Goal: Task Accomplishment & Management: Manage account settings

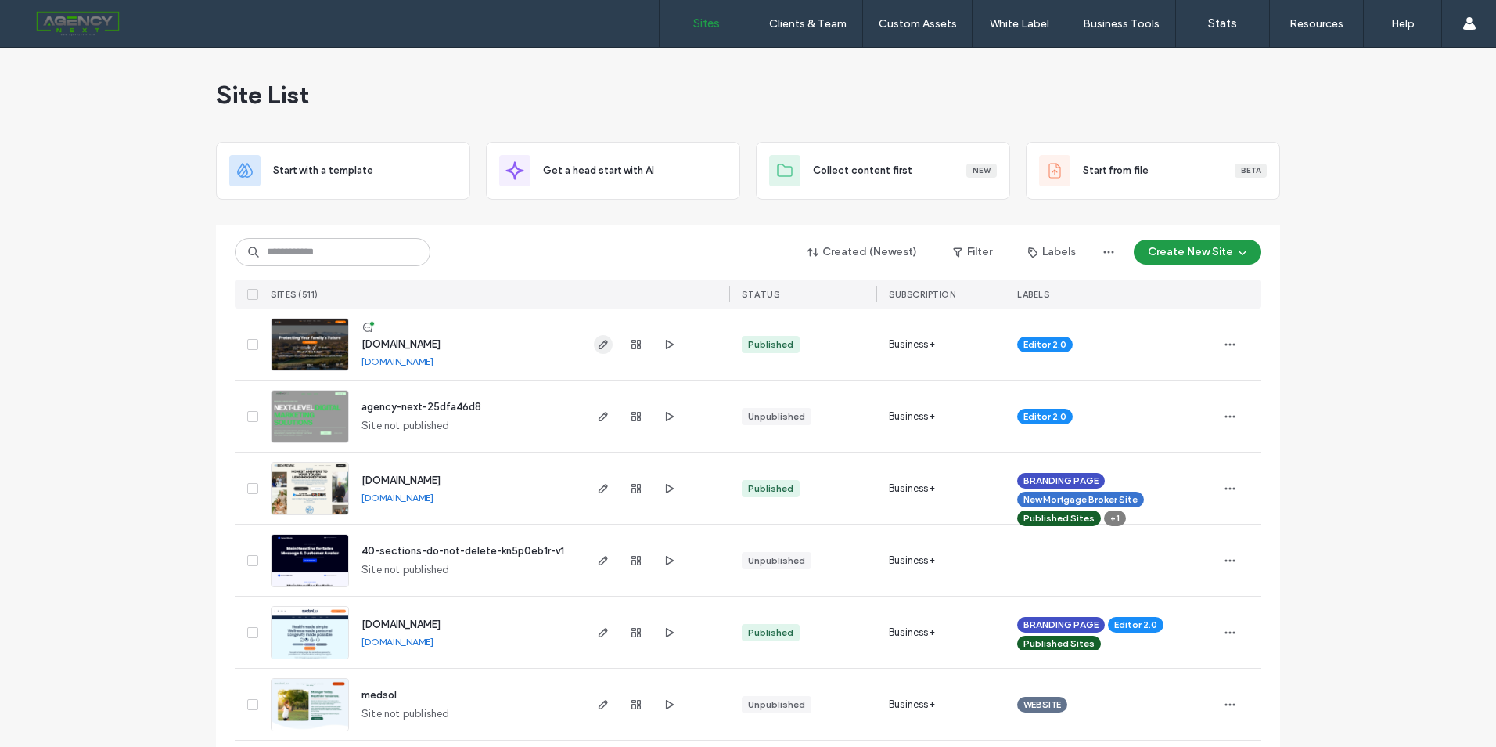
click at [605, 344] on span "button" at bounding box center [603, 344] width 19 height 19
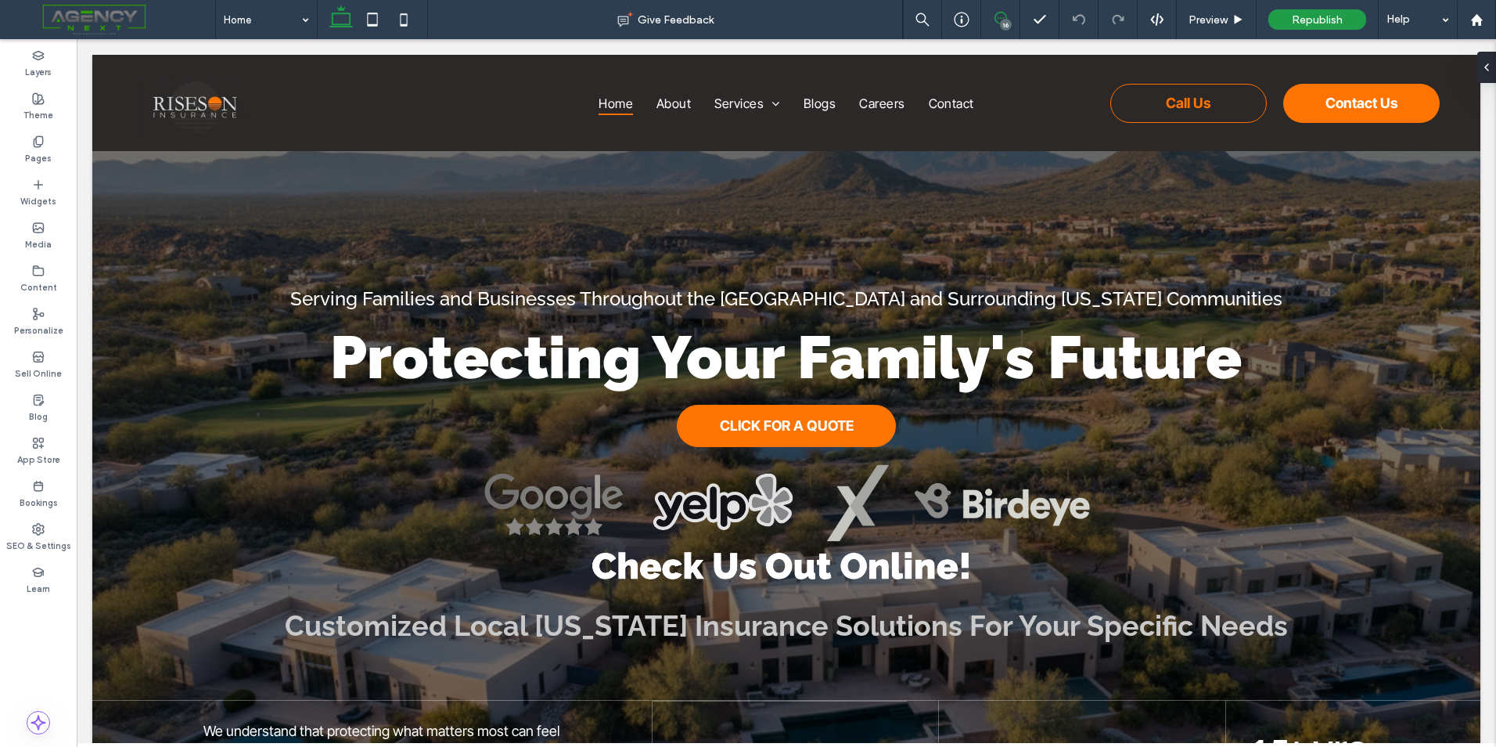
click at [997, 13] on use at bounding box center [1001, 18] width 13 height 13
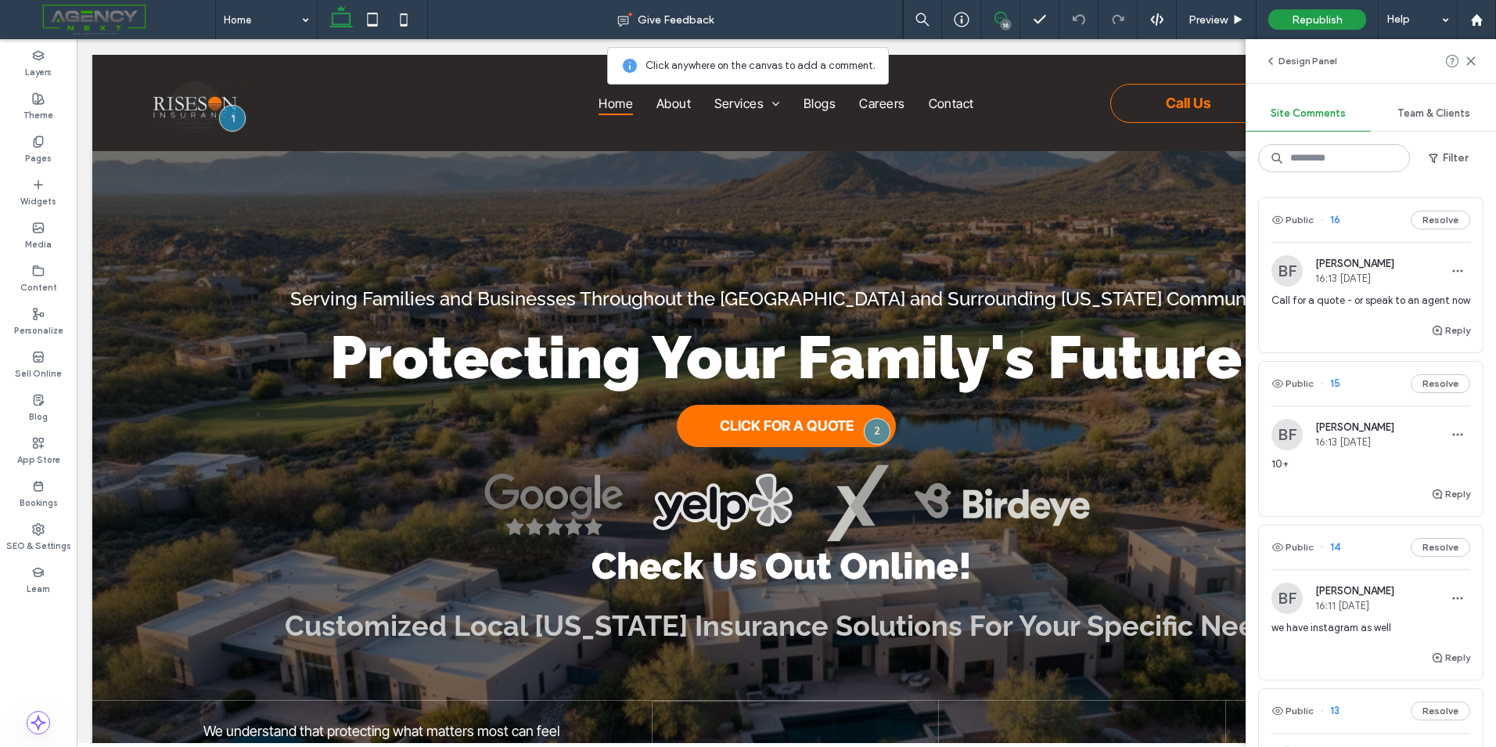
click at [1341, 472] on span "10+" at bounding box center [1371, 464] width 199 height 16
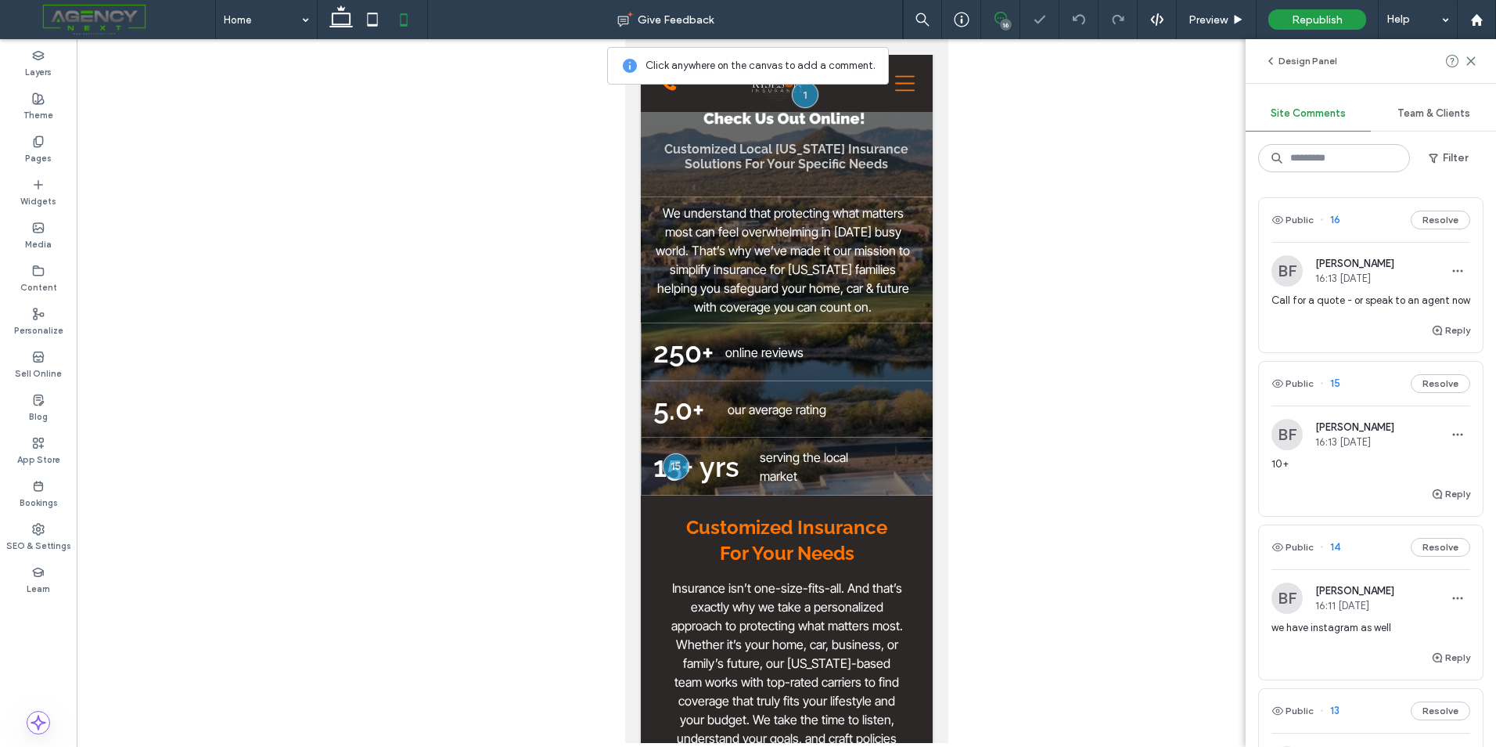
scroll to position [365, 0]
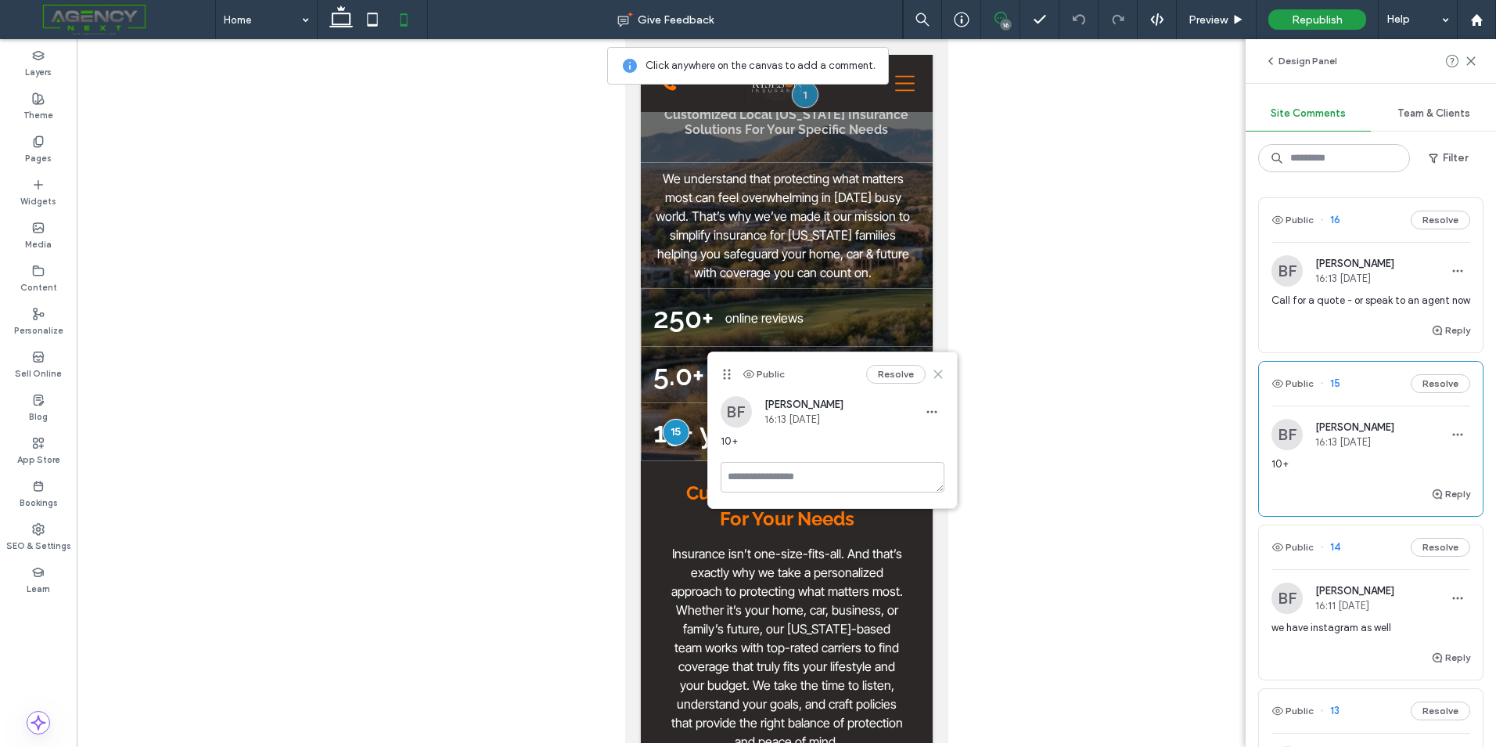
click at [937, 376] on use at bounding box center [937, 374] width 7 height 7
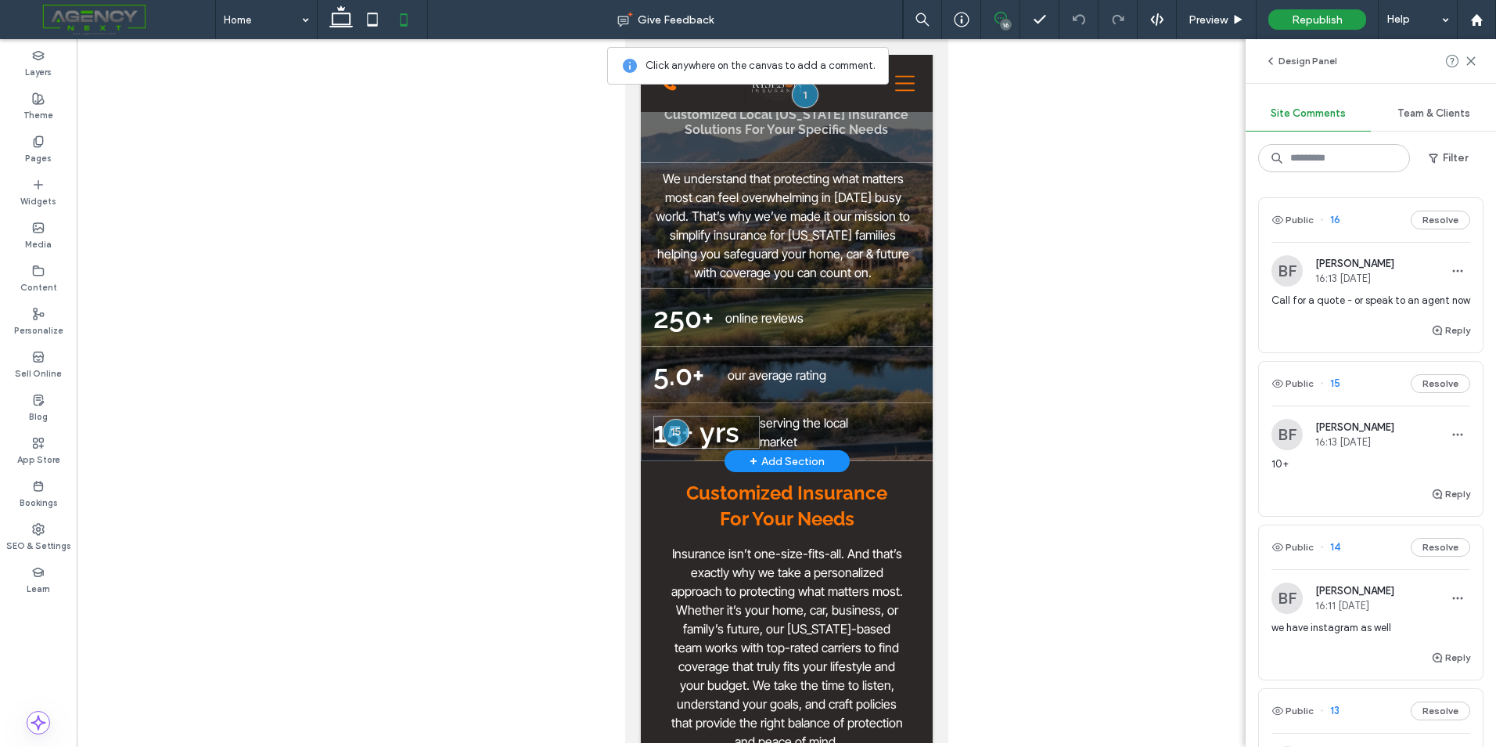
click at [658, 434] on span "15+ yrs" at bounding box center [696, 432] width 86 height 33
click at [699, 435] on span "15+ yrs" at bounding box center [696, 432] width 86 height 33
click at [1471, 61] on use at bounding box center [1470, 60] width 7 height 7
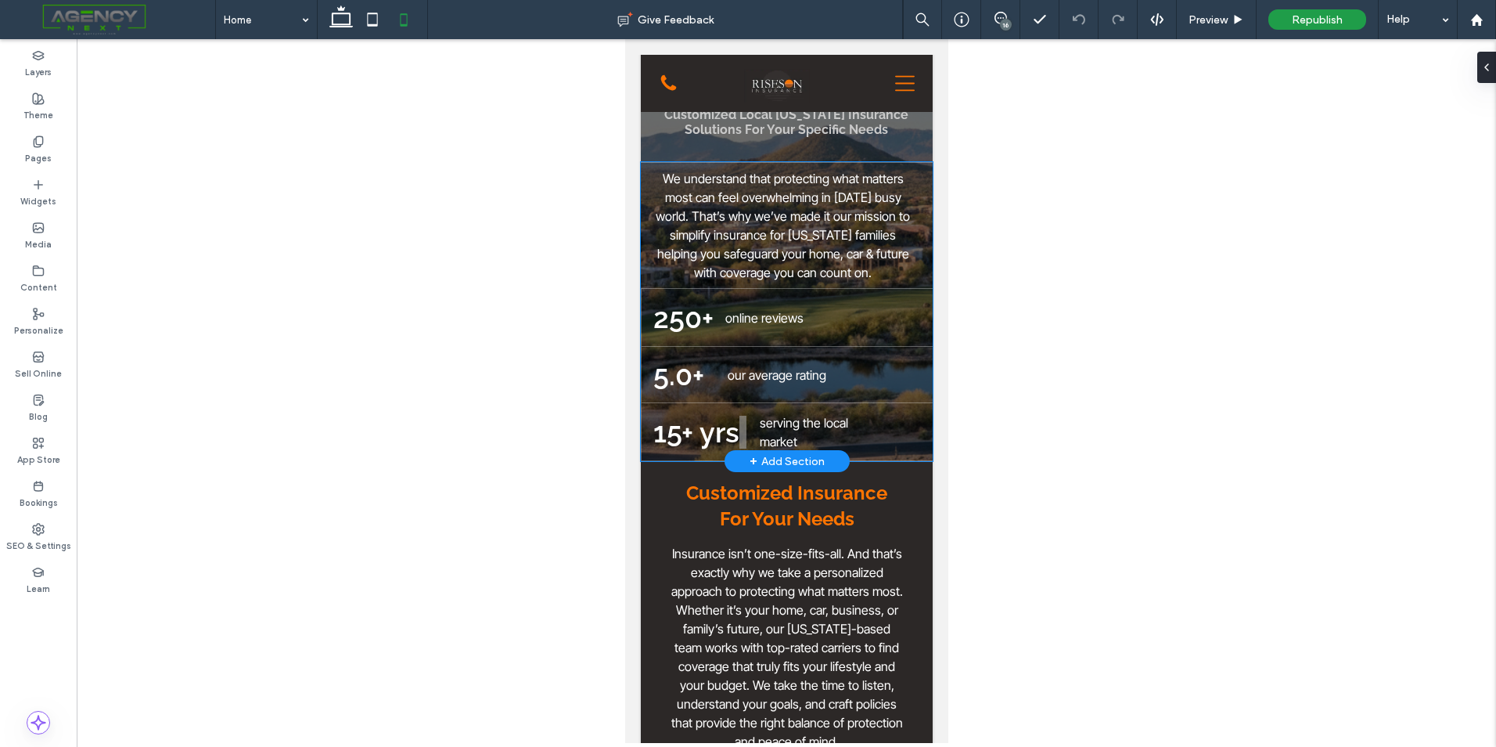
click at [684, 434] on span "15+ yrs" at bounding box center [696, 432] width 86 height 33
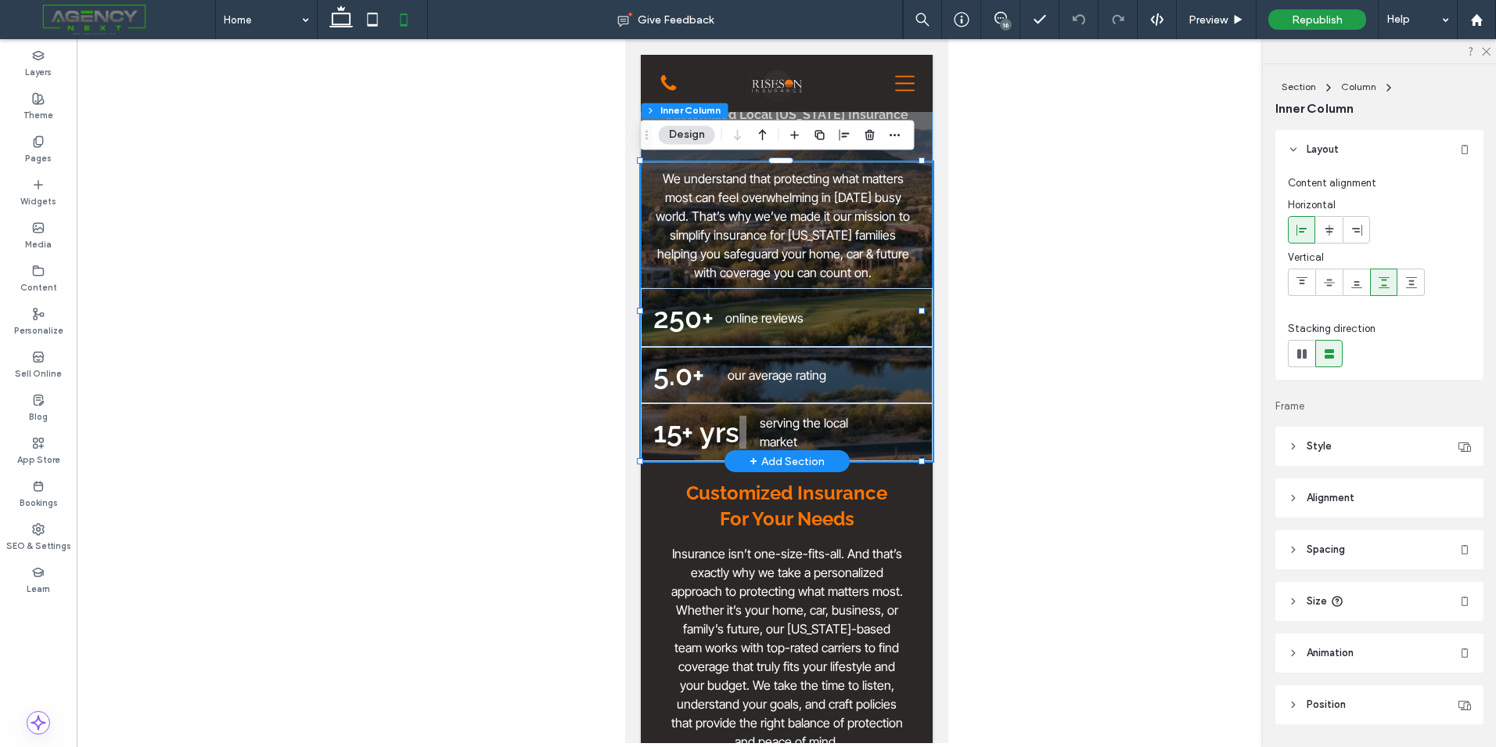
click at [685, 431] on span "15+ yrs" at bounding box center [696, 432] width 86 height 33
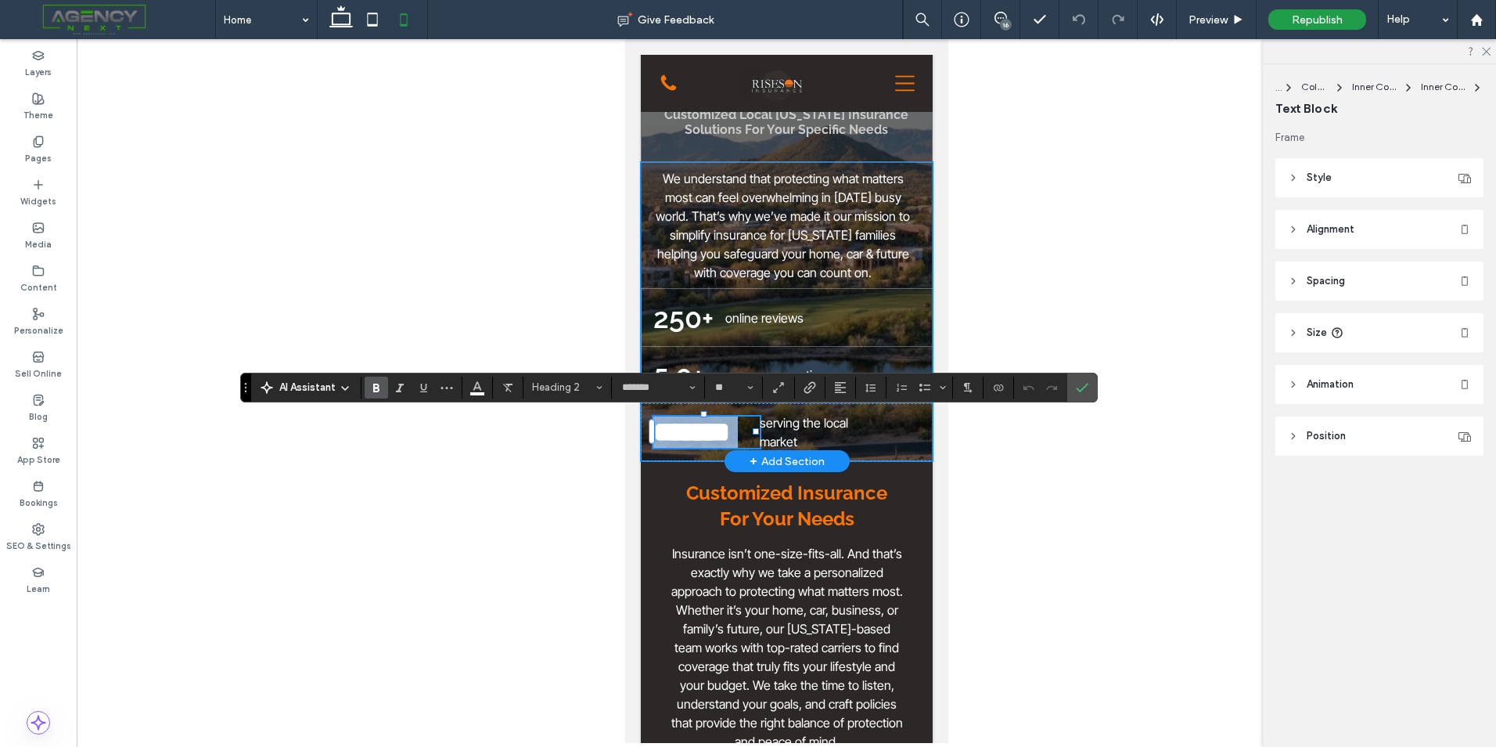
click at [686, 431] on span "*******" at bounding box center [691, 432] width 77 height 28
click at [680, 427] on span "*******" at bounding box center [691, 432] width 77 height 28
click at [1075, 392] on label "Confirm" at bounding box center [1082, 387] width 23 height 28
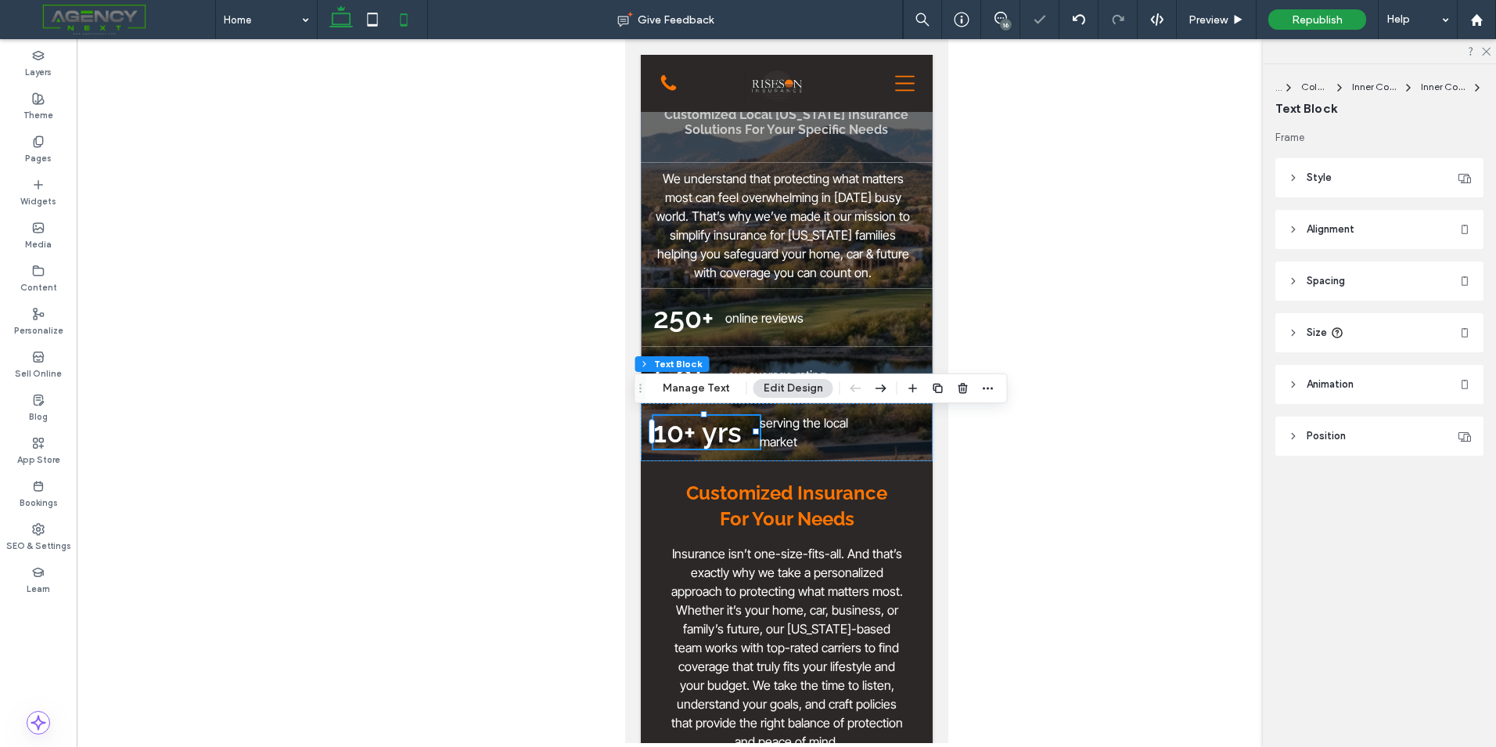
click at [344, 24] on use at bounding box center [340, 16] width 23 height 22
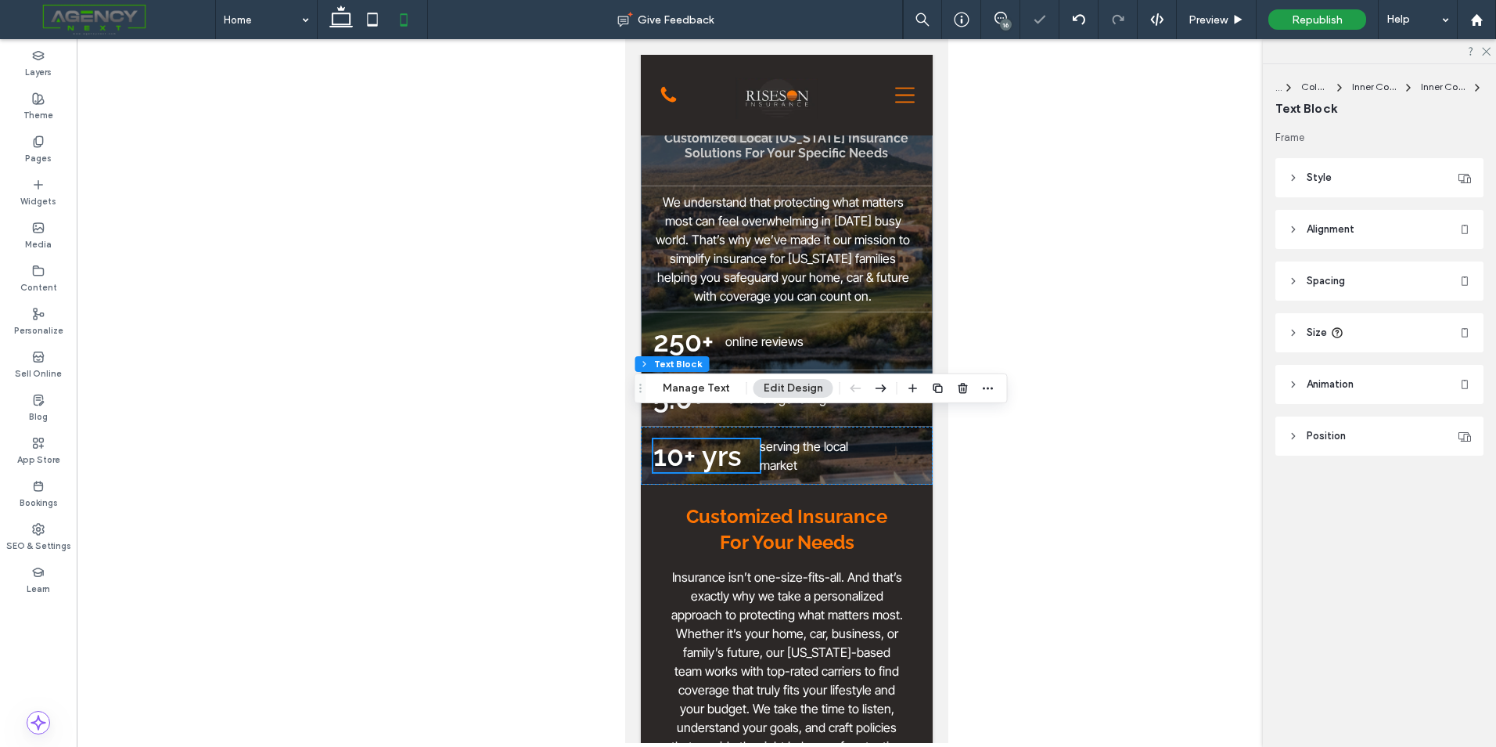
type input "***"
type input "*****"
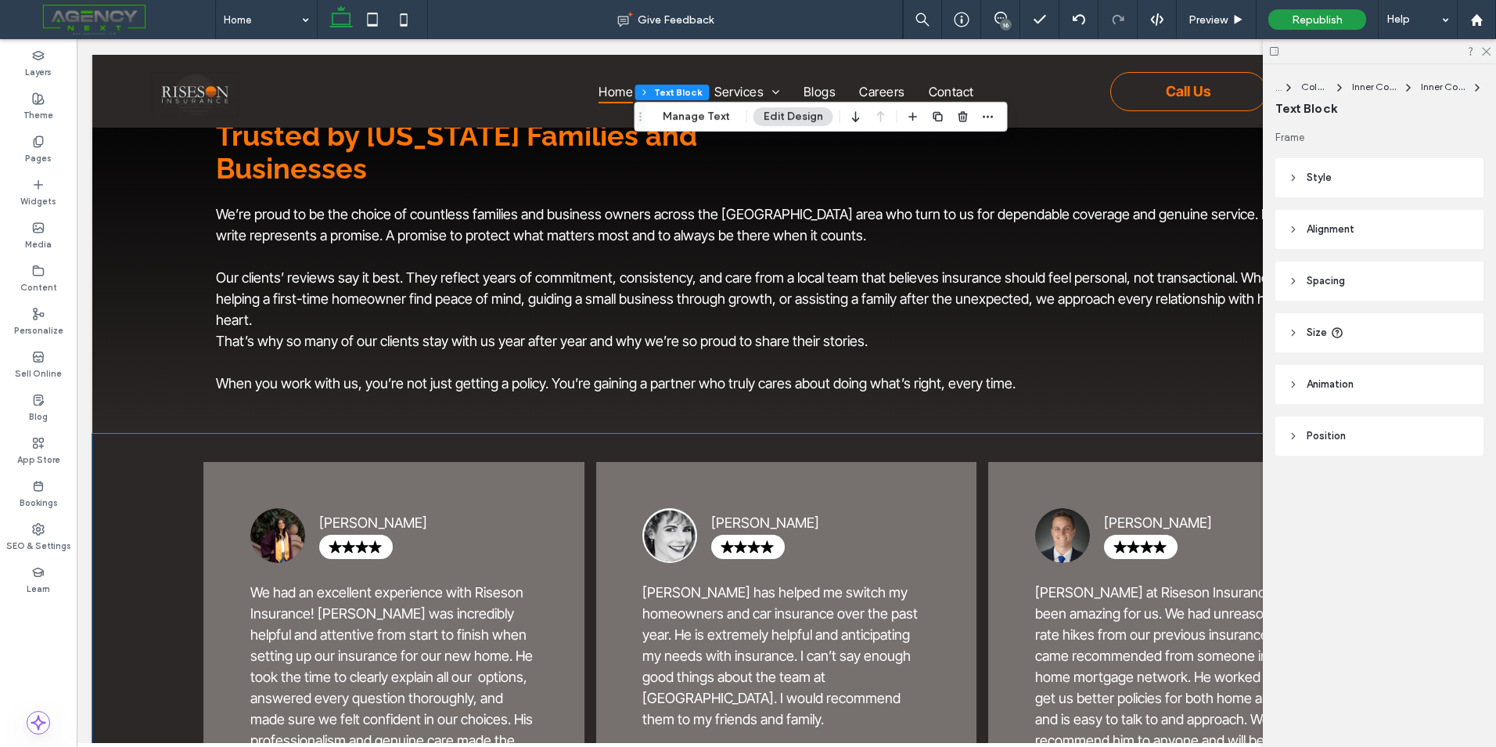
scroll to position [2868, 0]
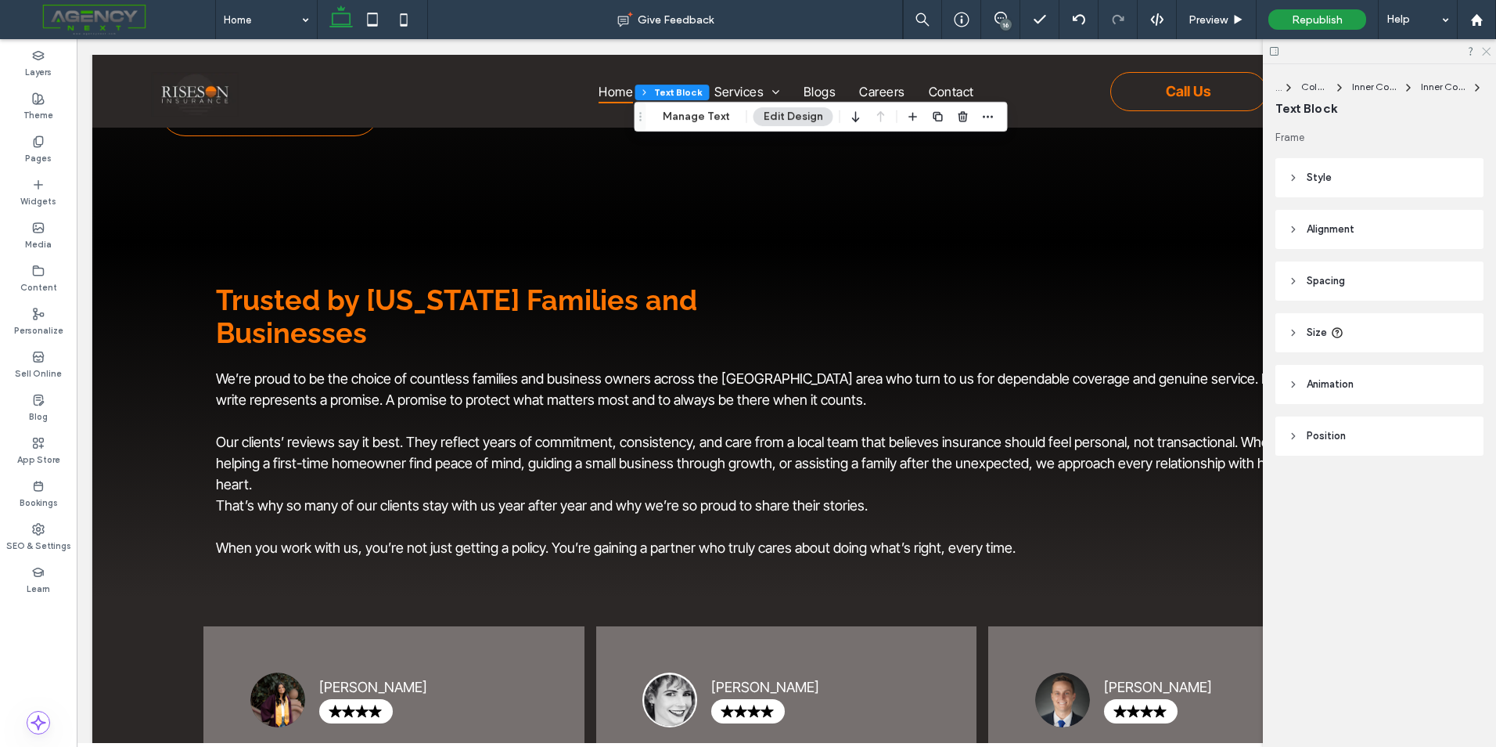
drag, startPoint x: 1489, startPoint y: 47, endPoint x: 1071, endPoint y: 203, distance: 446.0
click at [1489, 47] on icon at bounding box center [1486, 50] width 10 height 10
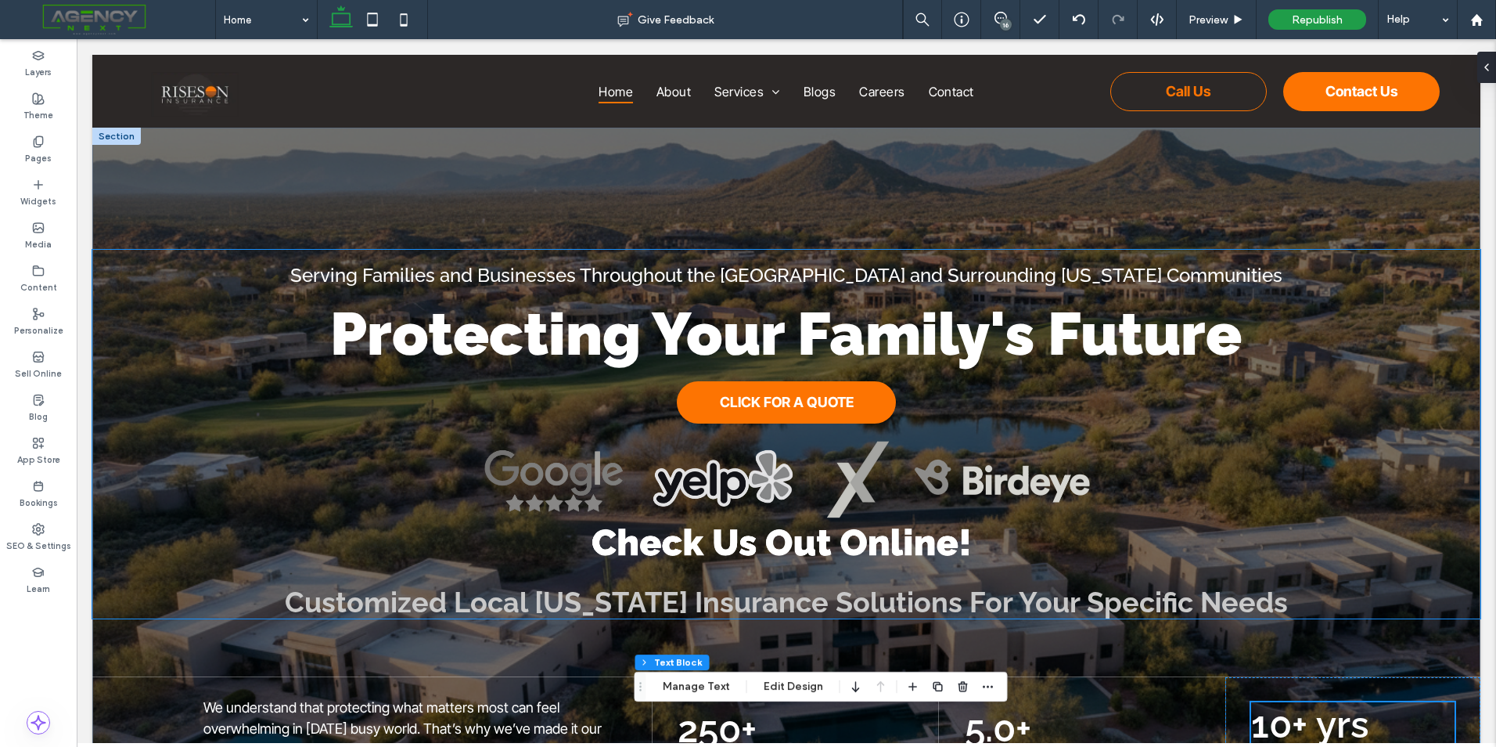
scroll to position [211, 0]
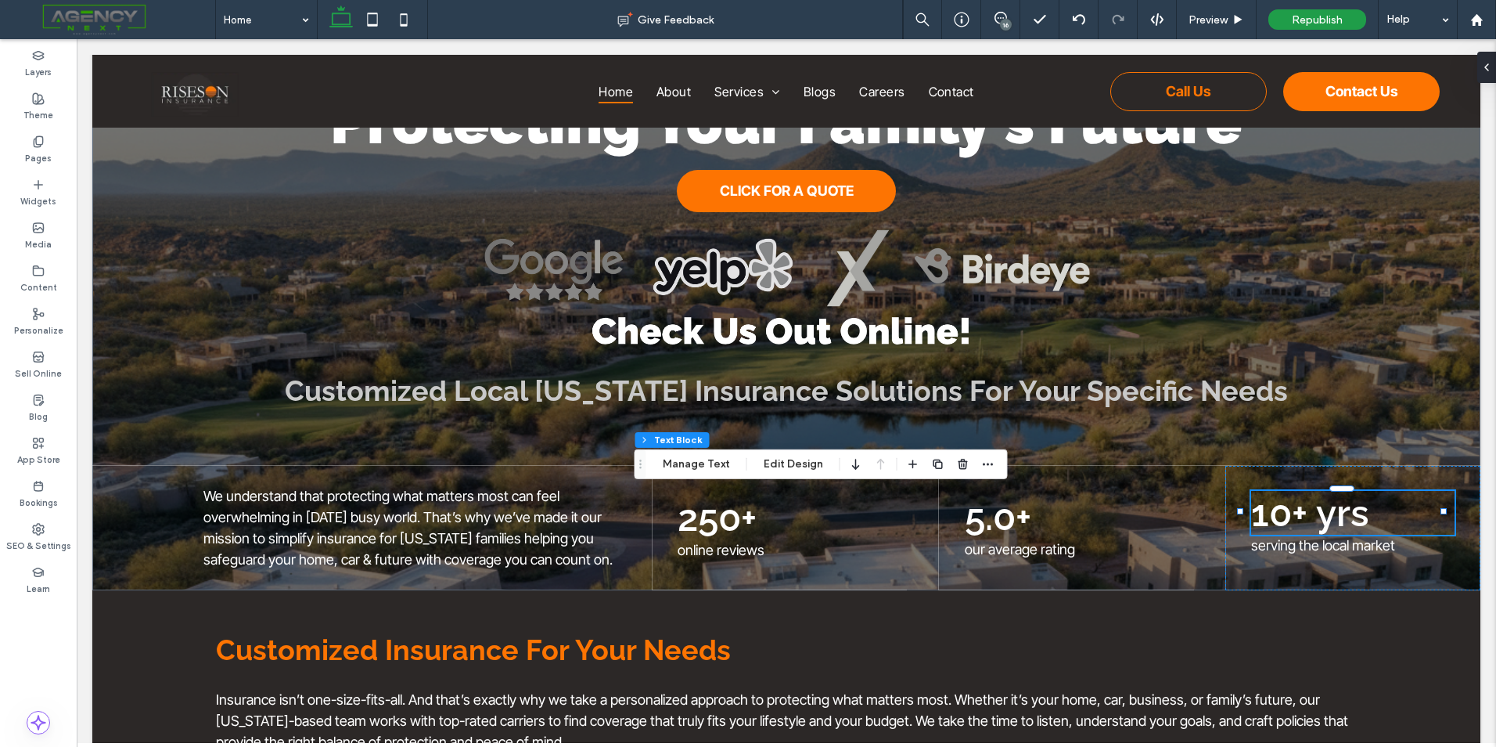
click at [1003, 22] on div "16" at bounding box center [1006, 25] width 12 height 12
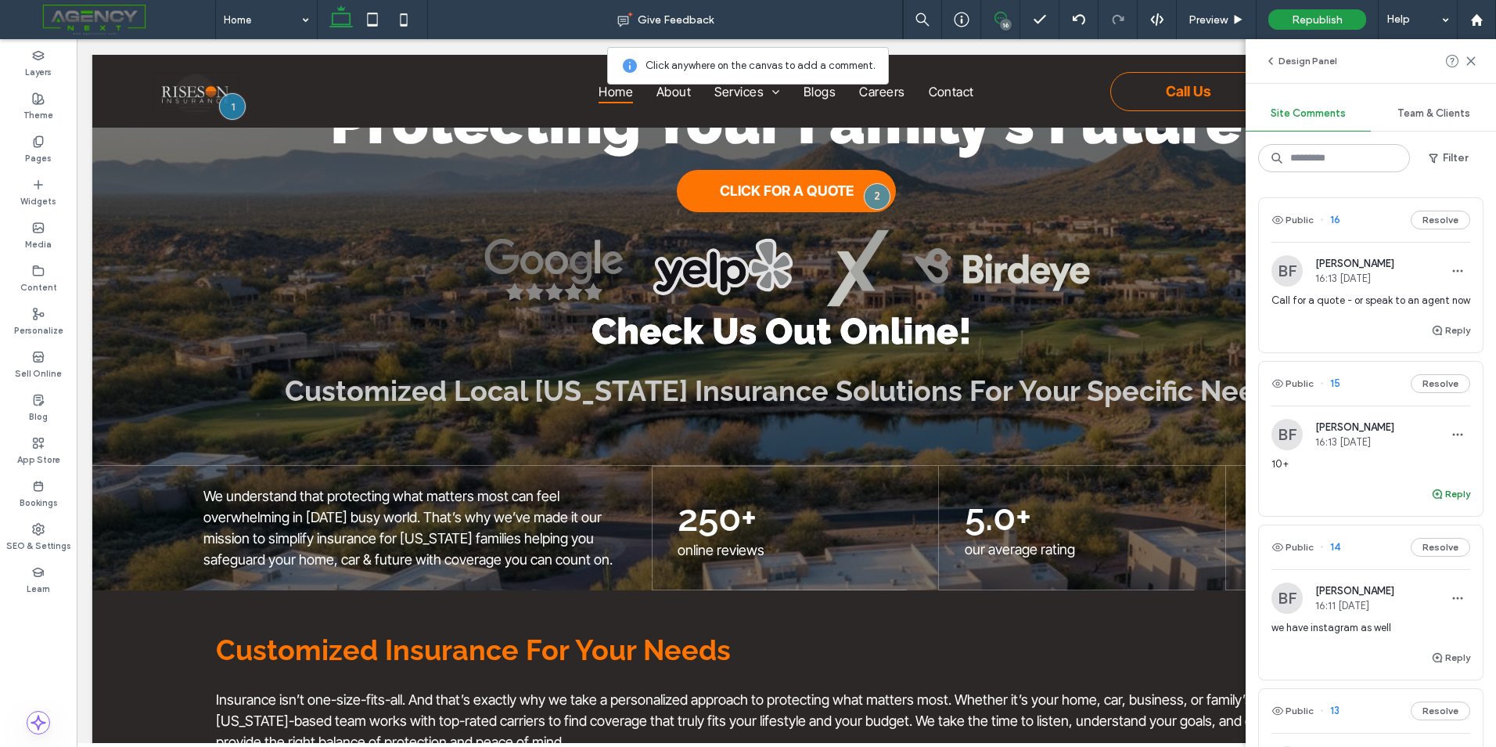
click at [1435, 503] on button "Reply" at bounding box center [1450, 493] width 39 height 19
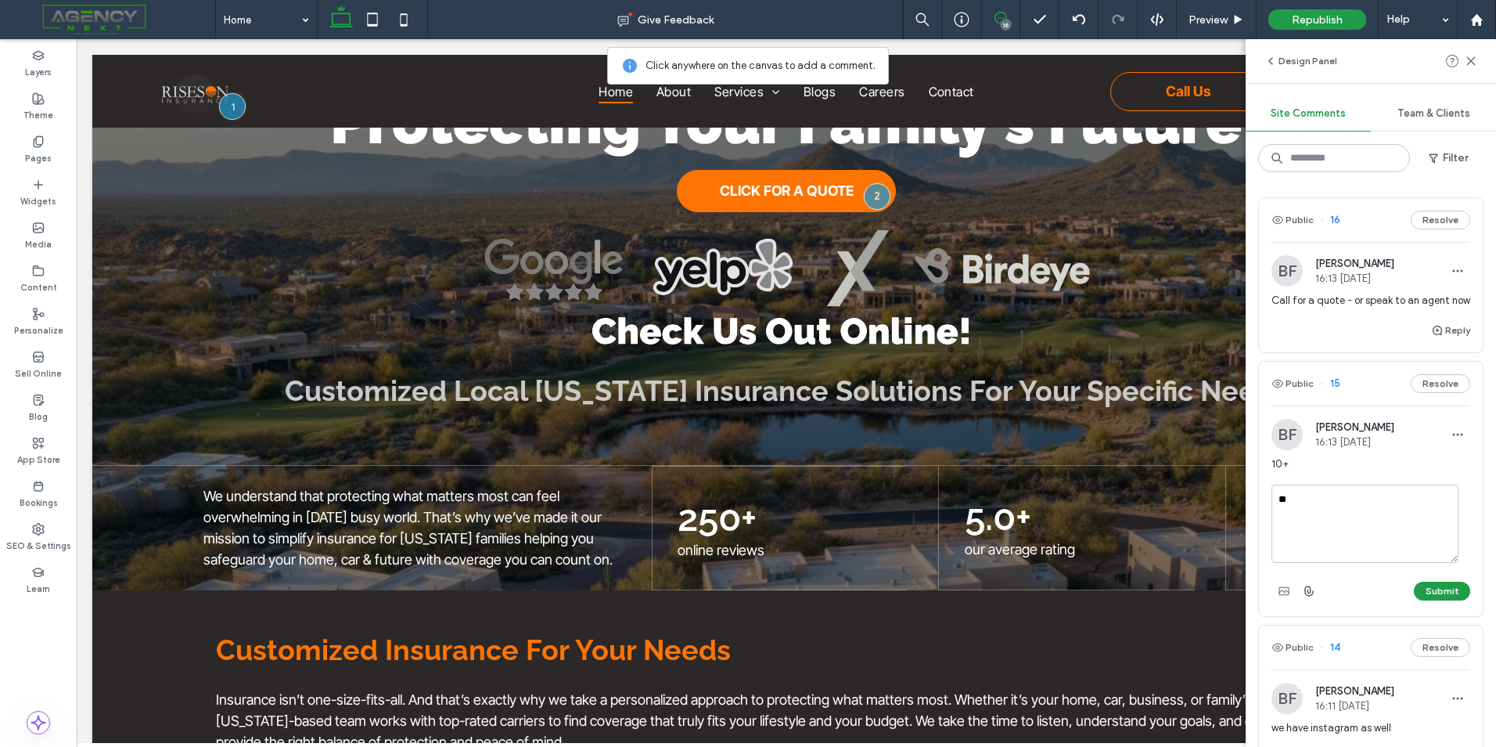
type textarea "*"
type textarea "******"
click at [1448, 600] on button "Submit" at bounding box center [1442, 591] width 56 height 19
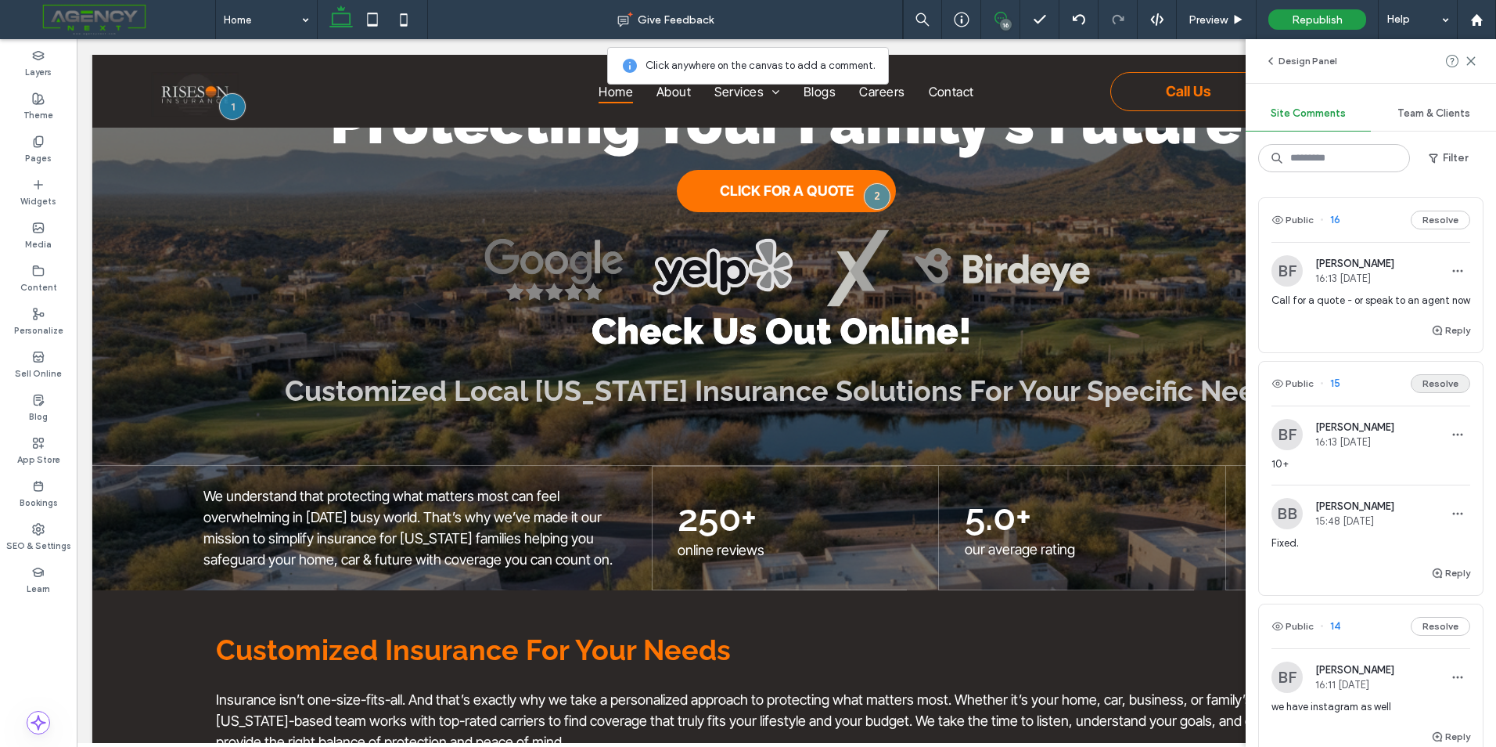
click at [1453, 393] on button "Resolve" at bounding box center [1440, 383] width 59 height 19
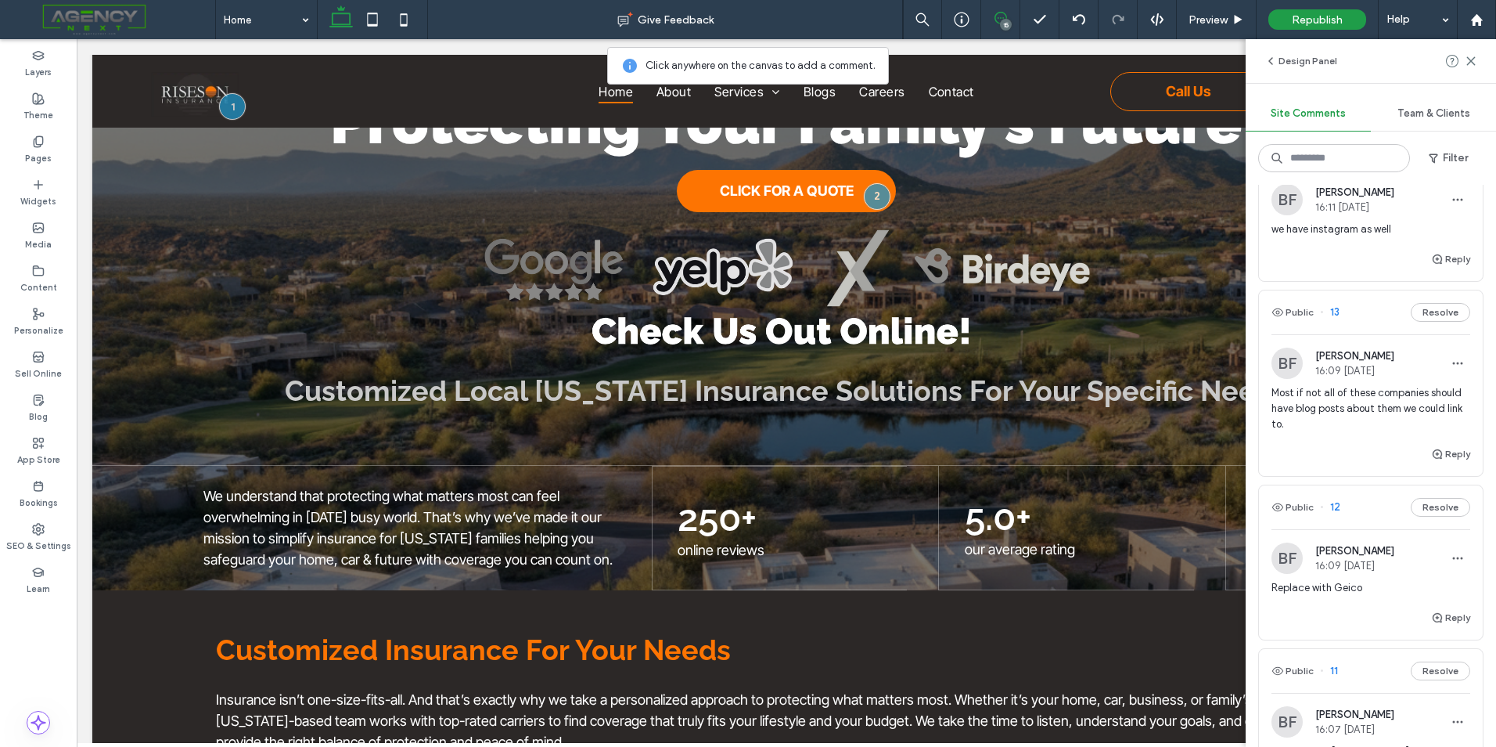
scroll to position [313, 0]
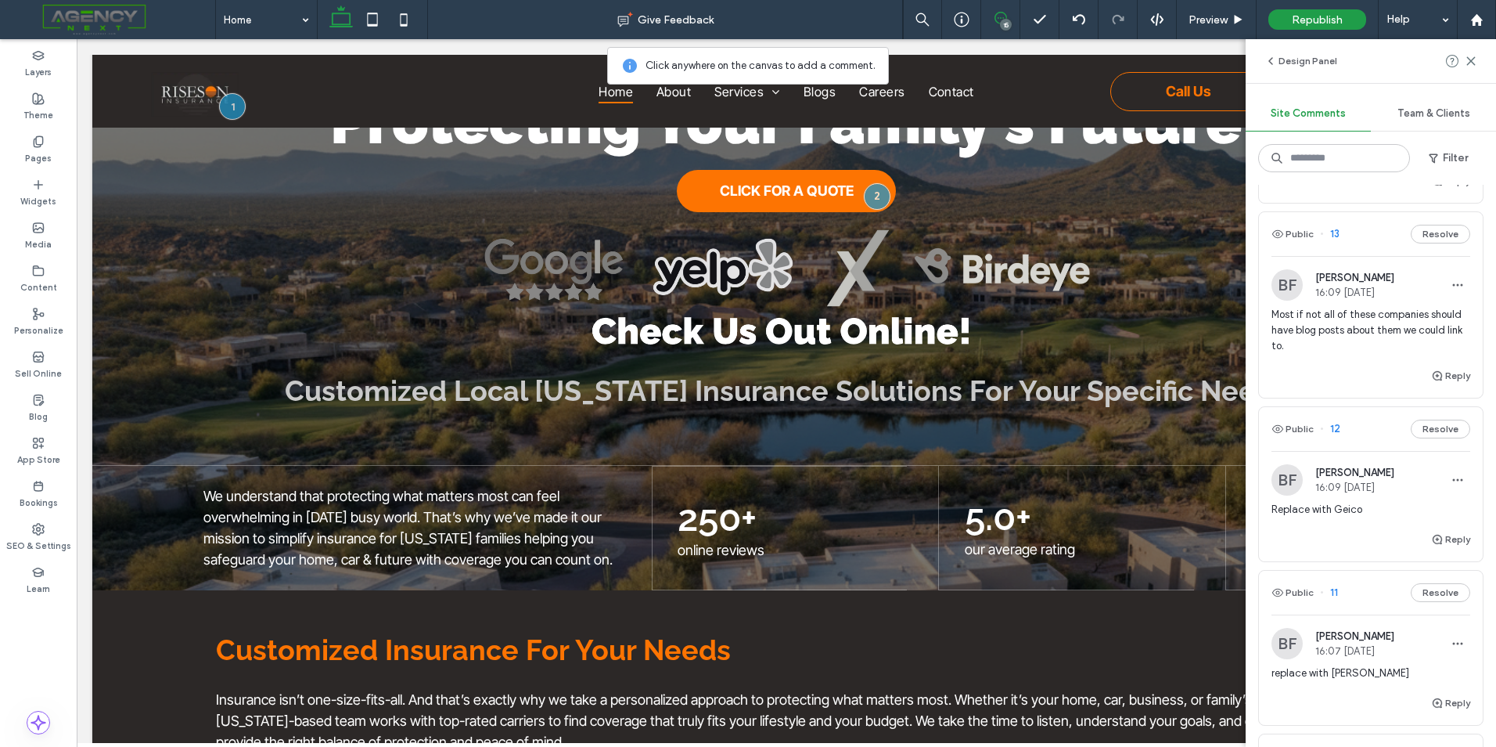
click at [1366, 530] on div "Replace with Geico" at bounding box center [1371, 516] width 199 height 28
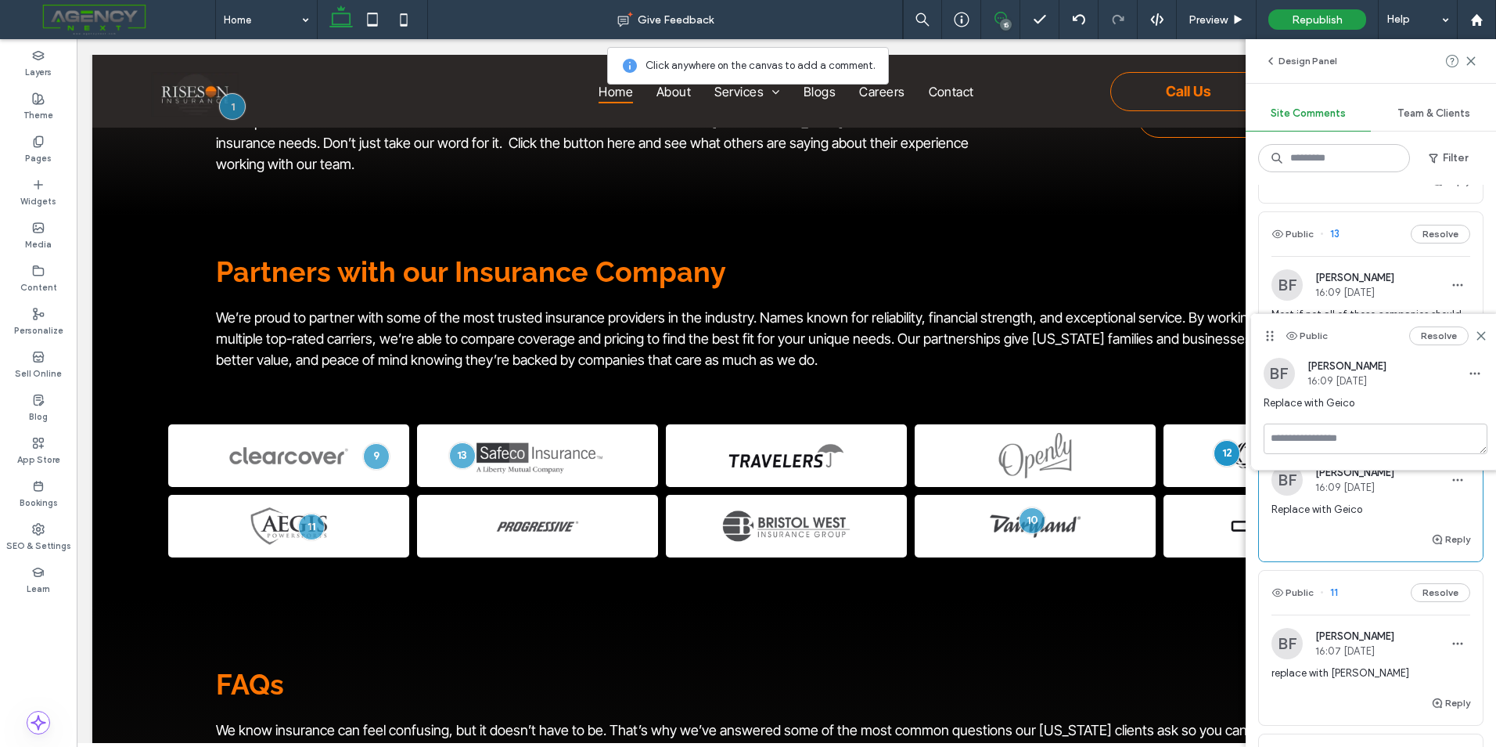
scroll to position [391, 0]
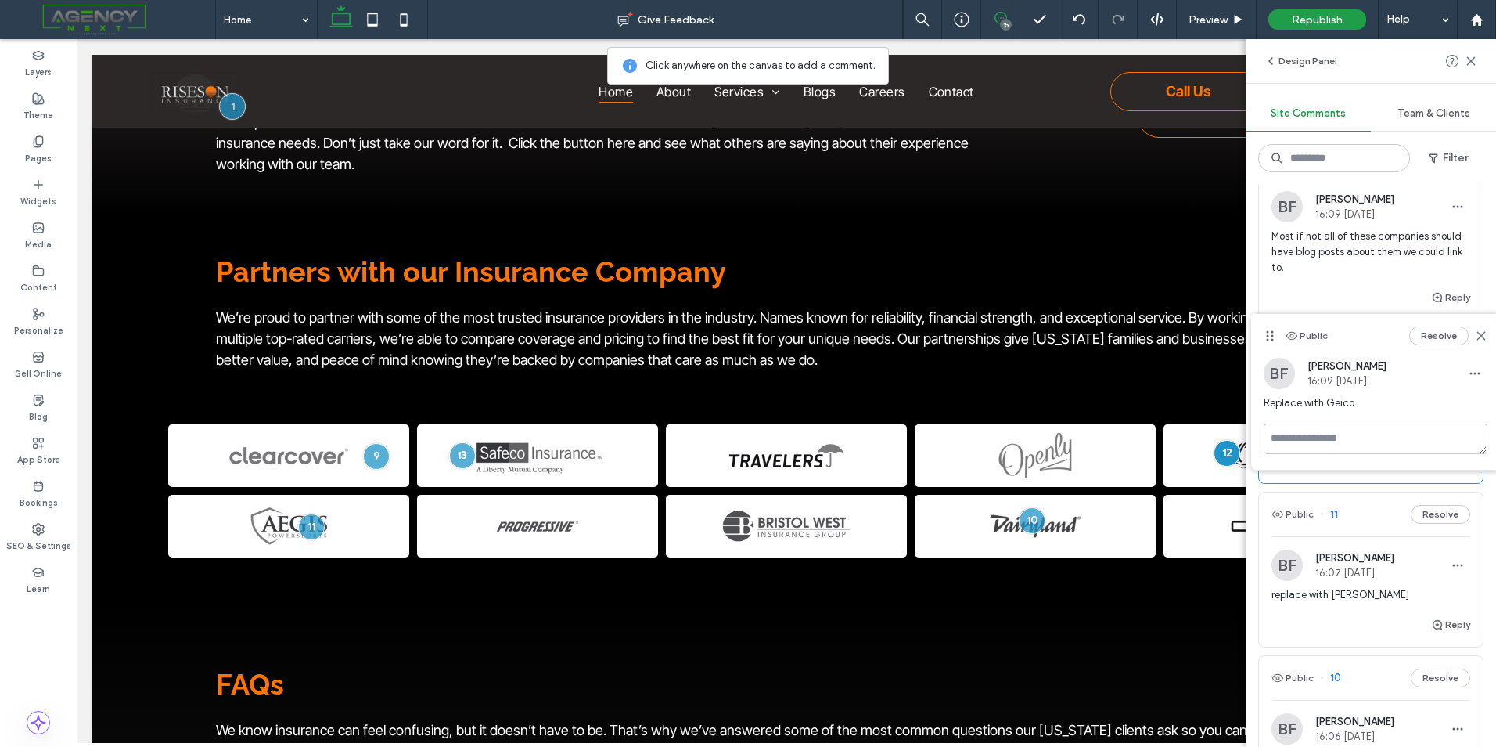
click at [1377, 636] on div "Reply" at bounding box center [1371, 630] width 224 height 31
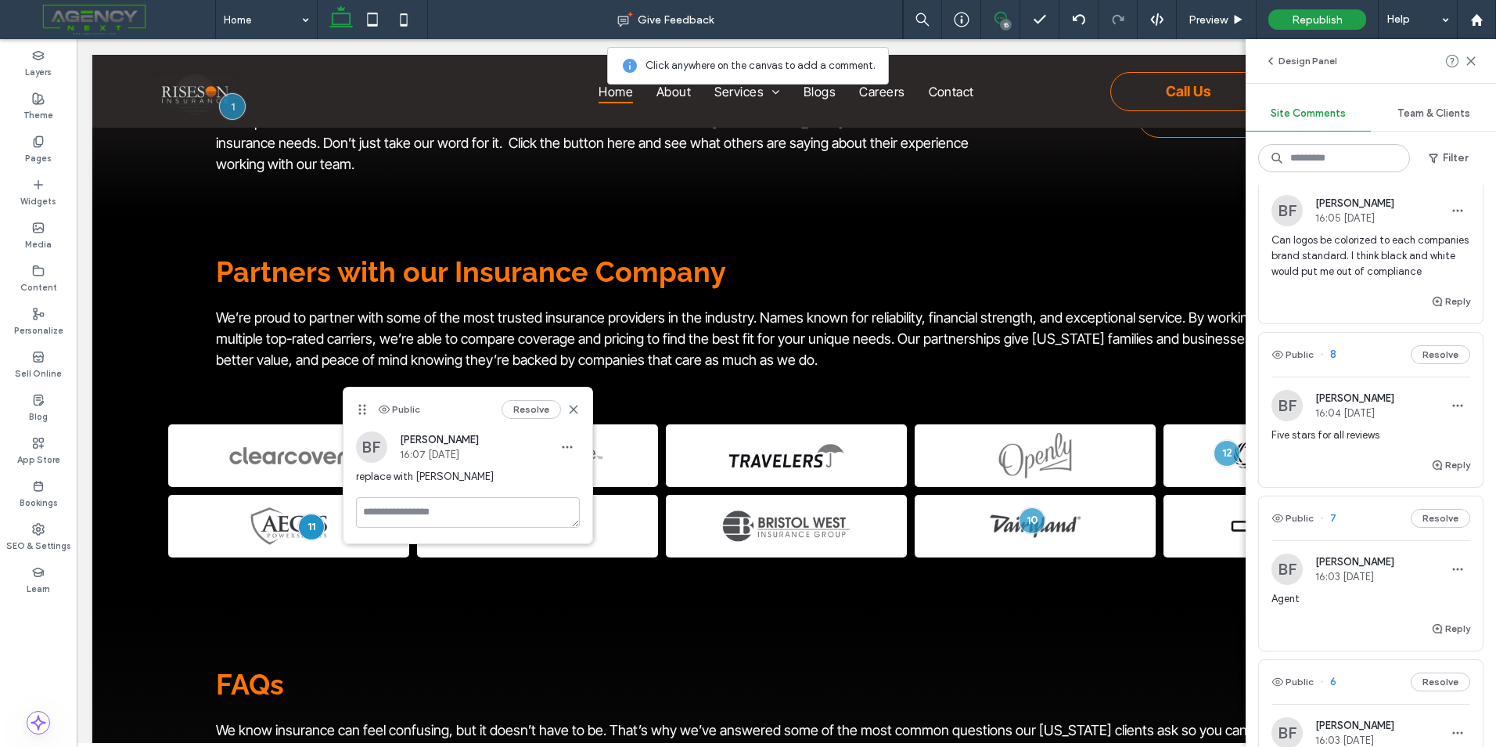
scroll to position [1096, 0]
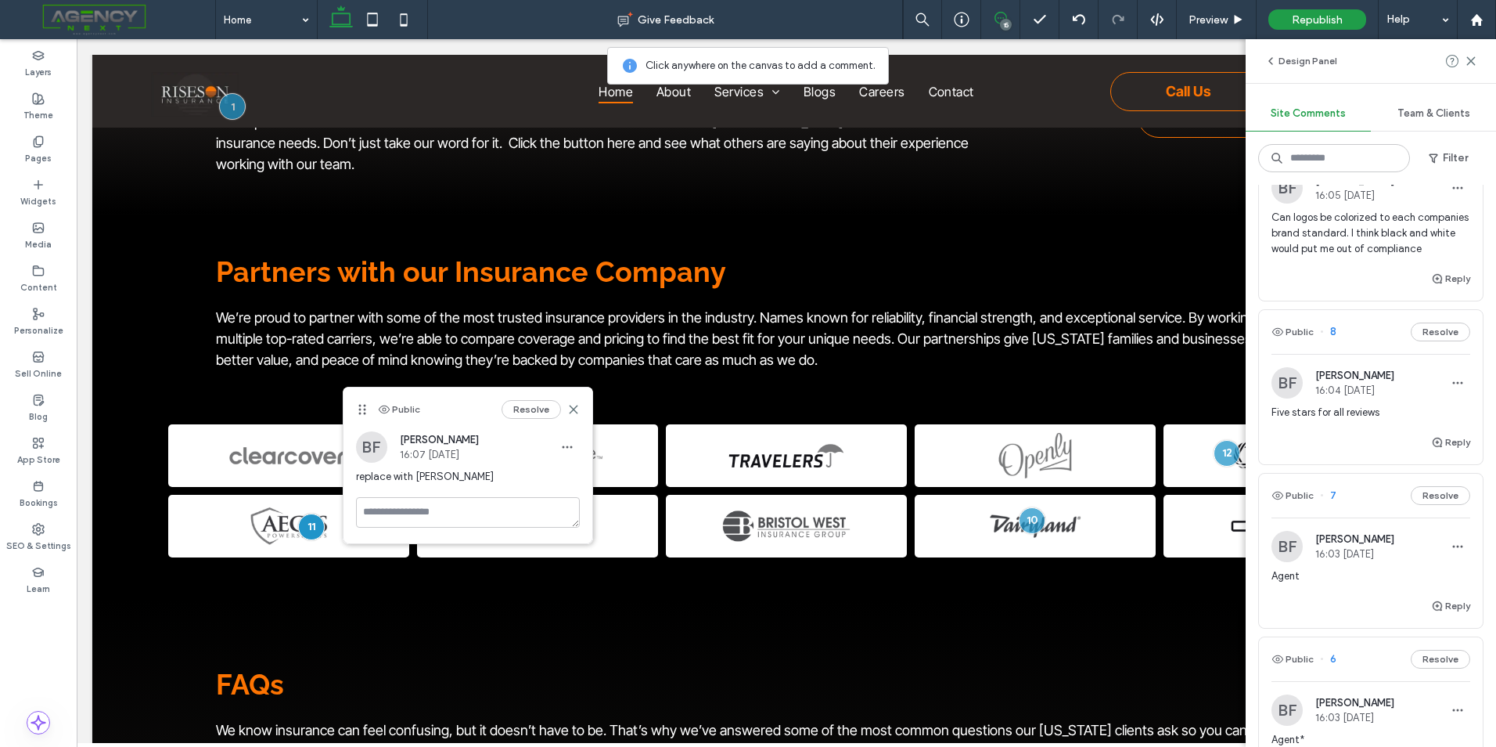
click at [1370, 464] on div "Reply" at bounding box center [1371, 448] width 224 height 31
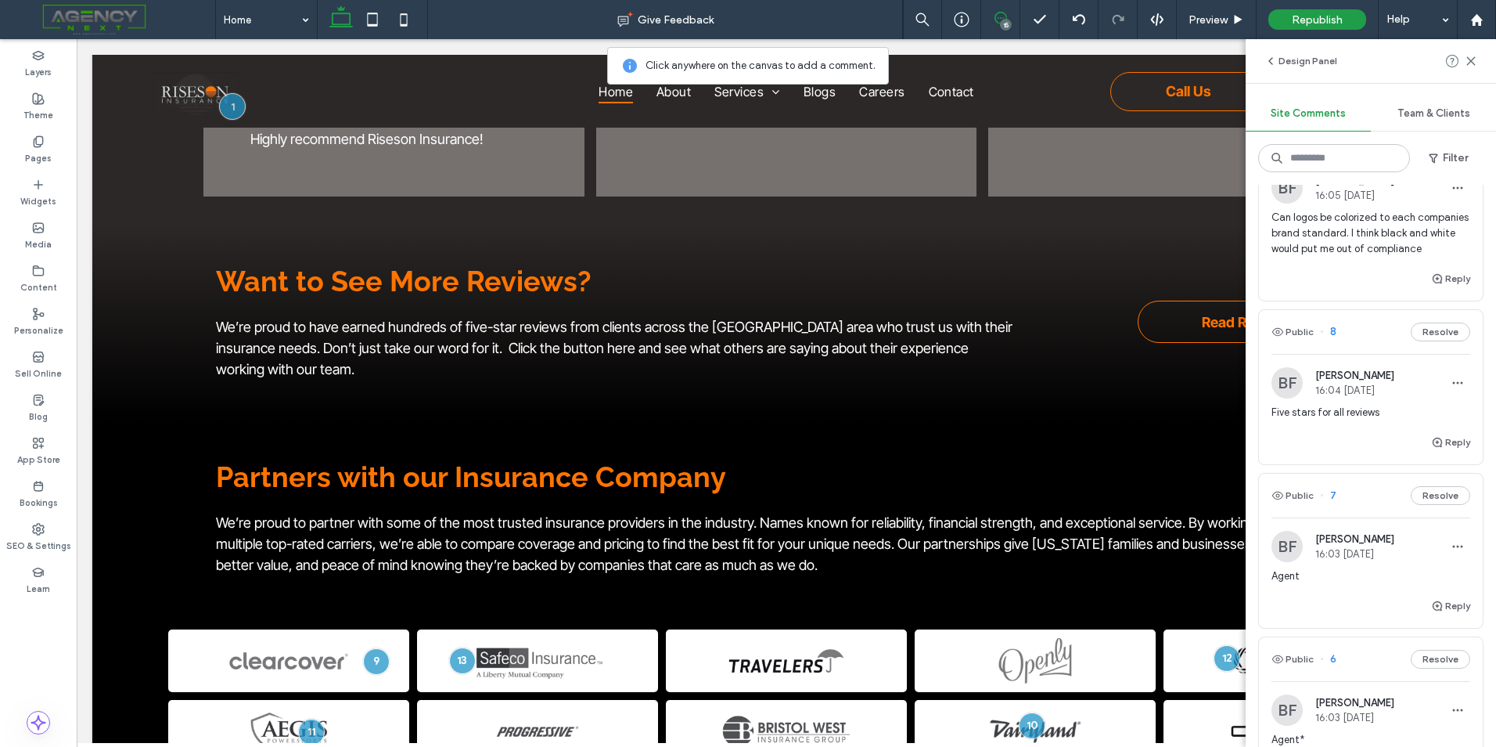
scroll to position [3090, 0]
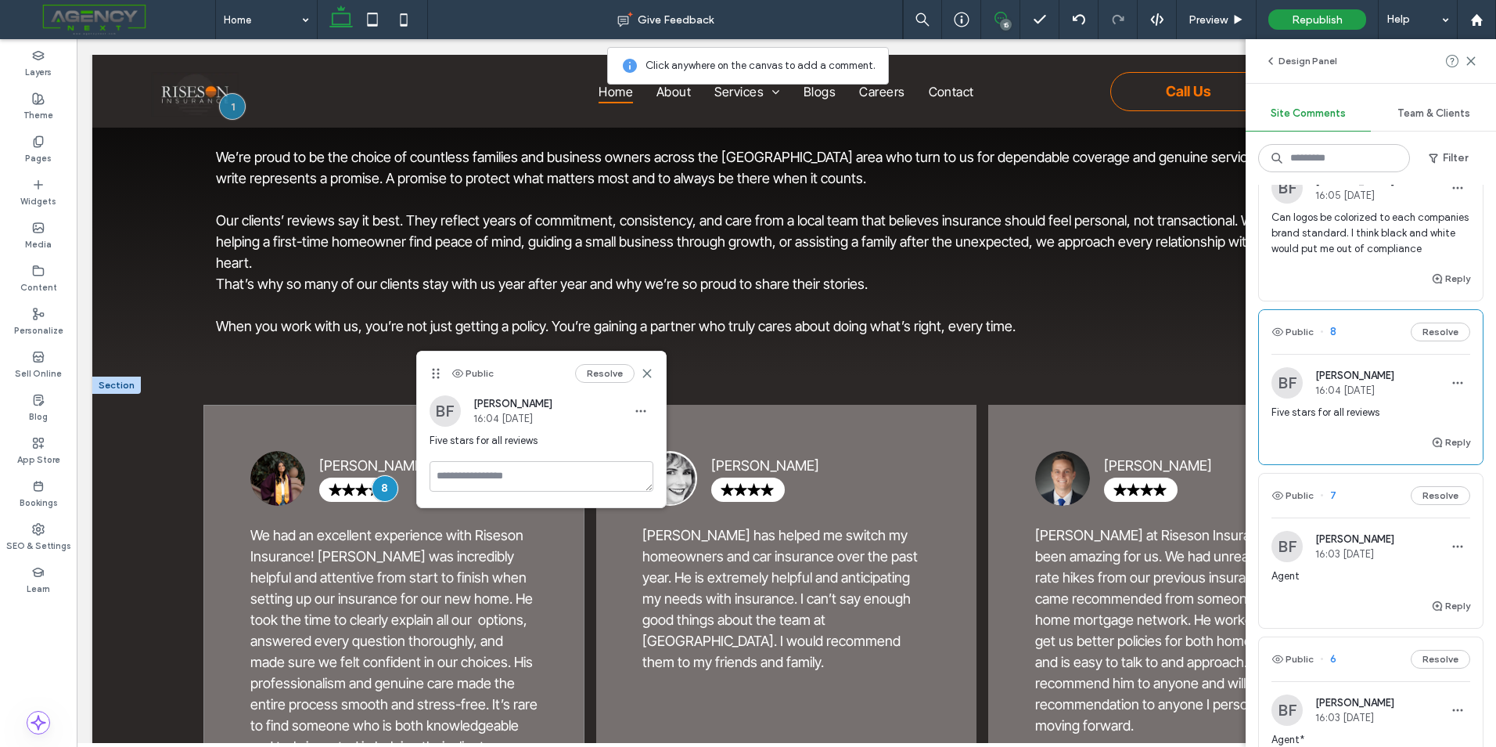
click at [365, 405] on div "Sydney Gowen Four black stars in a row. .cls-1-1179077823-1179077823 { fill-rul…" at bounding box center [393, 625] width 381 height 441
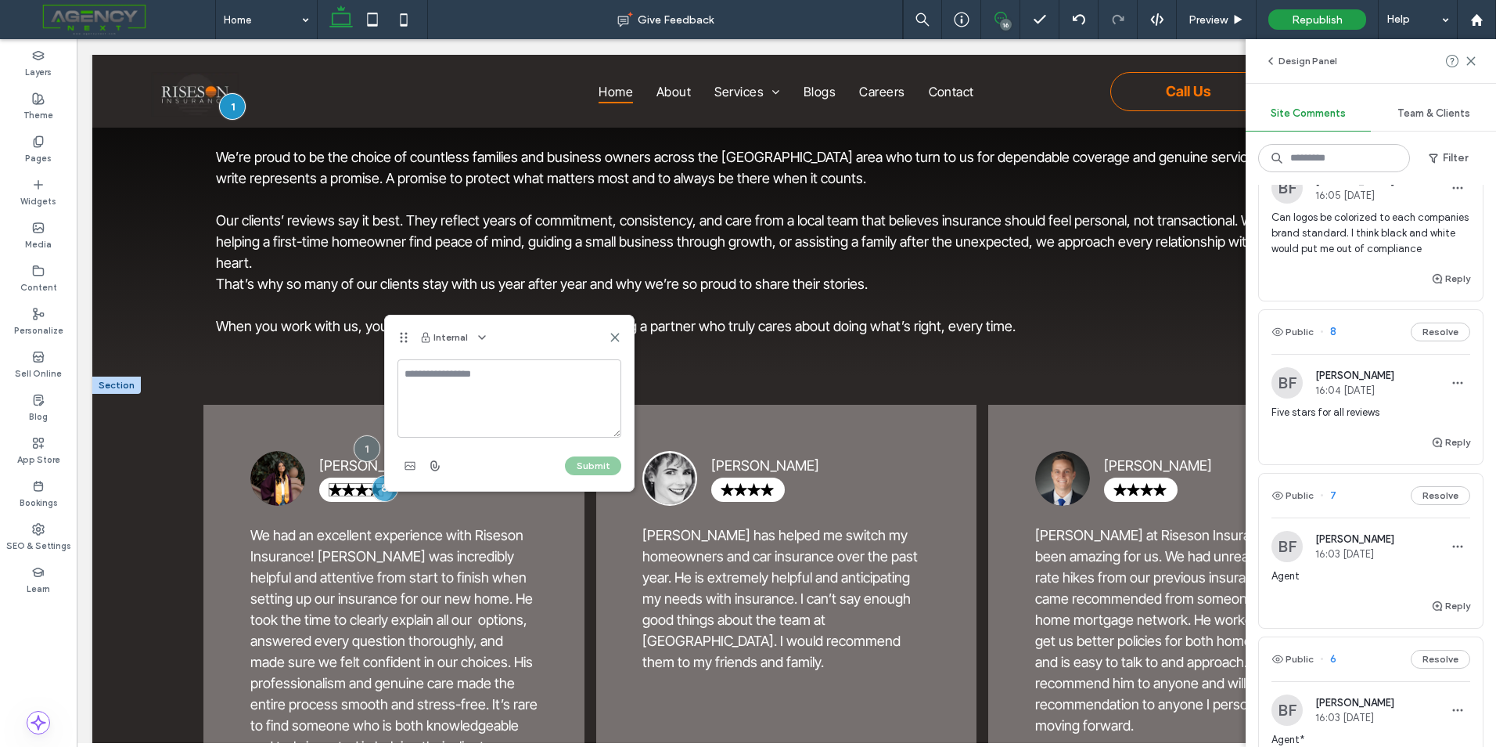
click at [357, 483] on icon "Four black stars in a row. .cls-1-1179077823-1179077823 { fill-rule: evenodd; }" at bounding box center [356, 490] width 55 height 14
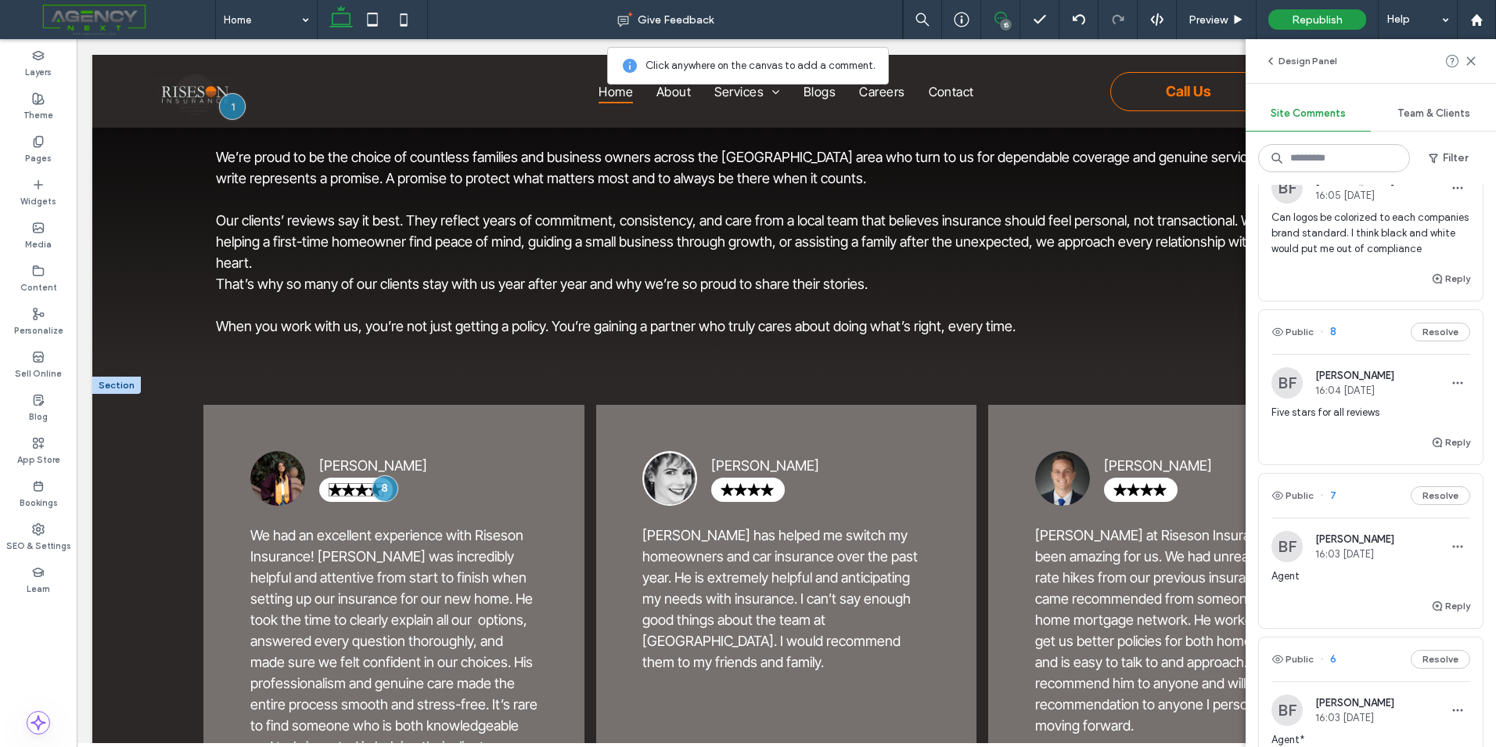
click at [345, 483] on icon "Four black stars in a row. .cls-1-1179077823-1179077823 { fill-rule: evenodd; }" at bounding box center [356, 490] width 55 height 14
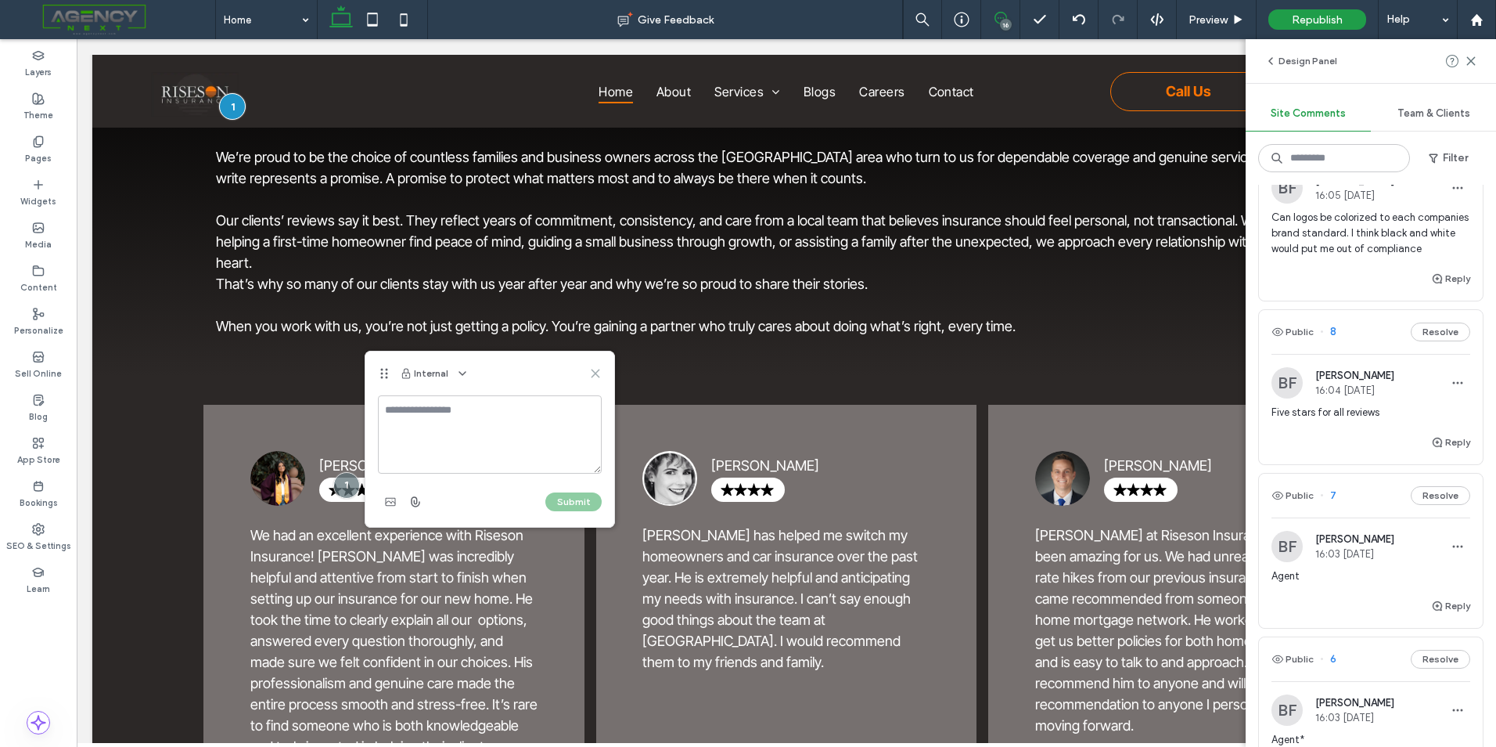
drag, startPoint x: 592, startPoint y: 373, endPoint x: 1098, endPoint y: 199, distance: 535.4
click at [592, 373] on icon at bounding box center [595, 373] width 13 height 13
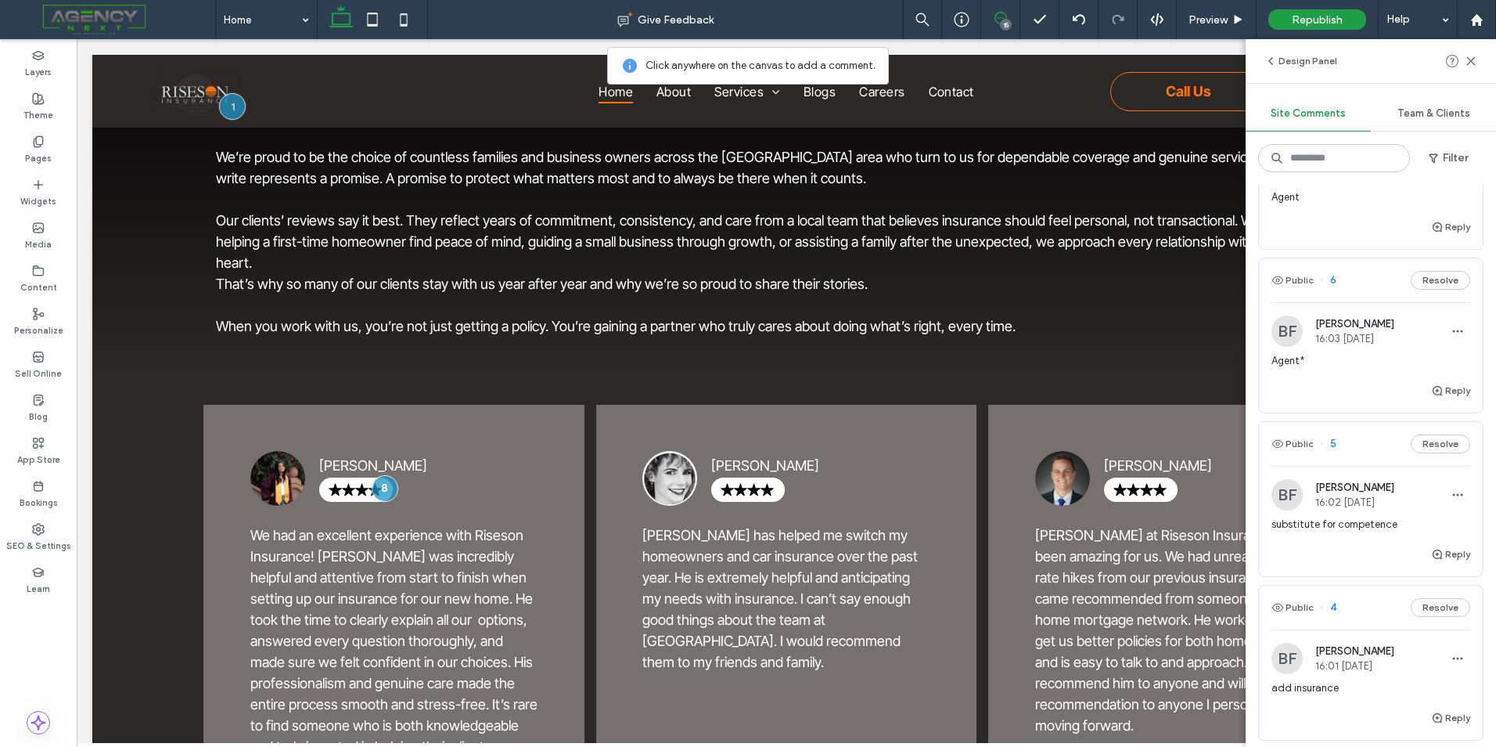
scroll to position [1487, 0]
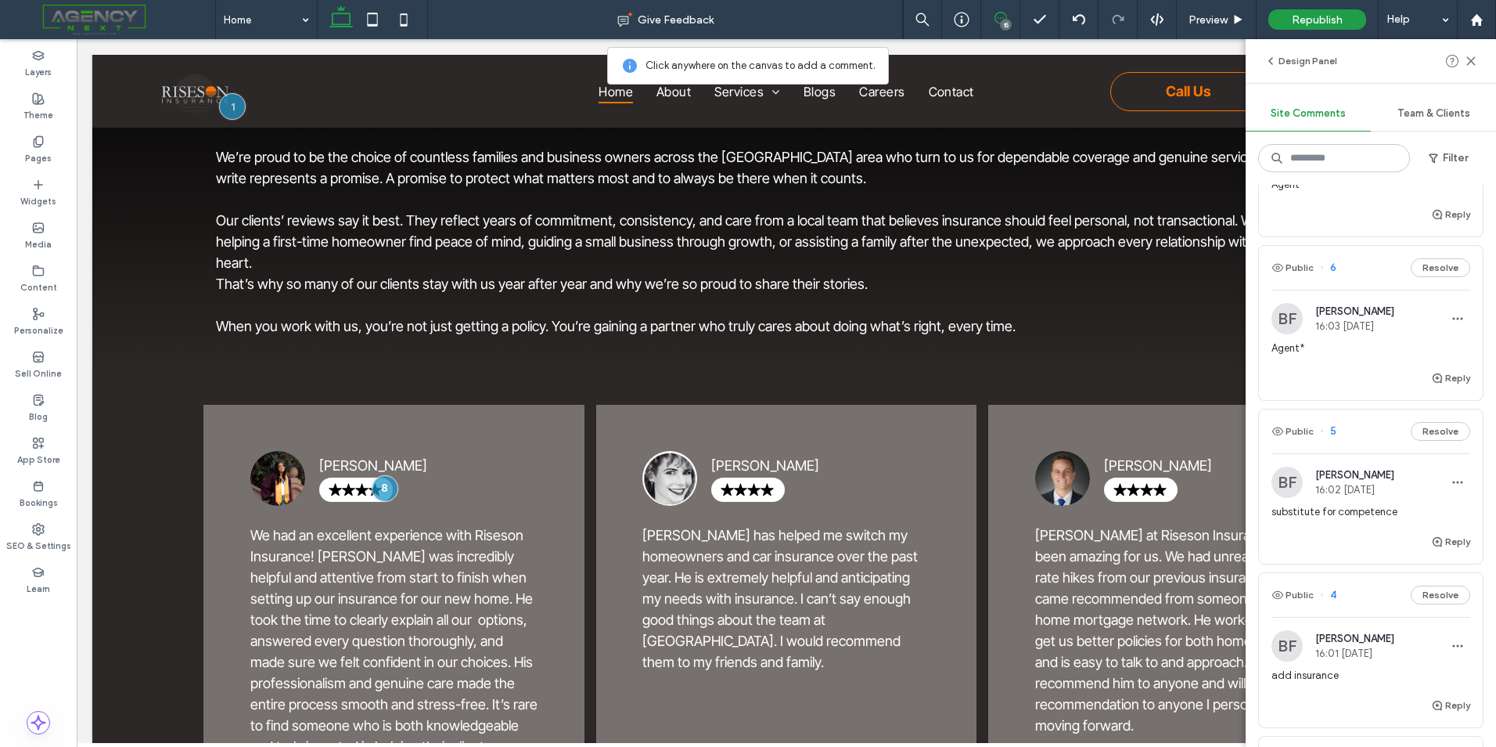
click at [1371, 400] on div "Reply" at bounding box center [1371, 384] width 224 height 31
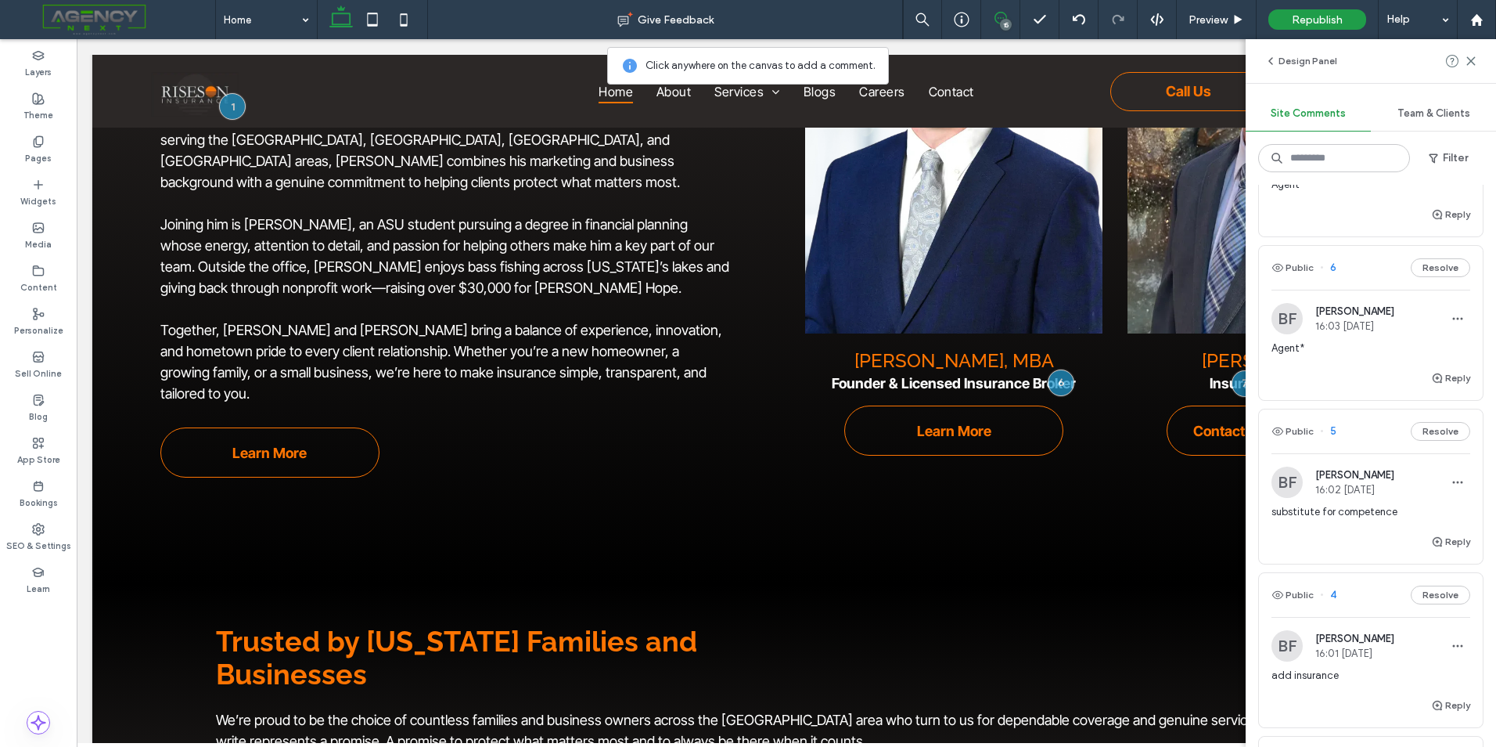
scroll to position [2474, 0]
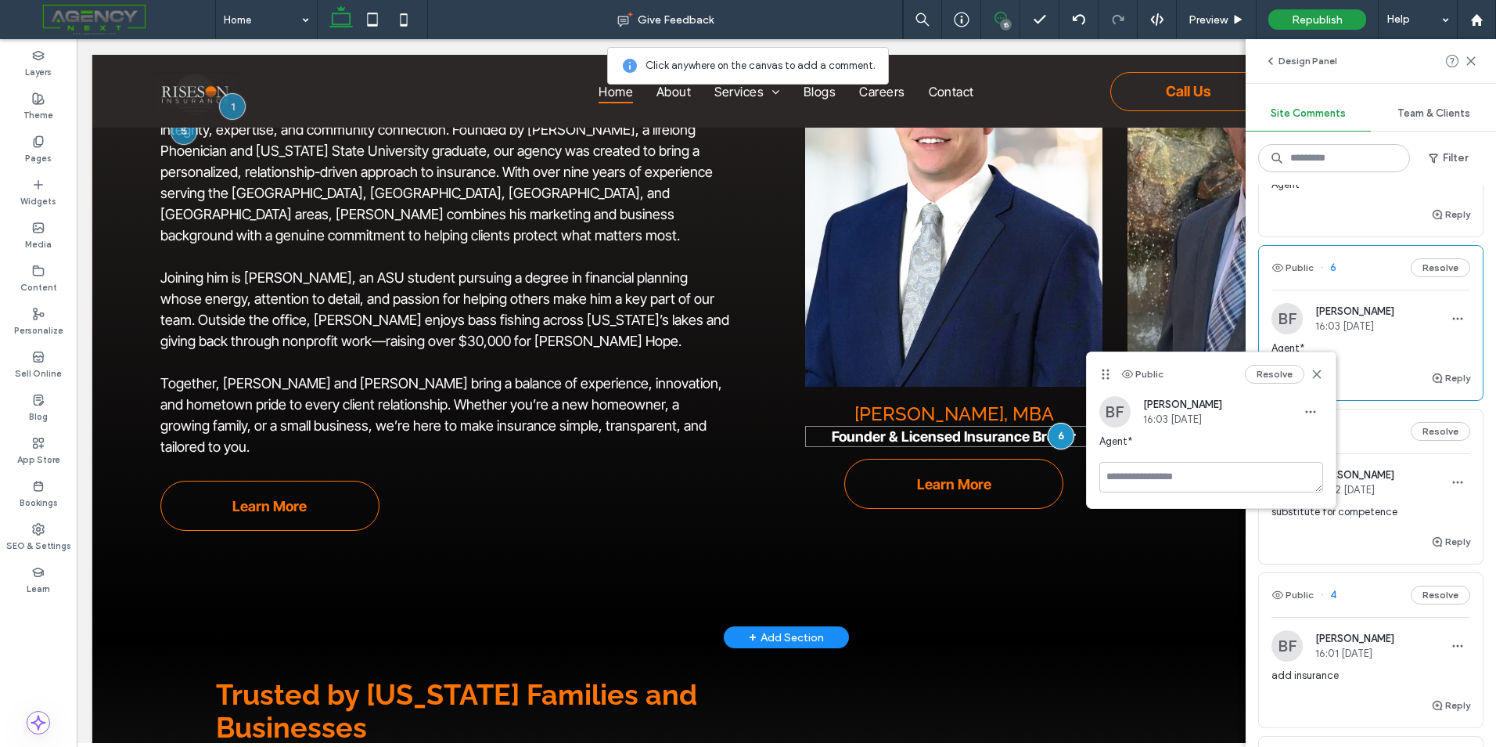
click at [1020, 429] on strong "Founder & Licensed Insurance Broker" at bounding box center [954, 436] width 244 height 16
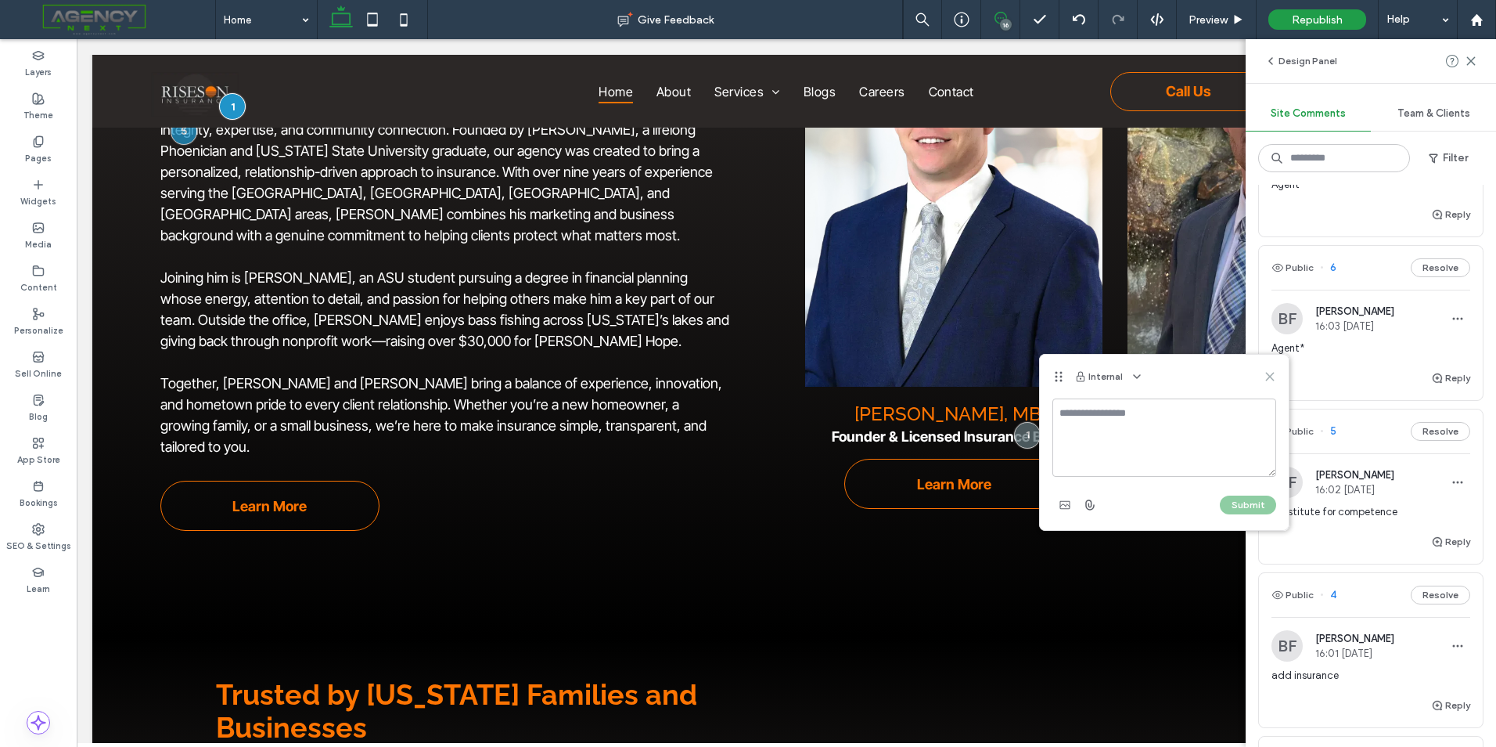
click at [1271, 376] on use at bounding box center [1269, 376] width 7 height 7
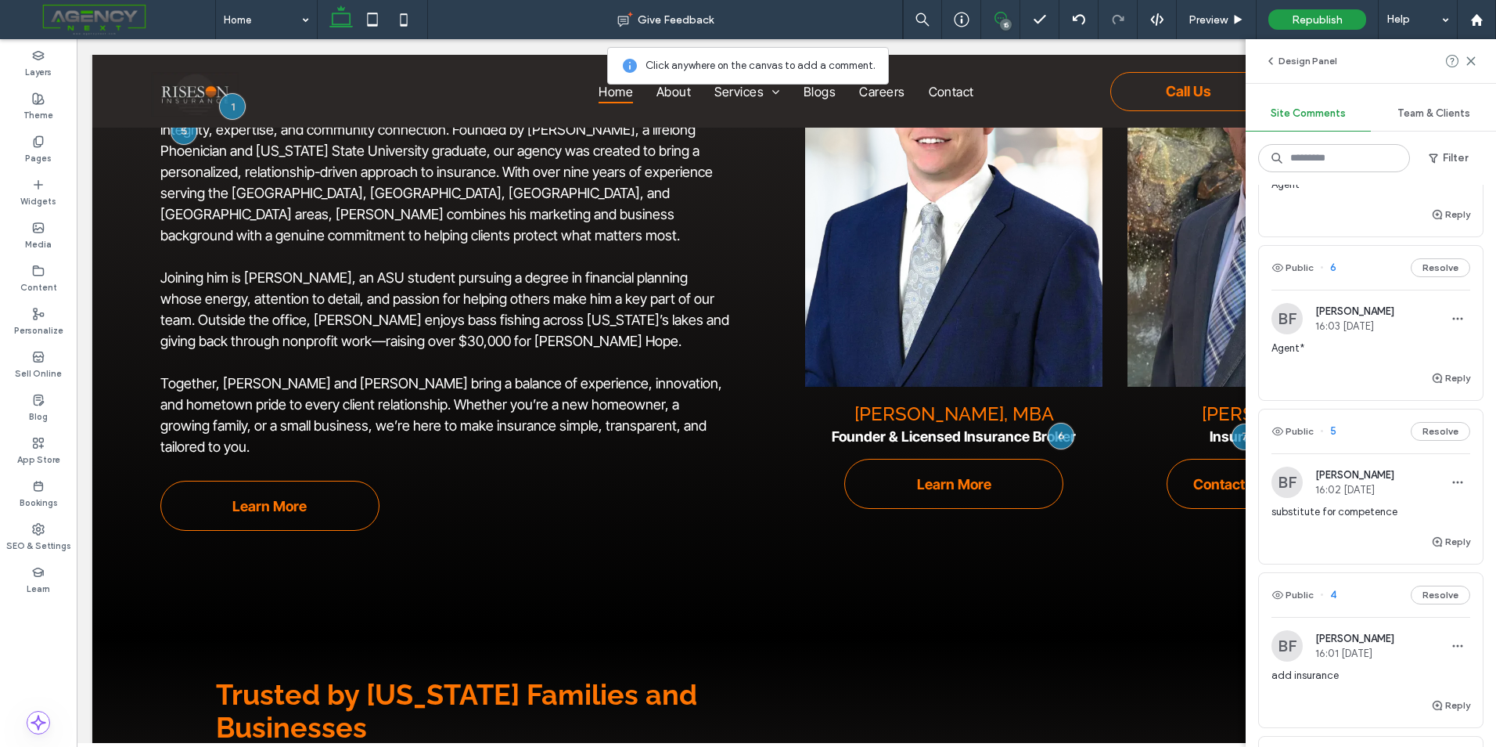
click at [1474, 49] on div "Design Panel" at bounding box center [1371, 61] width 250 height 44
click at [1471, 68] on span at bounding box center [1471, 61] width 13 height 19
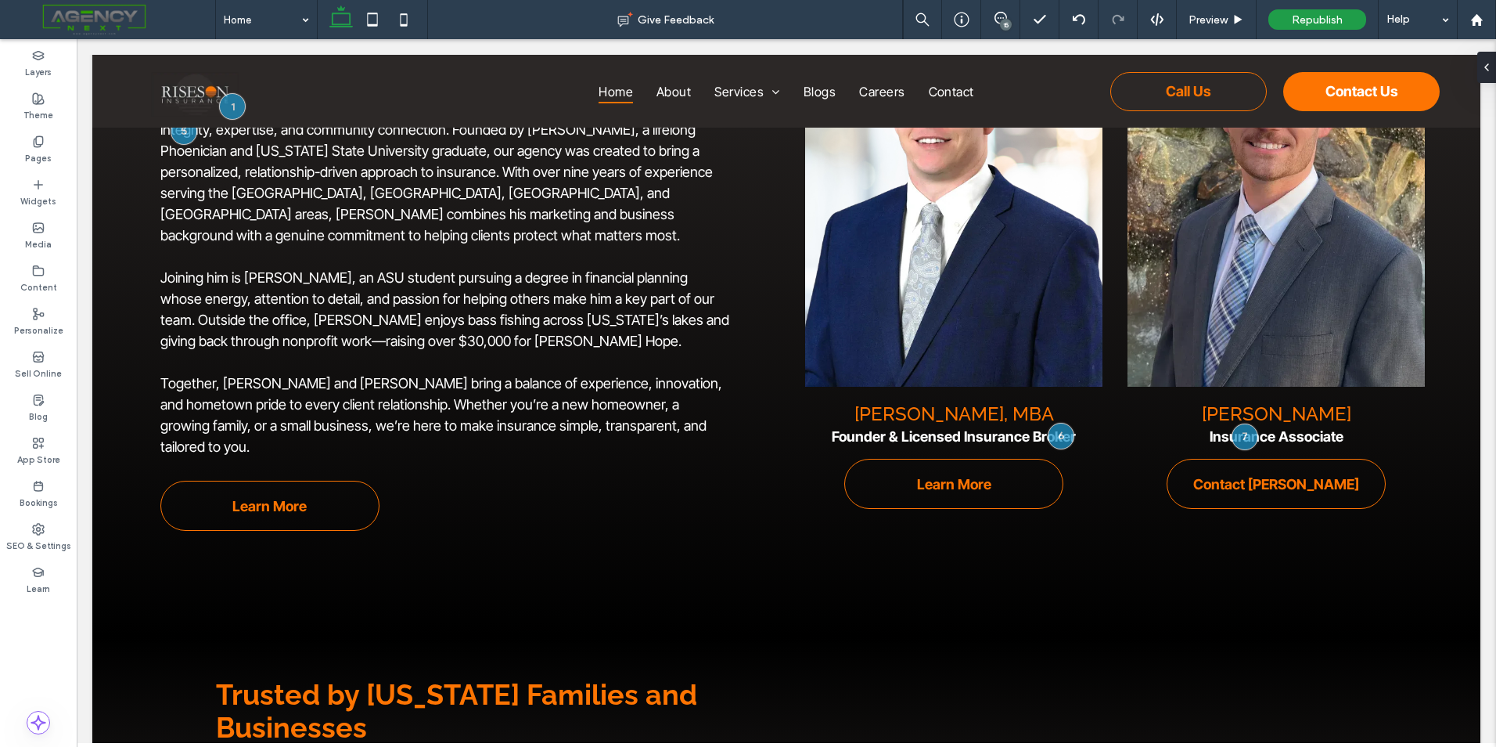
scroll to position [0, 0]
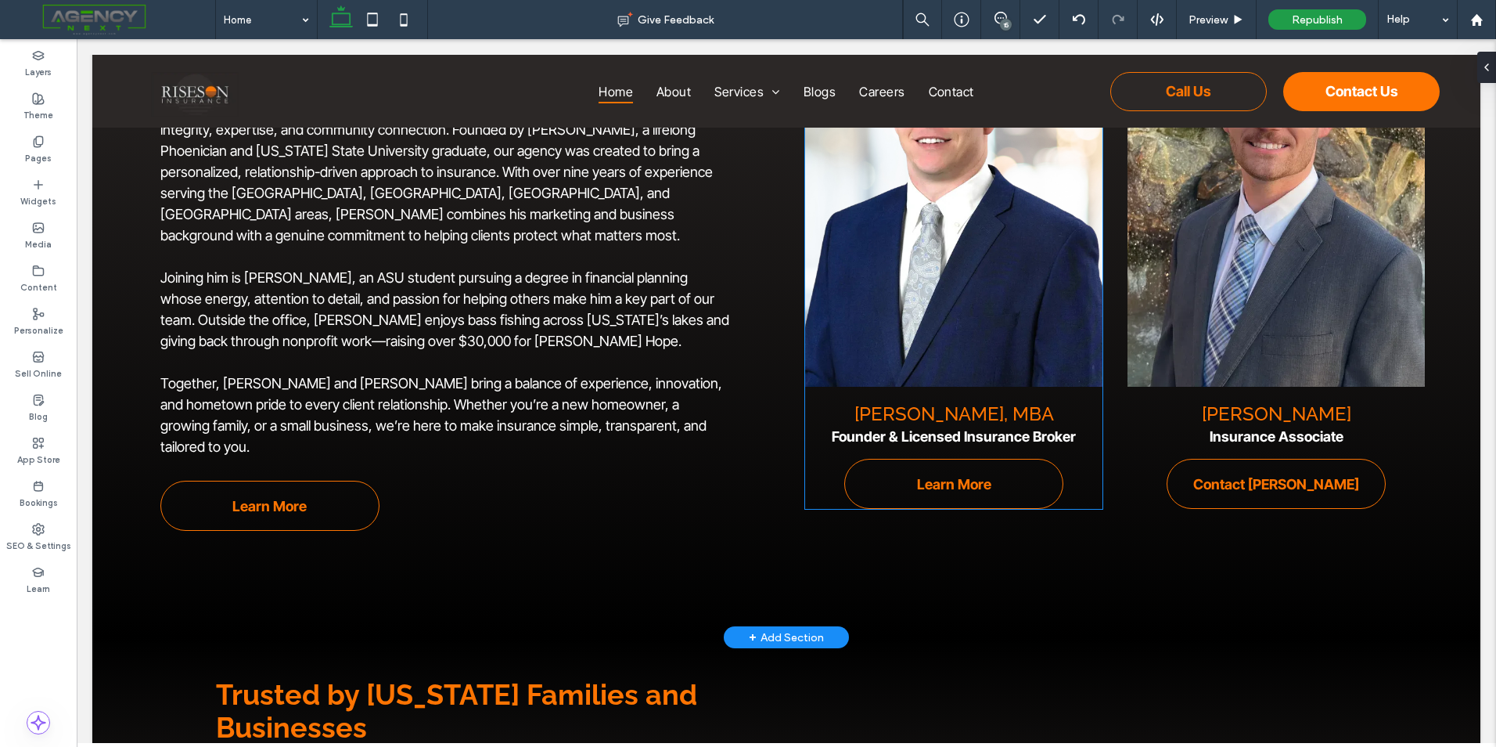
click at [982, 431] on strong "Founder & Licensed Insurance Broker" at bounding box center [954, 436] width 244 height 16
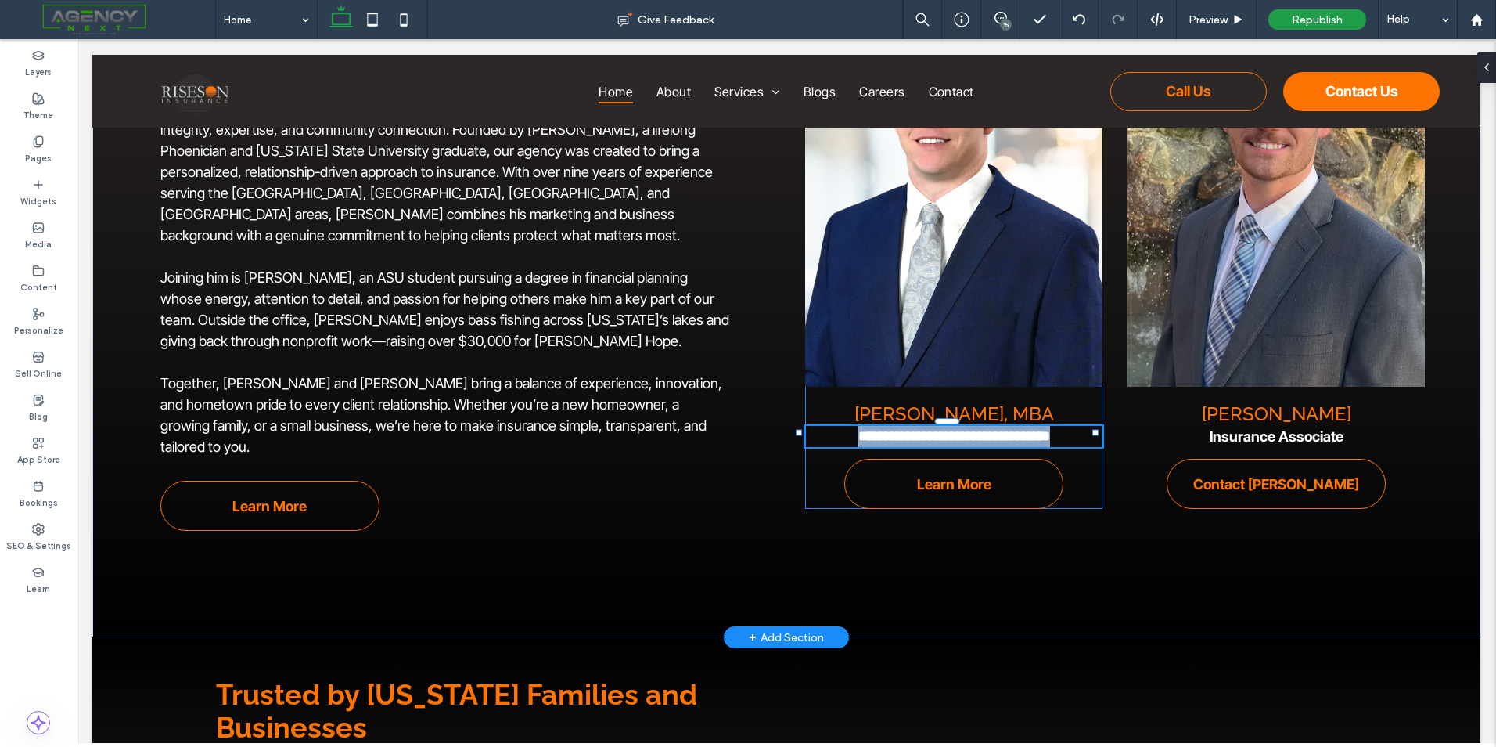
type input "**********"
type input "**"
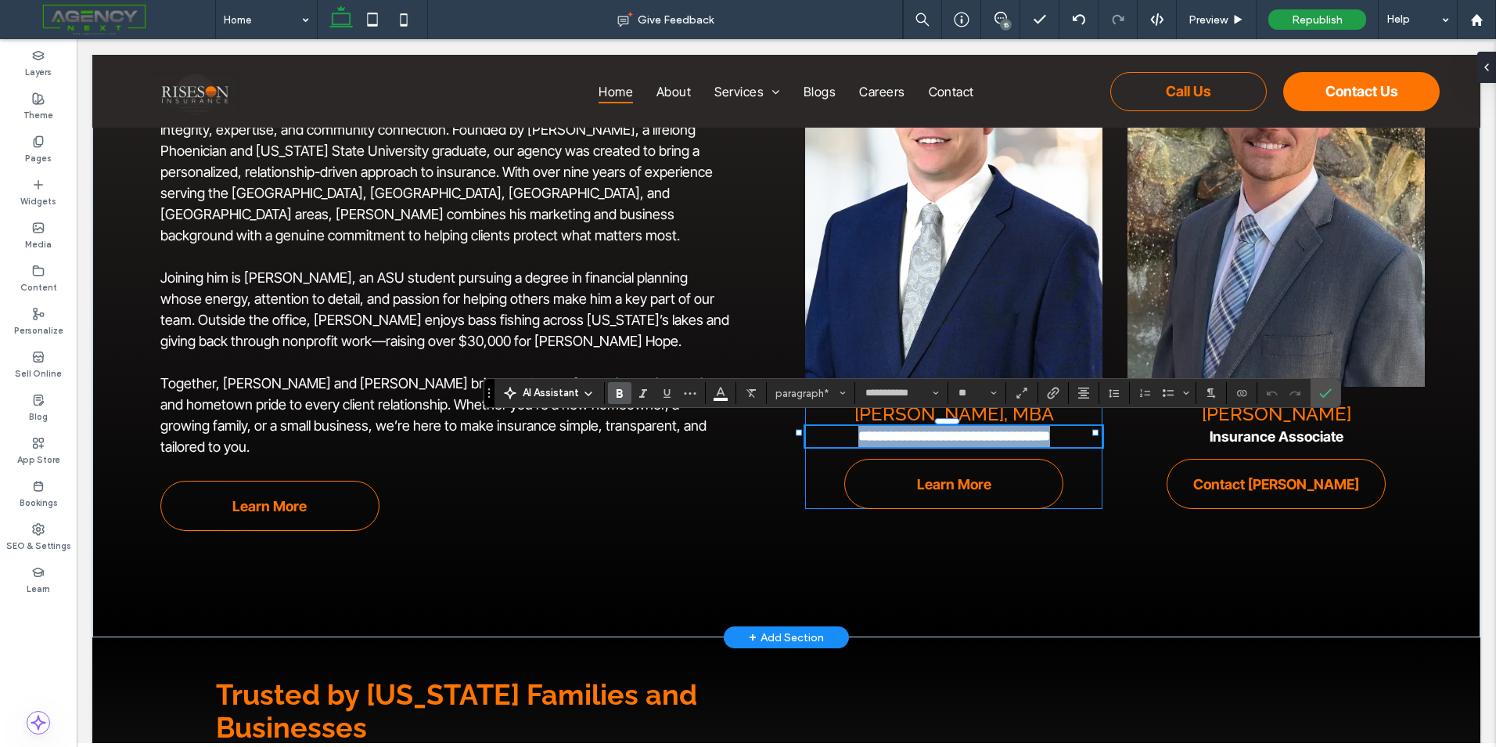
click at [1050, 433] on strong "**********" at bounding box center [955, 436] width 192 height 14
click at [1330, 392] on icon "Confirm" at bounding box center [1326, 393] width 13 height 13
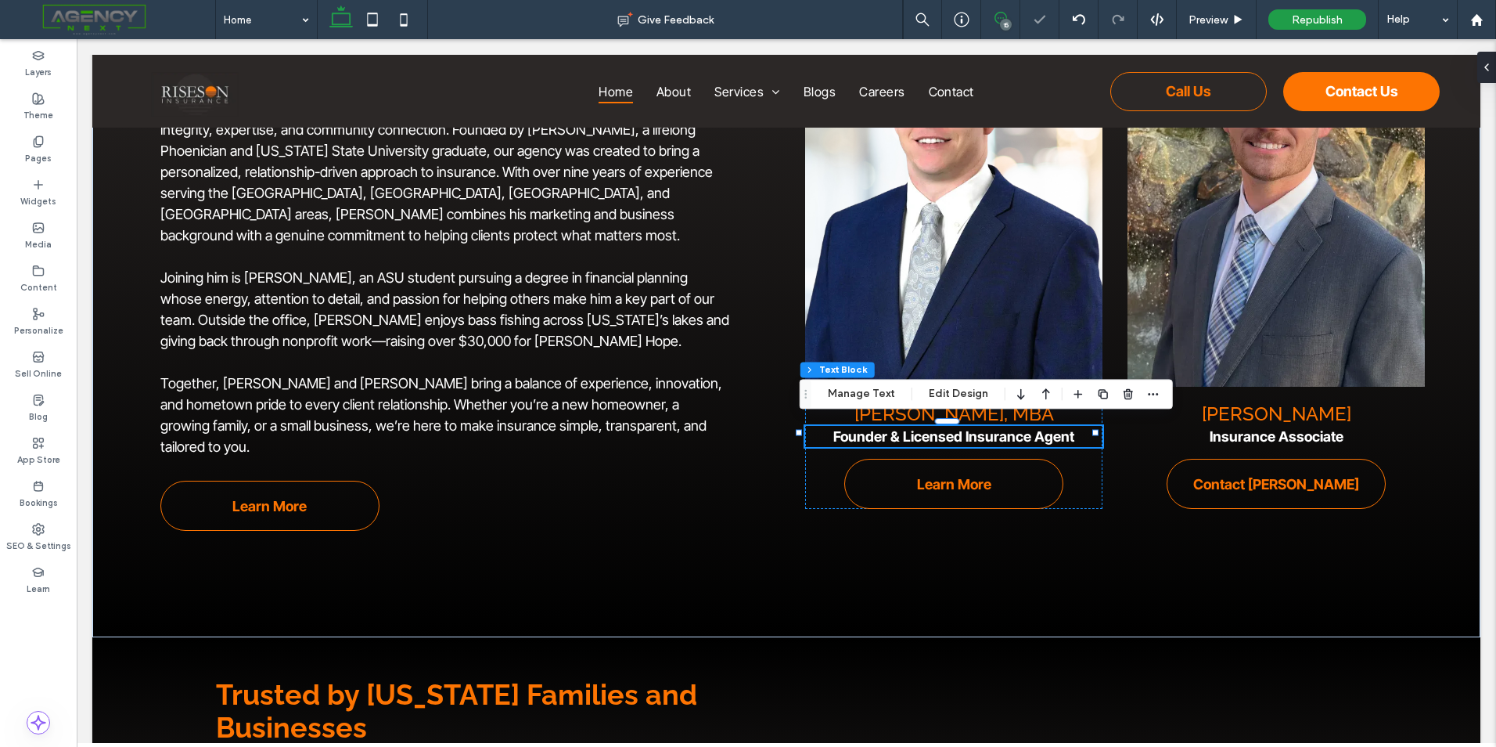
click at [1005, 16] on icon at bounding box center [1001, 18] width 13 height 13
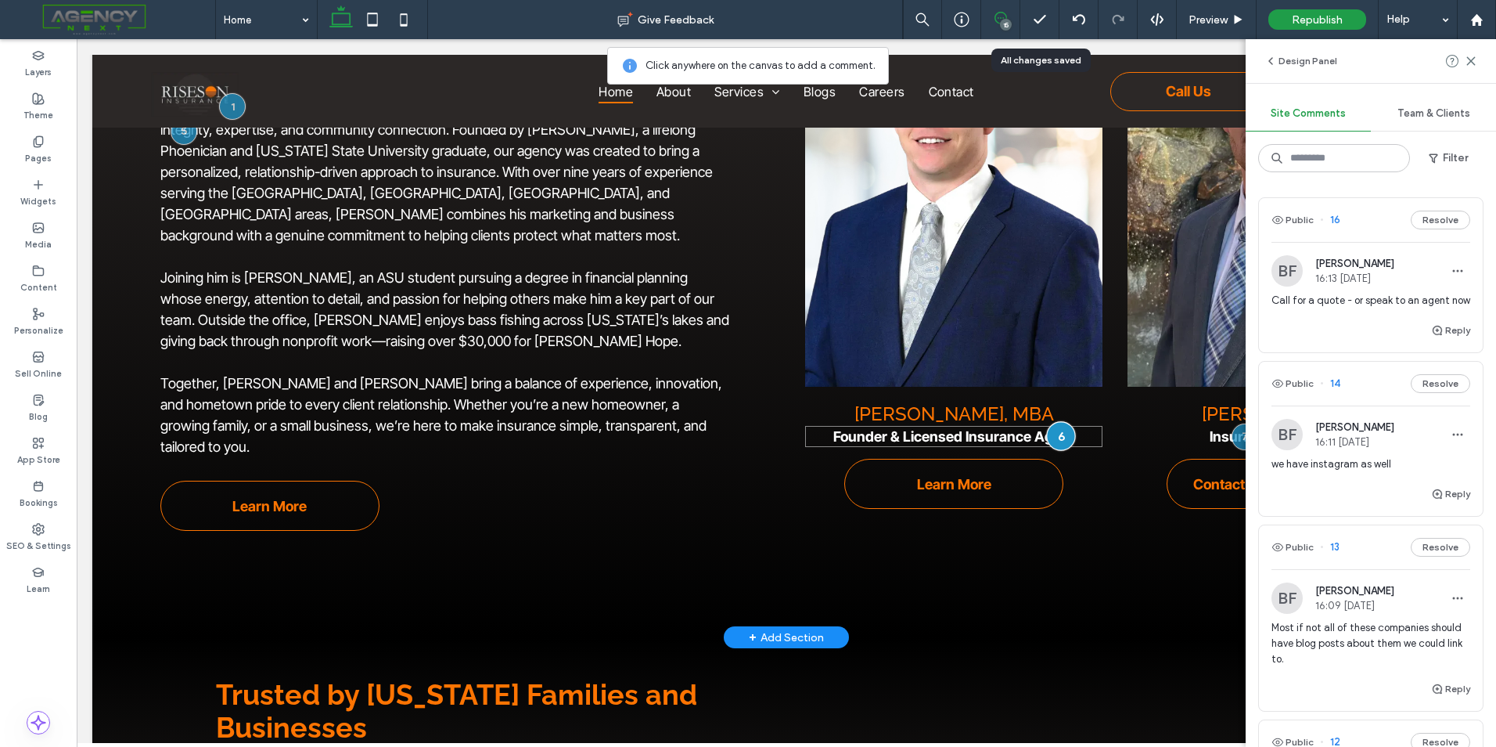
click at [1047, 425] on div at bounding box center [1061, 435] width 29 height 29
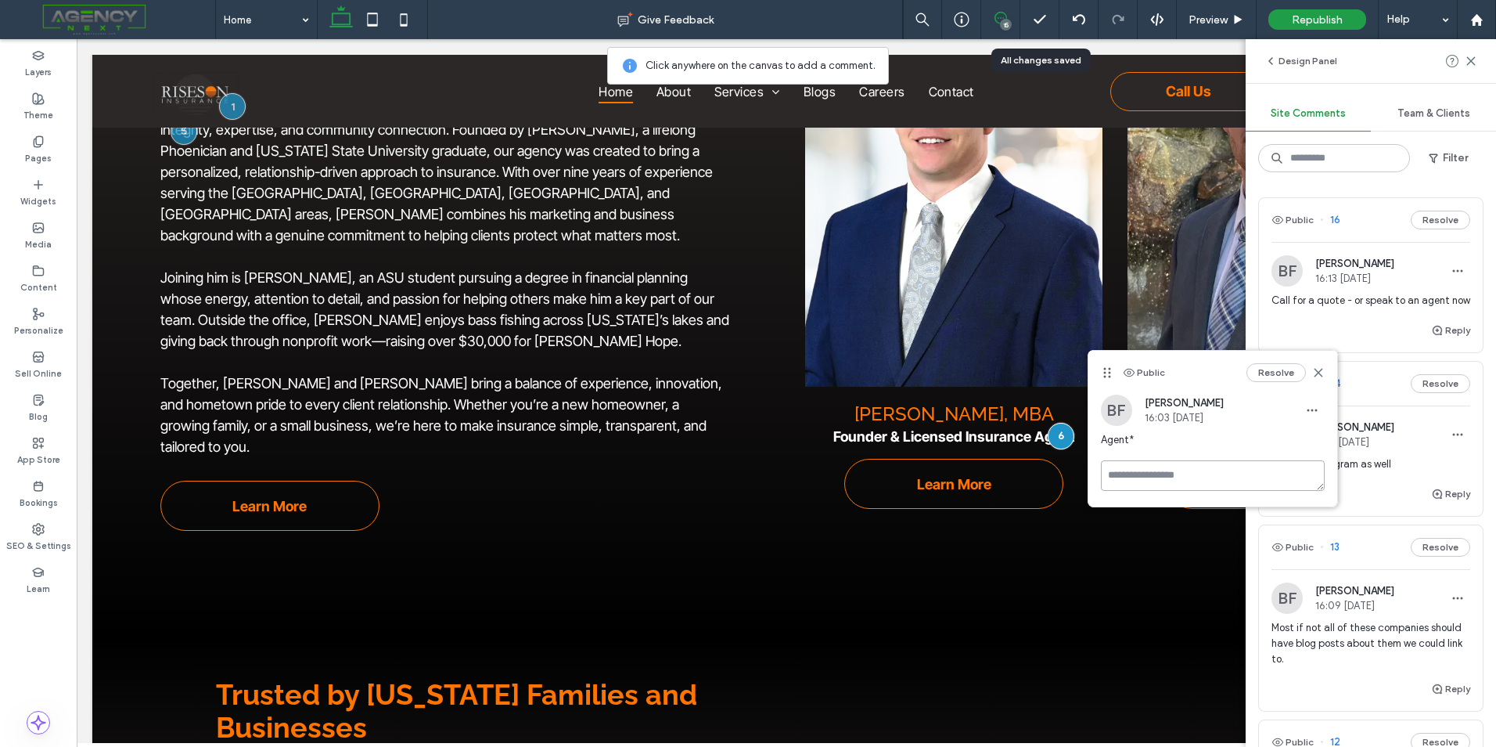
click at [1172, 463] on textarea at bounding box center [1213, 475] width 224 height 31
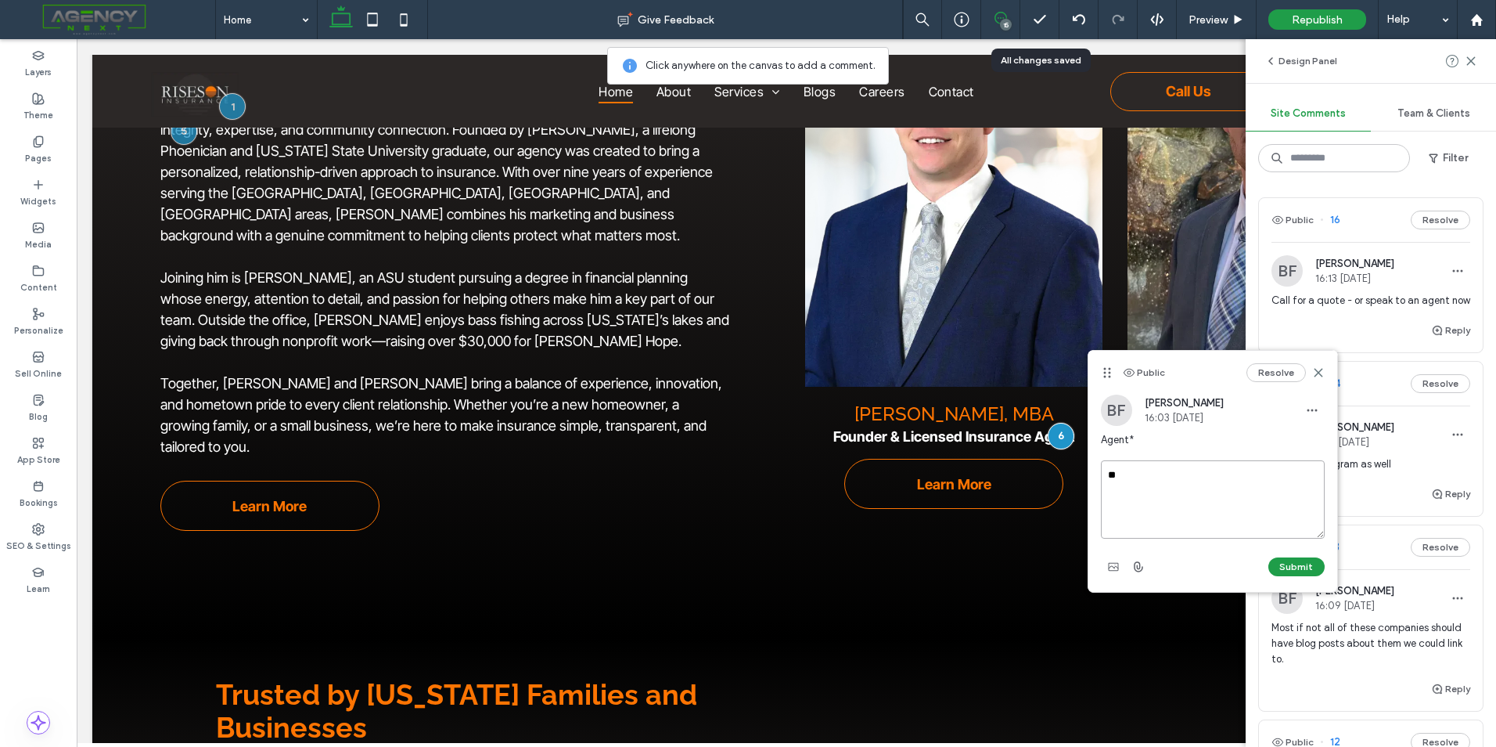
type textarea "*"
type textarea "******"
click at [1286, 560] on button "Submit" at bounding box center [1297, 566] width 56 height 19
click at [1270, 385] on div "Public Resolve" at bounding box center [1213, 373] width 249 height 44
click at [1273, 380] on button "Resolve" at bounding box center [1276, 372] width 59 height 19
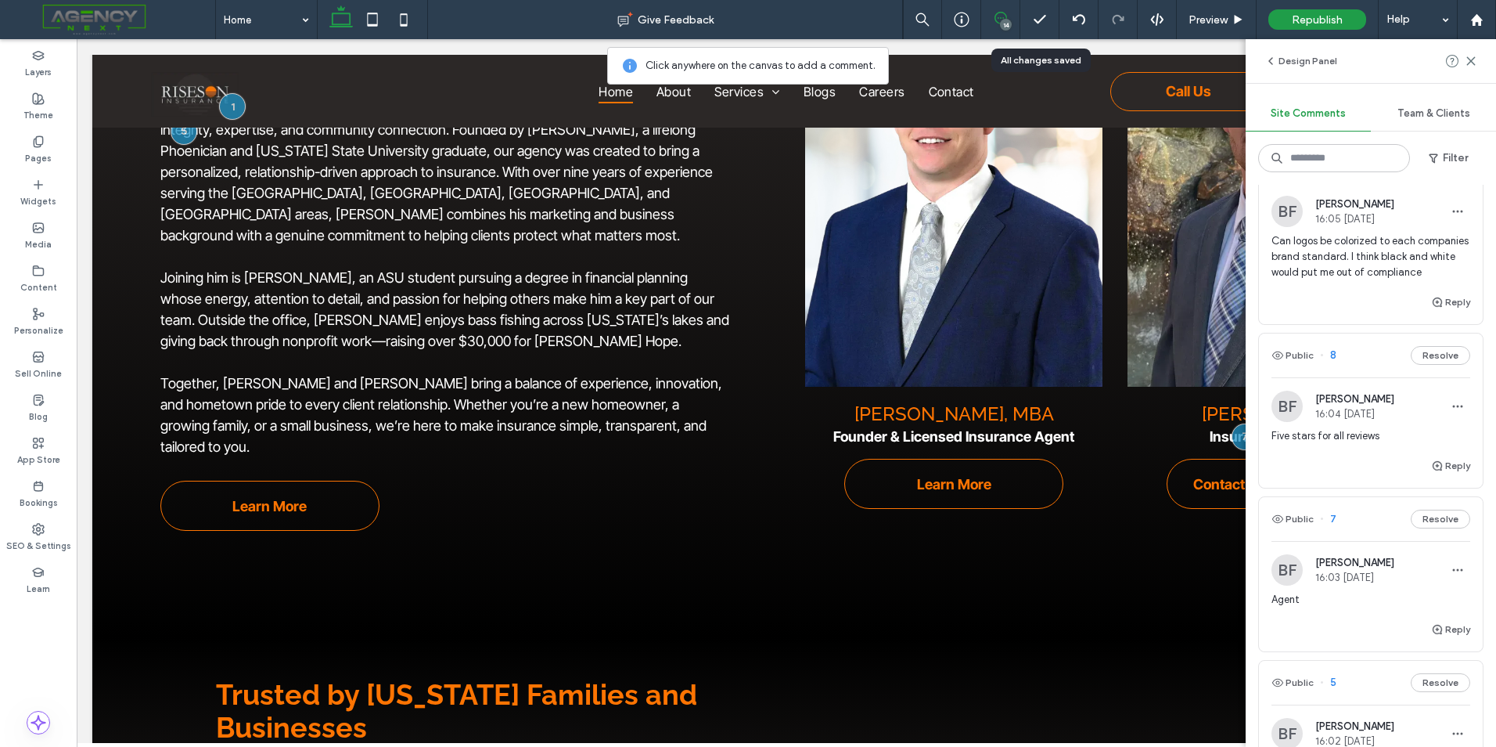
scroll to position [1096, 0]
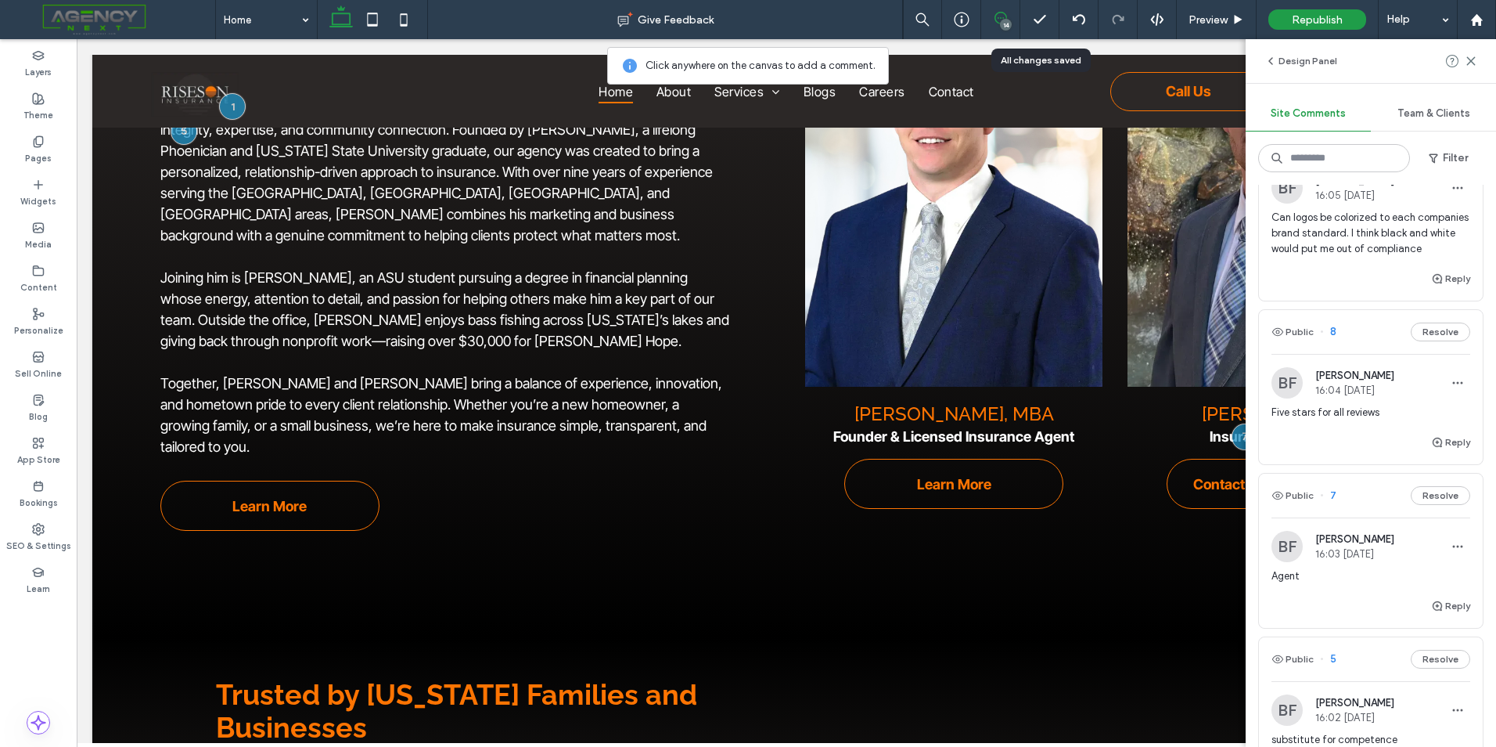
click at [1340, 584] on span "Agent" at bounding box center [1371, 576] width 199 height 16
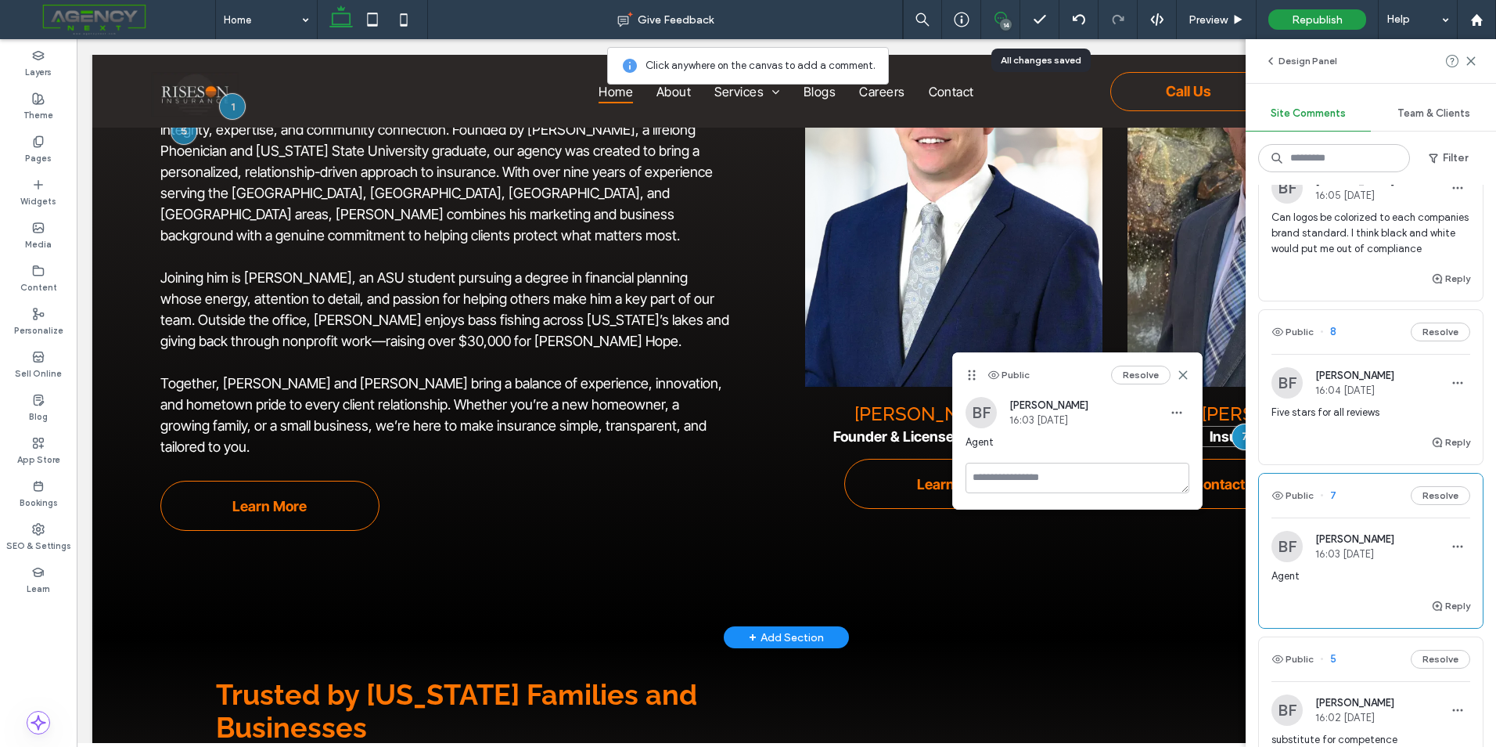
click at [1211, 434] on strong "Insurance Associate" at bounding box center [1277, 436] width 134 height 16
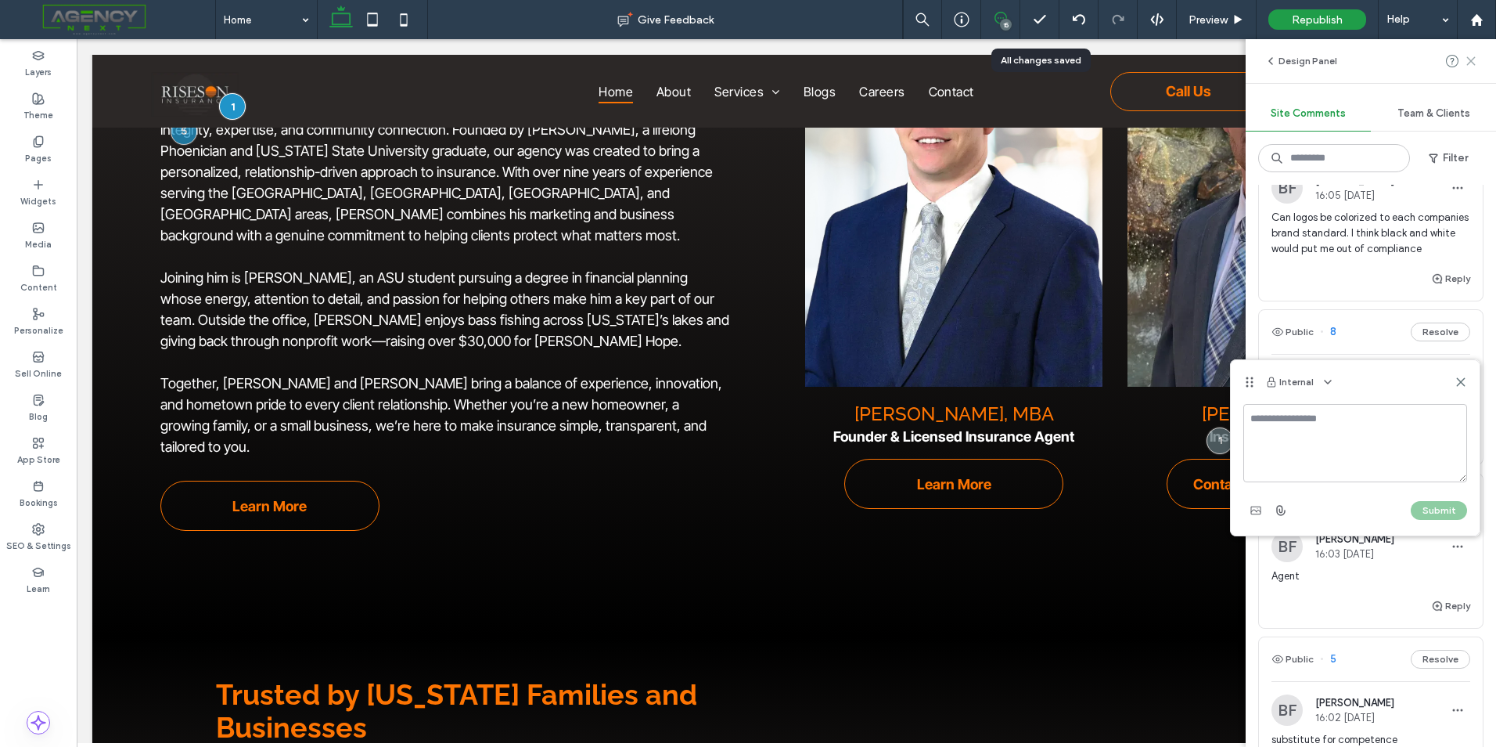
click at [1465, 63] on icon at bounding box center [1471, 61] width 13 height 13
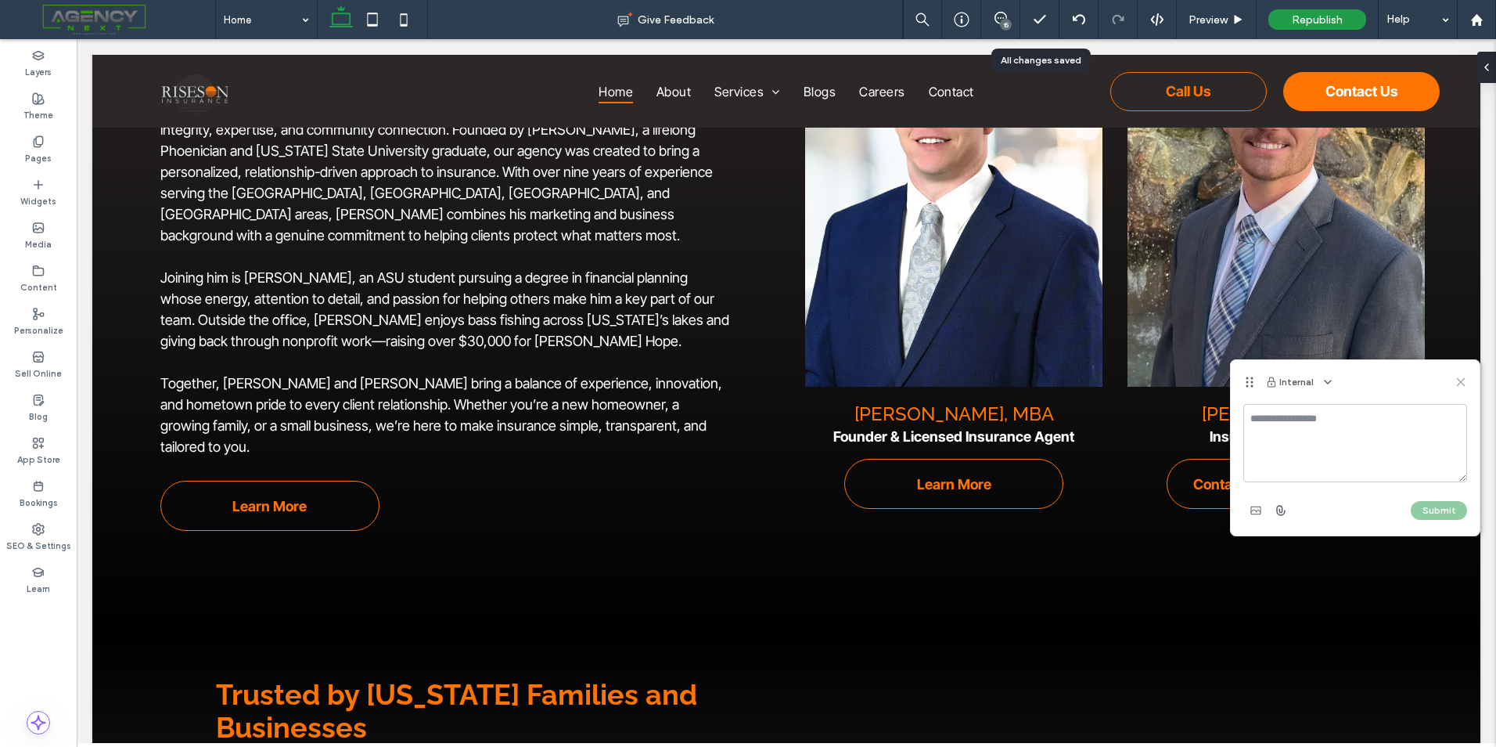
click at [1458, 379] on use at bounding box center [1460, 381] width 7 height 7
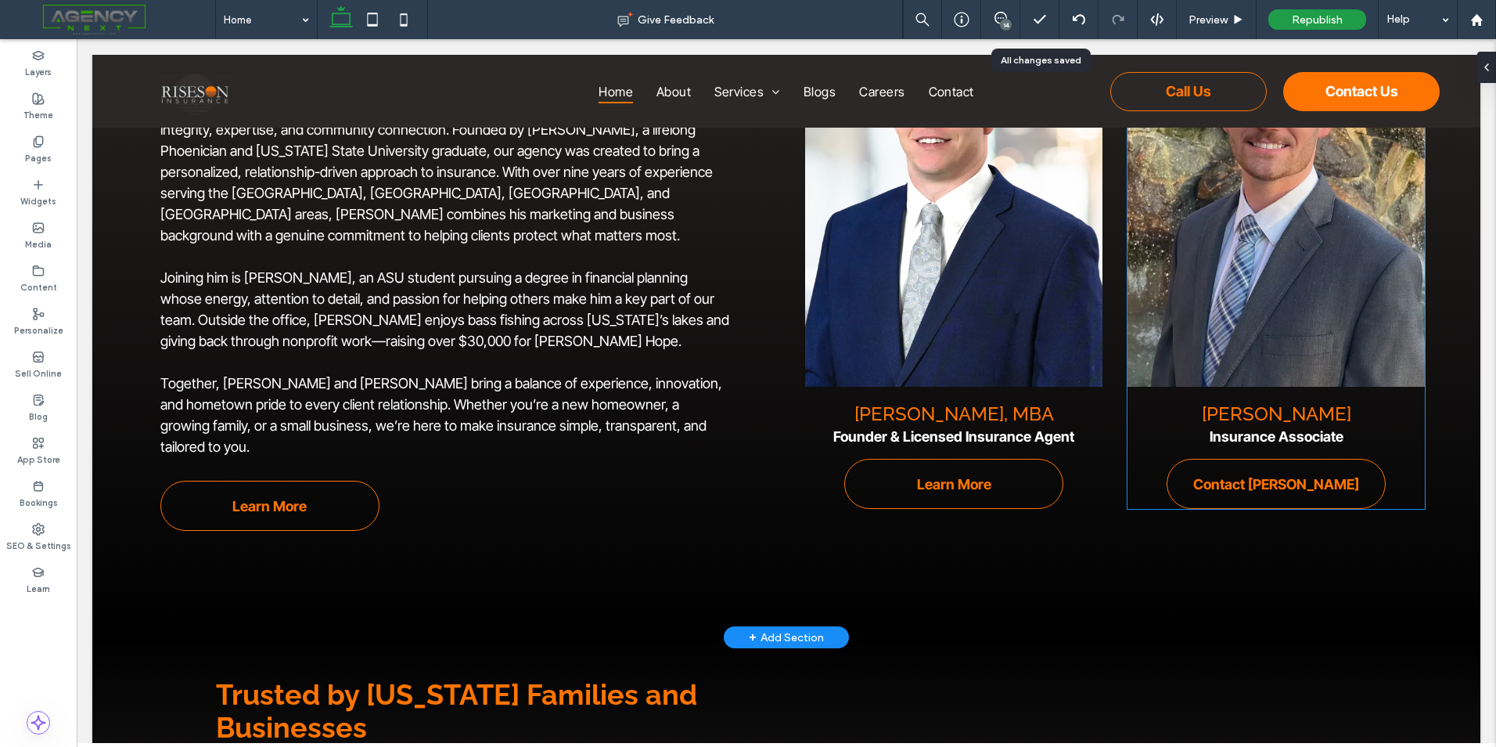
click at [1318, 428] on strong "Insurance Associate" at bounding box center [1277, 436] width 134 height 16
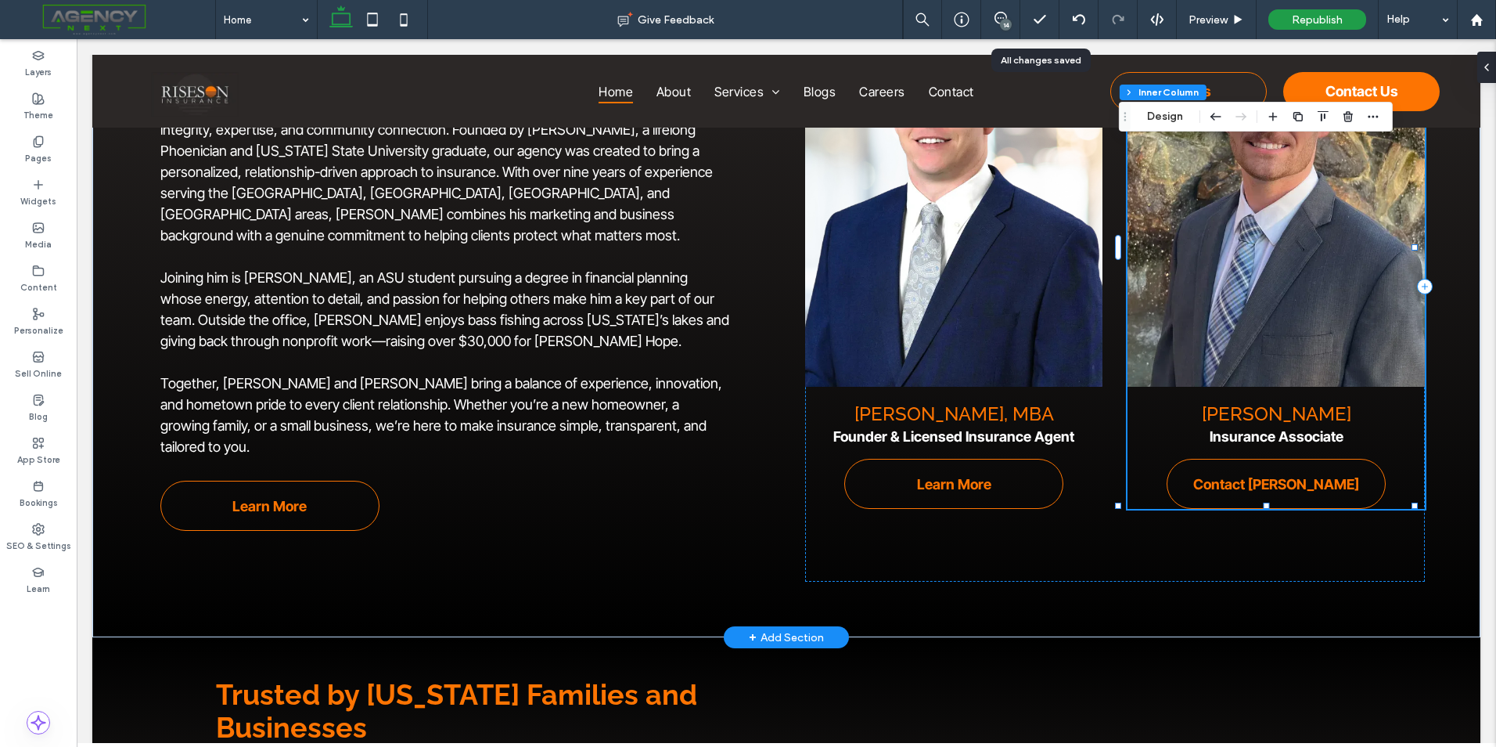
click at [1318, 428] on strong "Insurance Associate" at bounding box center [1277, 436] width 134 height 16
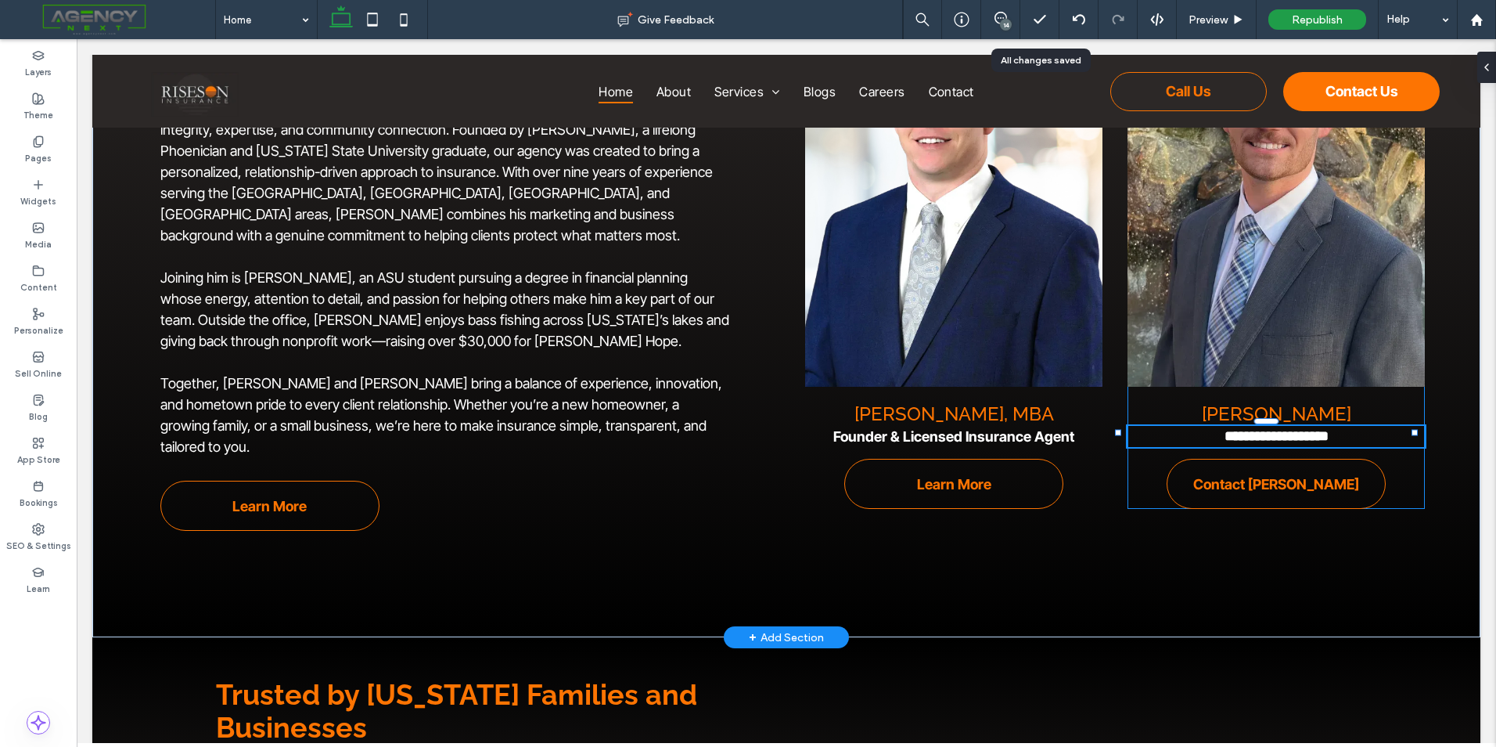
type input "**********"
type input "**"
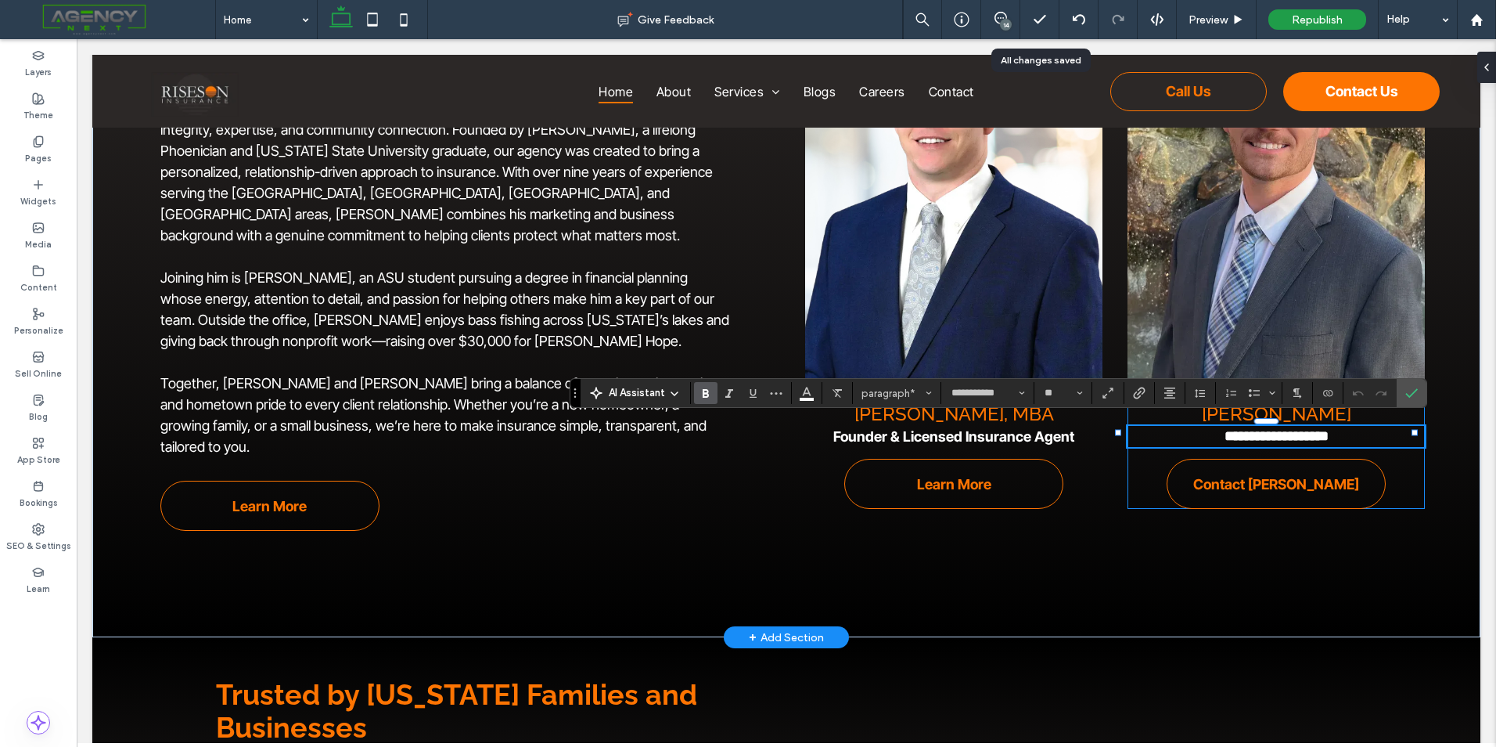
click at [1343, 427] on p "**********" at bounding box center [1276, 436] width 297 height 21
click at [1407, 387] on icon "Confirm" at bounding box center [1412, 393] width 13 height 13
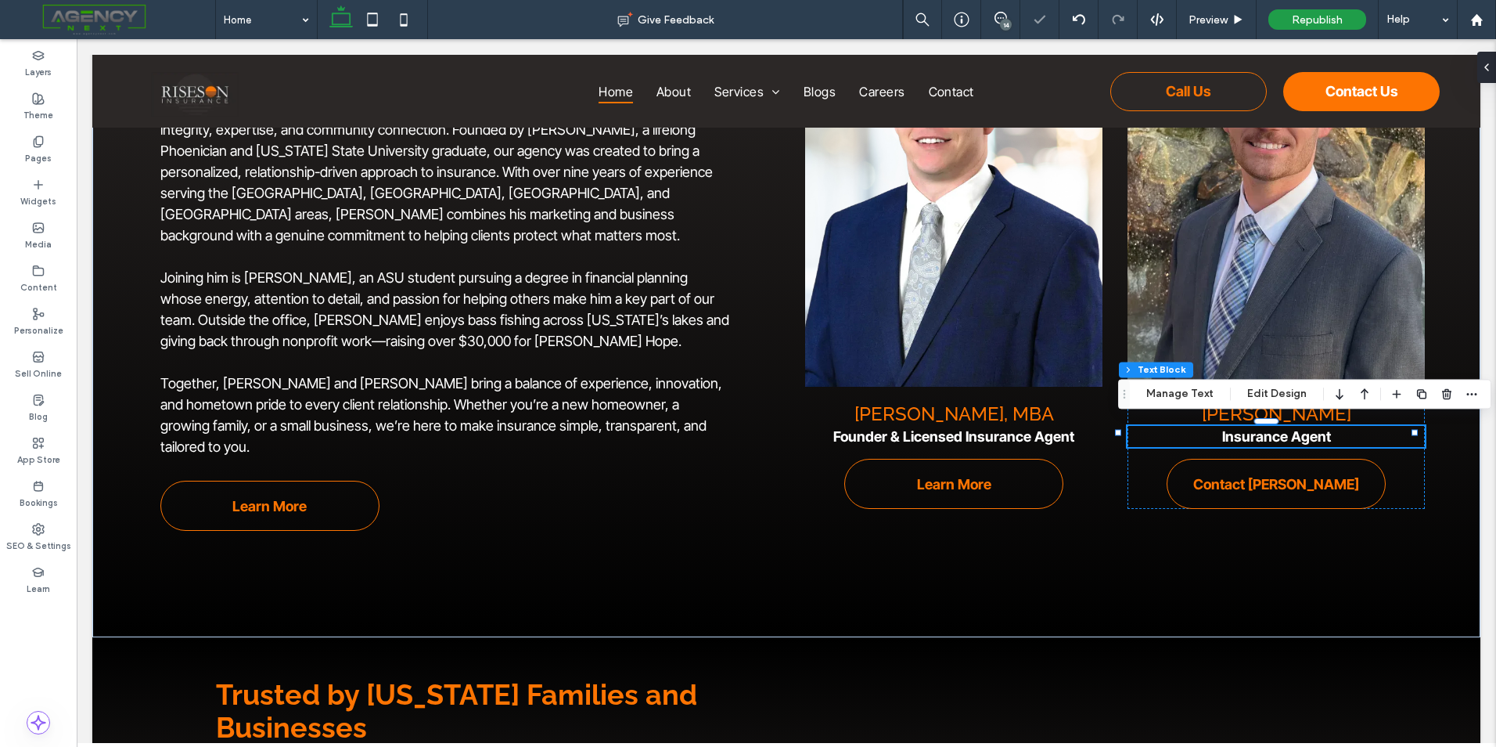
click at [1009, 28] on div "14" at bounding box center [1006, 25] width 12 height 12
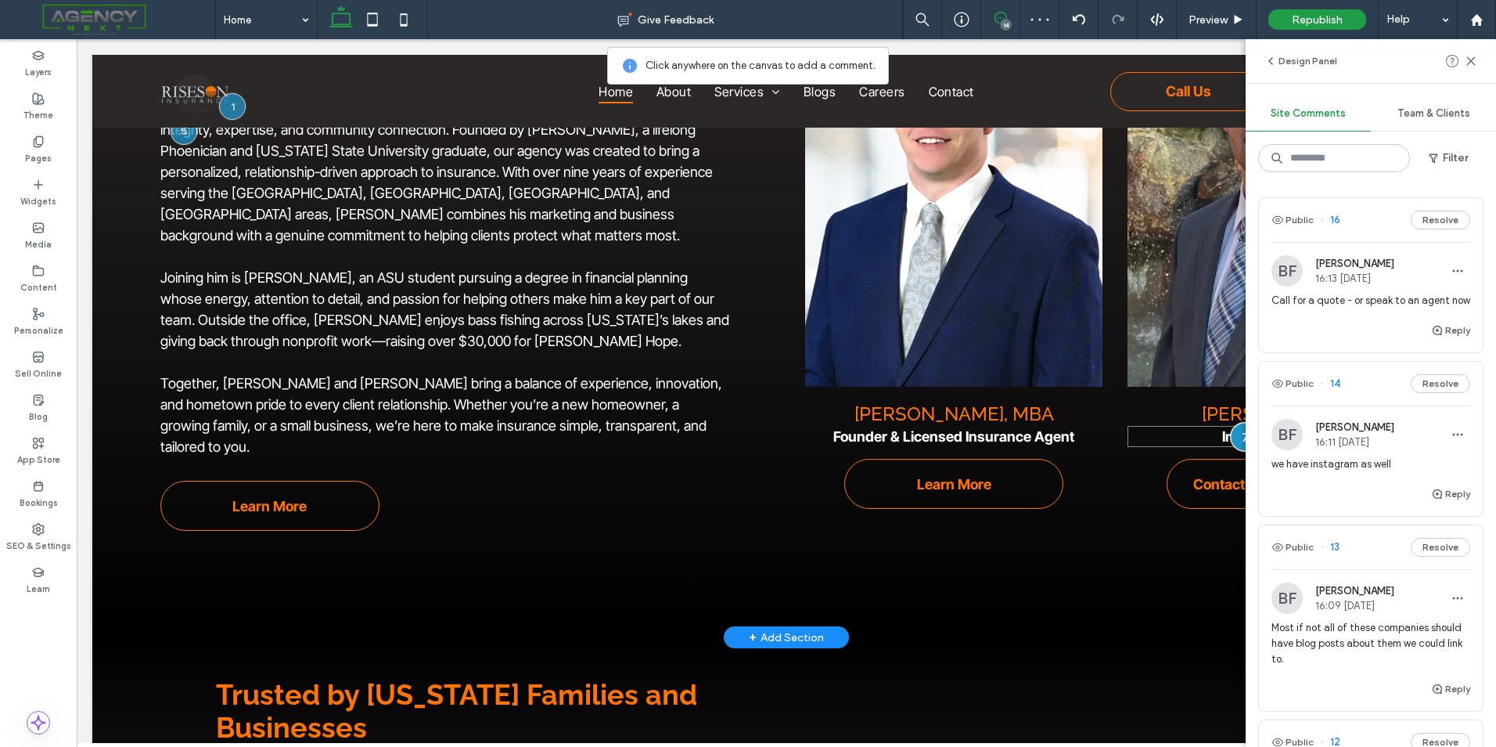
click at [1231, 434] on div at bounding box center [1245, 436] width 29 height 29
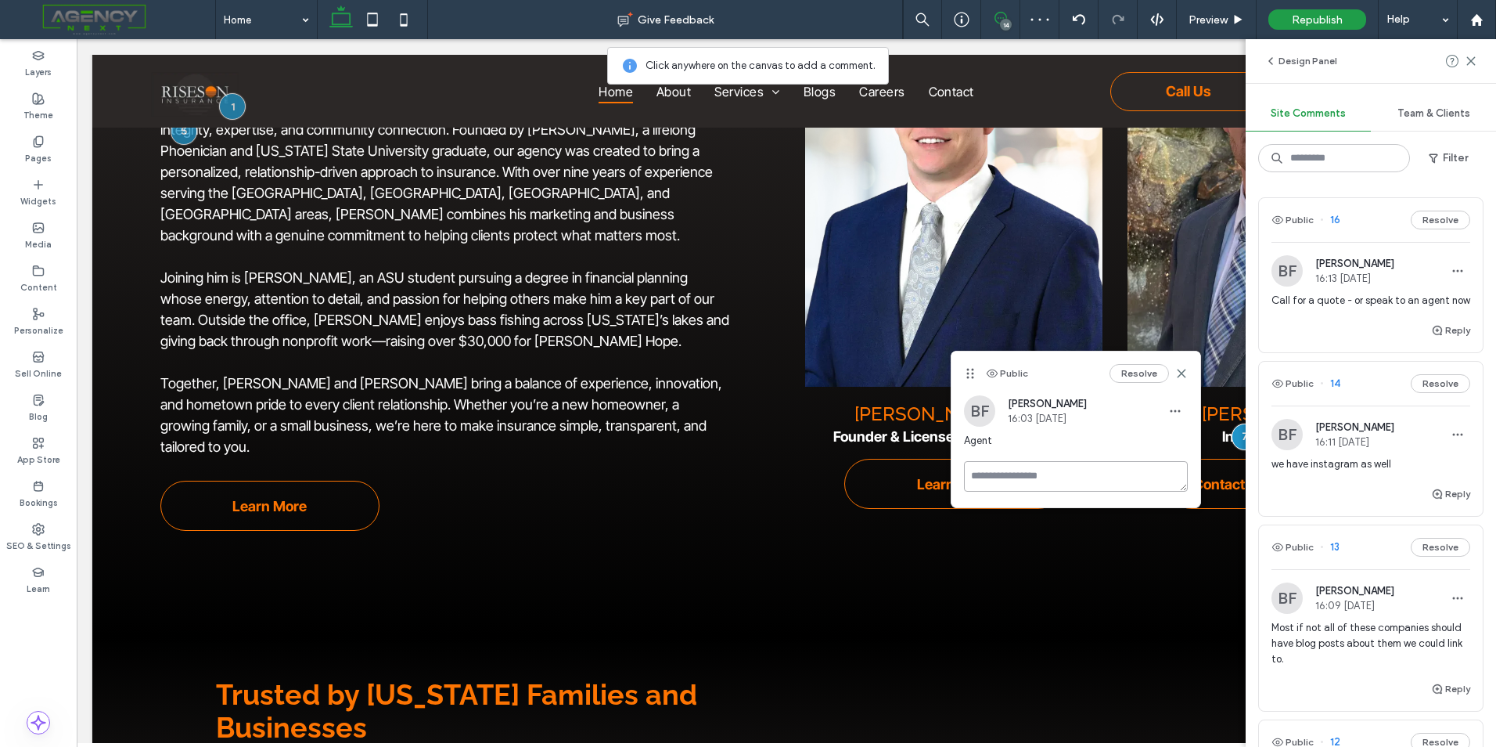
click at [1049, 480] on textarea at bounding box center [1076, 476] width 224 height 31
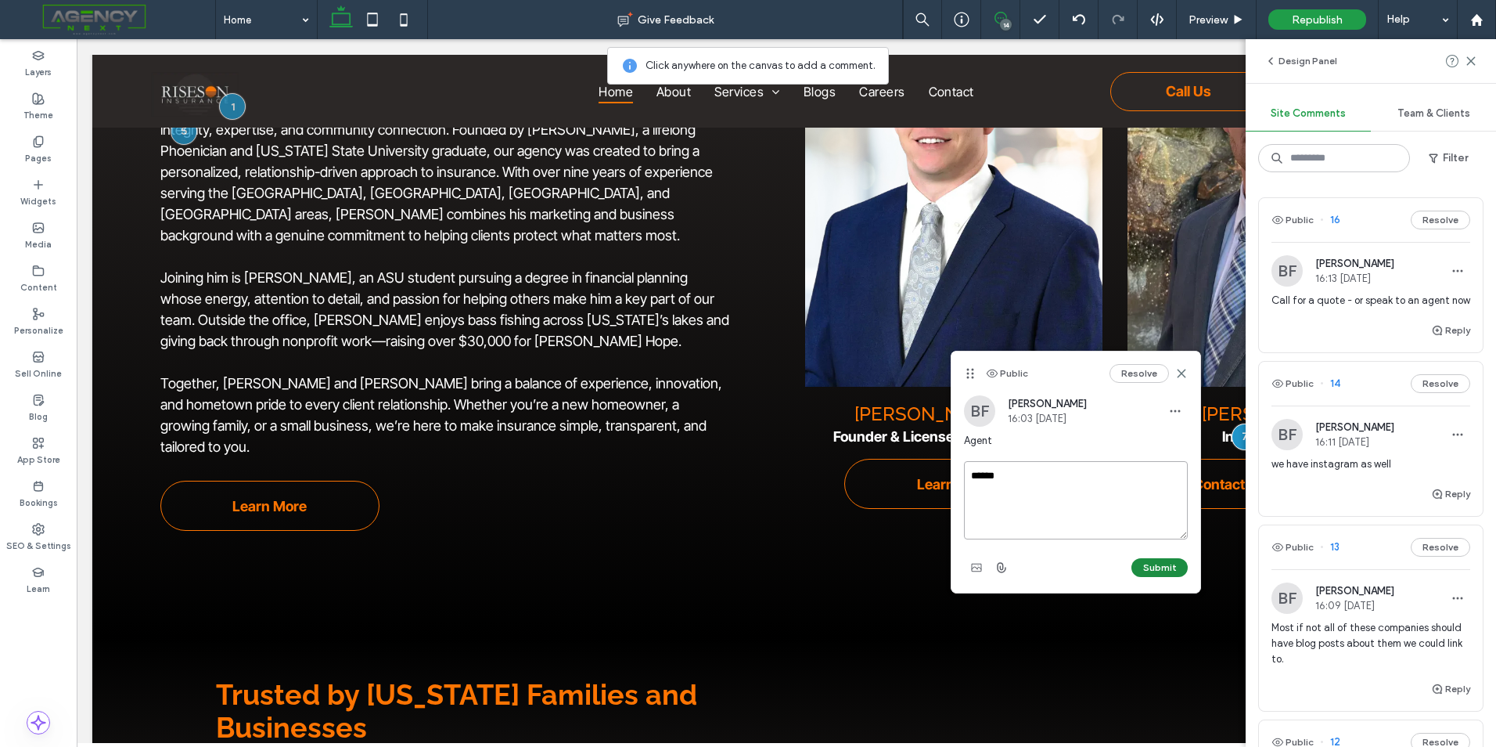
type textarea "******"
click at [1154, 570] on button "Submit" at bounding box center [1160, 567] width 56 height 19
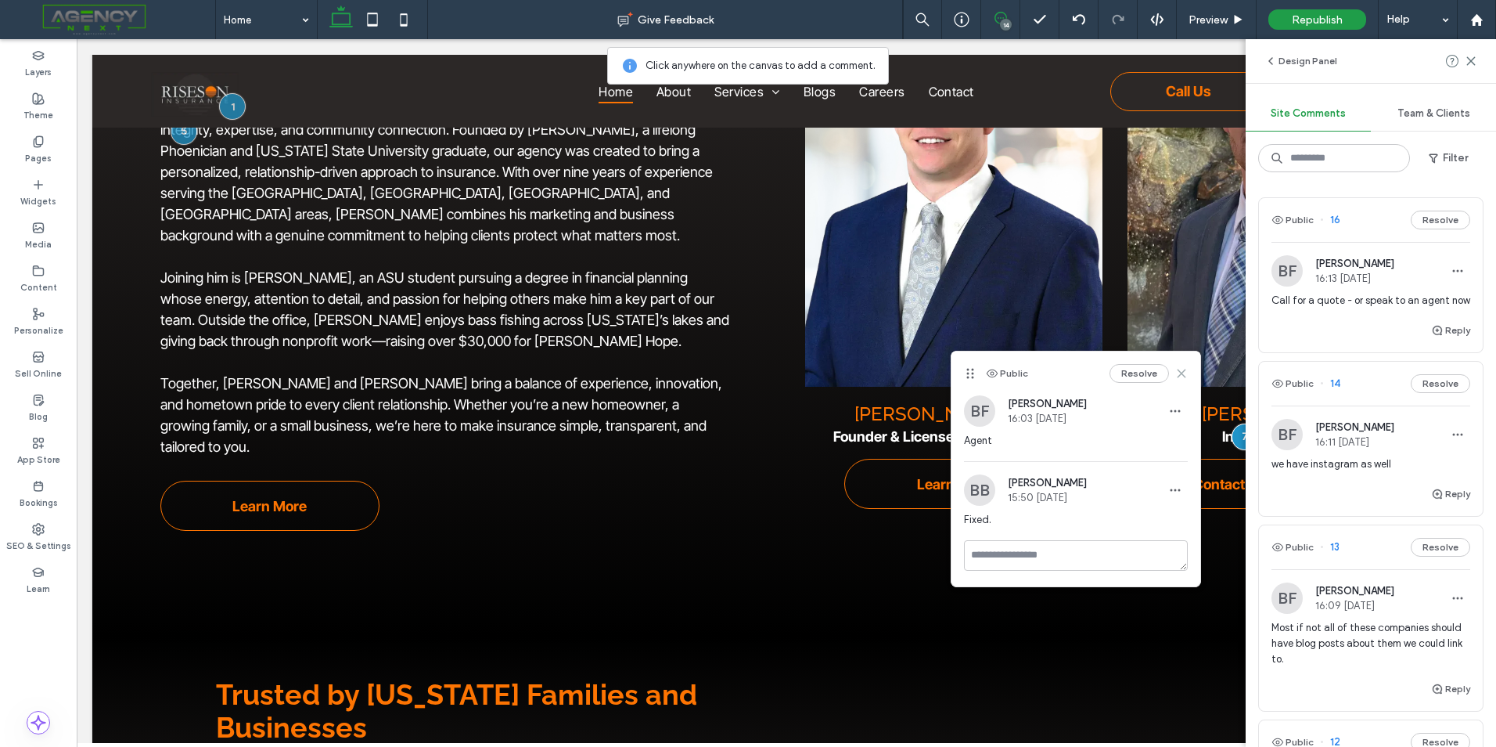
click at [1178, 372] on icon at bounding box center [1182, 373] width 13 height 13
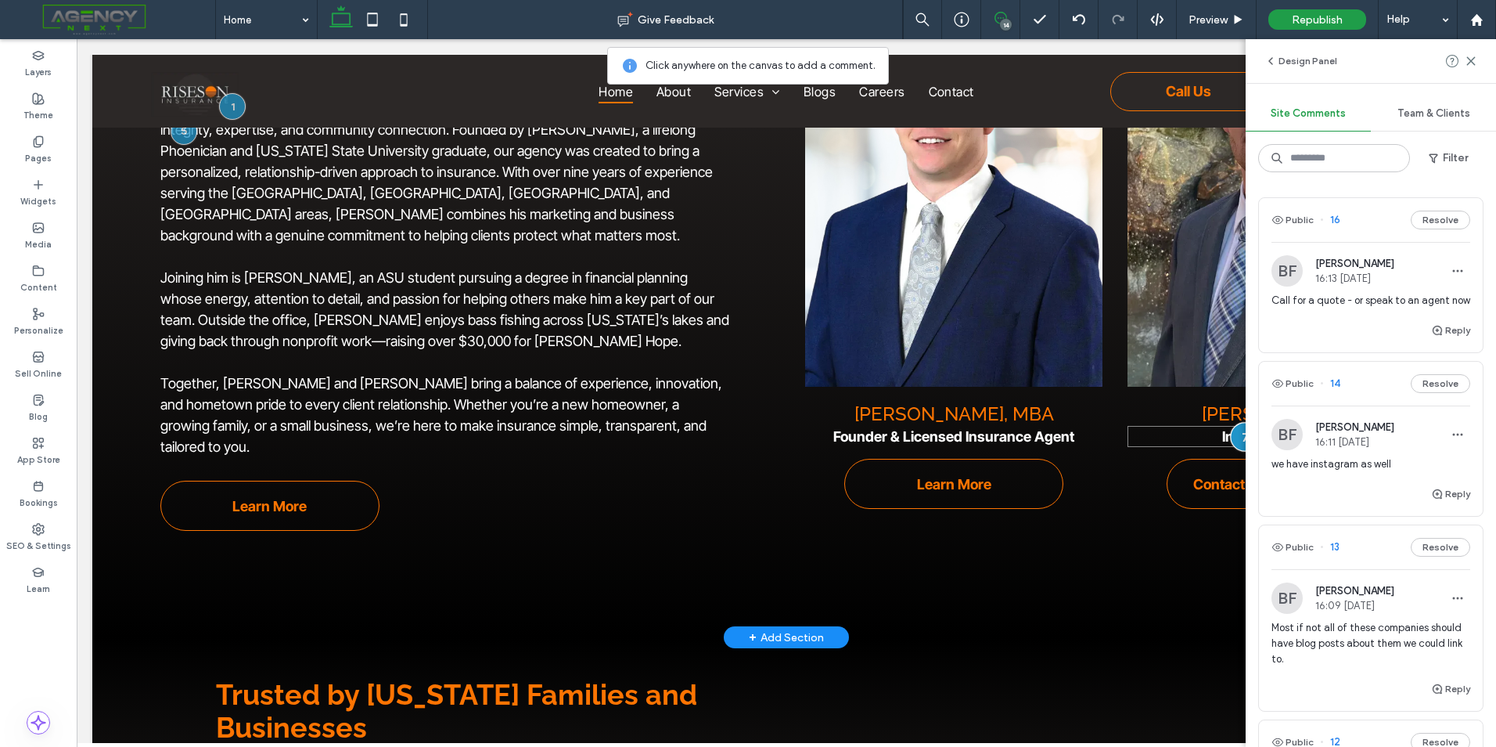
click at [1234, 433] on div at bounding box center [1245, 436] width 29 height 29
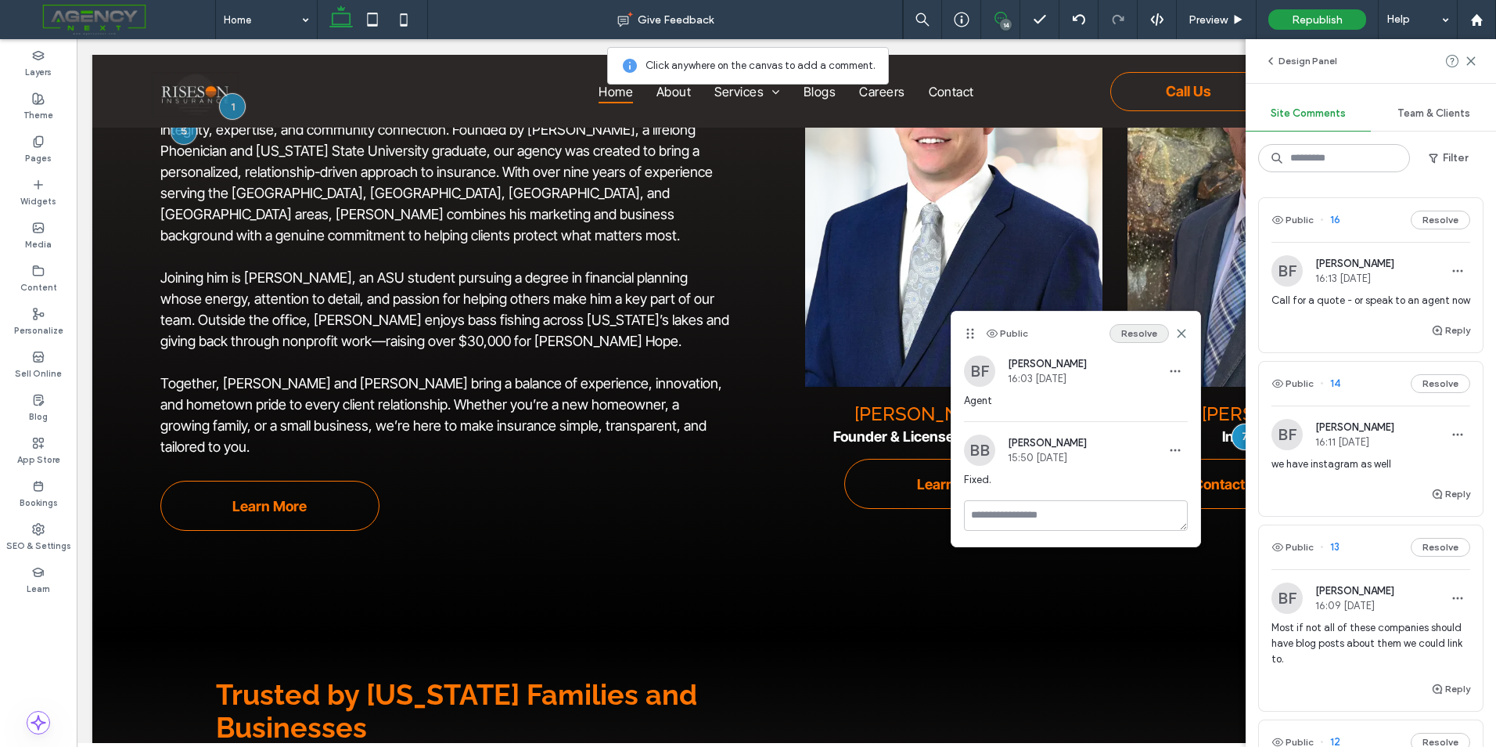
click at [1154, 339] on button "Resolve" at bounding box center [1139, 333] width 59 height 19
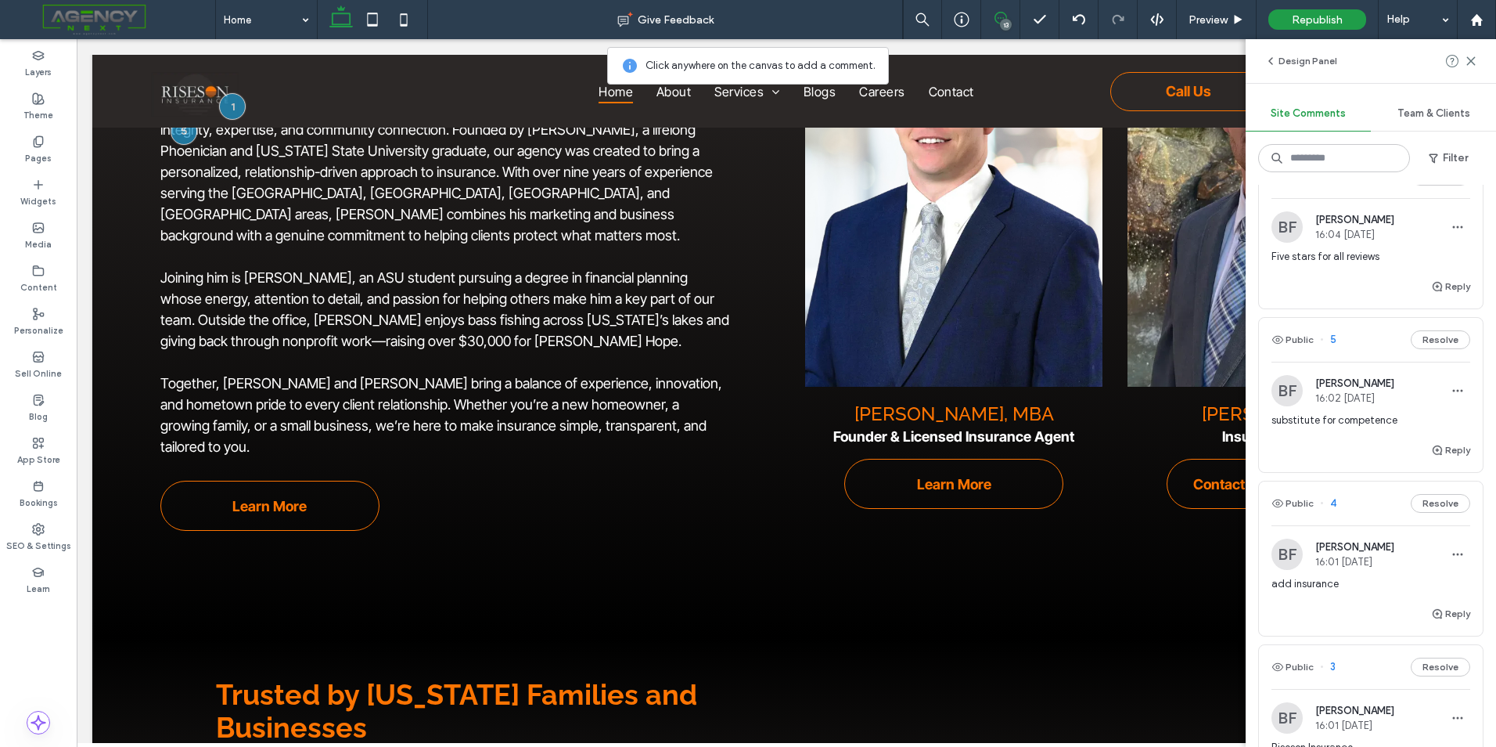
scroll to position [1252, 0]
click at [1374, 471] on div "Reply" at bounding box center [1371, 455] width 224 height 31
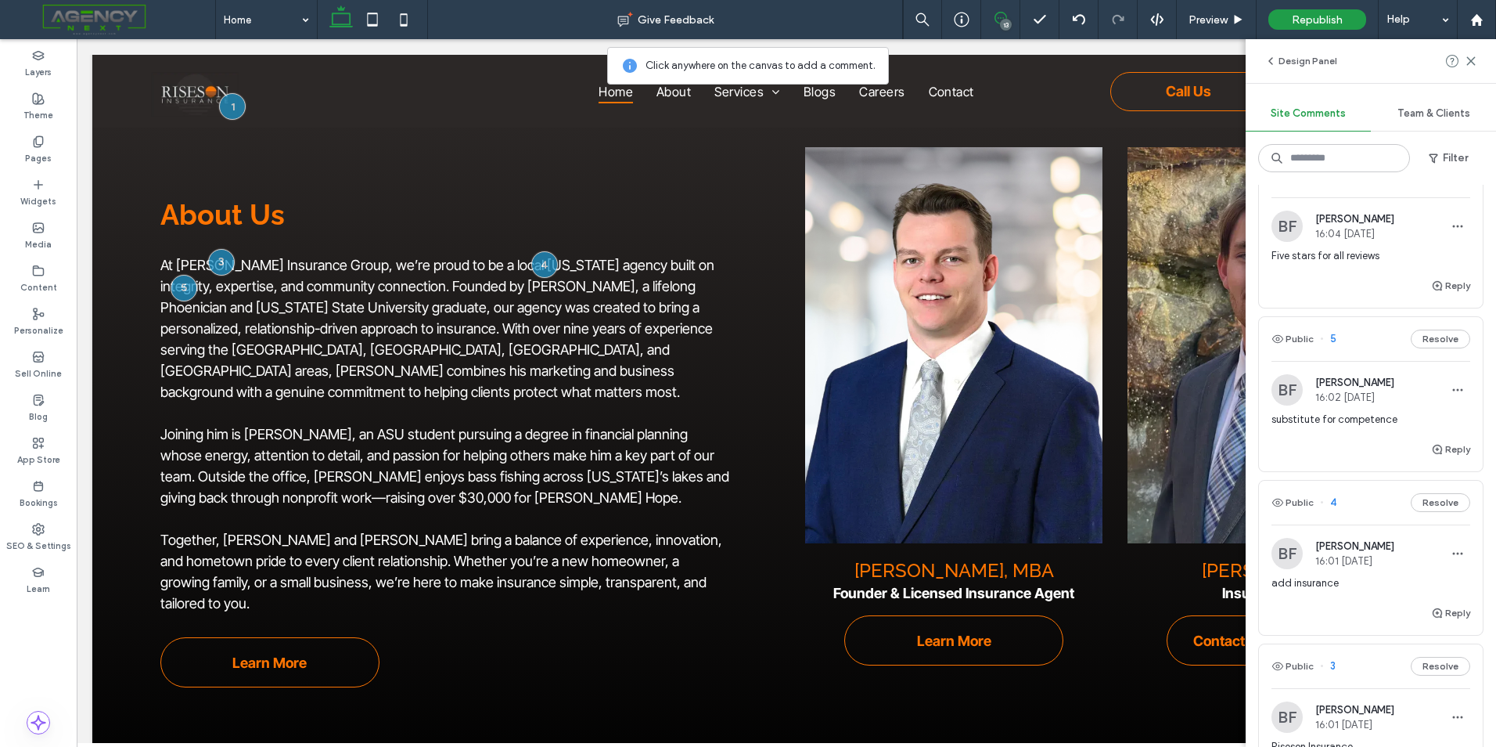
scroll to position [2307, 0]
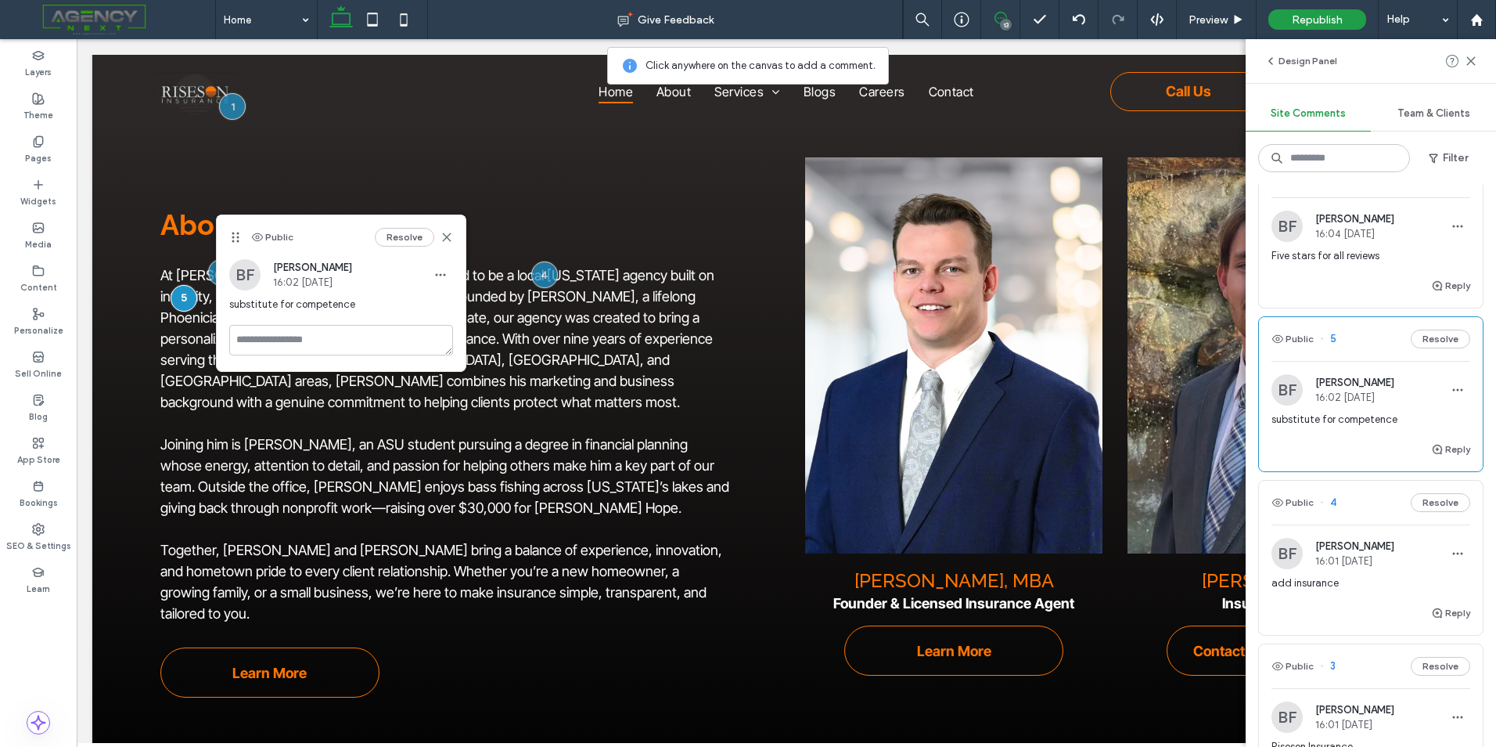
drag, startPoint x: 319, startPoint y: 239, endPoint x: 224, endPoint y: 320, distance: 125.5
click at [426, 255] on div "Public Resolve" at bounding box center [341, 237] width 249 height 44
click at [184, 337] on span "At Freeman Insurance Group, we’re proud to be a local Arizona agency built on i…" at bounding box center [437, 338] width 554 height 143
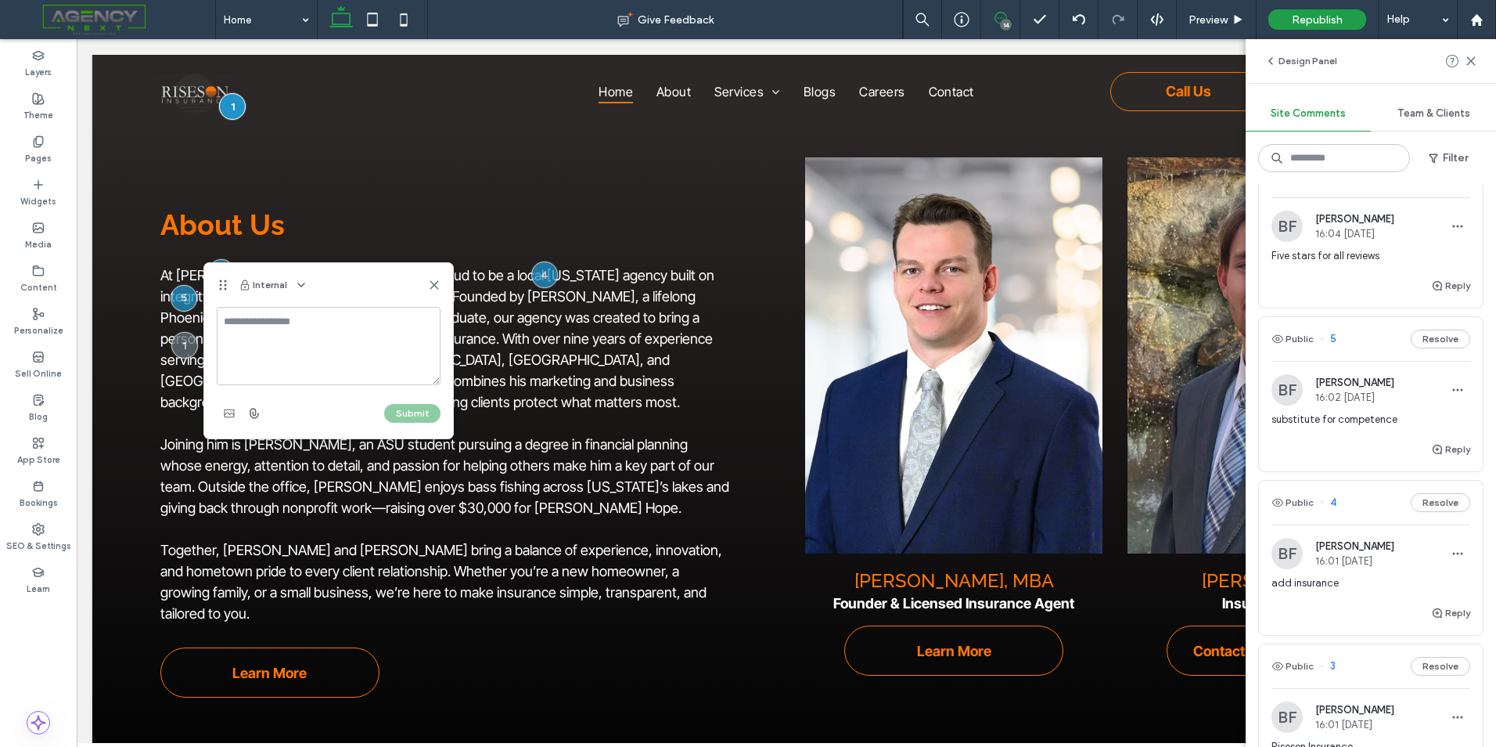
click at [433, 276] on div "Internal" at bounding box center [328, 285] width 249 height 44
click at [432, 284] on icon at bounding box center [434, 285] width 13 height 13
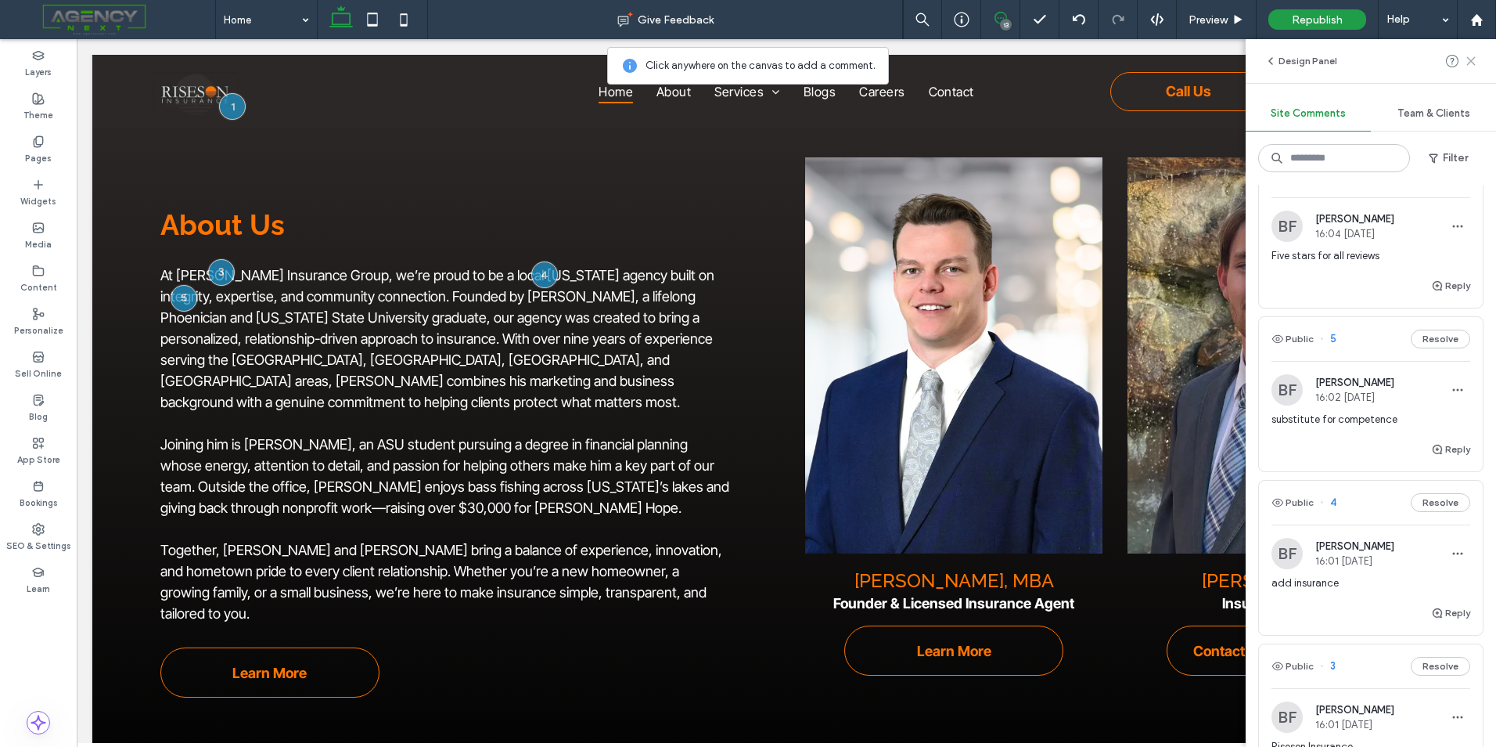
click at [1471, 59] on icon at bounding box center [1471, 61] width 13 height 13
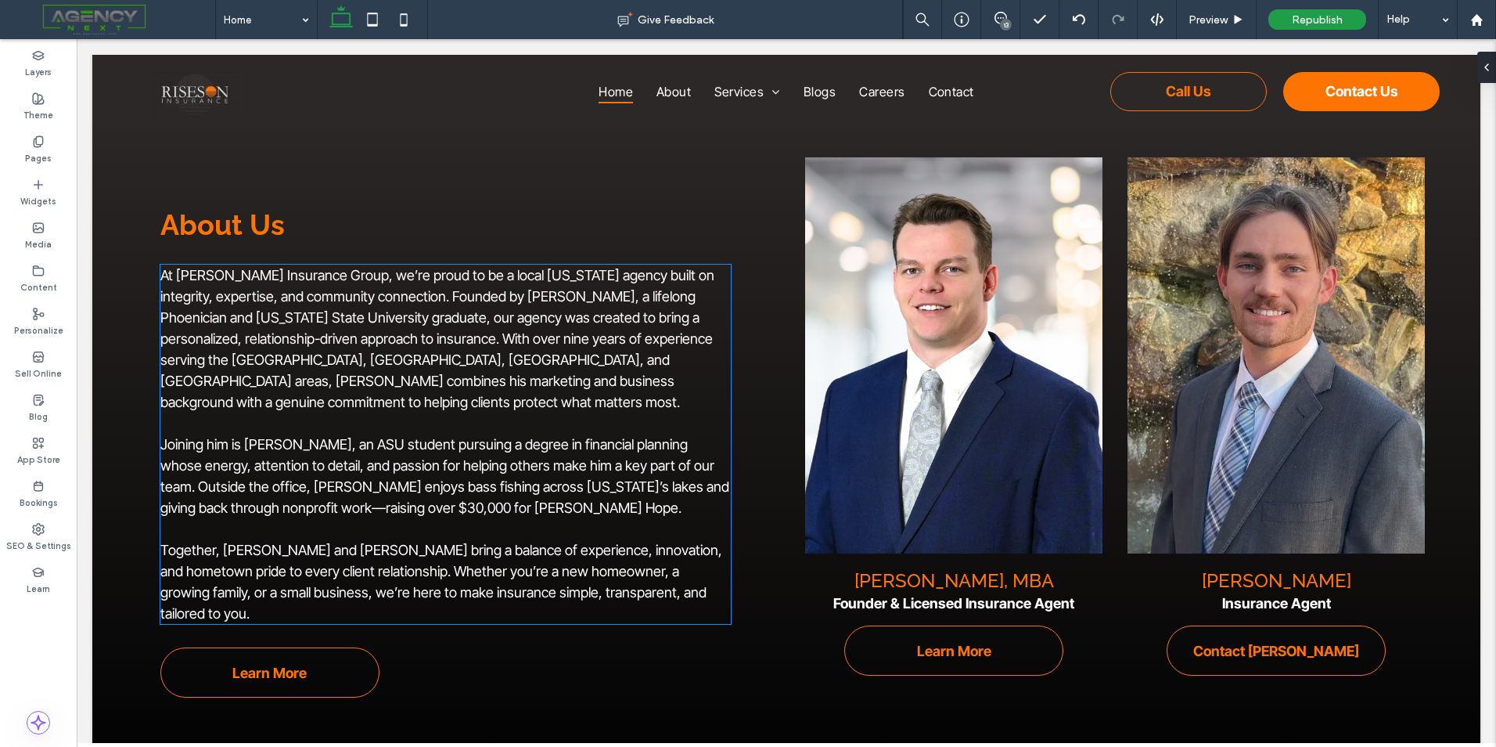
click at [572, 272] on span "At Freeman Insurance Group, we’re proud to be a local Arizona agency built on i…" at bounding box center [437, 338] width 554 height 143
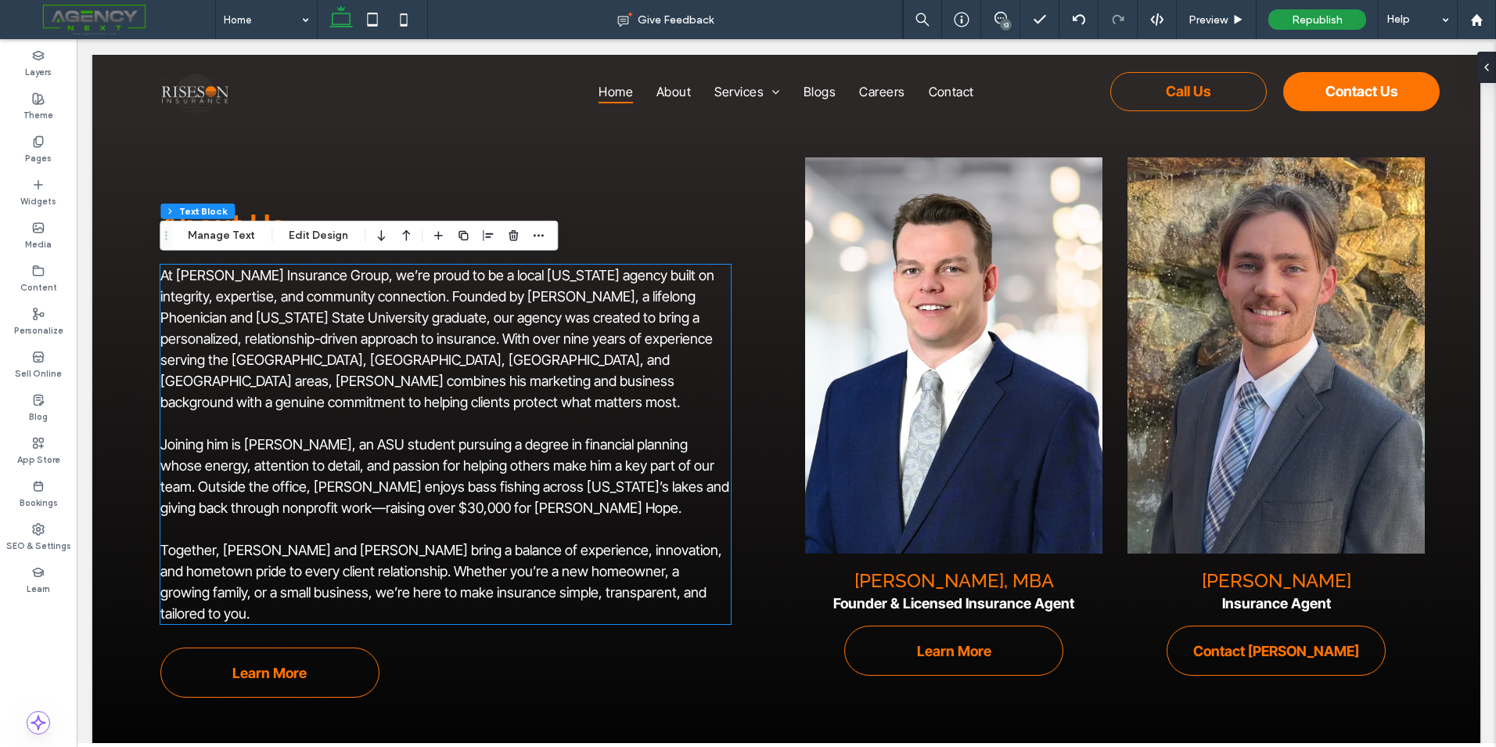
click at [572, 272] on div "At Freeman Insurance Group, we’re proud to be a local Arizona agency built on i…" at bounding box center [445, 444] width 571 height 359
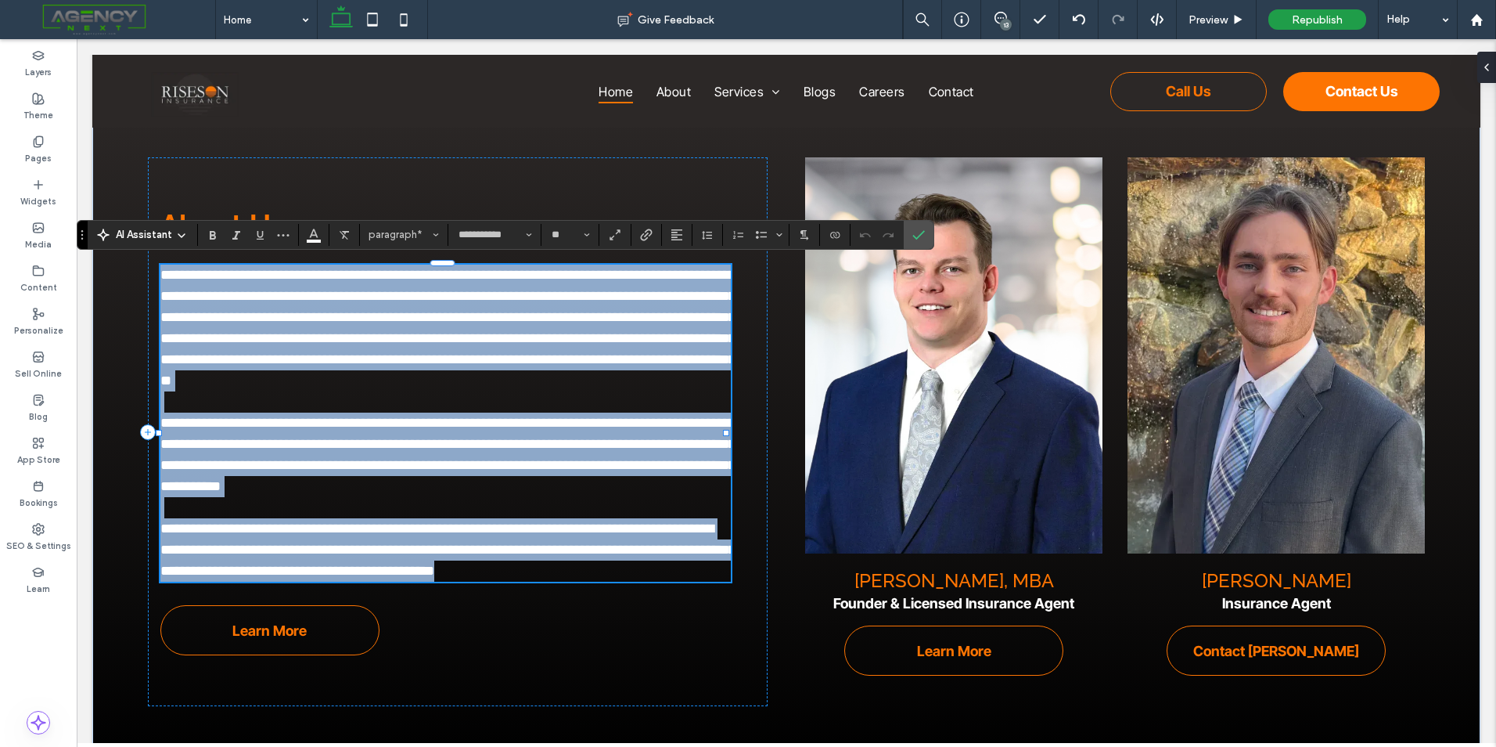
click at [542, 274] on span "**********" at bounding box center [447, 328] width 575 height 120
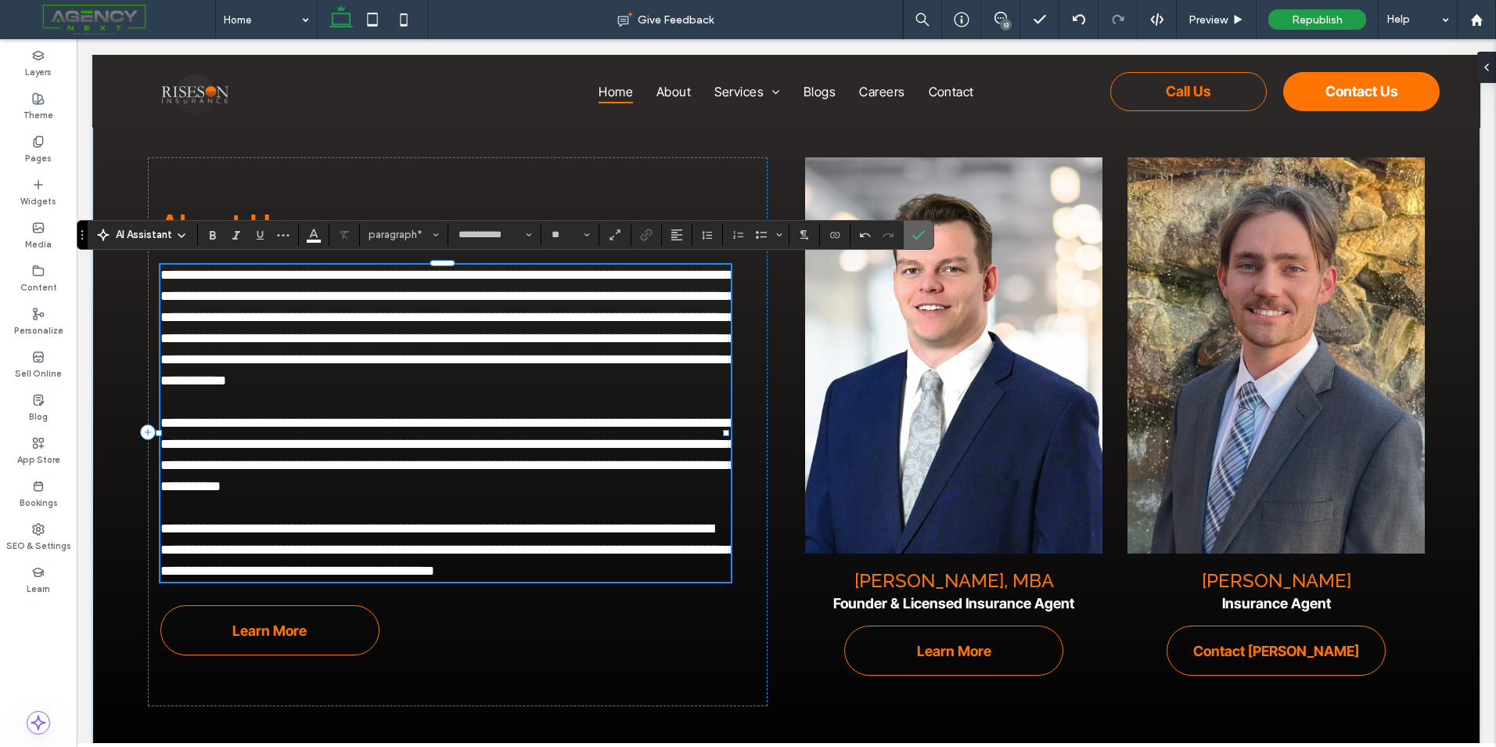
click at [926, 236] on label "Confirm" at bounding box center [918, 235] width 23 height 28
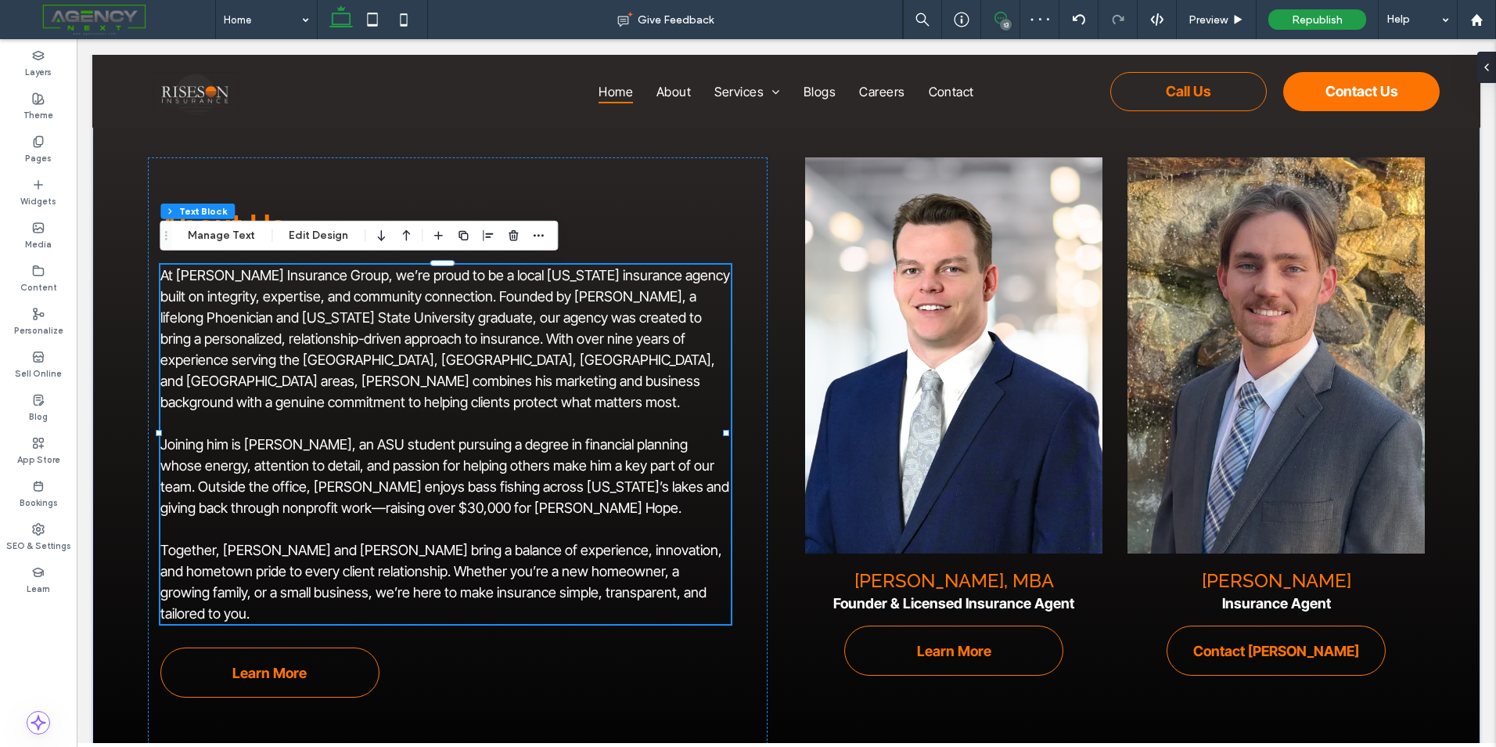
click at [995, 20] on icon at bounding box center [1001, 18] width 13 height 13
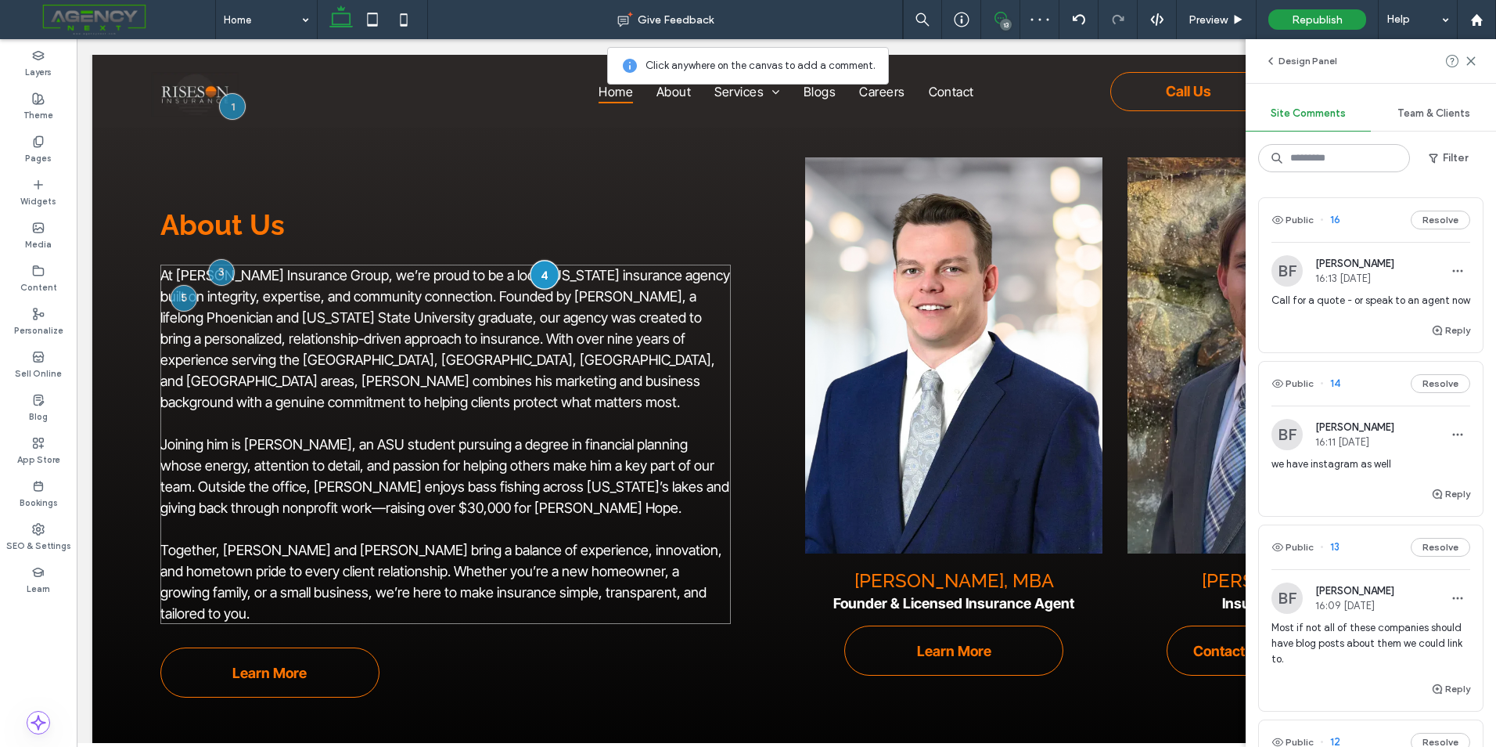
click at [535, 269] on div at bounding box center [544, 274] width 29 height 29
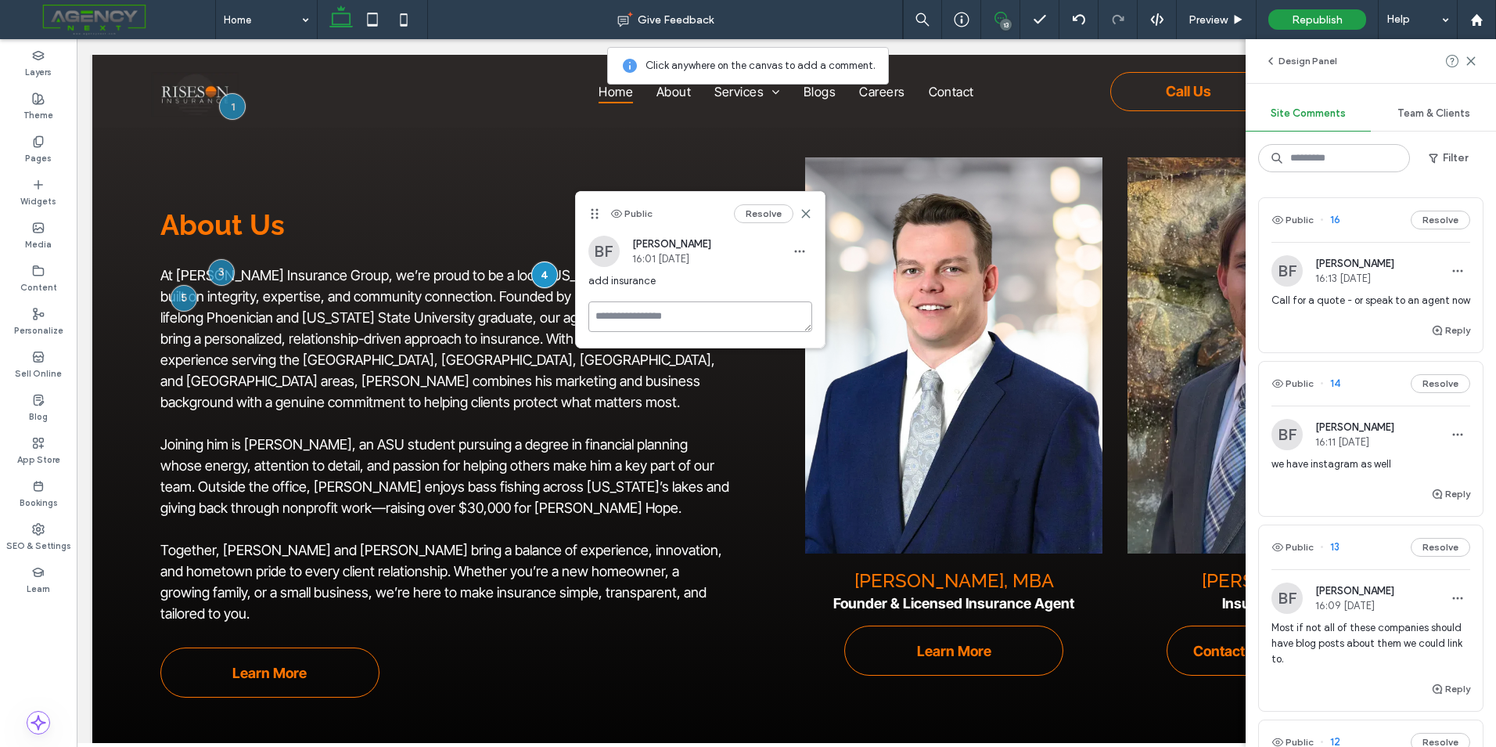
click at [636, 303] on textarea at bounding box center [701, 316] width 224 height 31
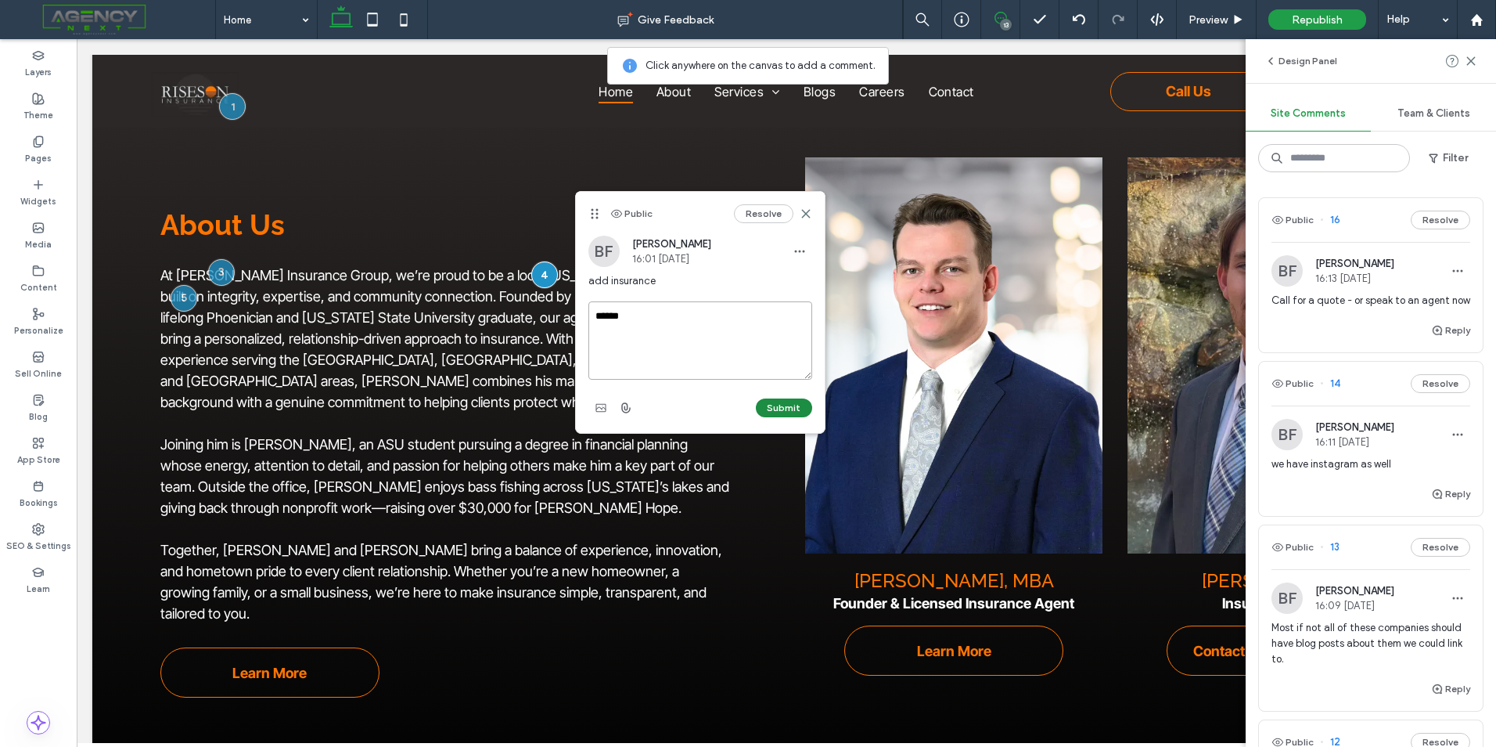
type textarea "******"
click at [794, 407] on button "Submit" at bounding box center [784, 407] width 56 height 19
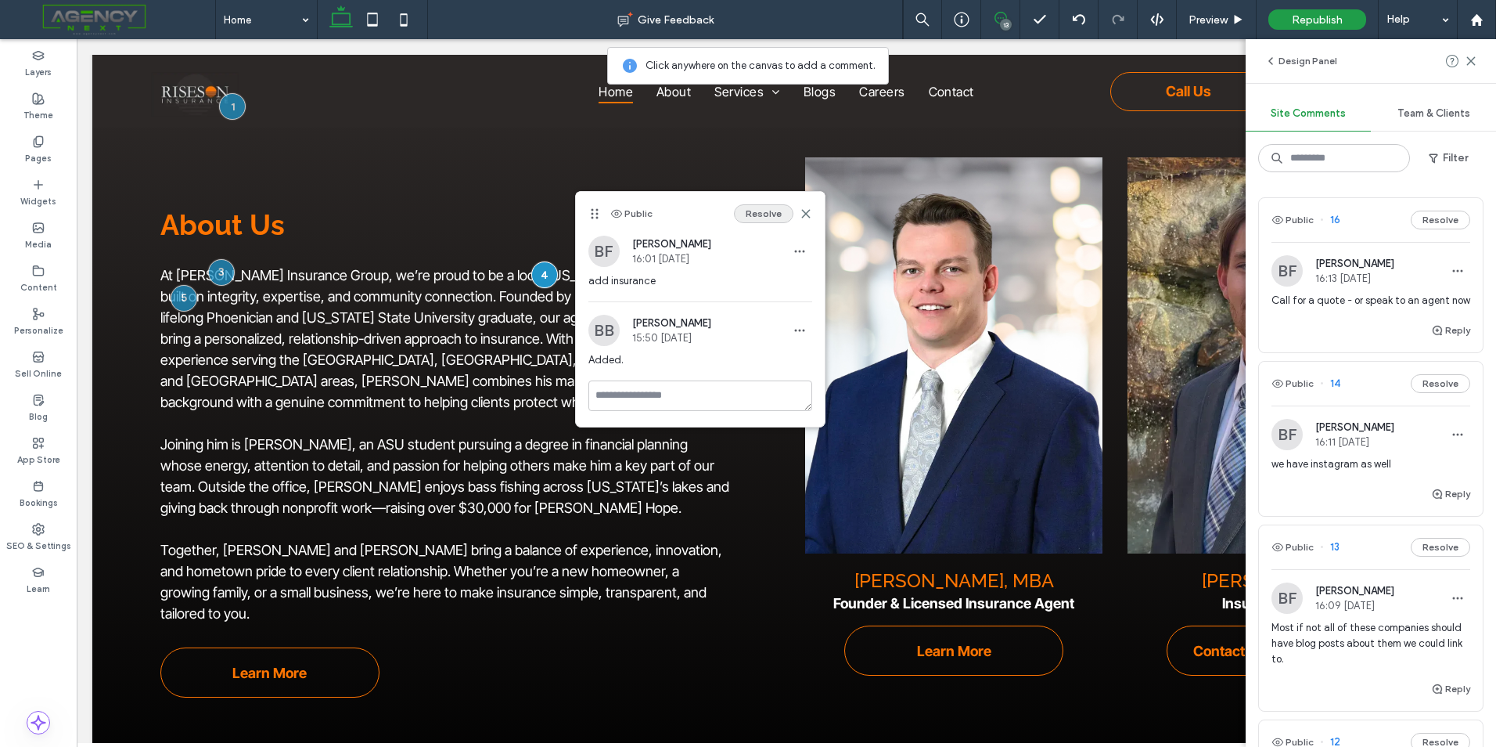
click at [773, 209] on button "Resolve" at bounding box center [763, 213] width 59 height 19
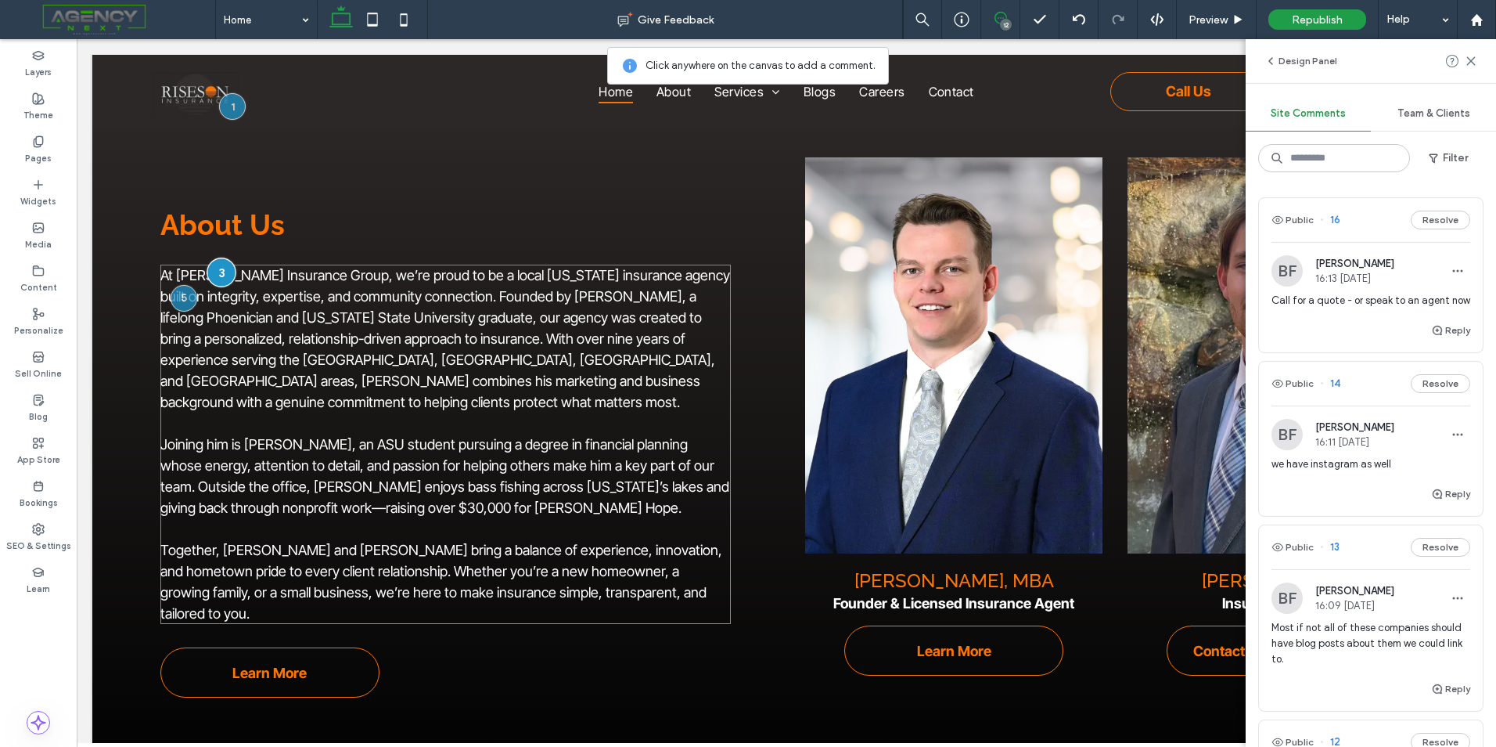
click at [221, 270] on div at bounding box center [221, 271] width 29 height 29
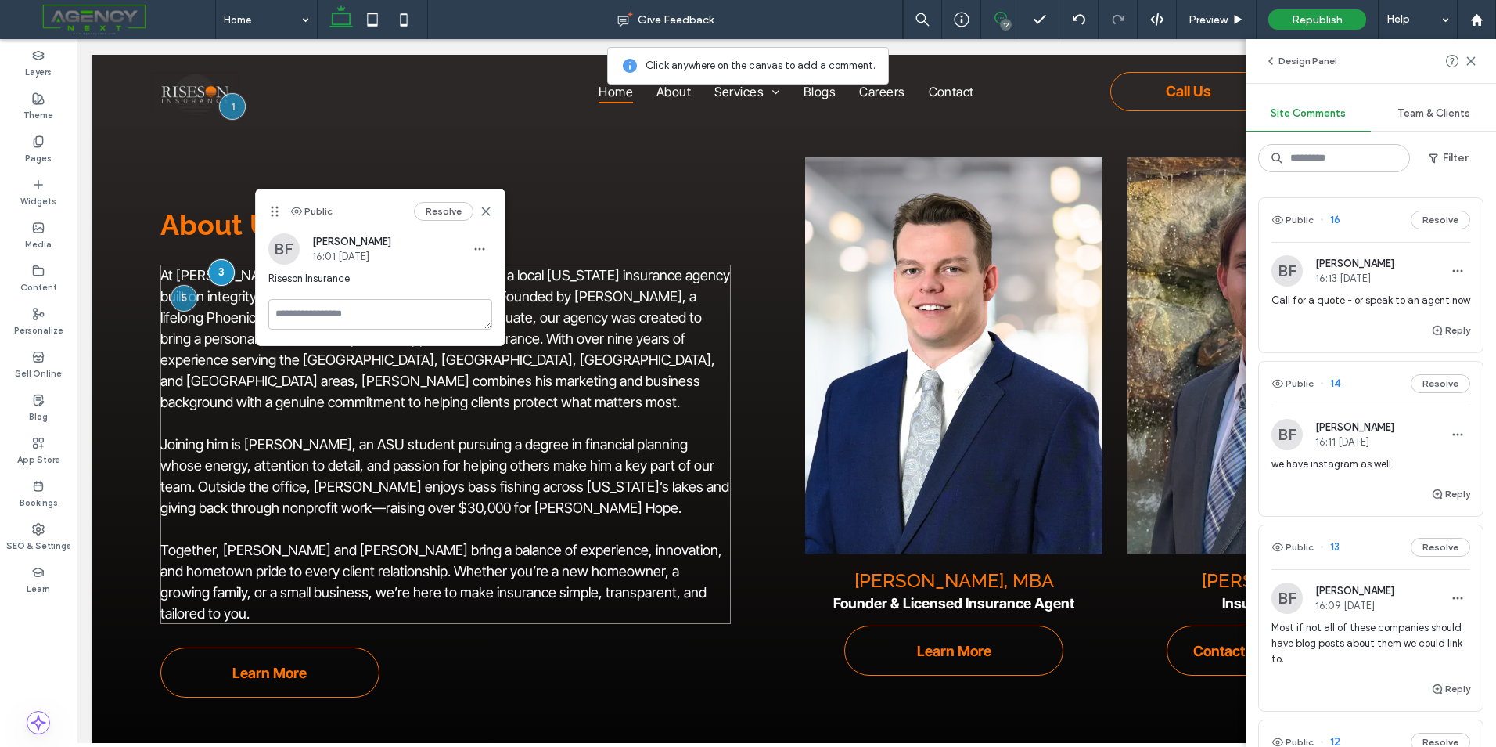
click at [176, 267] on span "At Freeman Insurance Group, we’re proud to be a local Arizona insurance agency …" at bounding box center [445, 338] width 570 height 143
click at [176, 265] on div at bounding box center [177, 268] width 27 height 27
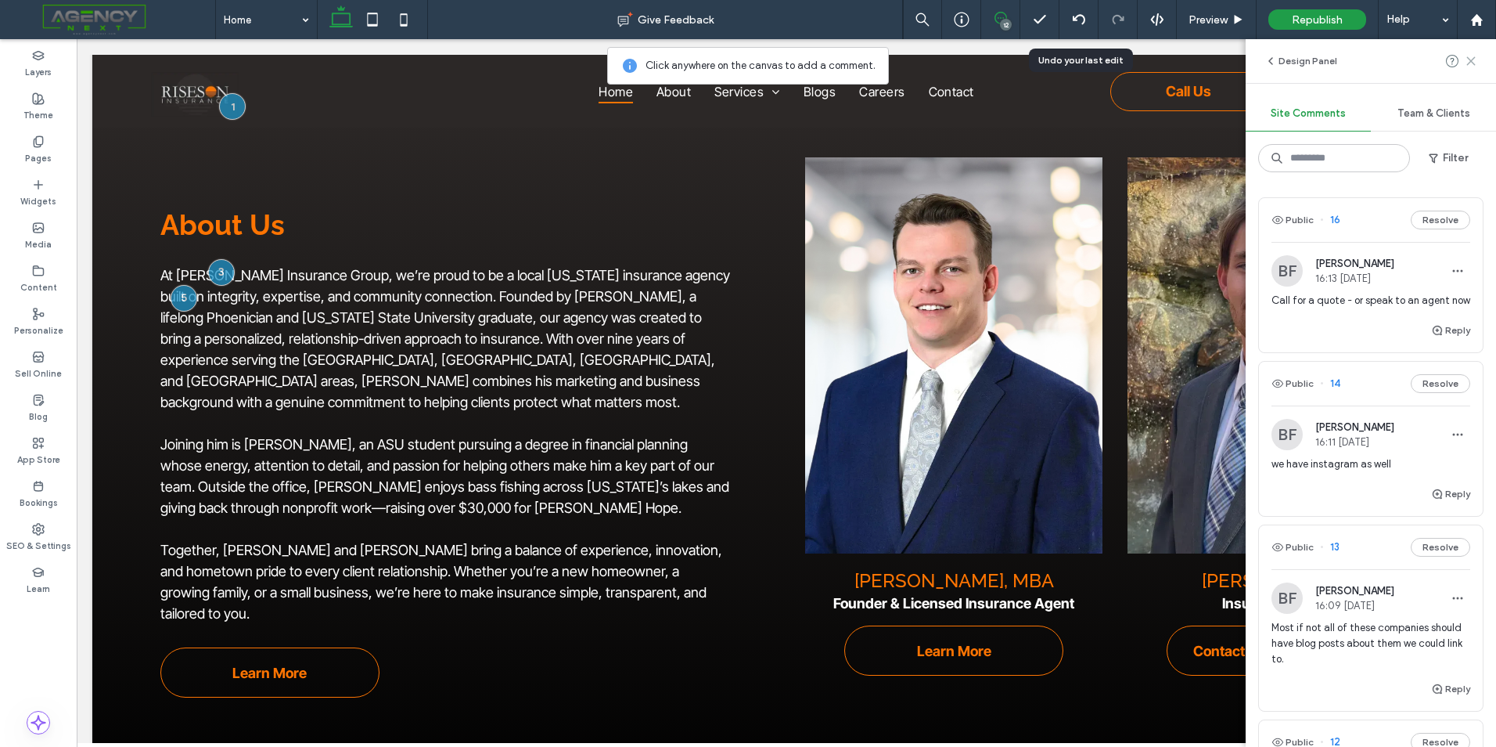
click at [1476, 58] on icon at bounding box center [1471, 61] width 13 height 13
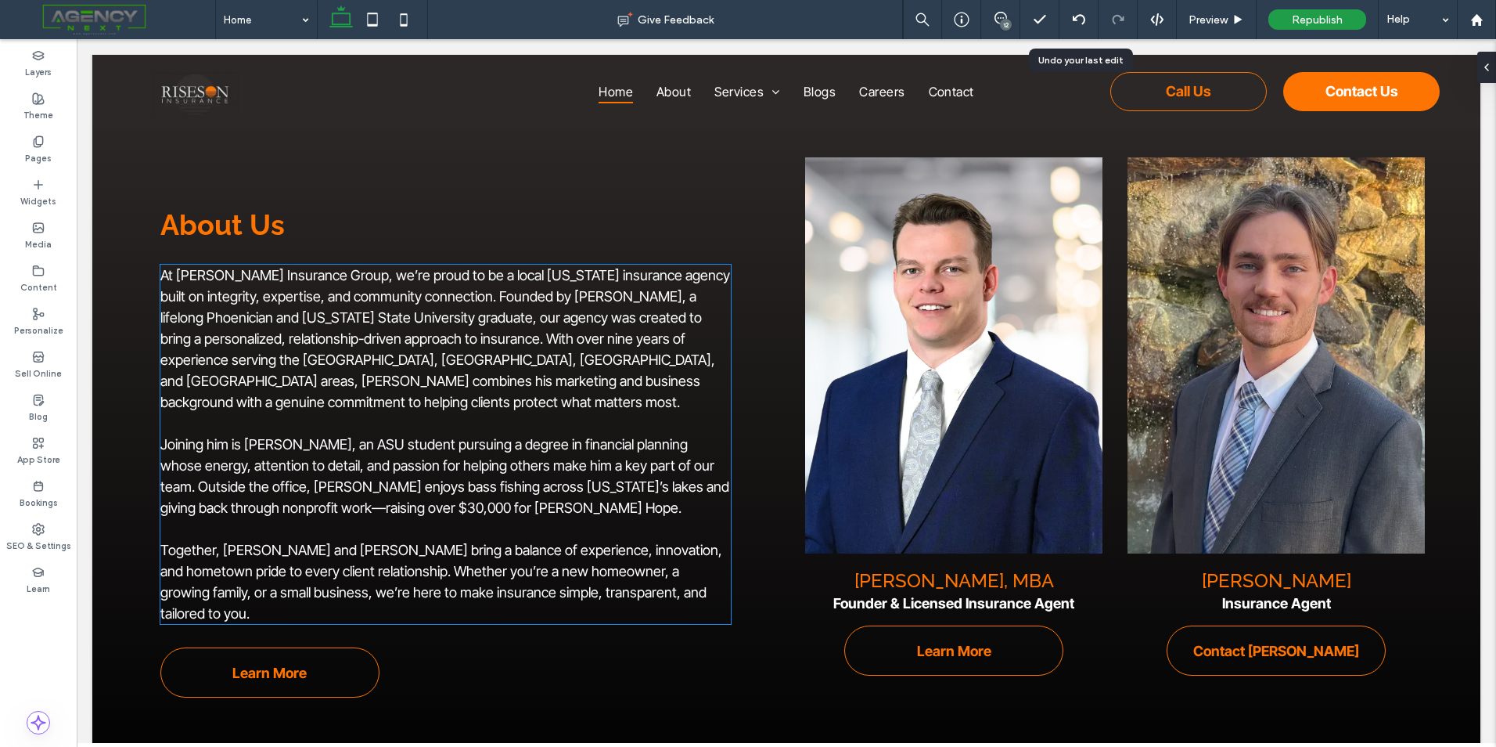
click at [297, 267] on span "At Freeman Insurance Group, we’re proud to be a local Arizona insurance agency …" at bounding box center [445, 338] width 570 height 143
click at [297, 267] on div "At Freeman Insurance Group, we’re proud to be a local Arizona insurance agency …" at bounding box center [445, 444] width 571 height 359
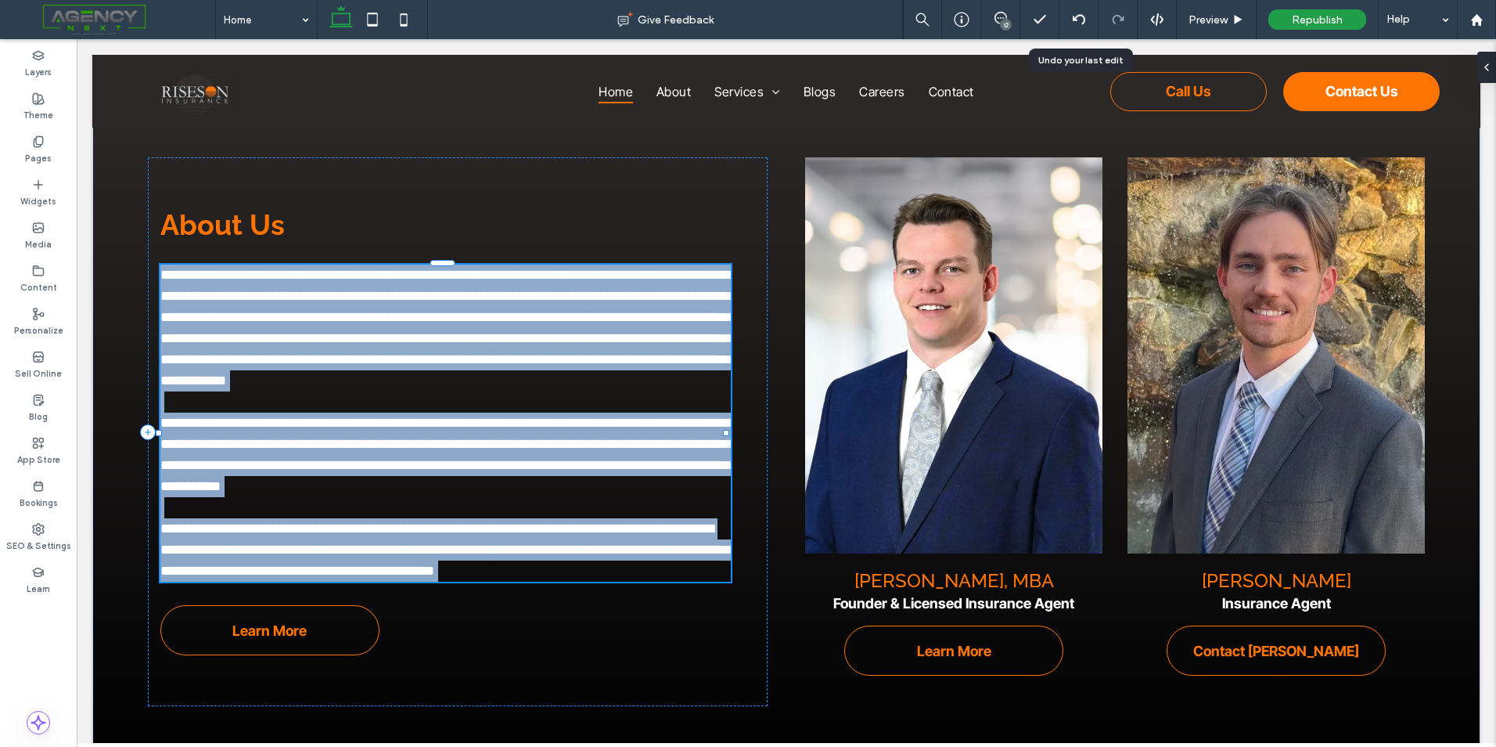
type input "**********"
type input "**"
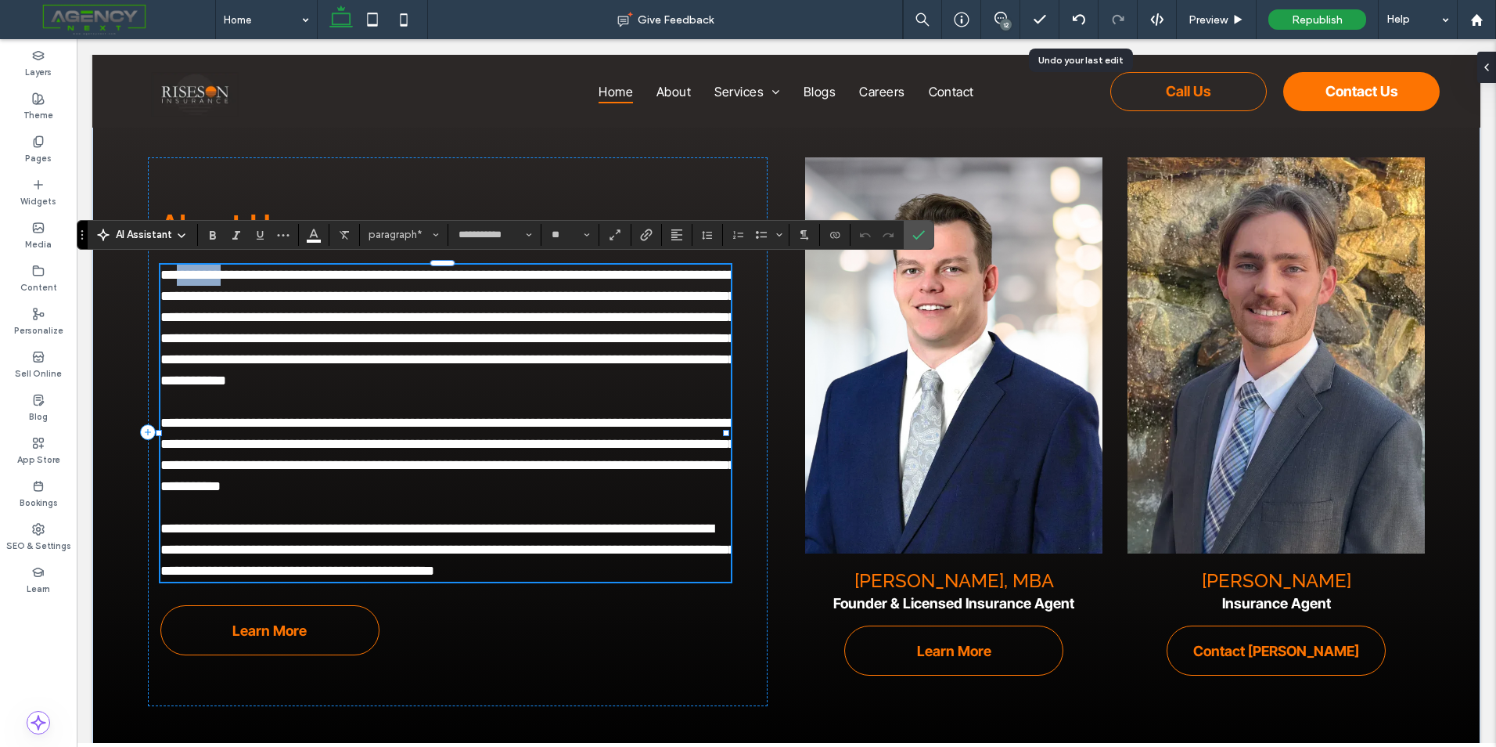
drag, startPoint x: 232, startPoint y: 272, endPoint x: 179, endPoint y: 271, distance: 53.2
click at [179, 271] on span "**********" at bounding box center [447, 328] width 575 height 120
click at [918, 231] on icon "Confirm" at bounding box center [919, 235] width 13 height 13
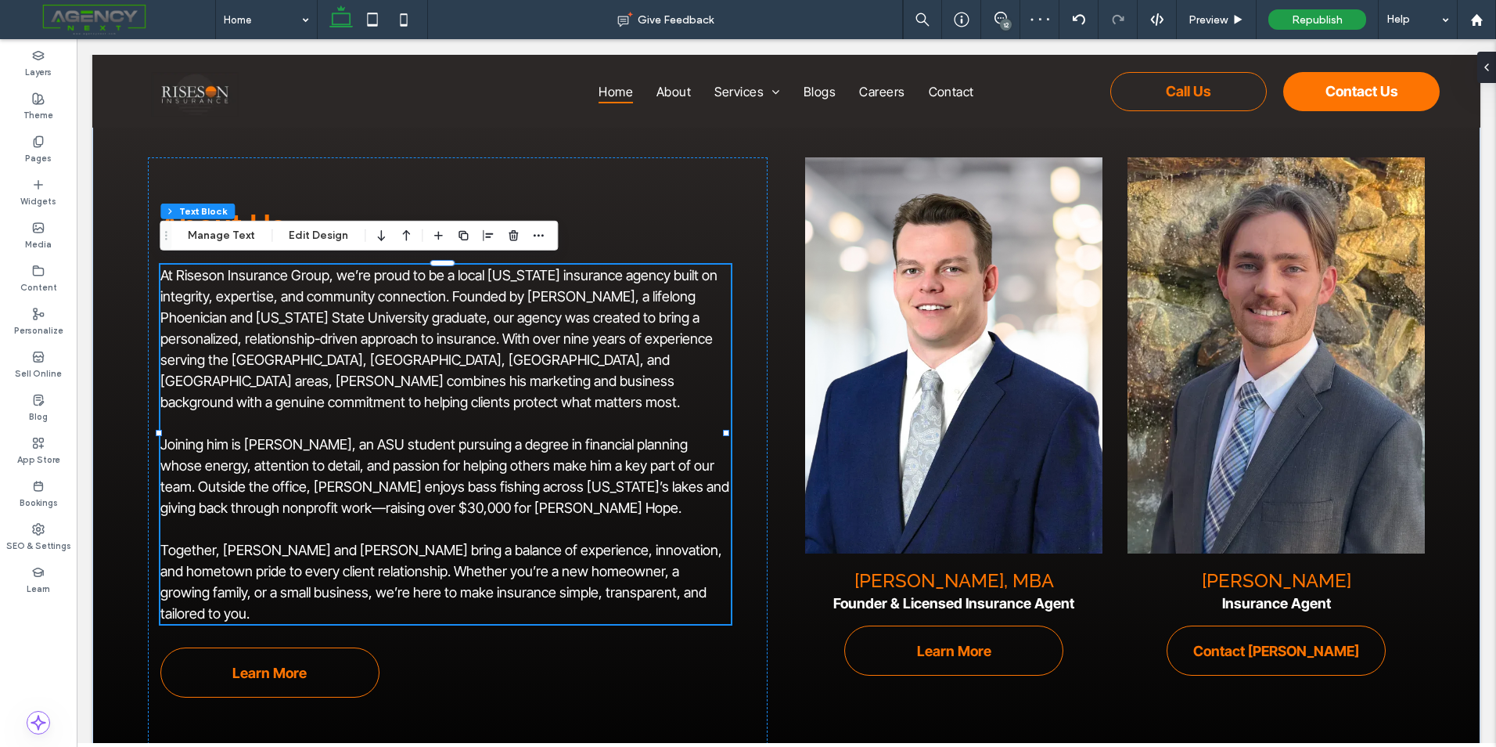
click at [1000, 23] on div "12" at bounding box center [1006, 25] width 12 height 12
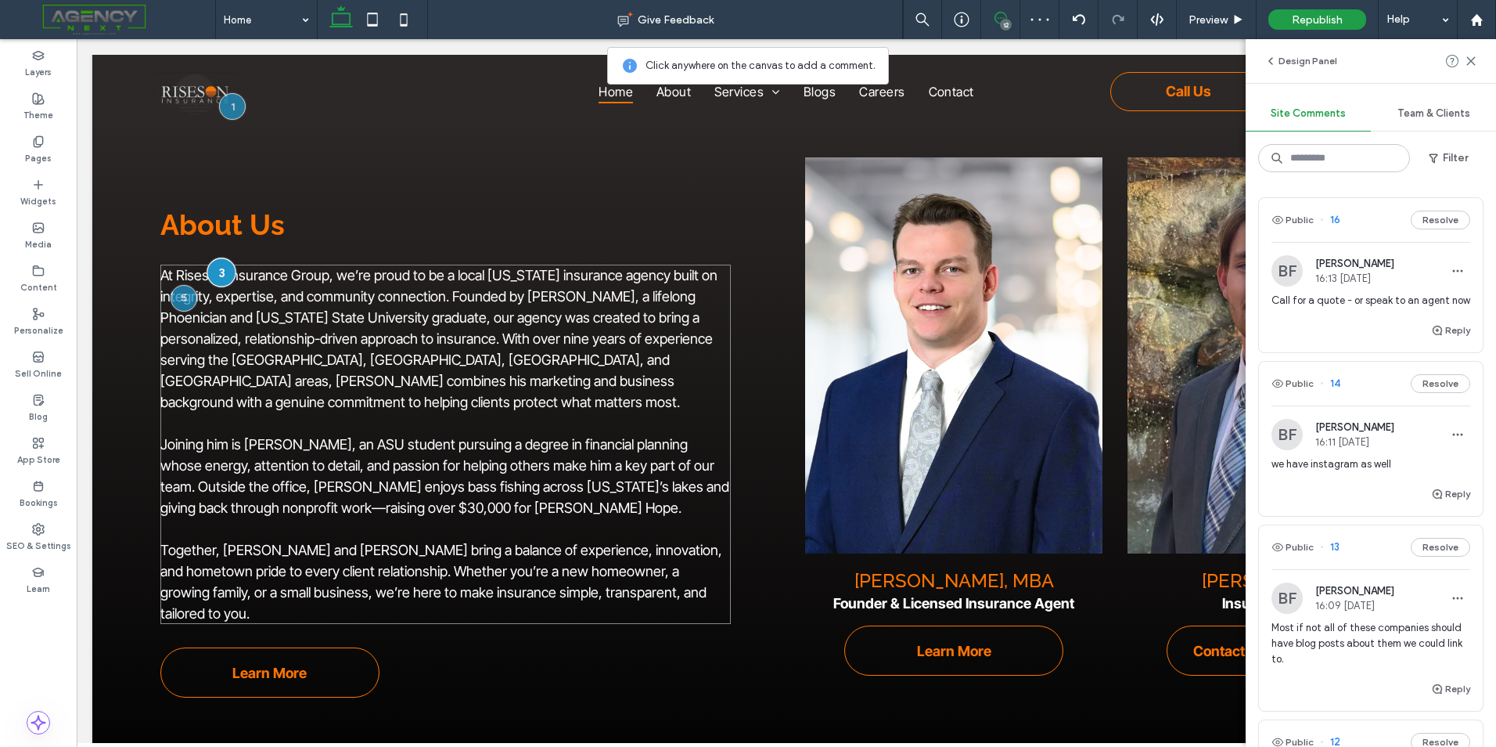
click at [214, 275] on div at bounding box center [221, 271] width 29 height 29
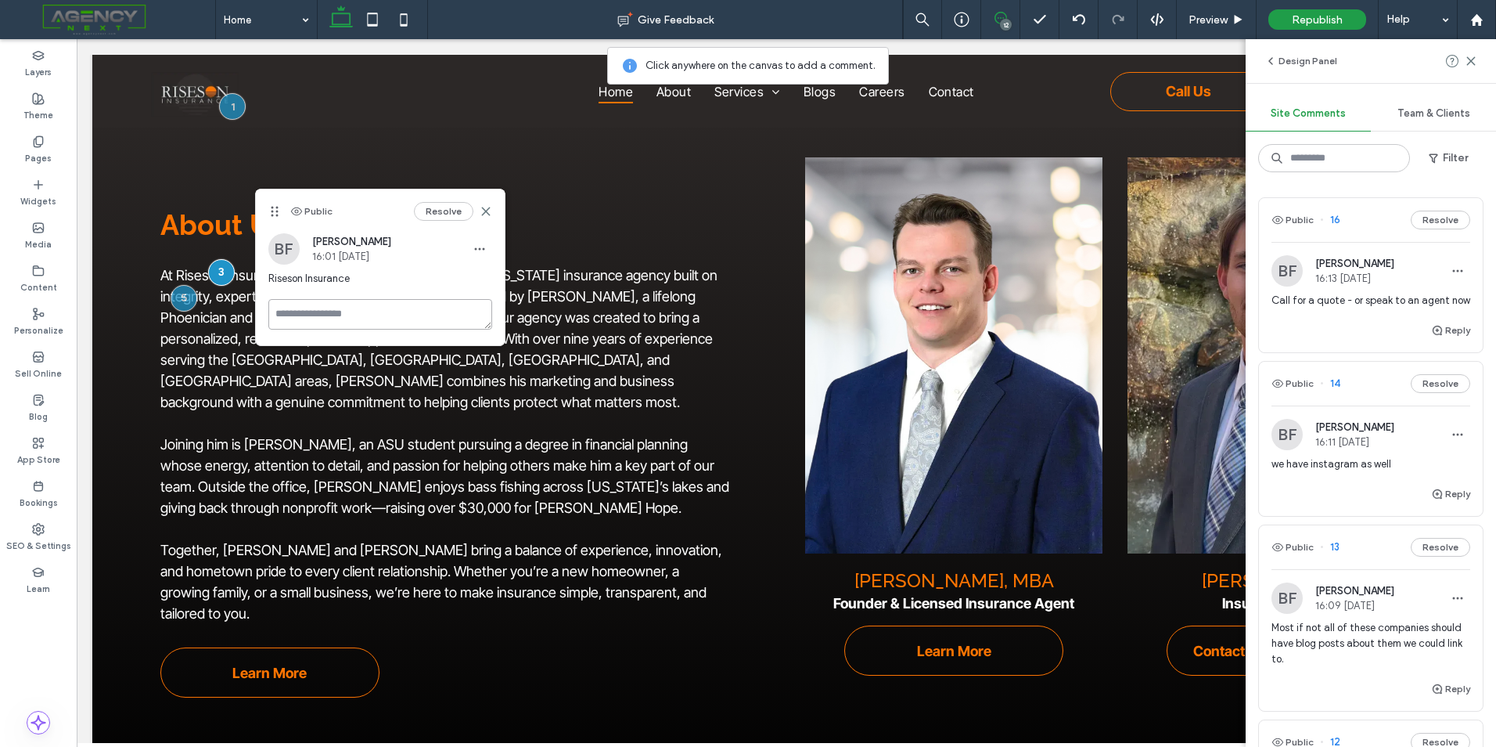
click at [326, 314] on textarea at bounding box center [380, 314] width 224 height 31
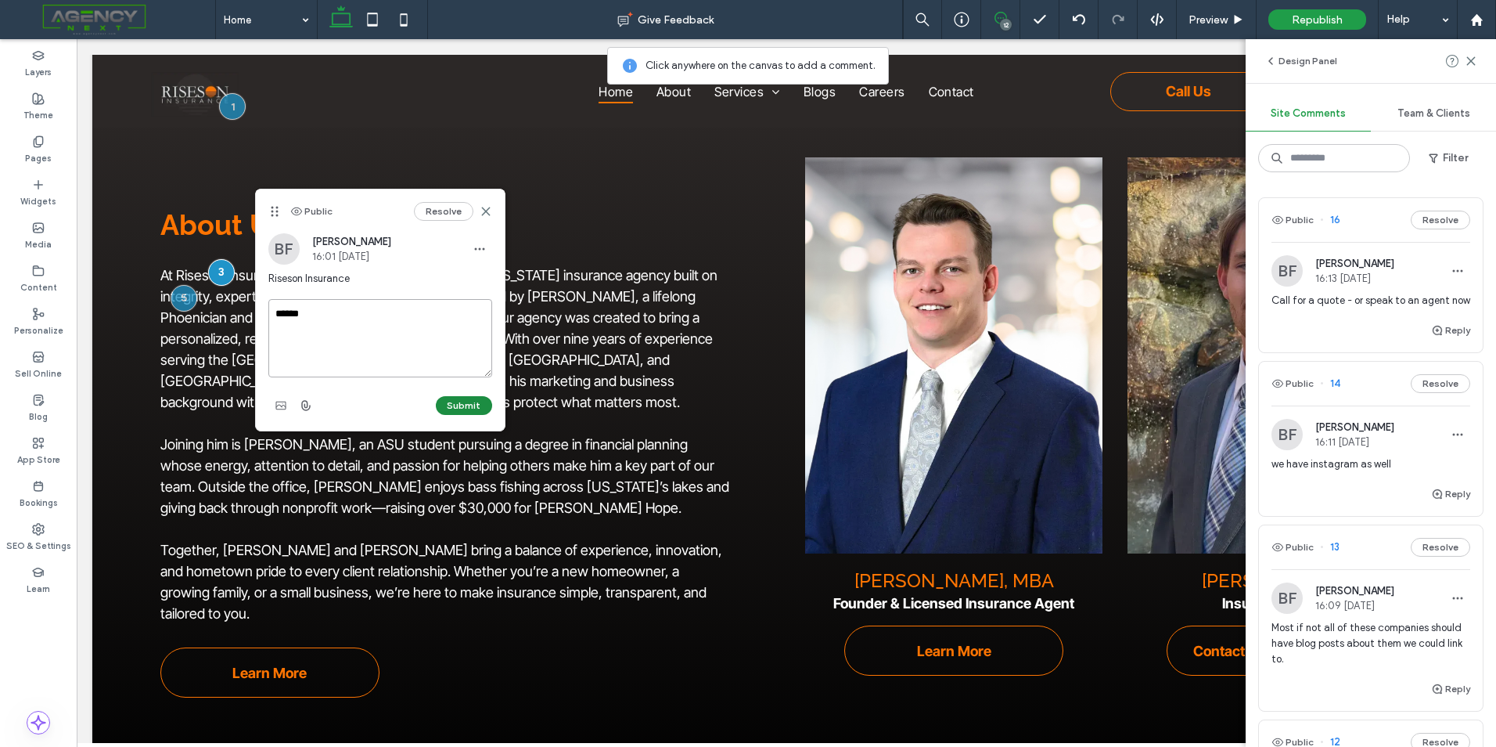
type textarea "******"
click at [466, 396] on button "Submit" at bounding box center [464, 405] width 56 height 19
click at [459, 210] on button "Resolve" at bounding box center [443, 211] width 59 height 19
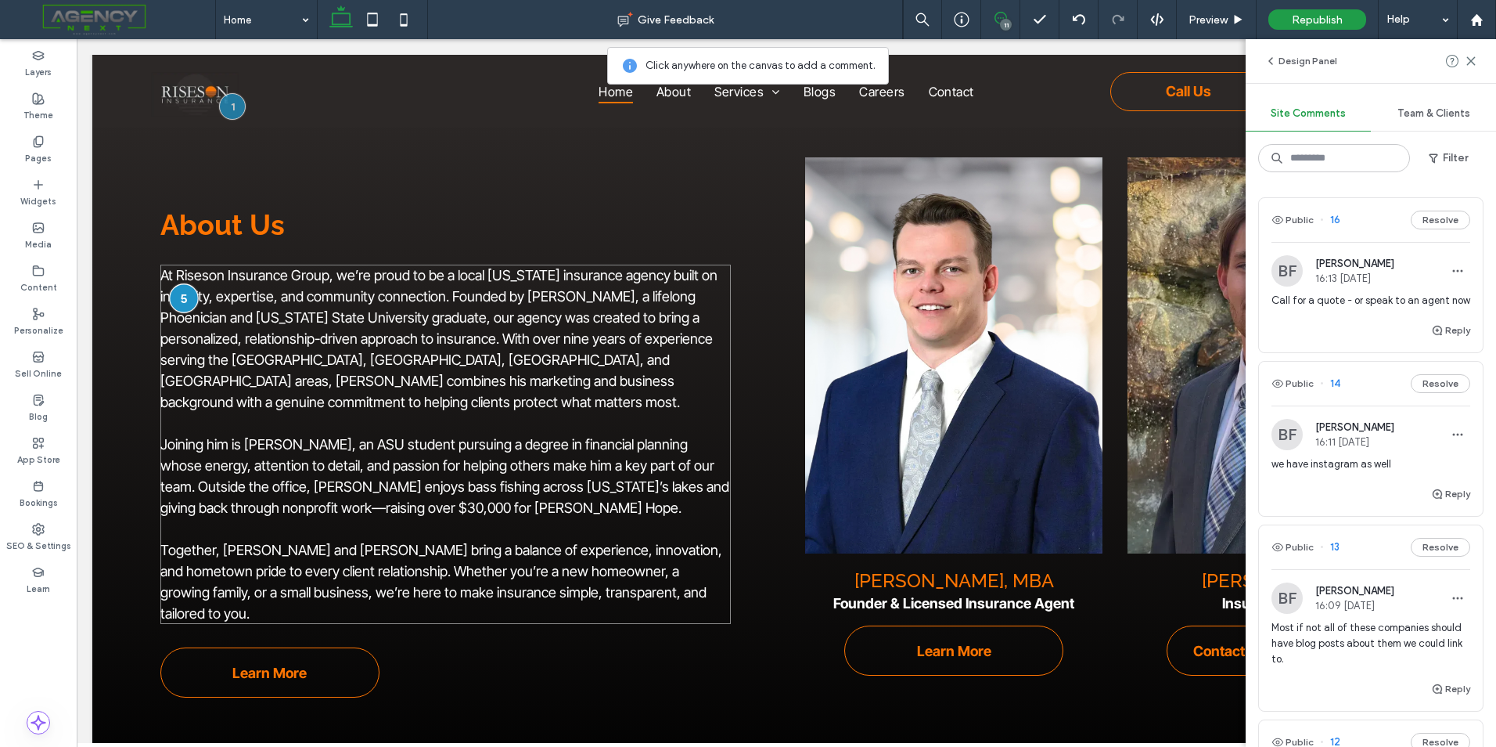
click at [182, 294] on div at bounding box center [183, 297] width 29 height 29
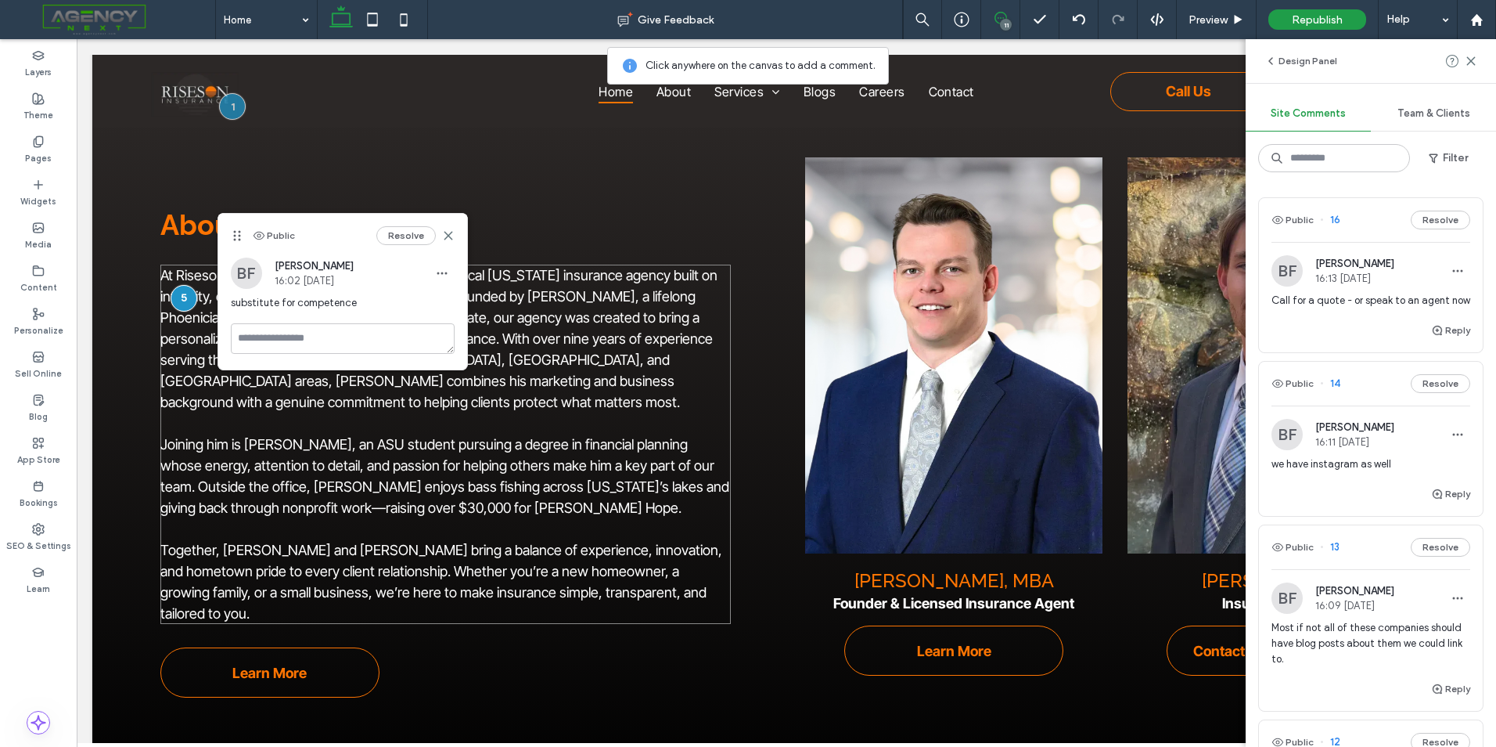
click at [204, 355] on span "At Riseson Insurance Group, we’re proud to be a local Arizona insurance agency …" at bounding box center [438, 338] width 557 height 143
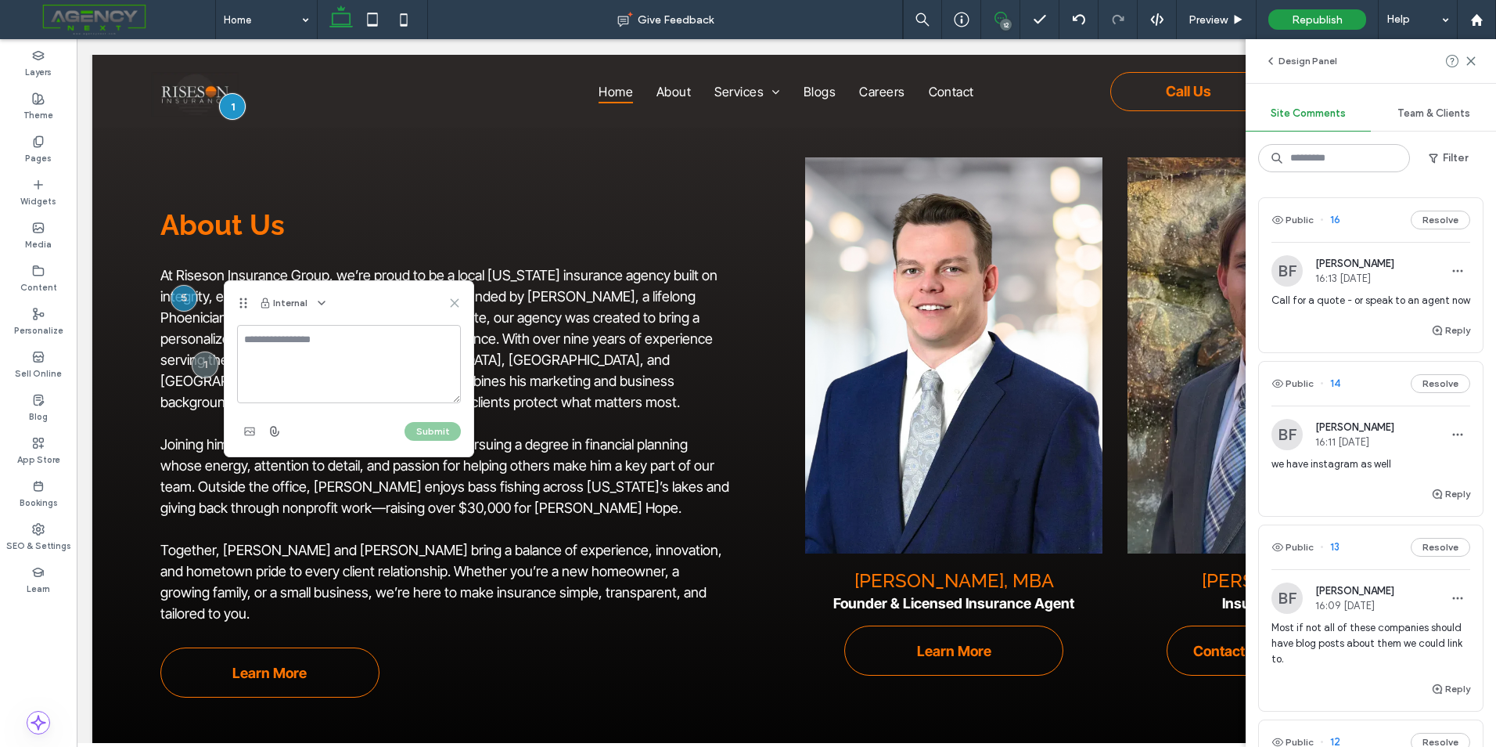
click at [456, 303] on icon at bounding box center [454, 303] width 13 height 13
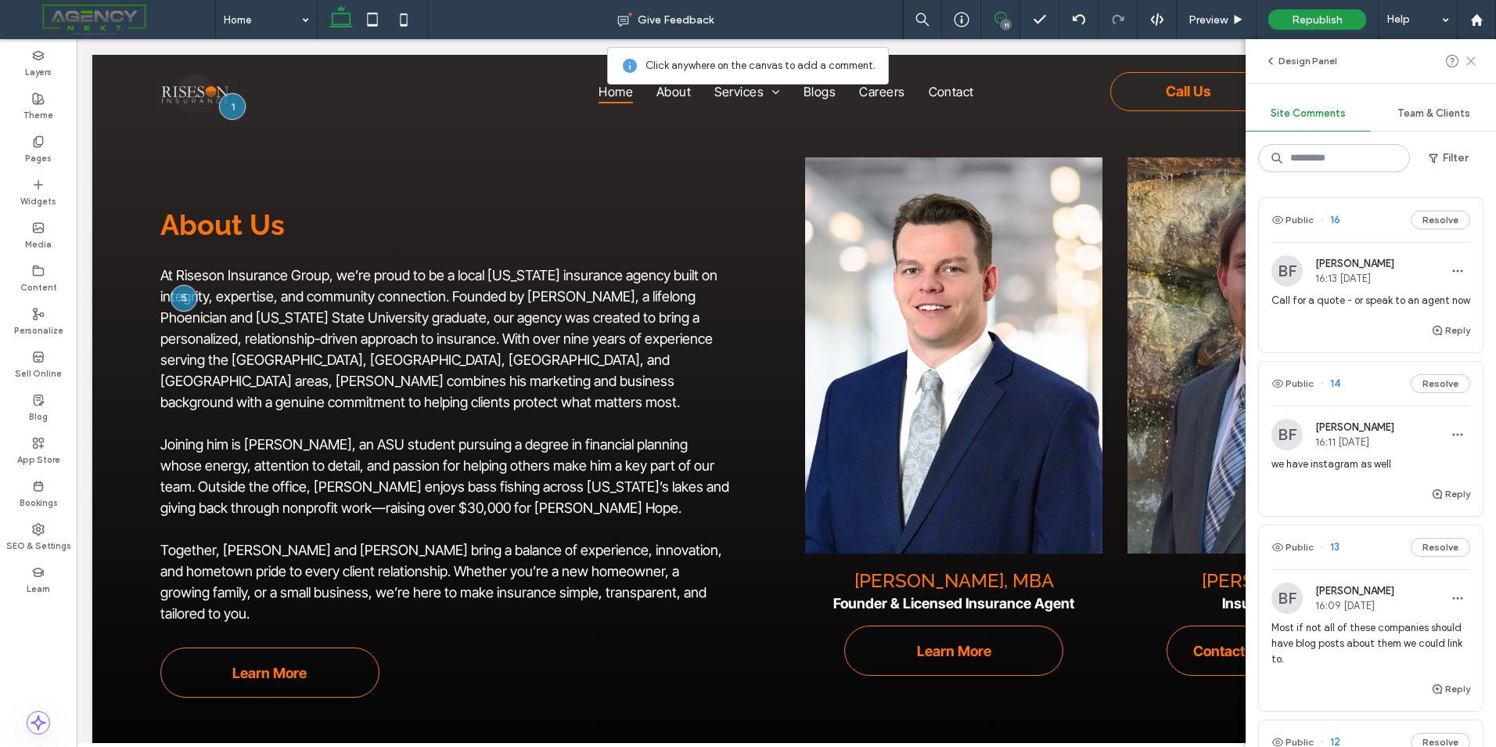
click at [1470, 63] on use at bounding box center [1470, 60] width 7 height 7
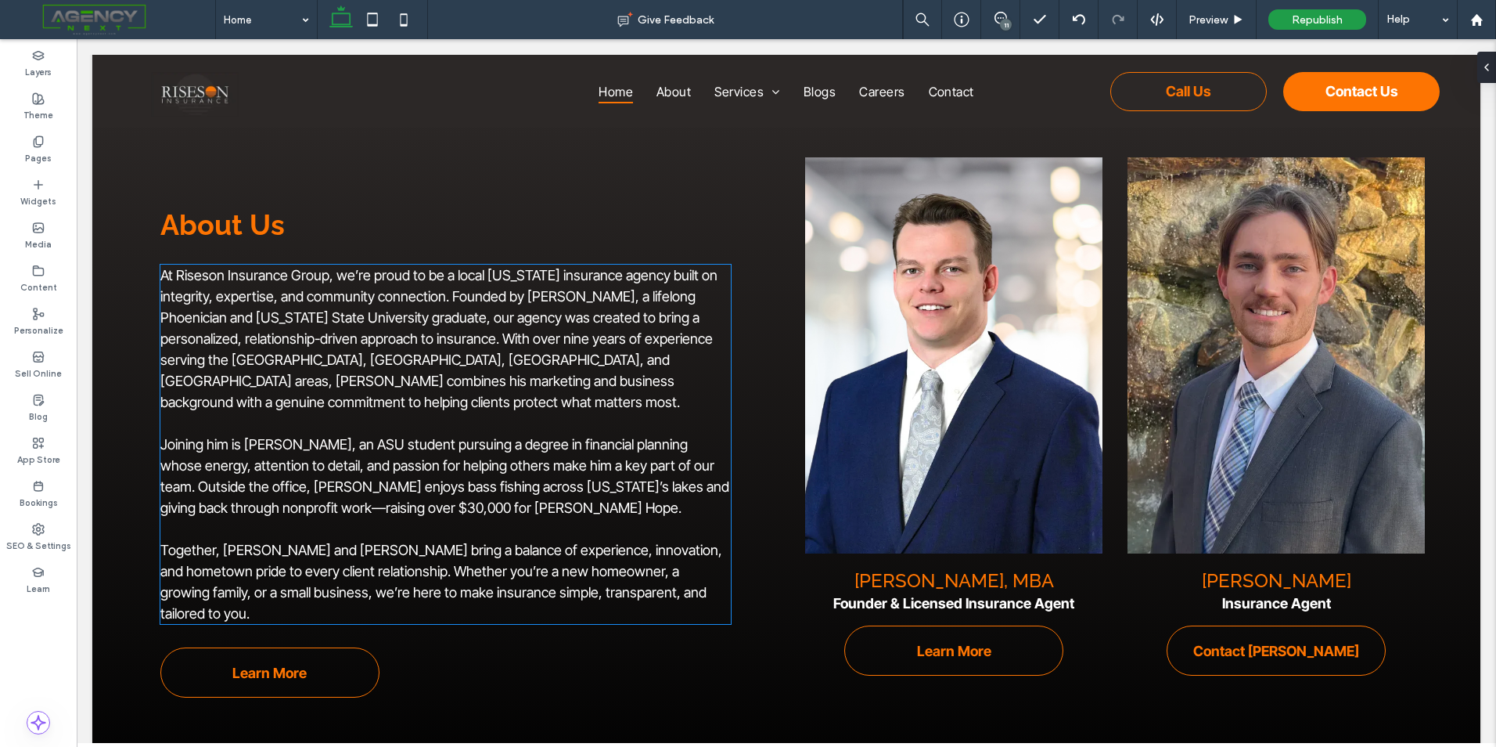
click at [210, 293] on span "At Riseson Insurance Group, we’re proud to be a local Arizona insurance agency …" at bounding box center [438, 338] width 557 height 143
click at [210, 293] on div "At Riseson Insurance Group, we’re proud to be a local Arizona insurance agency …" at bounding box center [445, 444] width 571 height 359
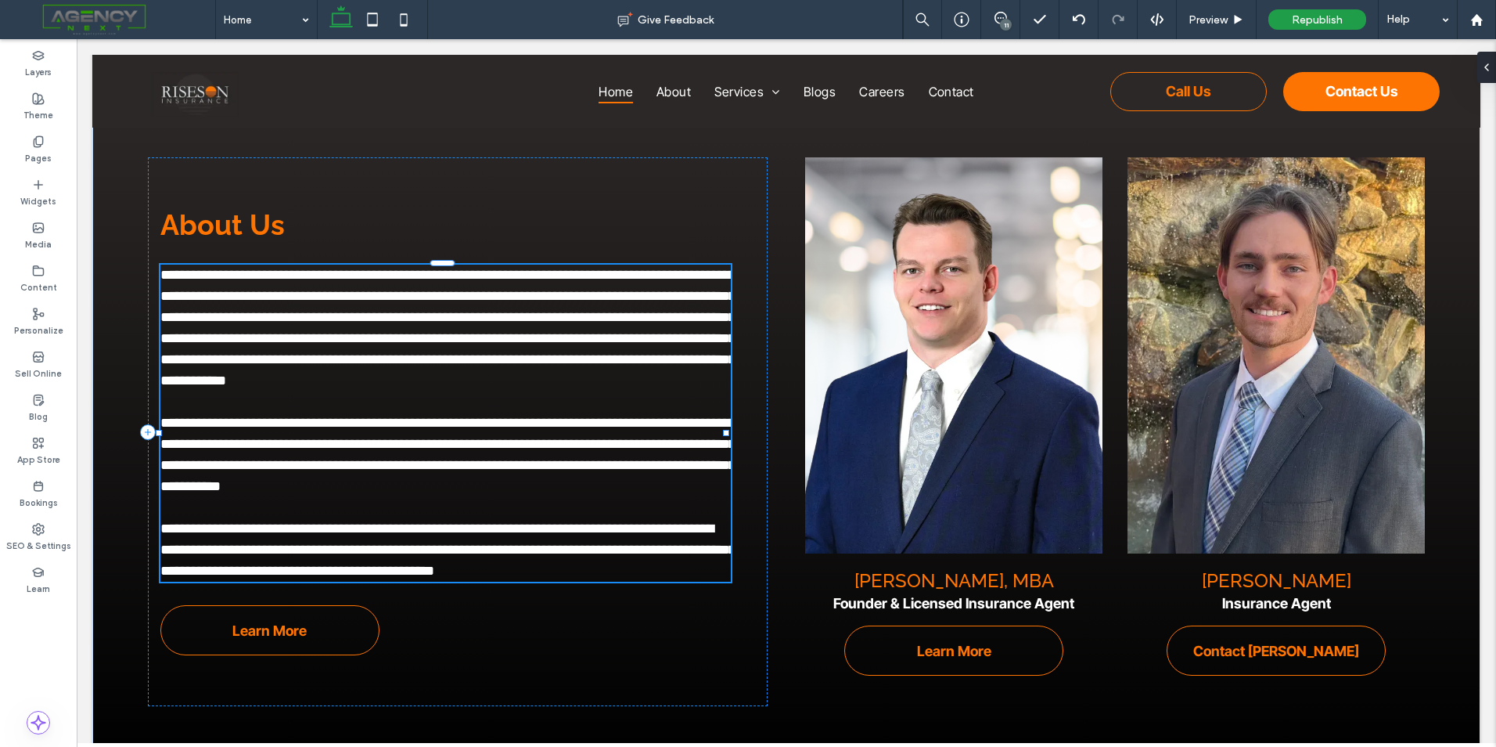
type input "**********"
type input "**"
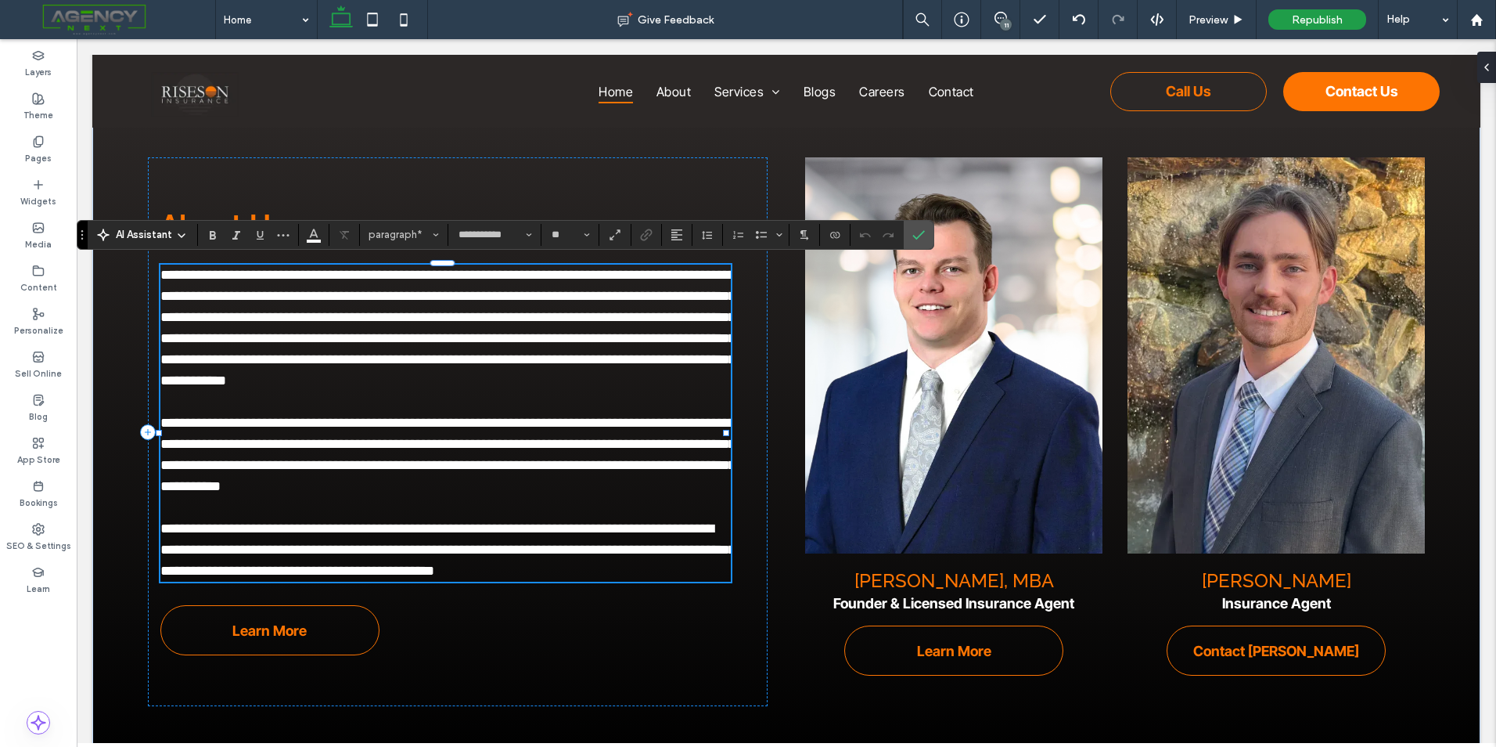
click at [196, 299] on span "**********" at bounding box center [447, 328] width 575 height 120
drag, startPoint x: 207, startPoint y: 293, endPoint x: 160, endPoint y: 290, distance: 46.3
click at [160, 290] on span "**********" at bounding box center [447, 328] width 575 height 120
click at [919, 239] on icon "Confirm" at bounding box center [919, 235] width 13 height 13
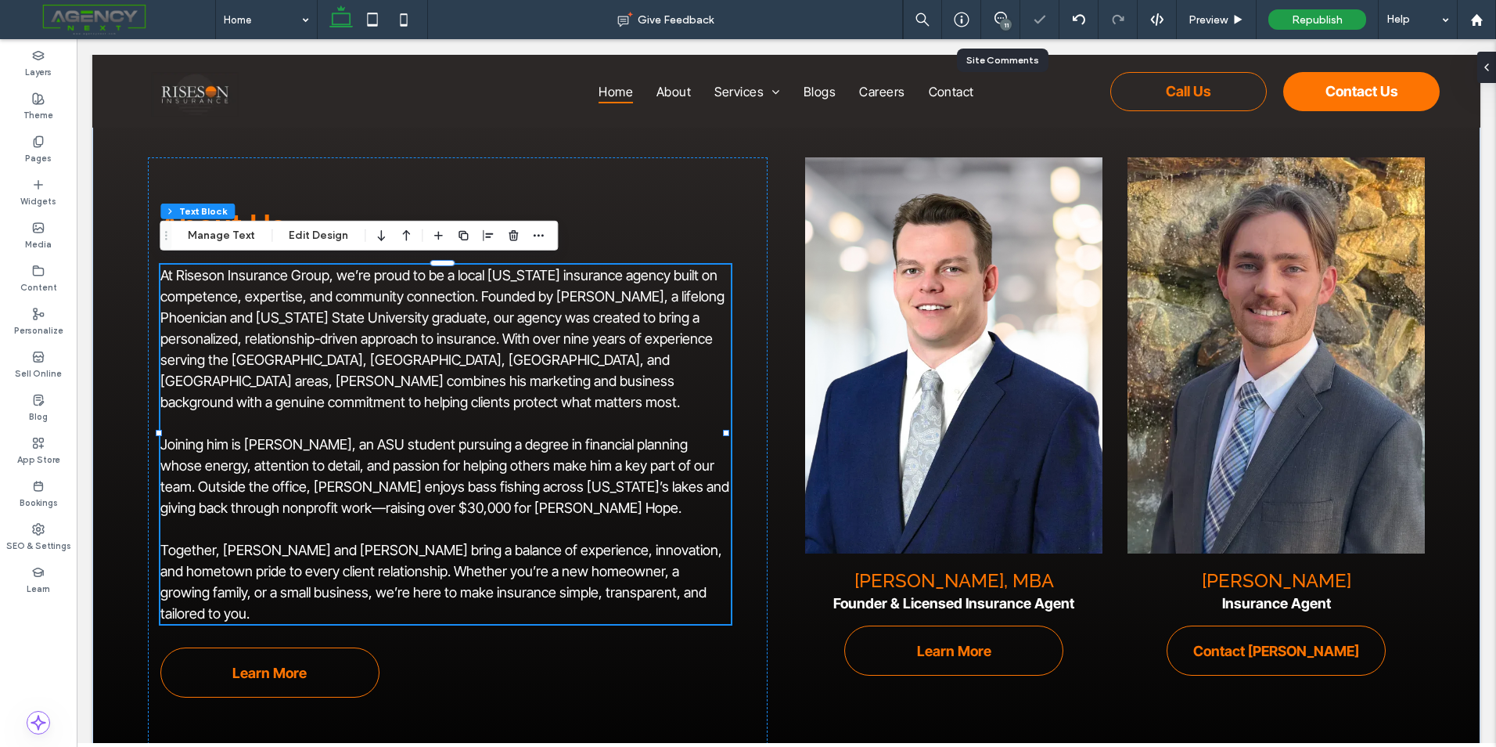
click at [1012, 28] on div "11" at bounding box center [1000, 19] width 39 height 39
click at [1010, 22] on div "11" at bounding box center [1006, 25] width 12 height 12
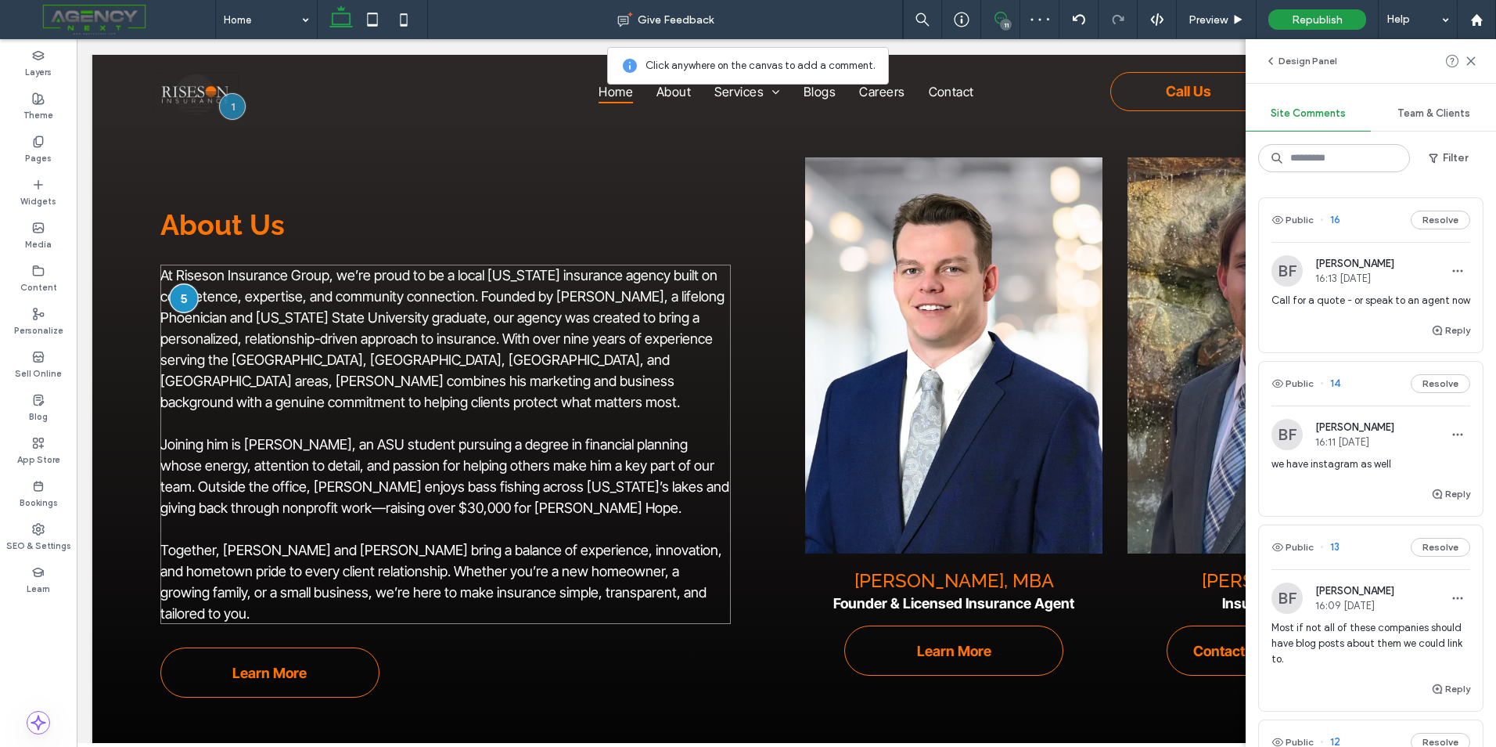
click at [181, 286] on div at bounding box center [183, 297] width 29 height 29
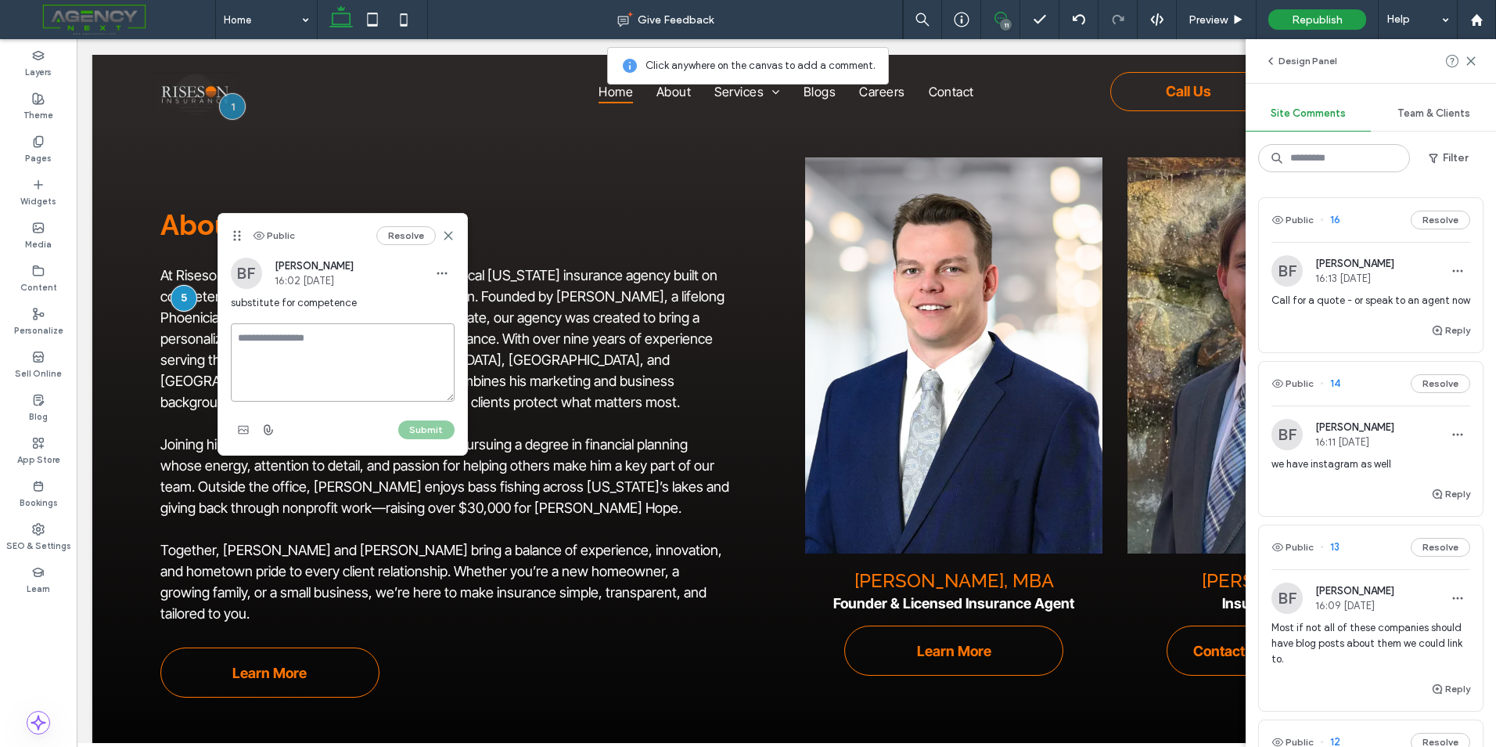
click at [302, 334] on textarea at bounding box center [343, 362] width 224 height 78
type textarea "******"
click at [439, 427] on button "Submit" at bounding box center [426, 429] width 56 height 19
click at [412, 234] on button "Resolve" at bounding box center [405, 235] width 59 height 19
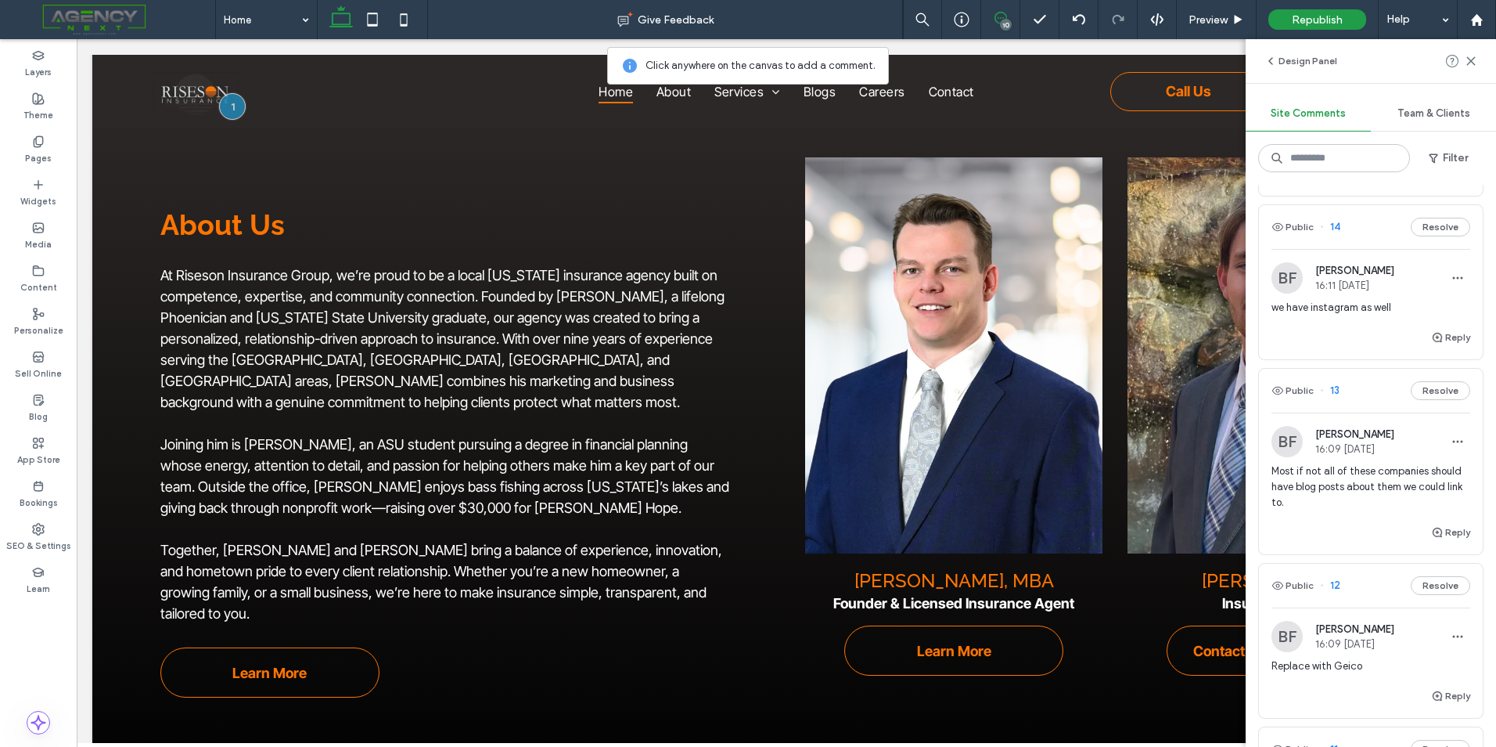
scroll to position [626, 0]
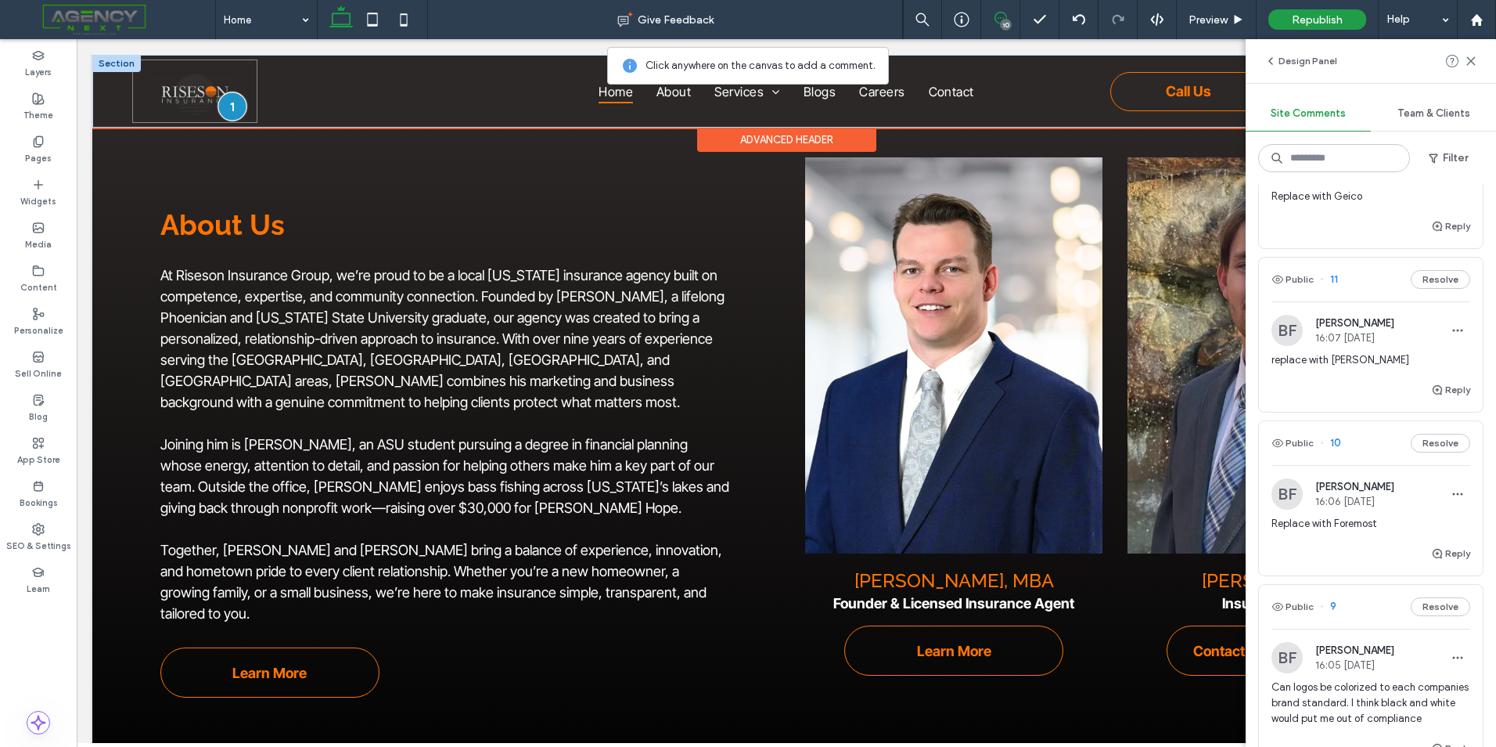
click at [231, 106] on div at bounding box center [232, 106] width 29 height 29
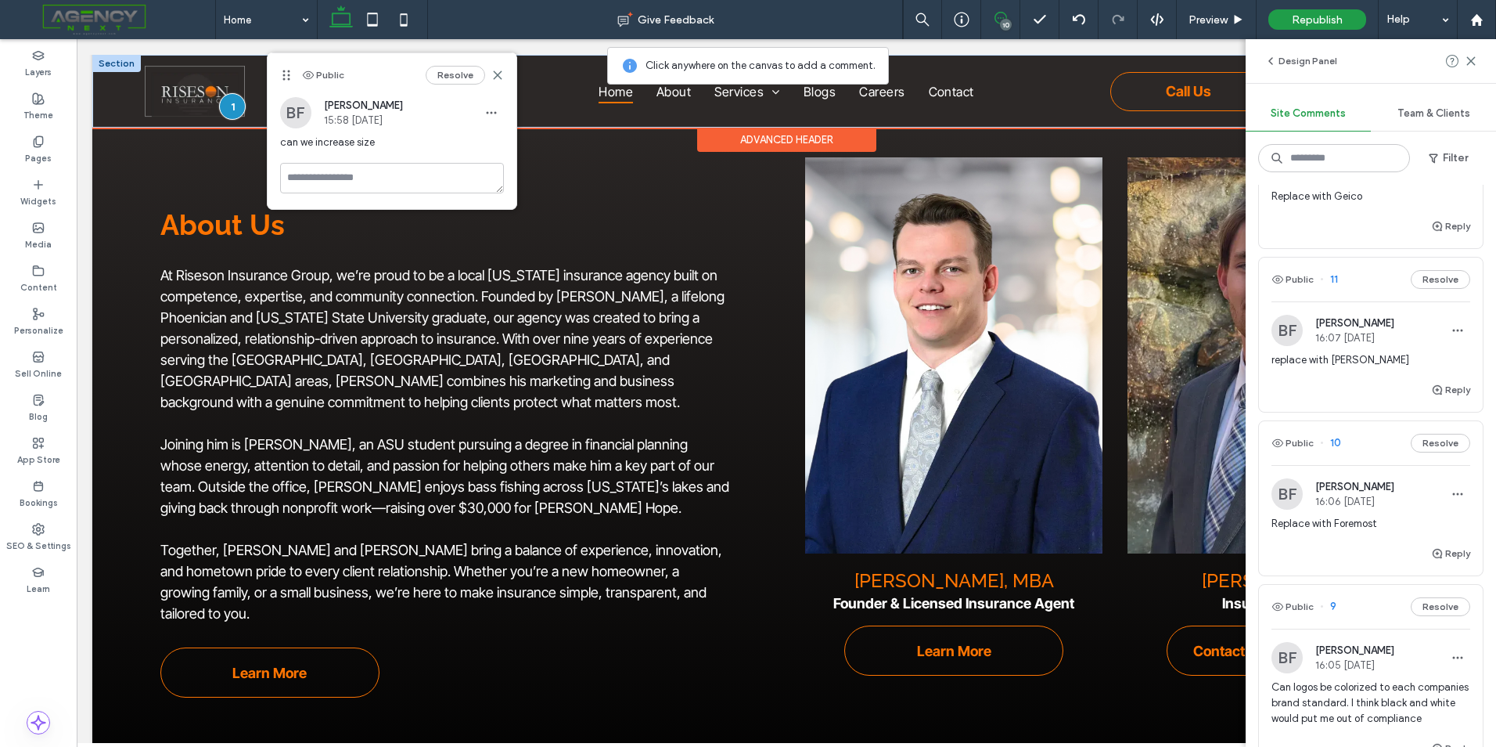
click at [206, 86] on img at bounding box center [195, 91] width 100 height 51
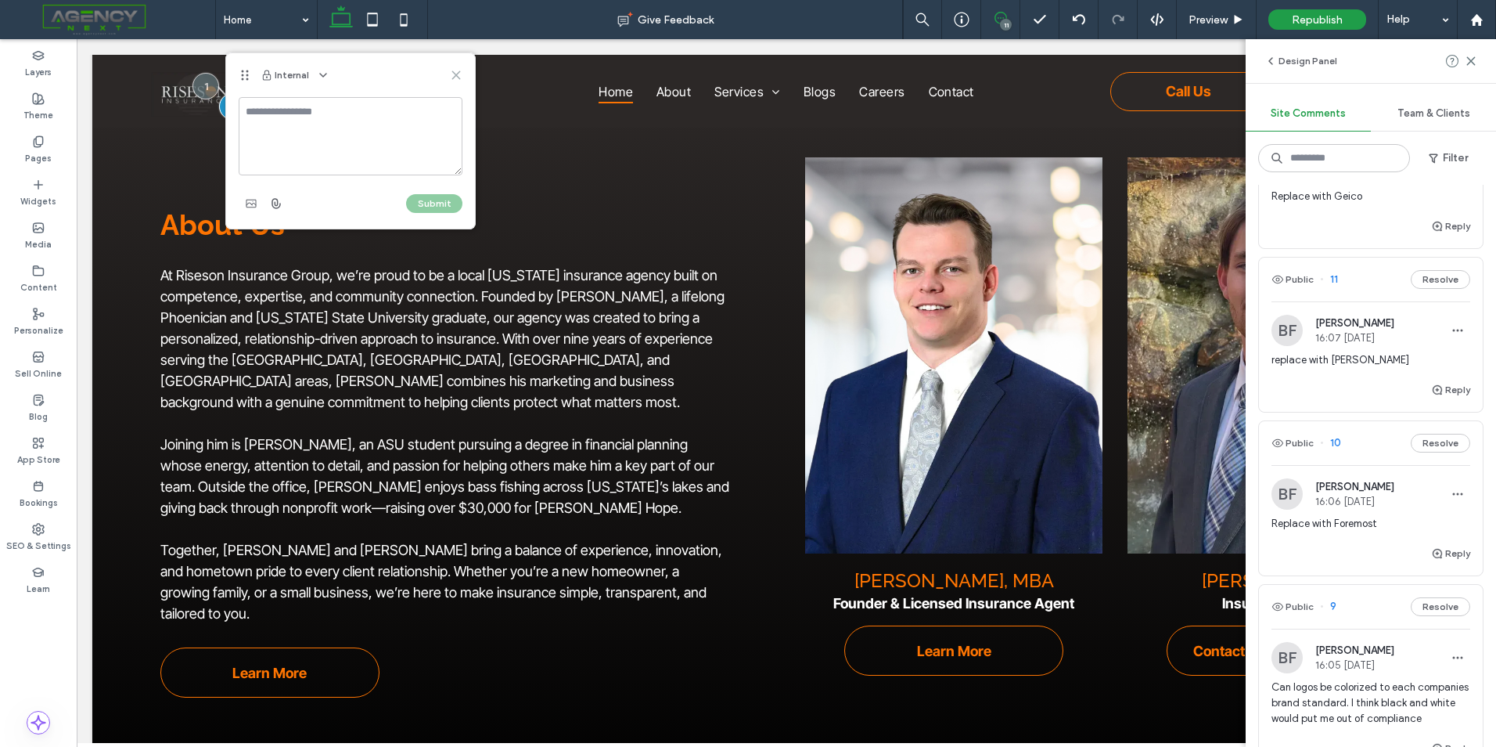
drag, startPoint x: 454, startPoint y: 78, endPoint x: 761, endPoint y: 2, distance: 316.1
click at [454, 78] on use at bounding box center [455, 74] width 7 height 7
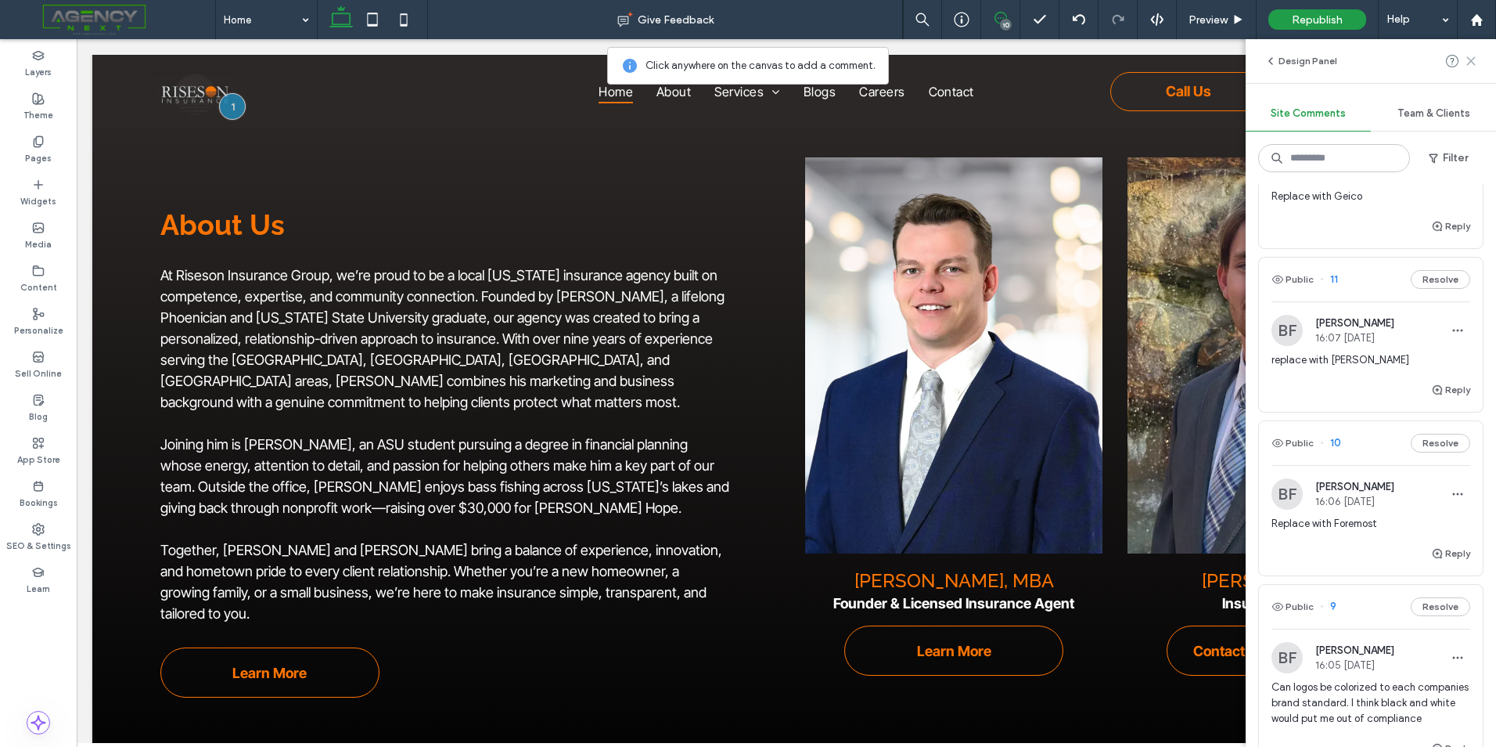
click at [1476, 58] on icon at bounding box center [1471, 61] width 13 height 13
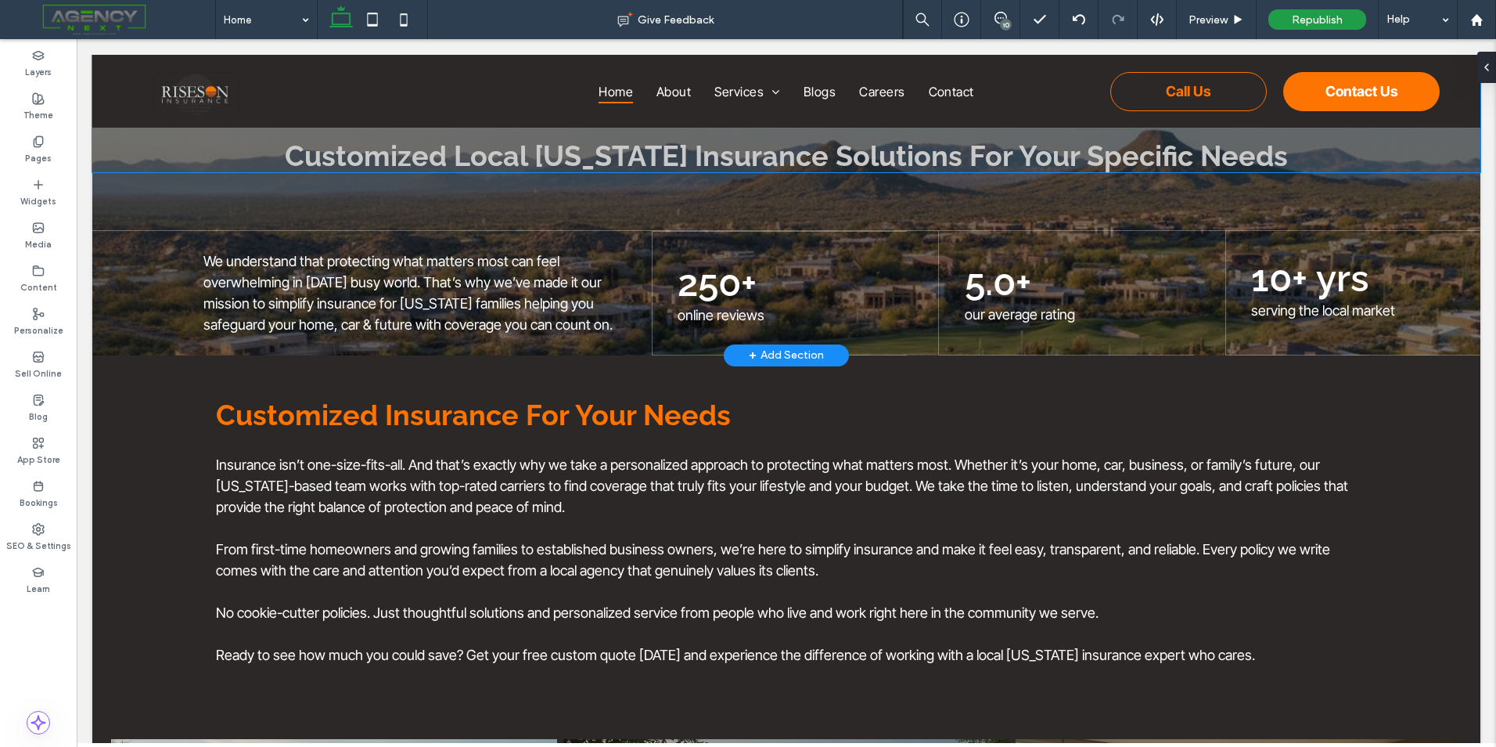
scroll to position [0, 0]
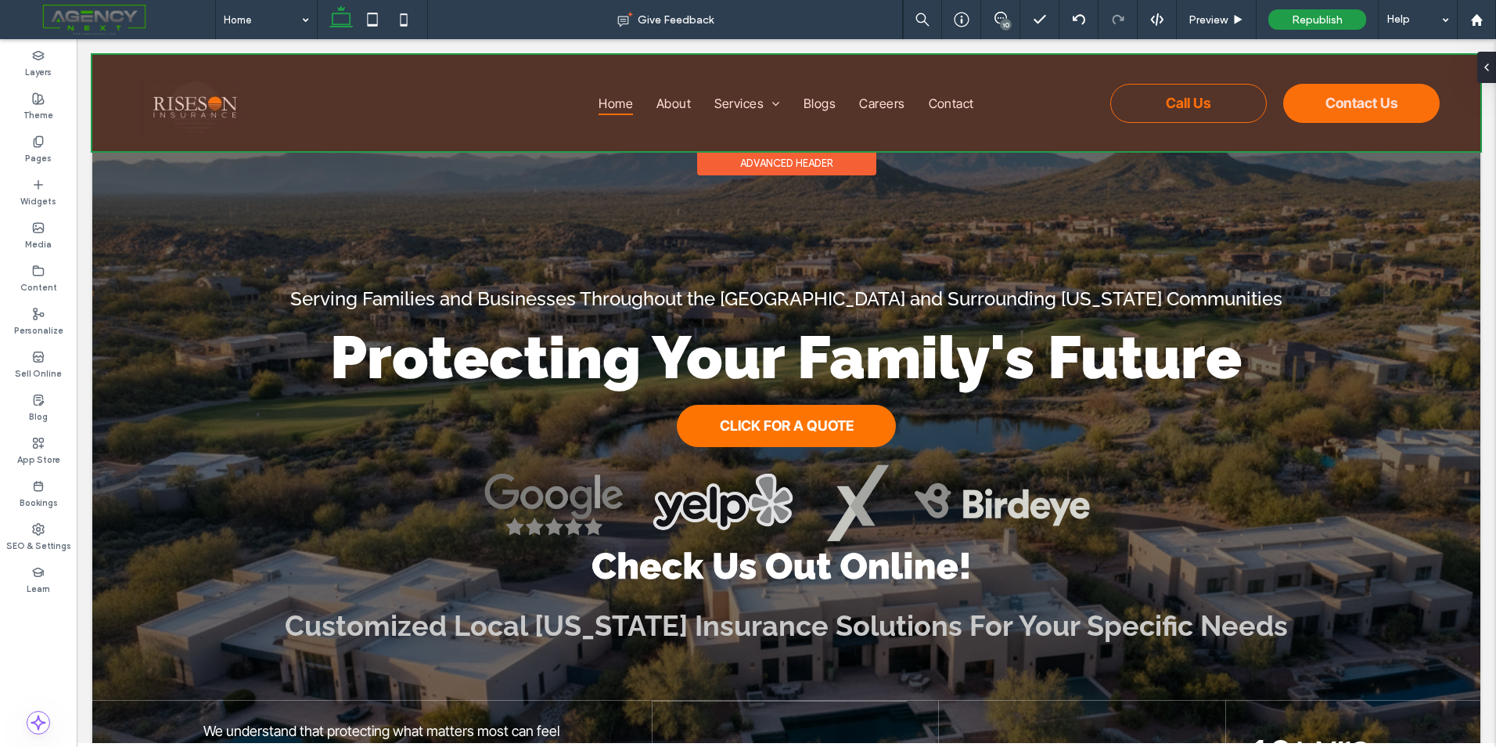
click at [203, 106] on div at bounding box center [786, 103] width 1388 height 96
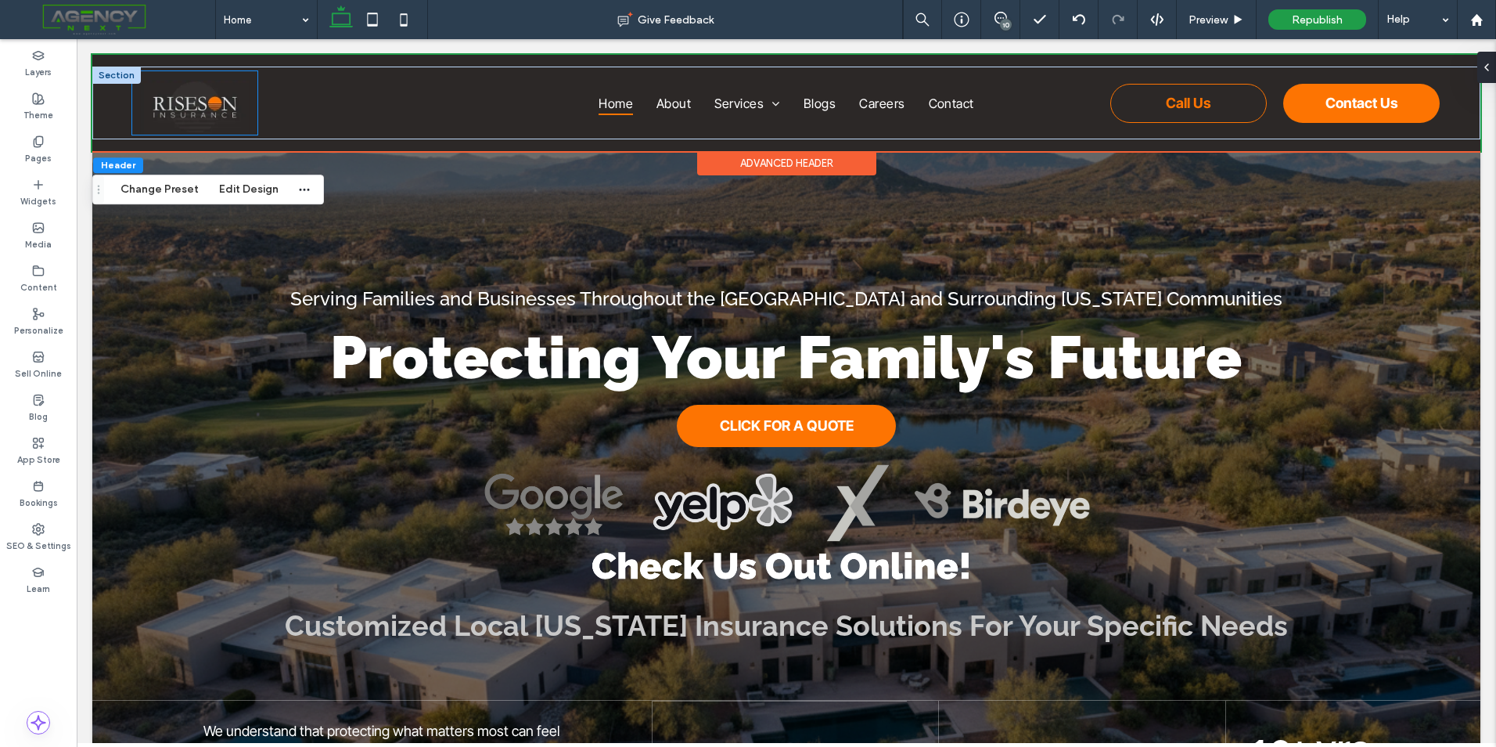
click at [236, 120] on img at bounding box center [194, 102] width 125 height 63
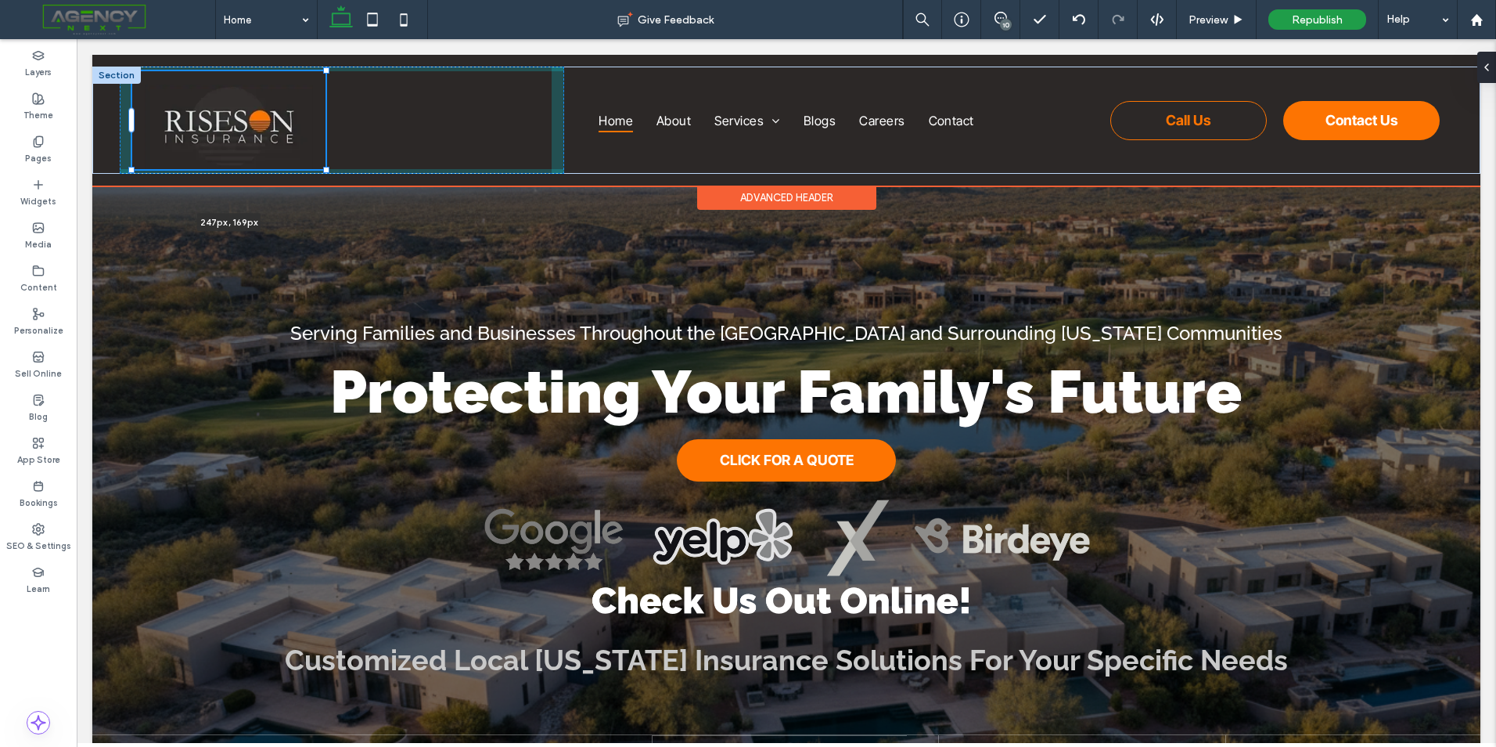
drag, startPoint x: 255, startPoint y: 133, endPoint x: 340, endPoint y: 156, distance: 88.3
click at [340, 156] on div "247px , 169px Home About Services Car Insurance Home Insurance Renters Insuranc…" at bounding box center [786, 120] width 1388 height 107
type input "***"
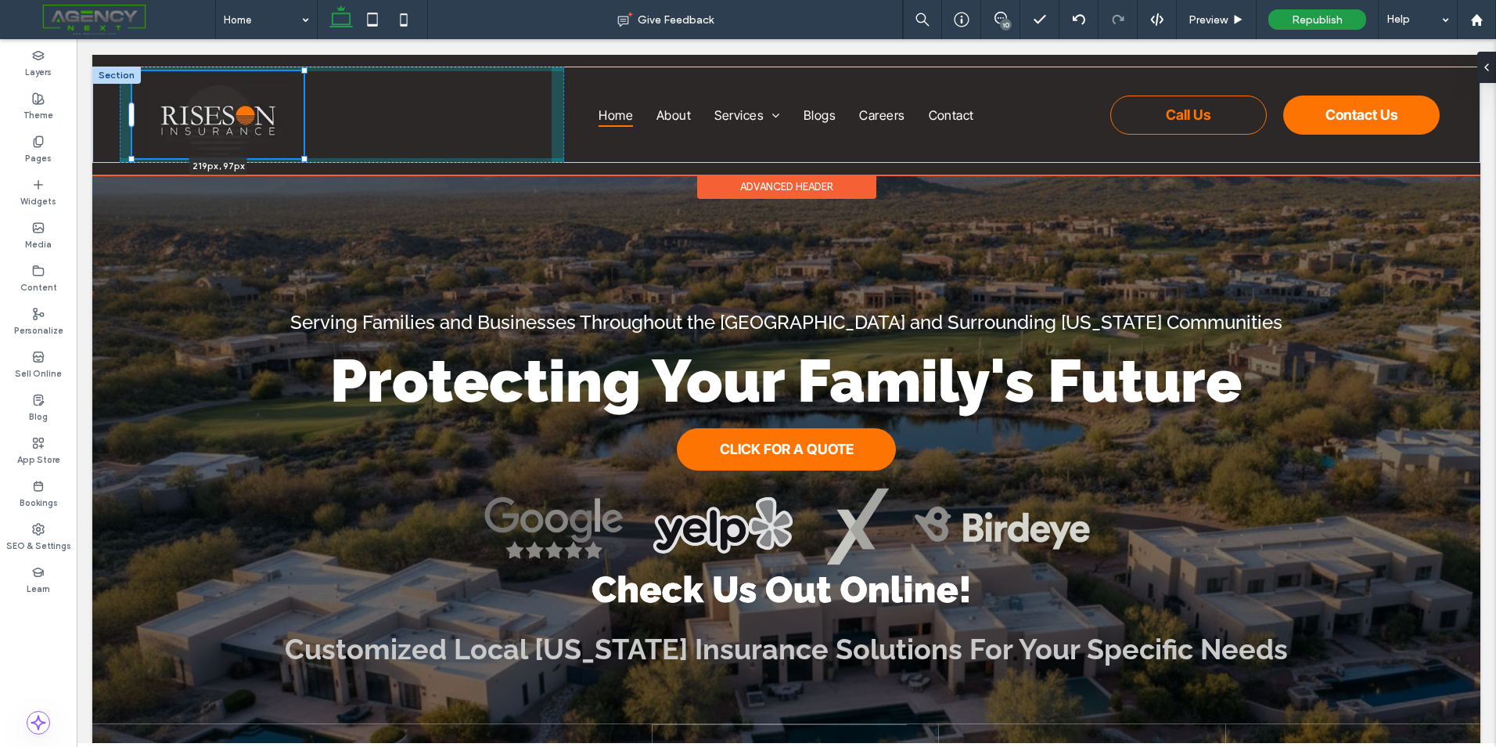
drag, startPoint x: 326, startPoint y: 168, endPoint x: 308, endPoint y: 149, distance: 25.5
click at [308, 149] on div "219px , 97px Home About Services Car Insurance Home Insurance Renters Insurance…" at bounding box center [786, 115] width 1388 height 96
type input "***"
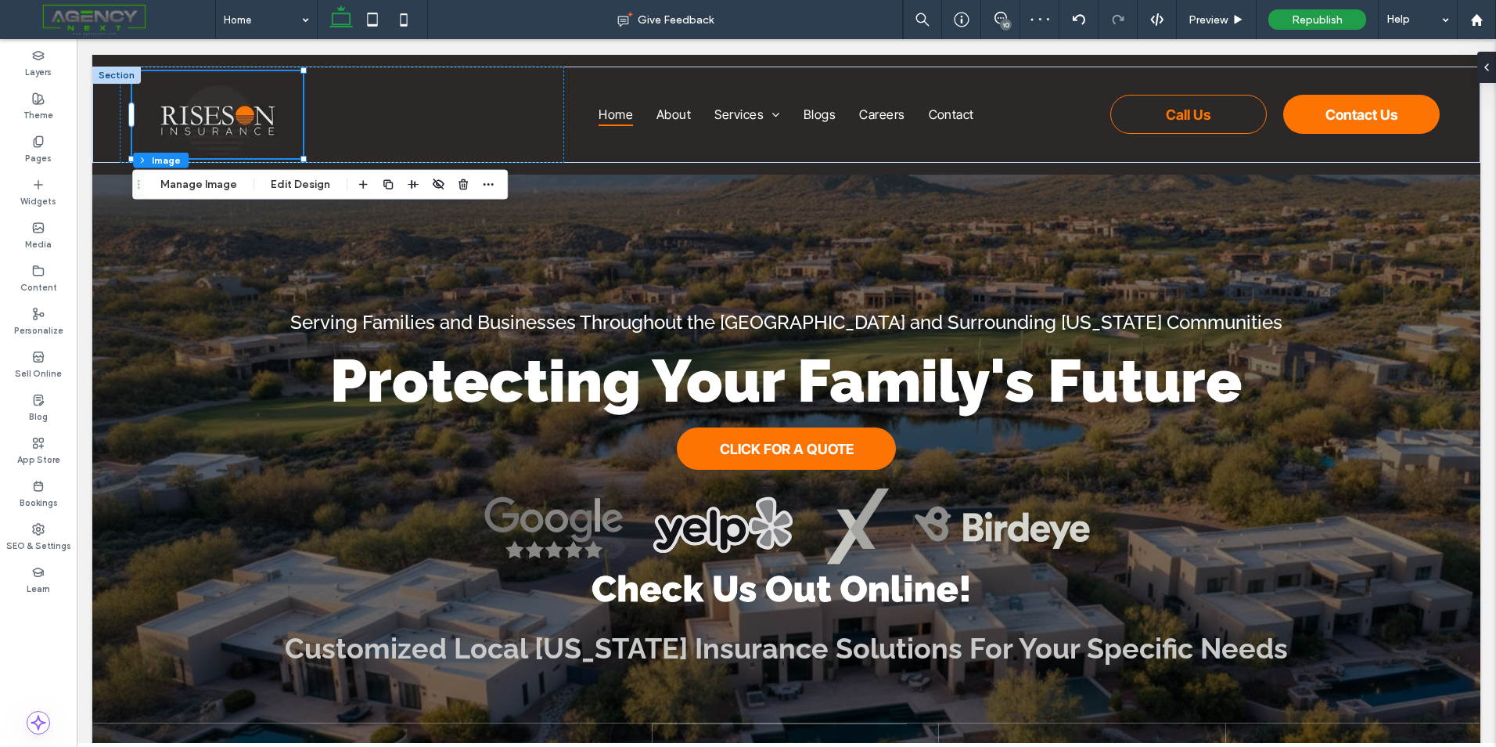
click at [1005, 20] on div "10" at bounding box center [1006, 25] width 12 height 12
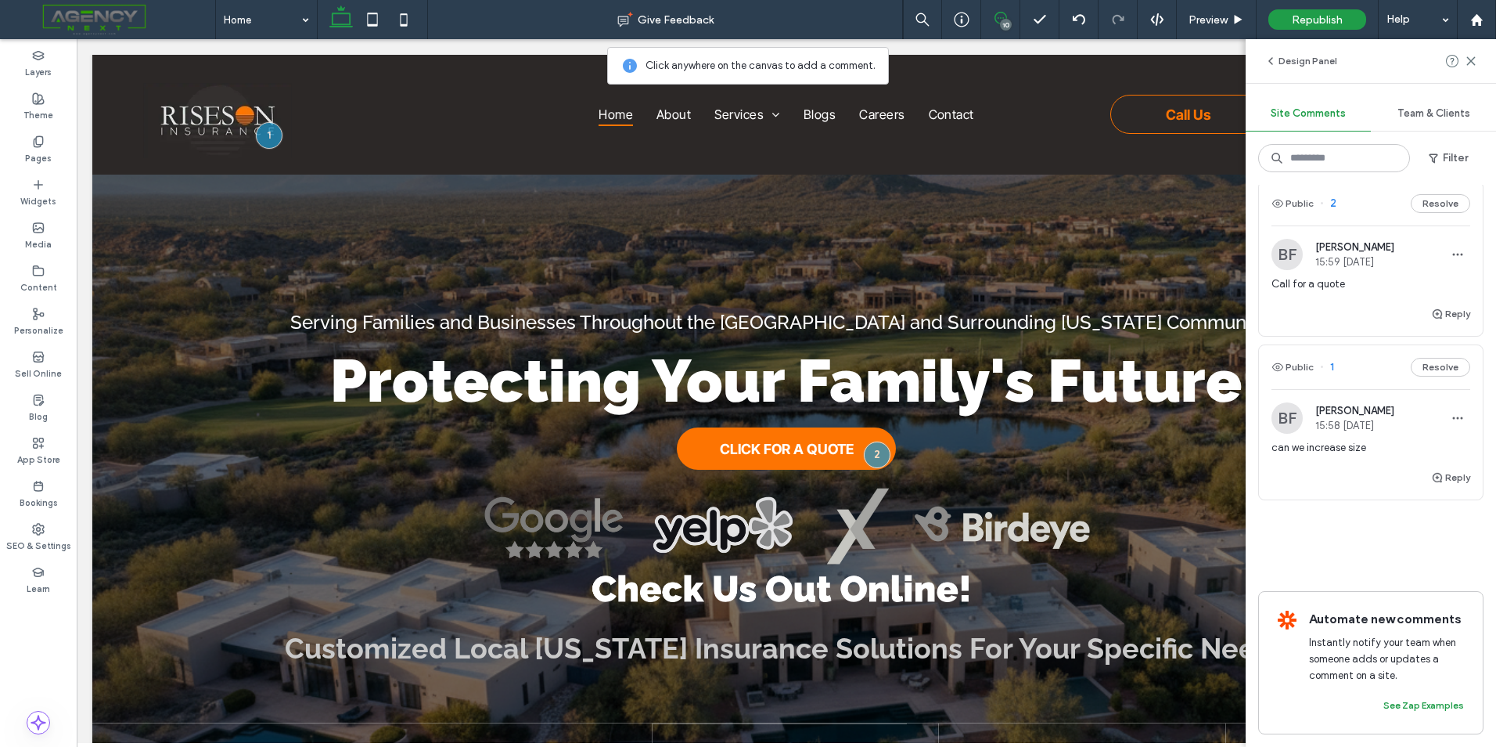
scroll to position [1436, 0]
click at [1431, 471] on icon "button" at bounding box center [1437, 477] width 13 height 13
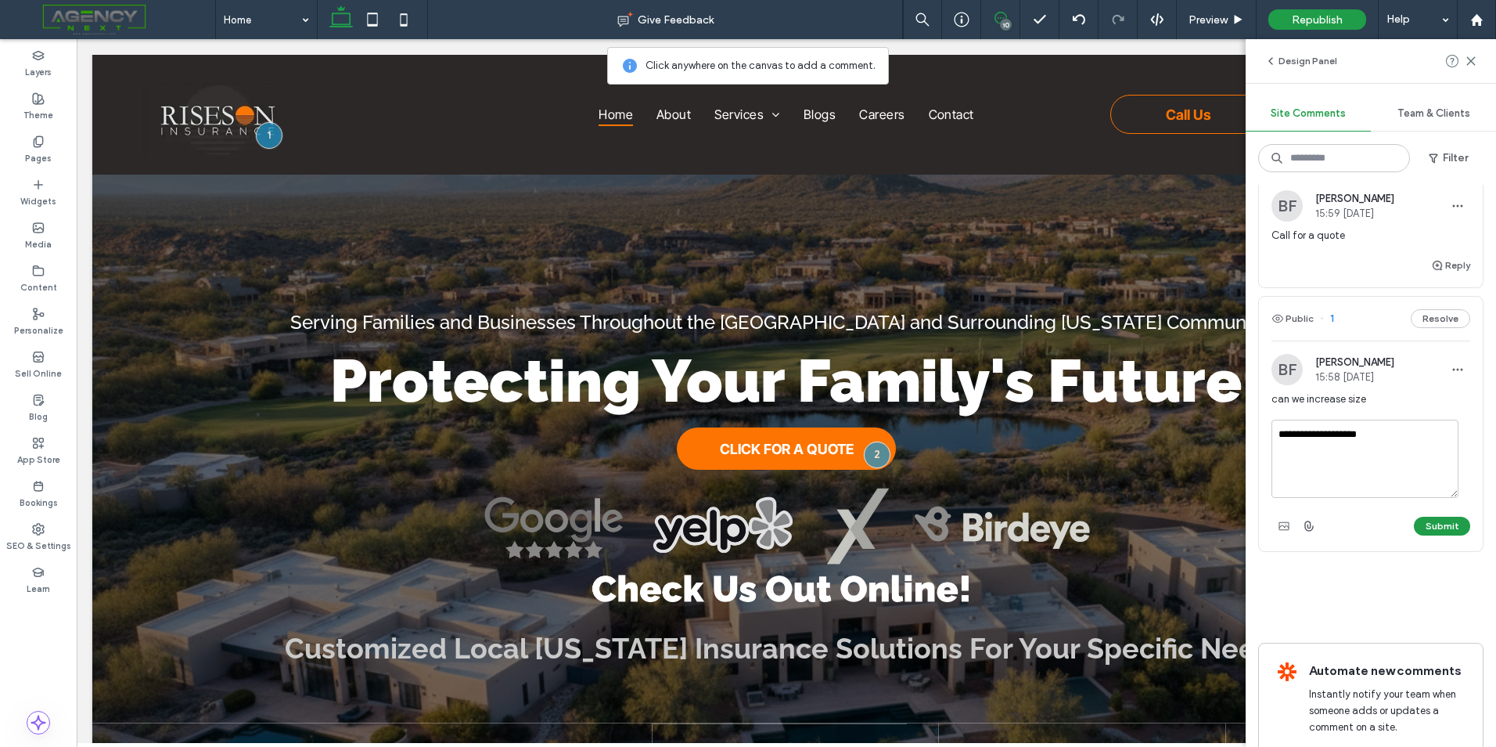
type textarea "*"
type textarea "*****"
click at [1443, 535] on button "Submit" at bounding box center [1442, 526] width 56 height 19
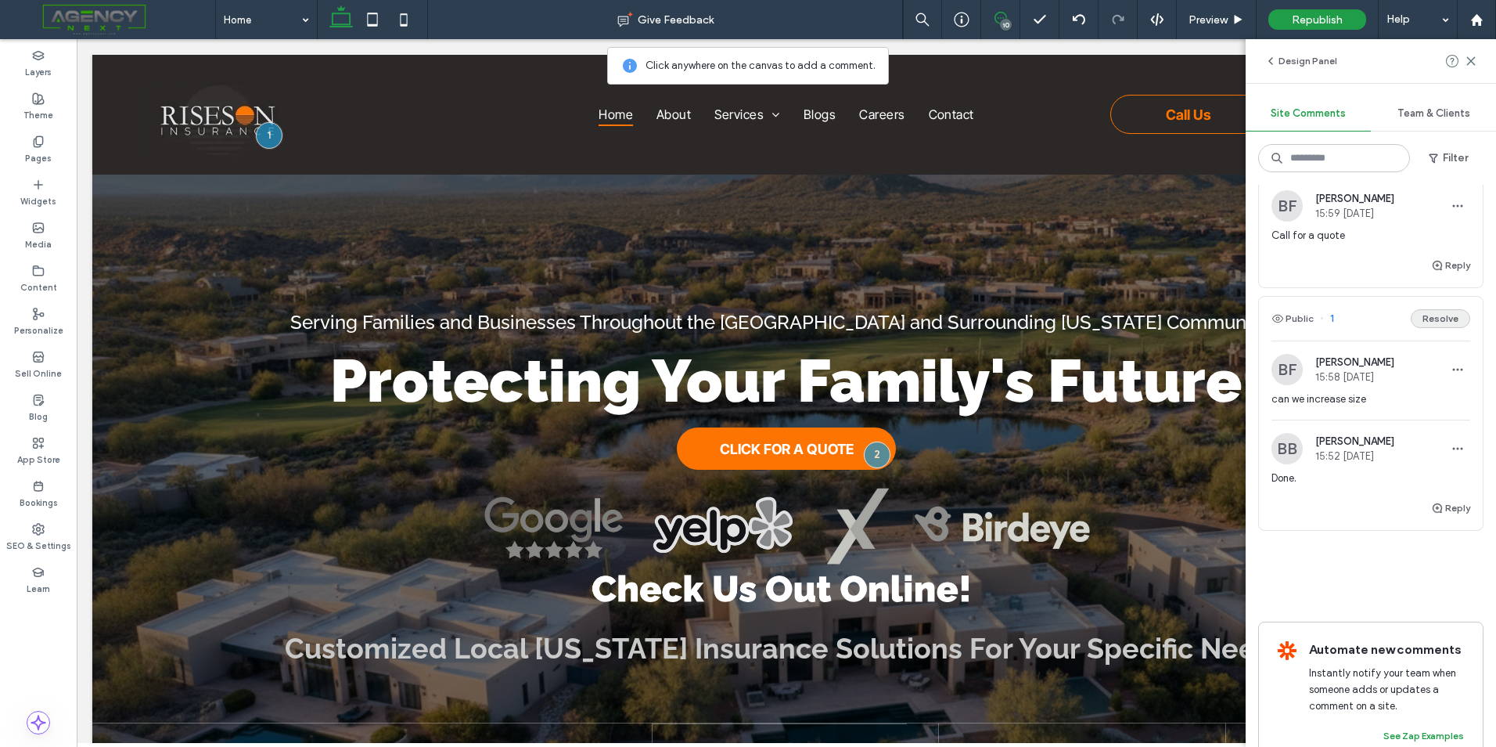
click at [1442, 328] on button "Resolve" at bounding box center [1440, 318] width 59 height 19
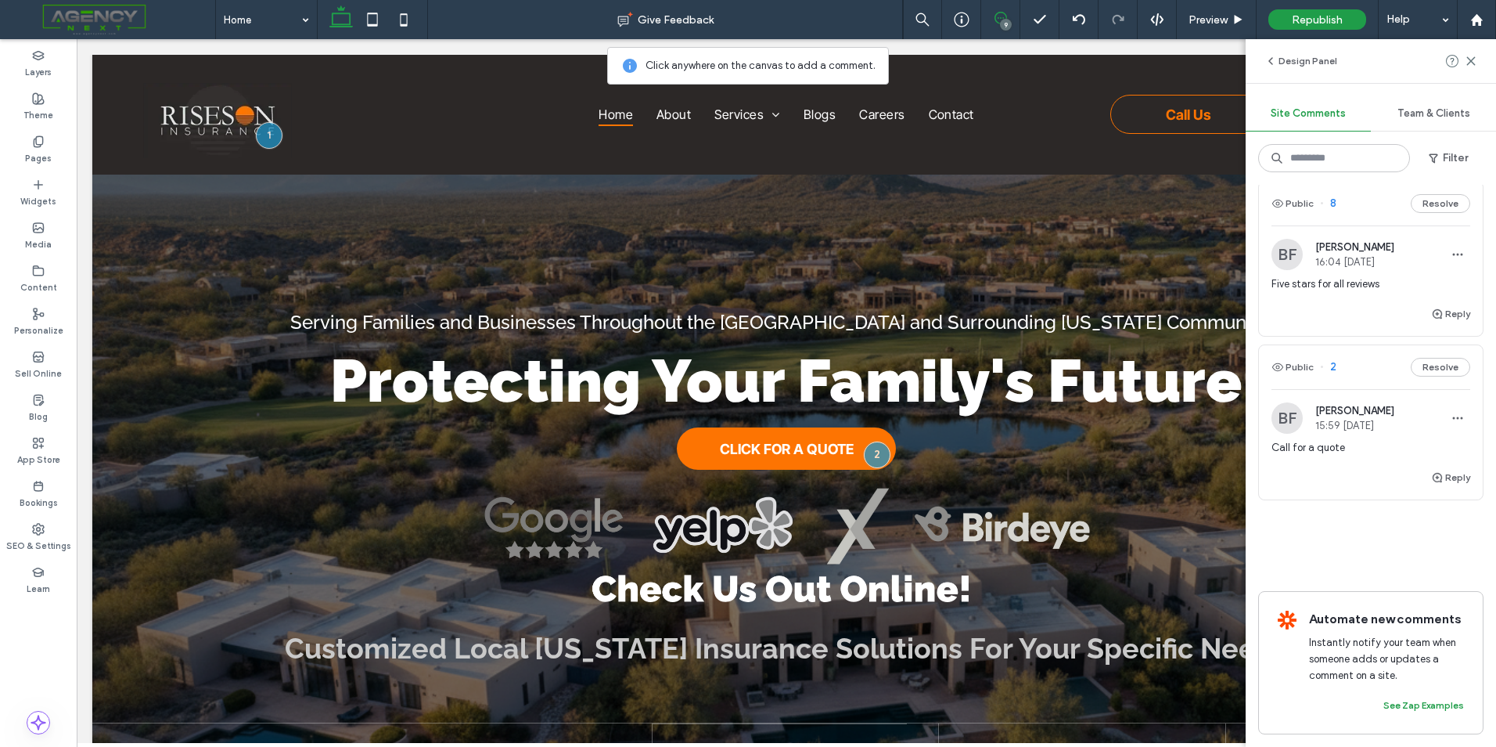
scroll to position [1273, 0]
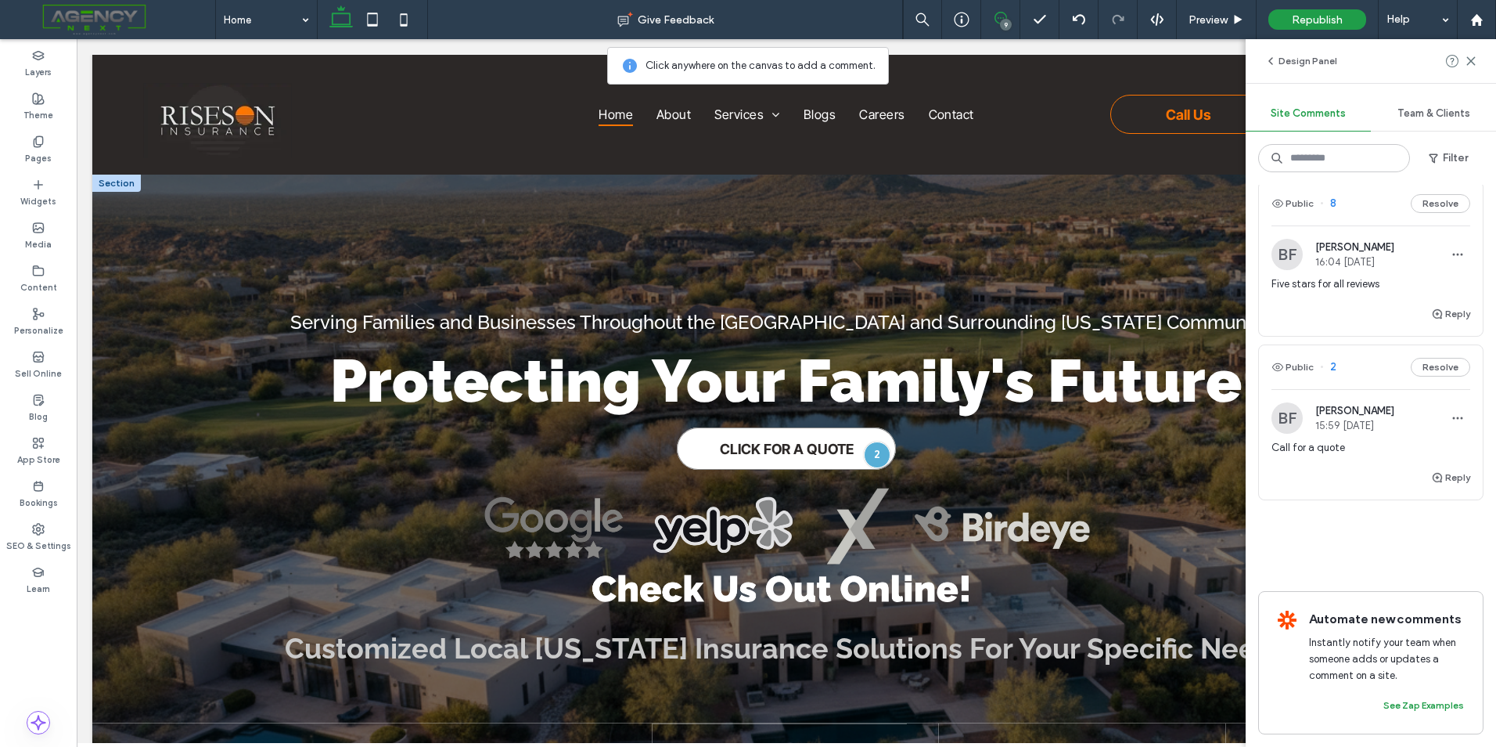
click at [722, 457] on link "CLICK FOR A QUOTE" at bounding box center [786, 448] width 219 height 42
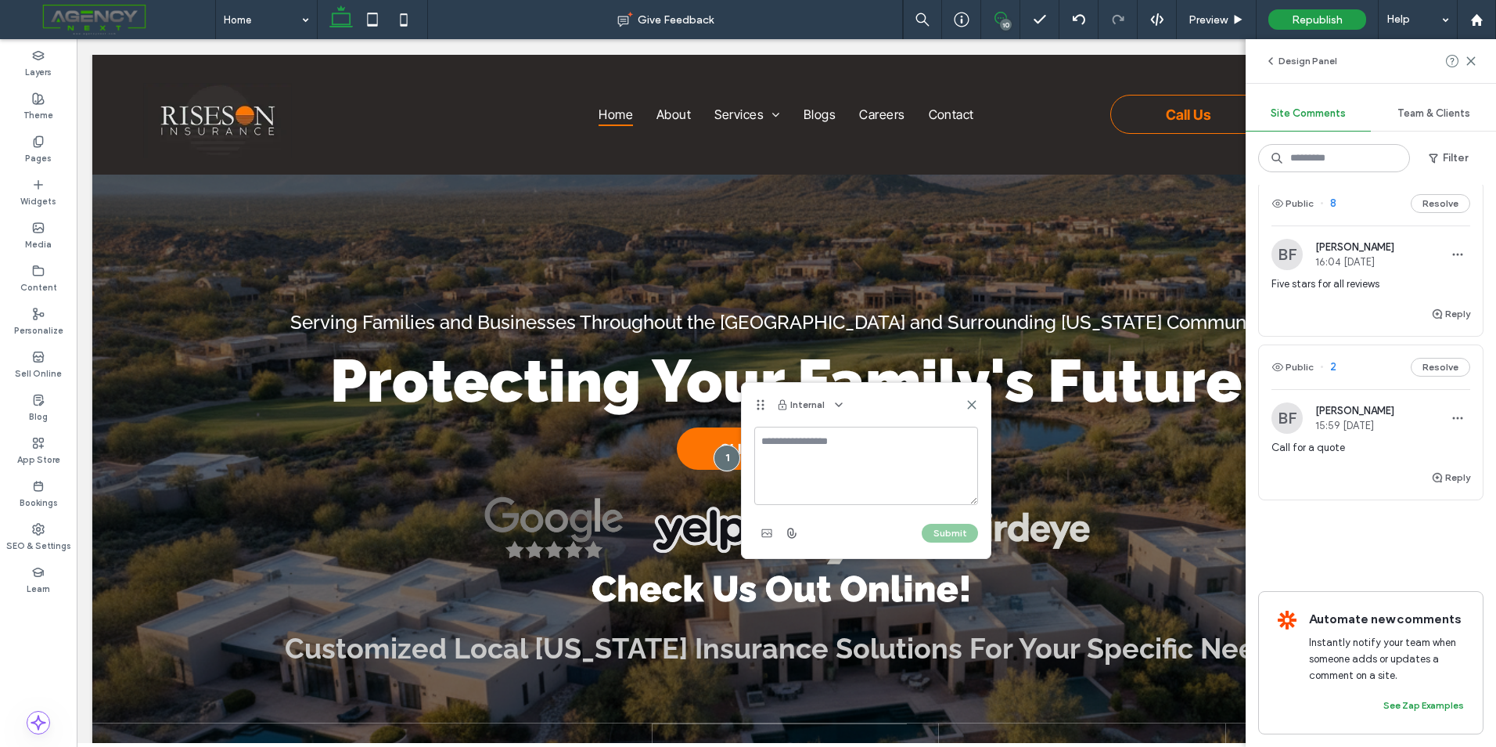
click at [981, 402] on div "Internal" at bounding box center [866, 405] width 249 height 44
click at [970, 402] on use at bounding box center [971, 404] width 7 height 7
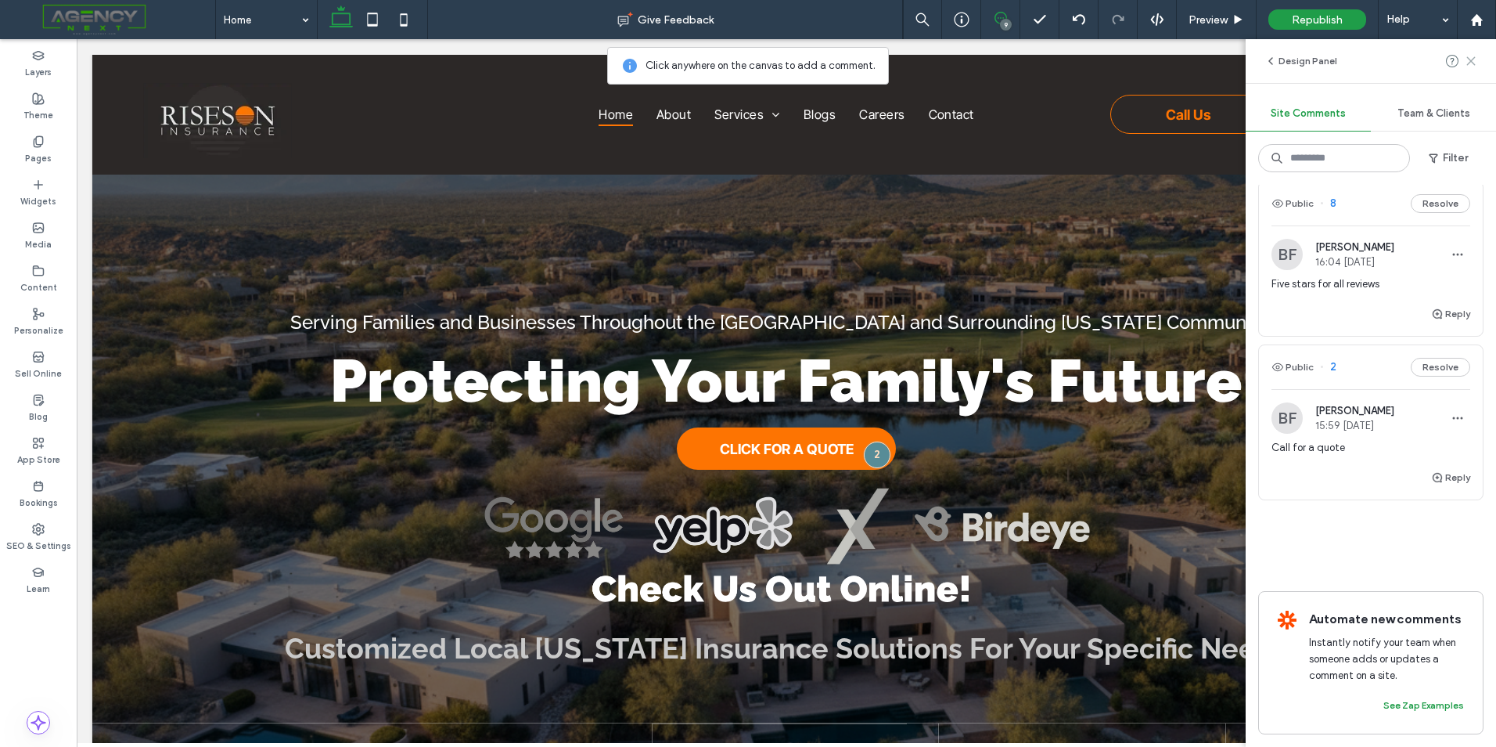
click at [1475, 60] on icon at bounding box center [1471, 61] width 13 height 13
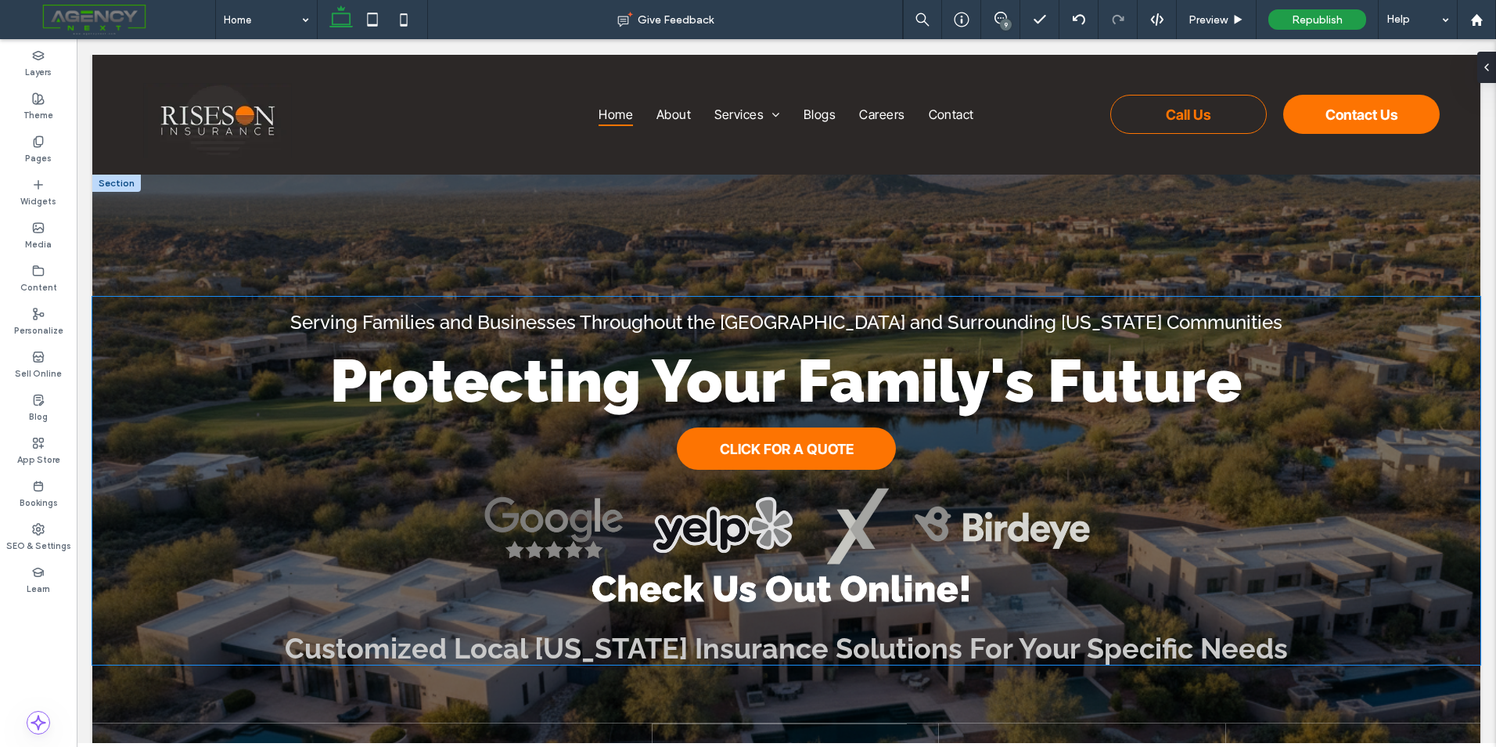
click at [813, 471] on div "Serving Families and Businesses Throughout the Greater Phoenix and Surrounding …" at bounding box center [786, 481] width 1388 height 368
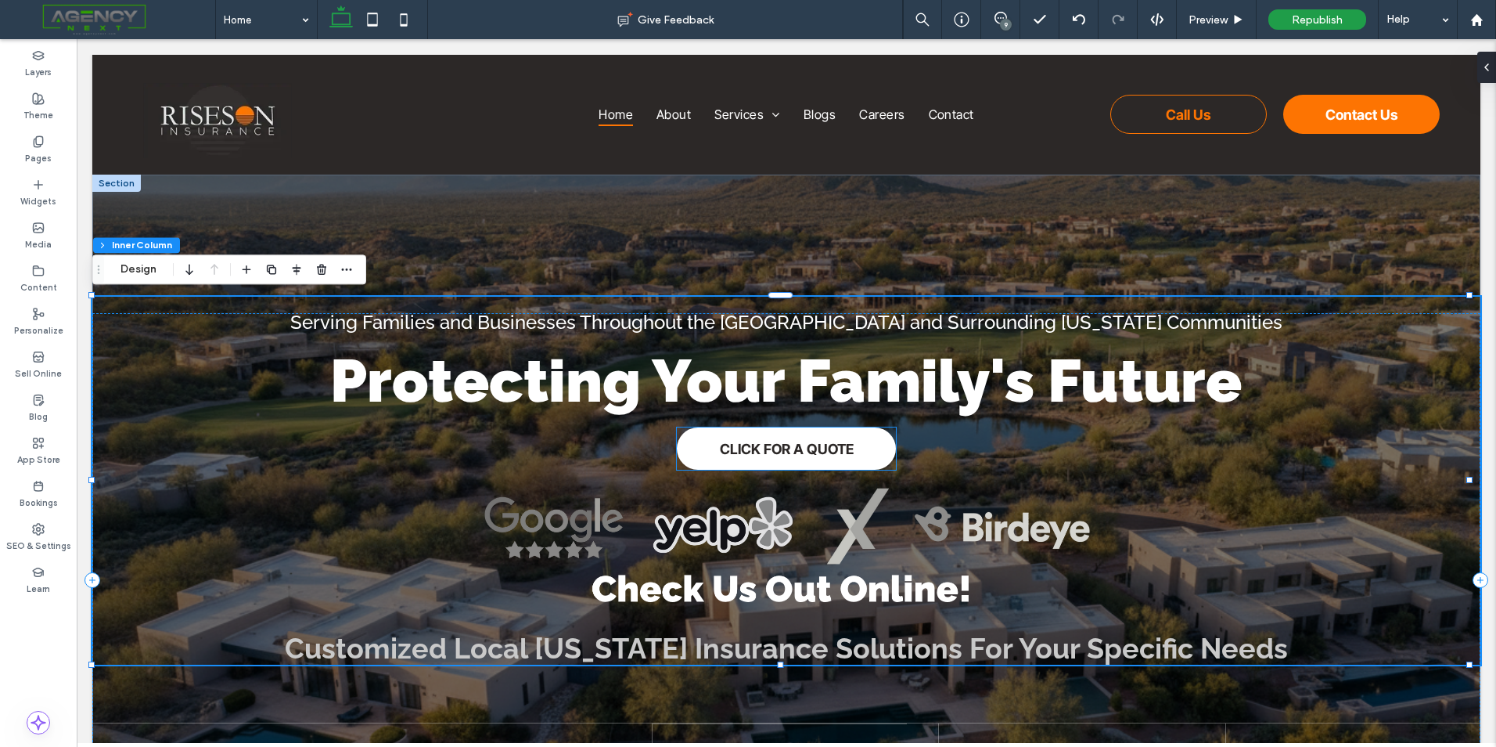
click at [824, 452] on span "CLICK FOR A QUOTE" at bounding box center [787, 449] width 134 height 16
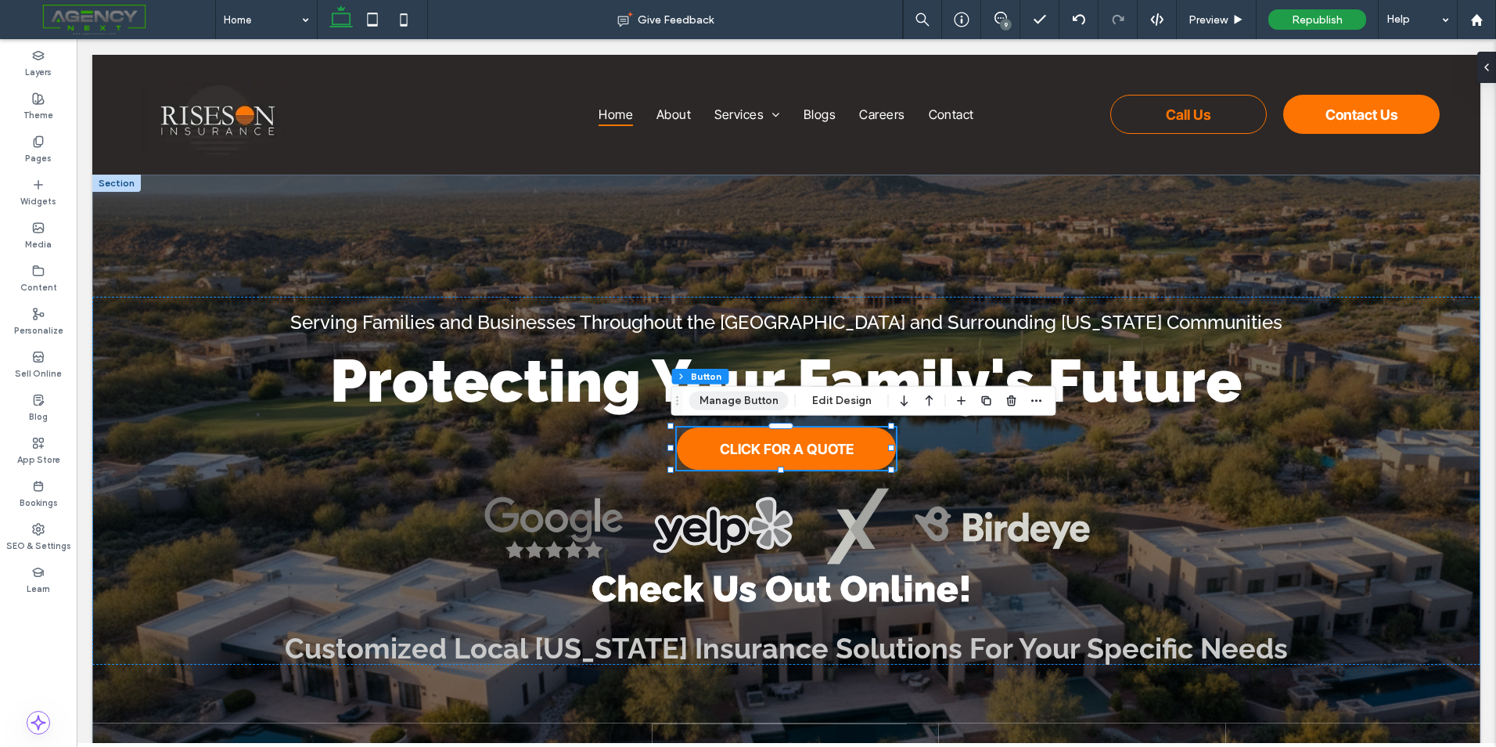
click at [739, 394] on button "Manage Button" at bounding box center [739, 400] width 99 height 19
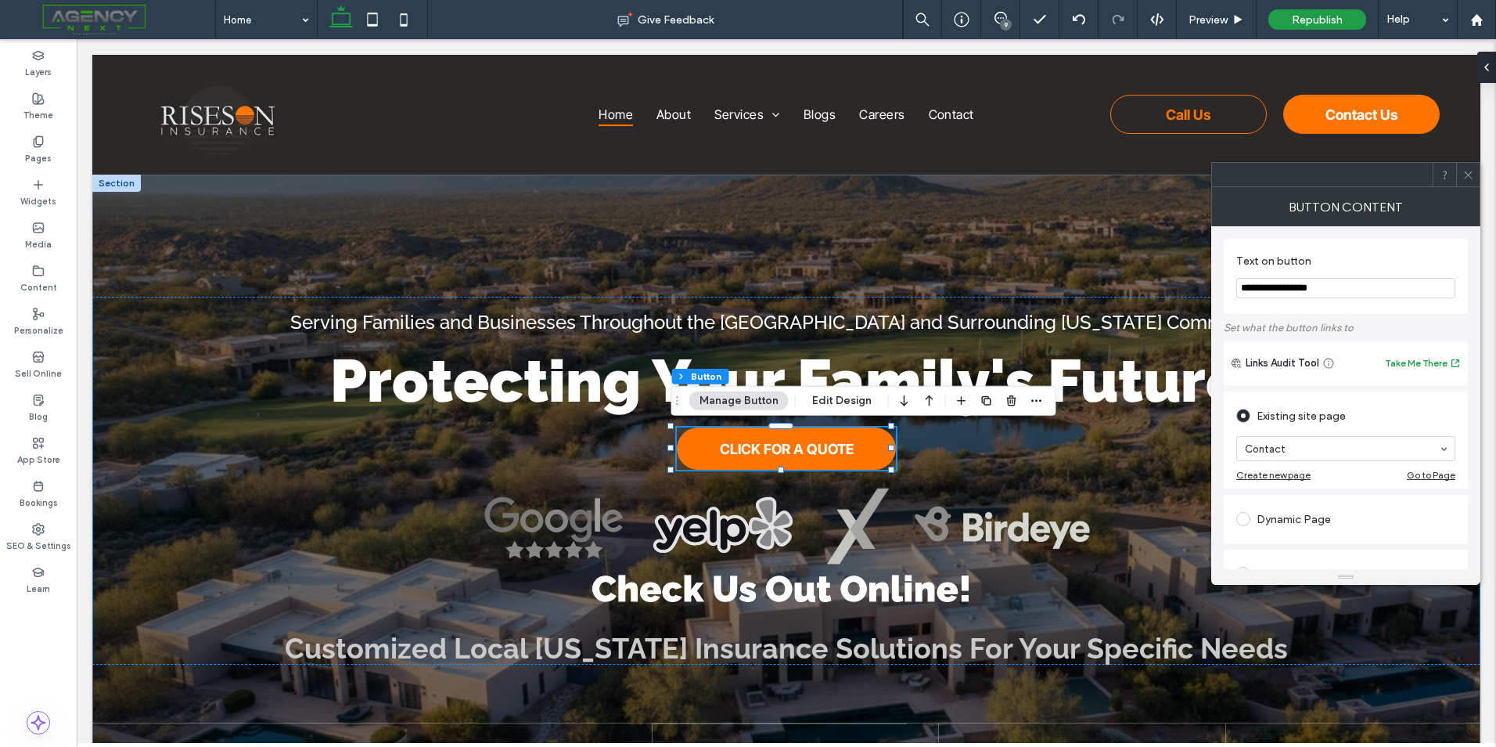
click at [1472, 171] on icon at bounding box center [1469, 175] width 12 height 12
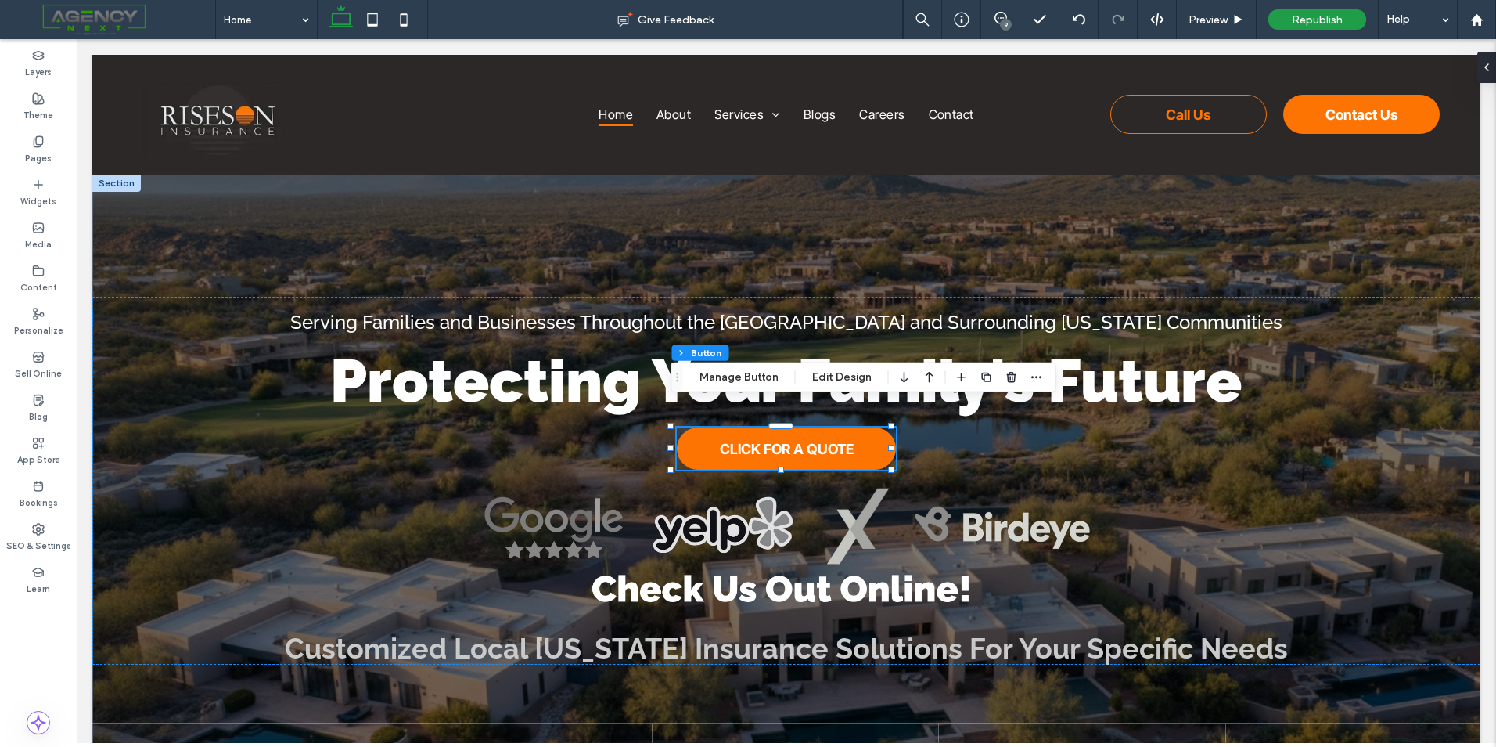
click at [1005, 19] on div "9" at bounding box center [1006, 25] width 12 height 12
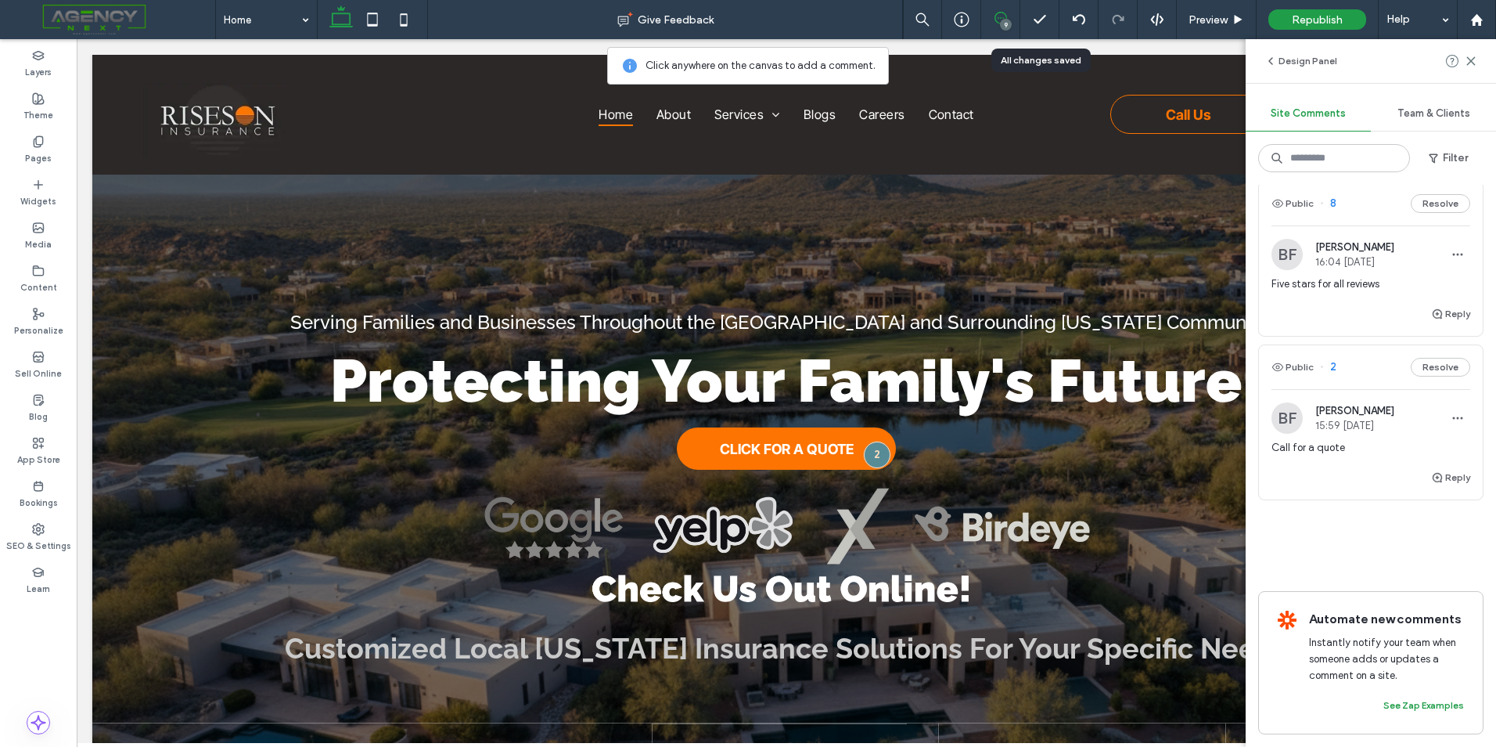
scroll to position [1273, 0]
click at [1464, 64] on div at bounding box center [1461, 61] width 31 height 19
click at [1471, 61] on use at bounding box center [1470, 60] width 7 height 7
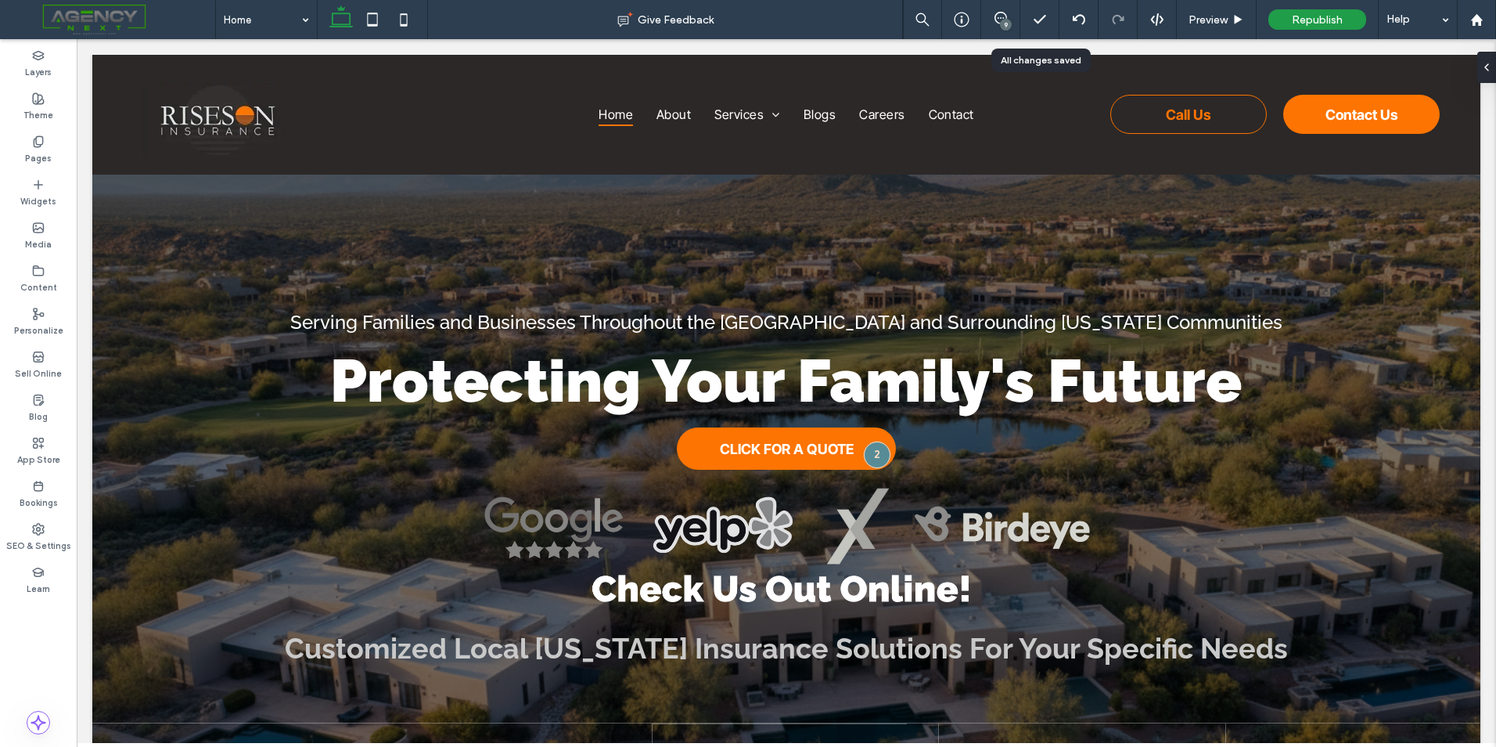
scroll to position [0, 0]
click at [403, 19] on icon at bounding box center [403, 19] width 31 height 31
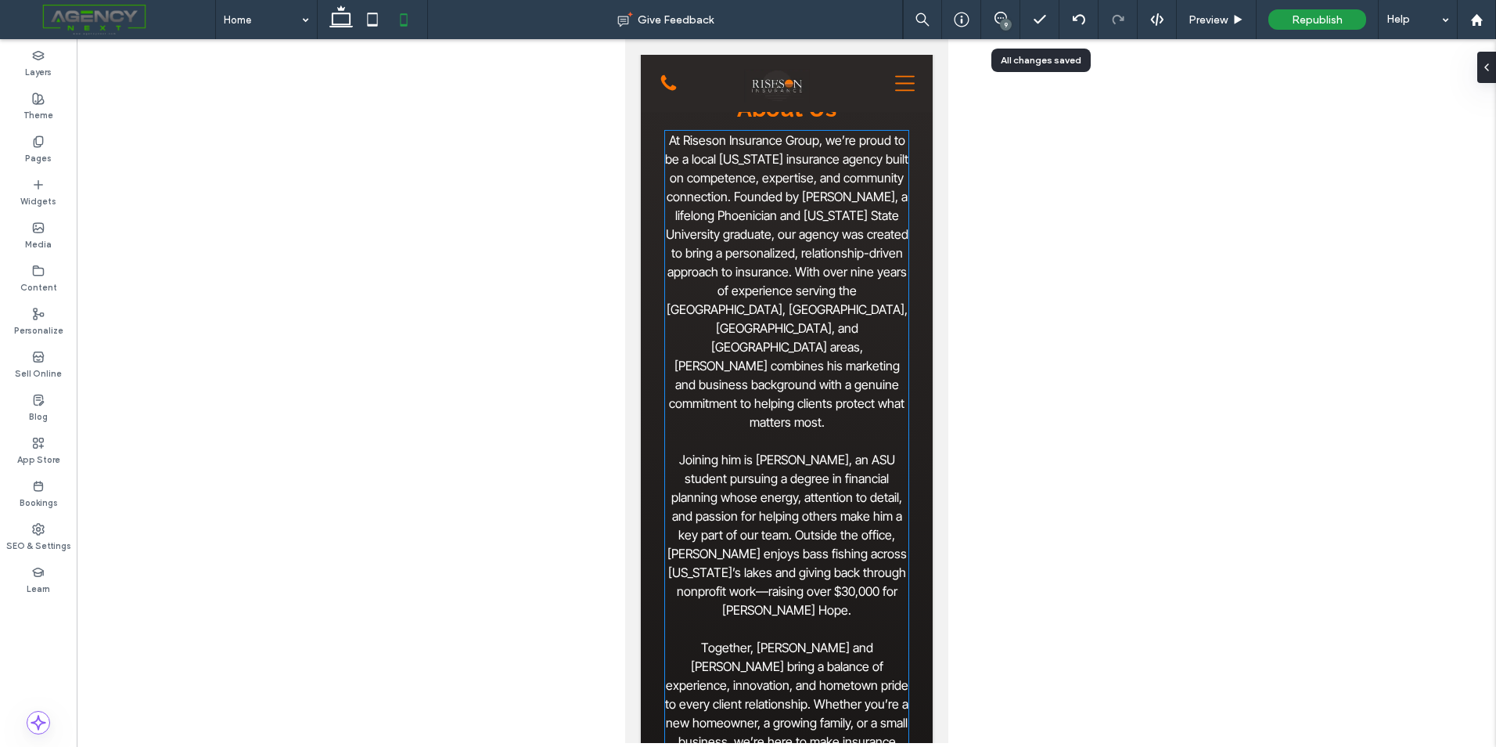
scroll to position [2481, 0]
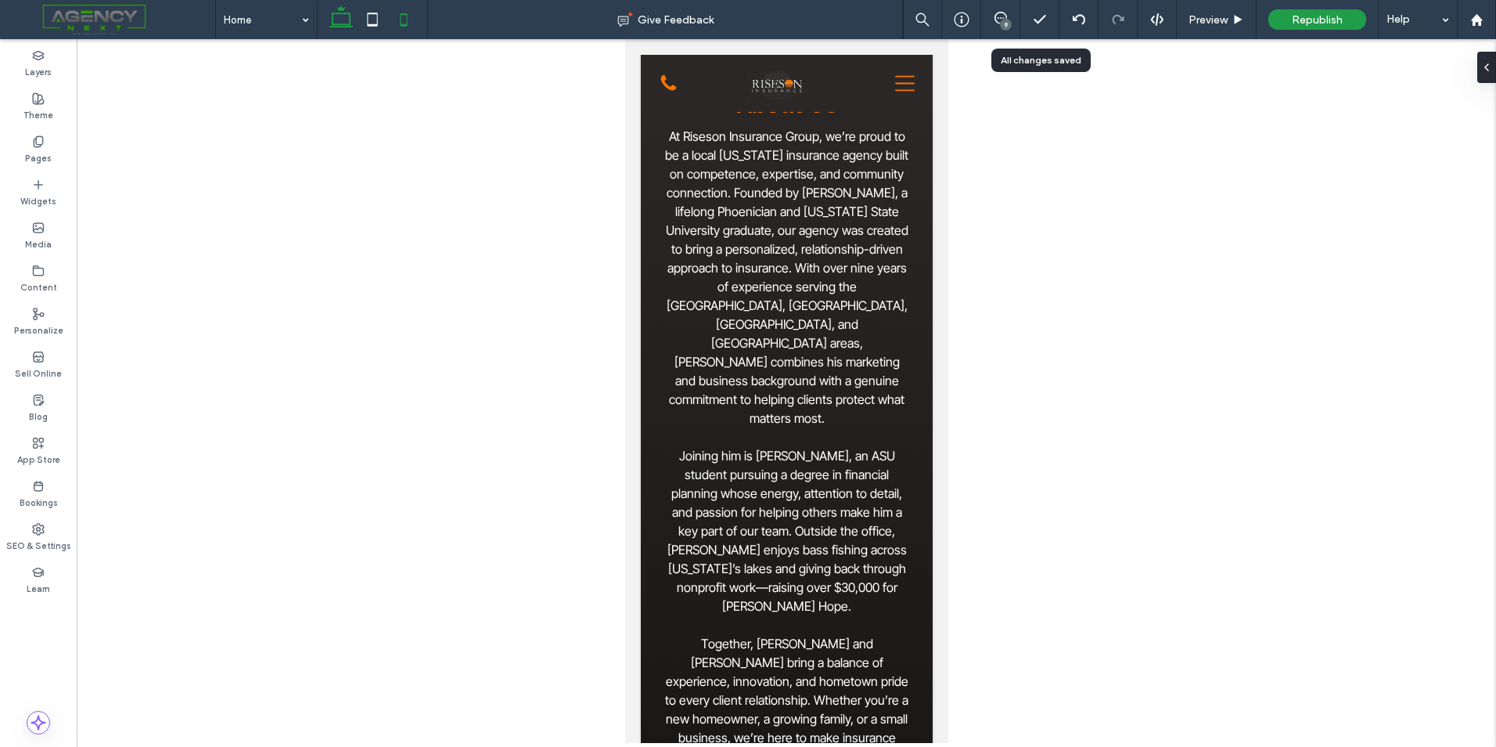
click at [329, 9] on icon at bounding box center [341, 19] width 31 height 31
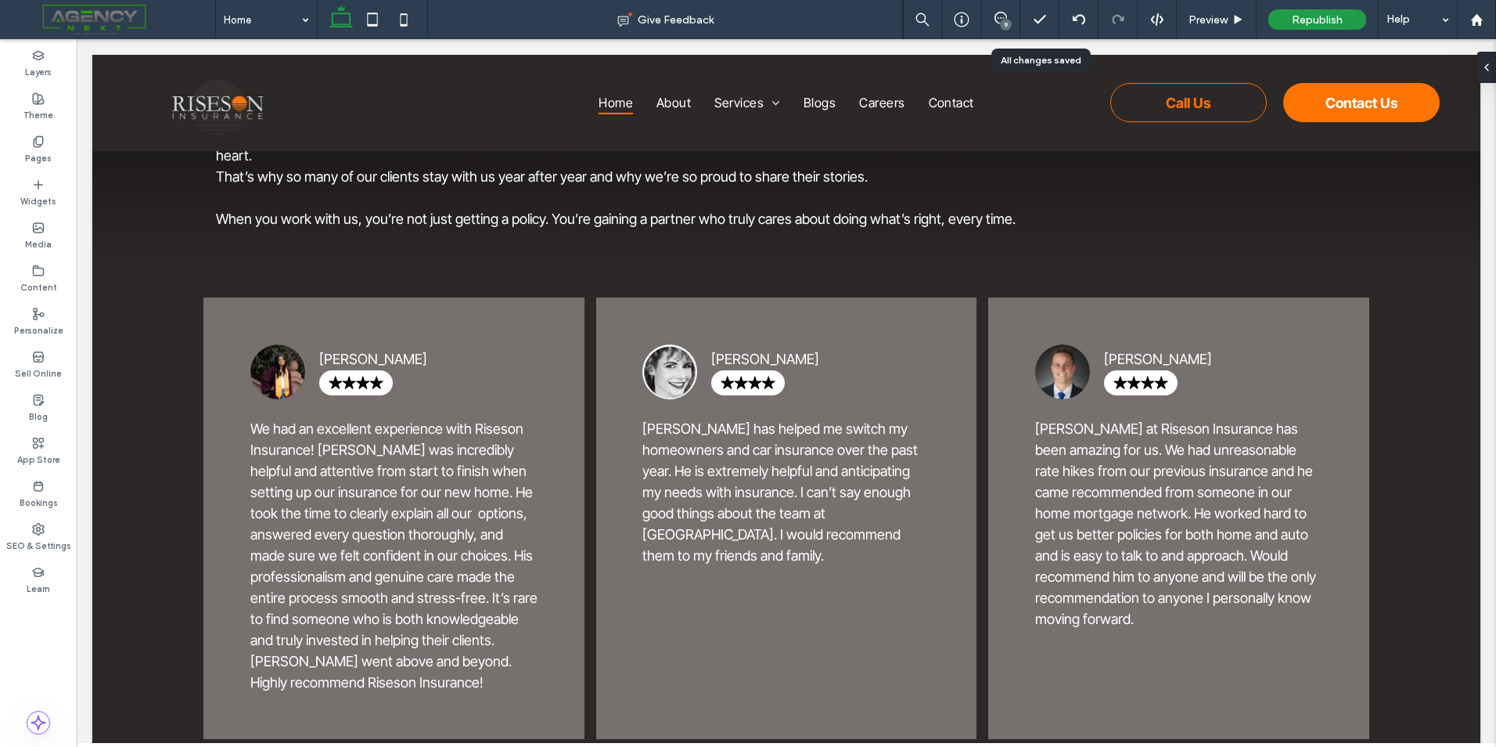
scroll to position [3217, 0]
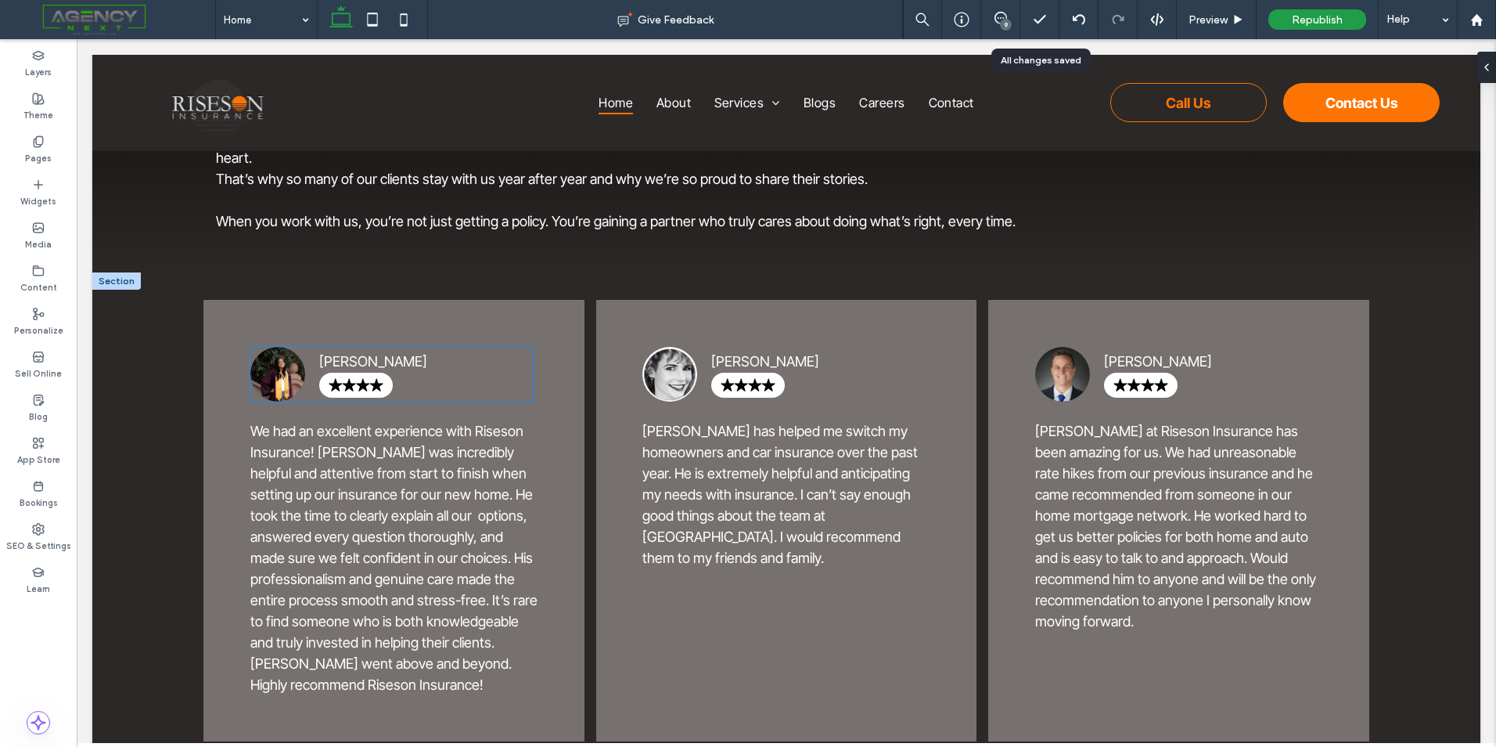
click at [360, 379] on icon at bounding box center [356, 385] width 54 height 13
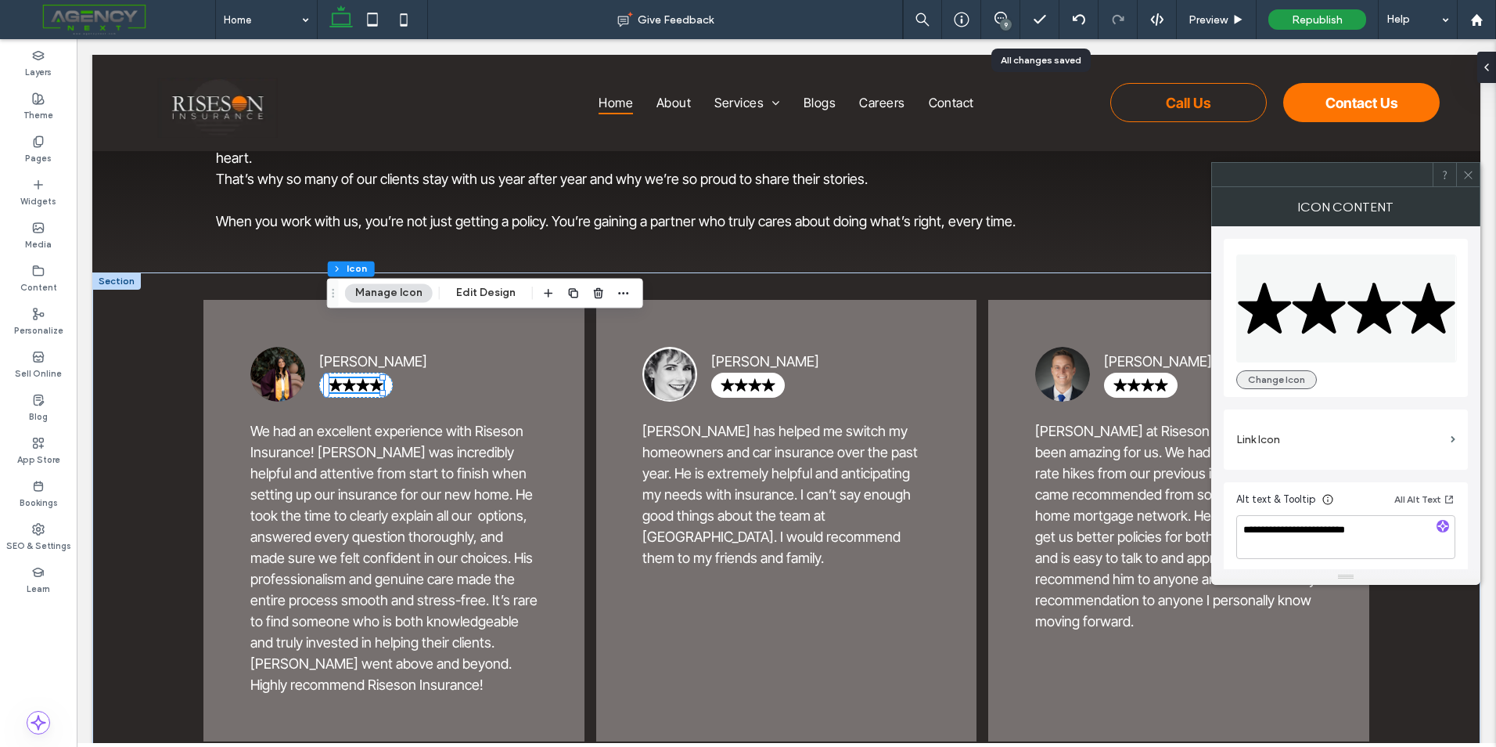
click at [1282, 383] on button "Change Icon" at bounding box center [1277, 379] width 81 height 19
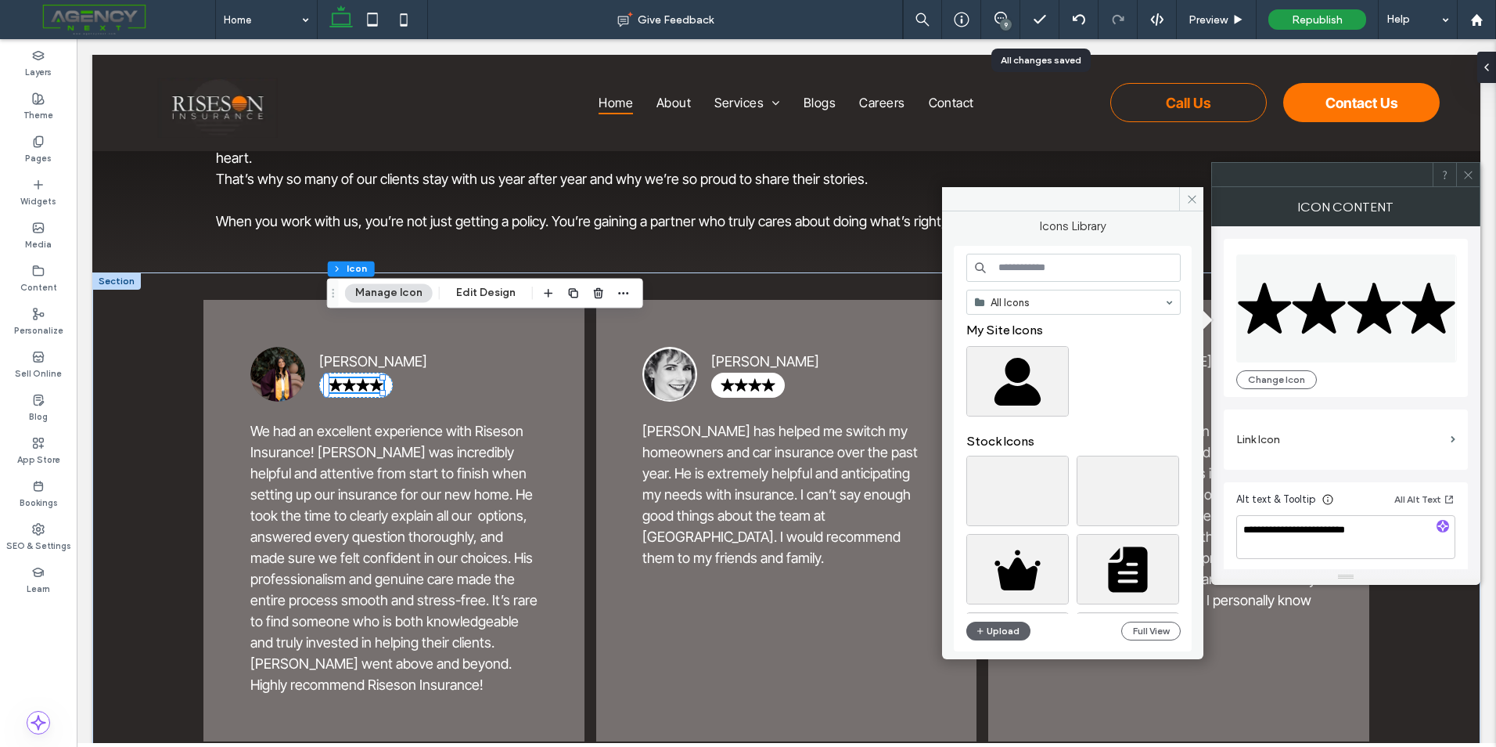
click at [1062, 265] on input at bounding box center [1074, 268] width 214 height 28
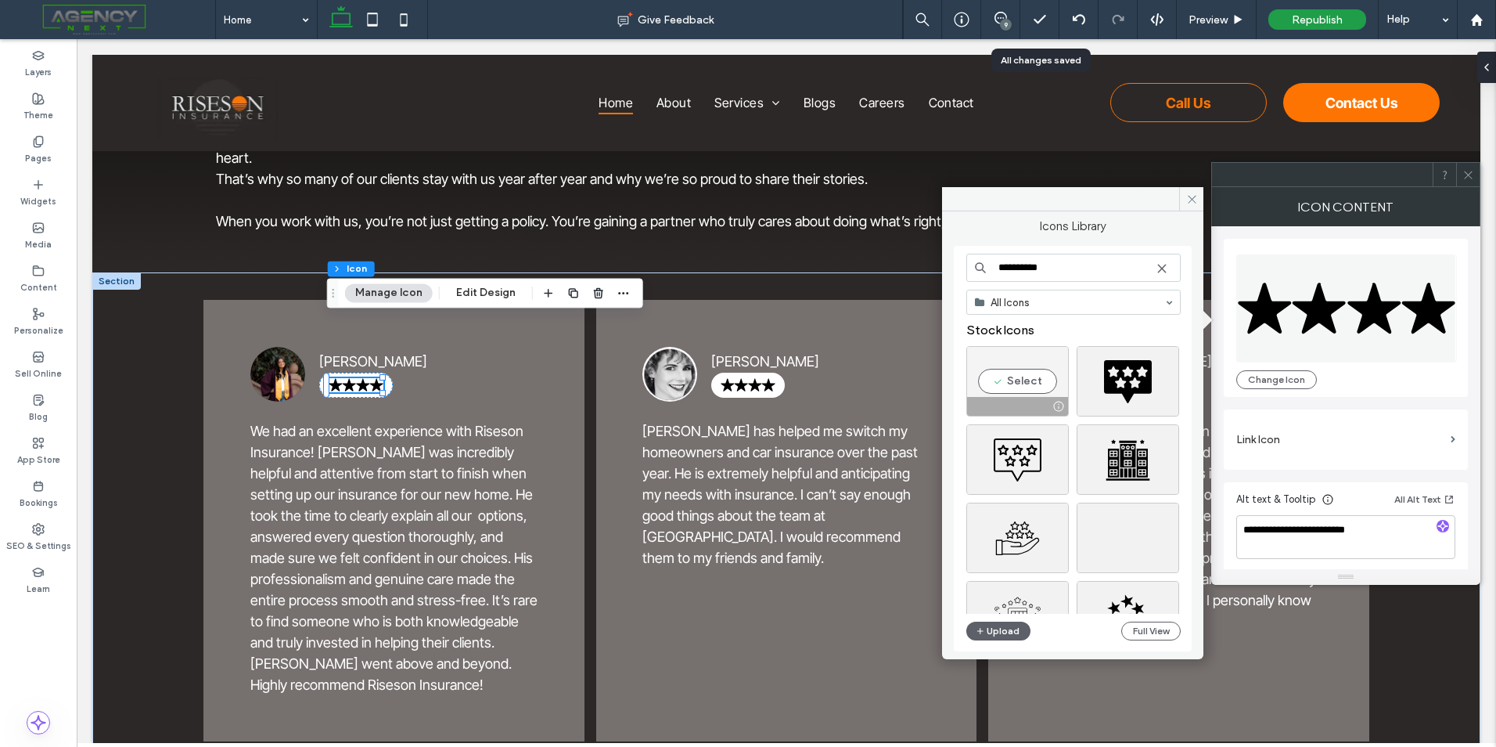
type input "**********"
click at [1014, 380] on div "Select" at bounding box center [1018, 381] width 103 height 70
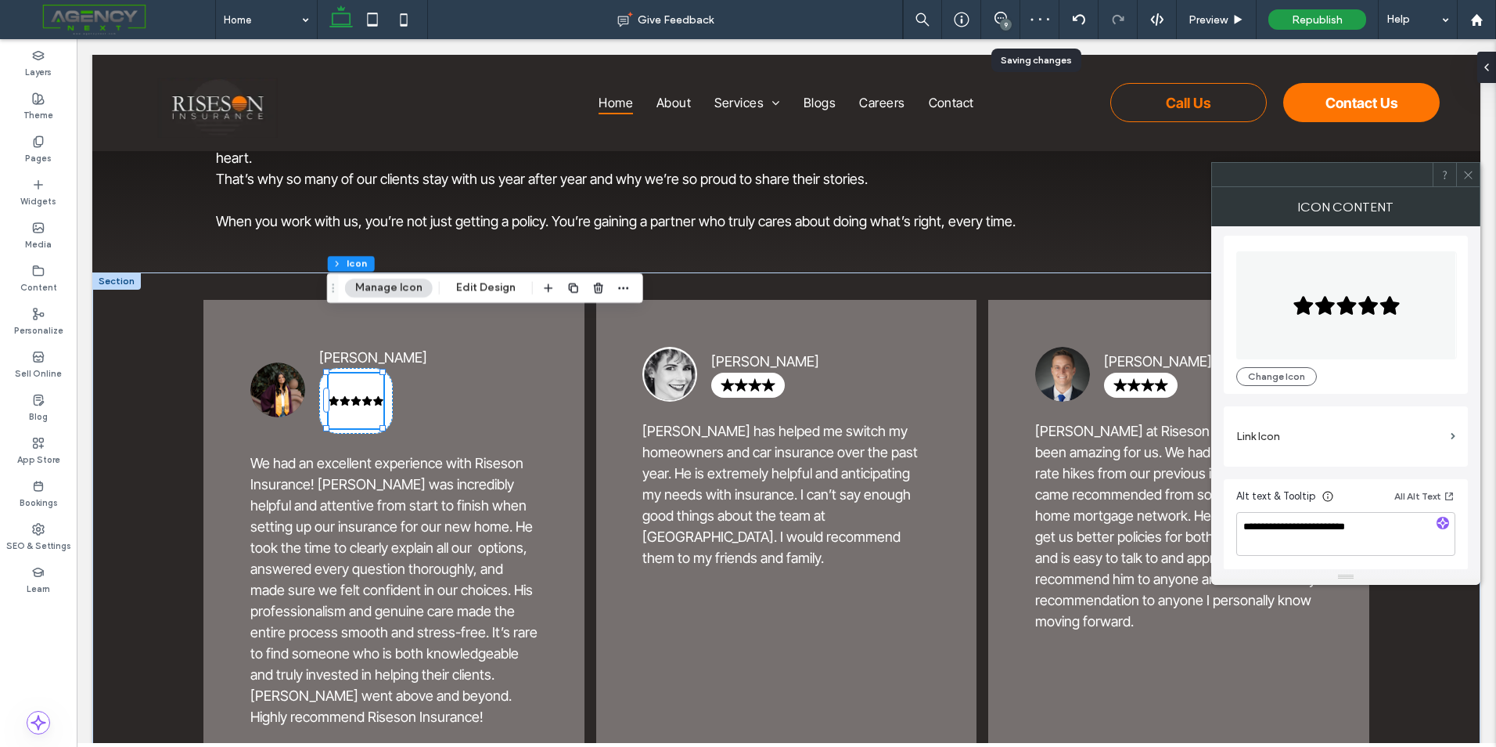
scroll to position [4, 0]
click at [473, 287] on button "Edit Design" at bounding box center [486, 288] width 80 height 19
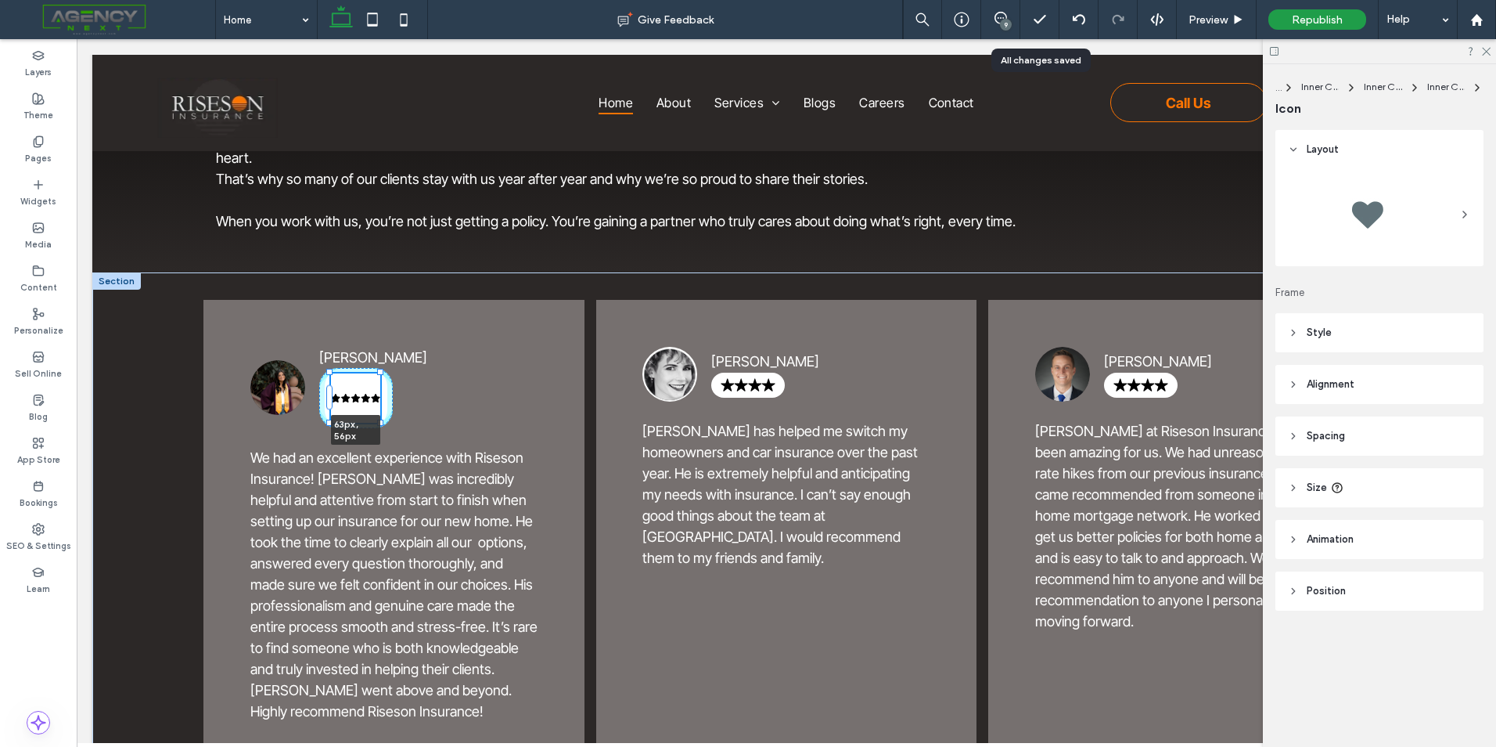
drag, startPoint x: 383, startPoint y: 369, endPoint x: 392, endPoint y: 347, distance: 23.1
click at [392, 347] on div "Sydney Gowen 63px , 56px We had an excellent experience with Riseson Insurance!…" at bounding box center [786, 534] width 1388 height 524
type input "**"
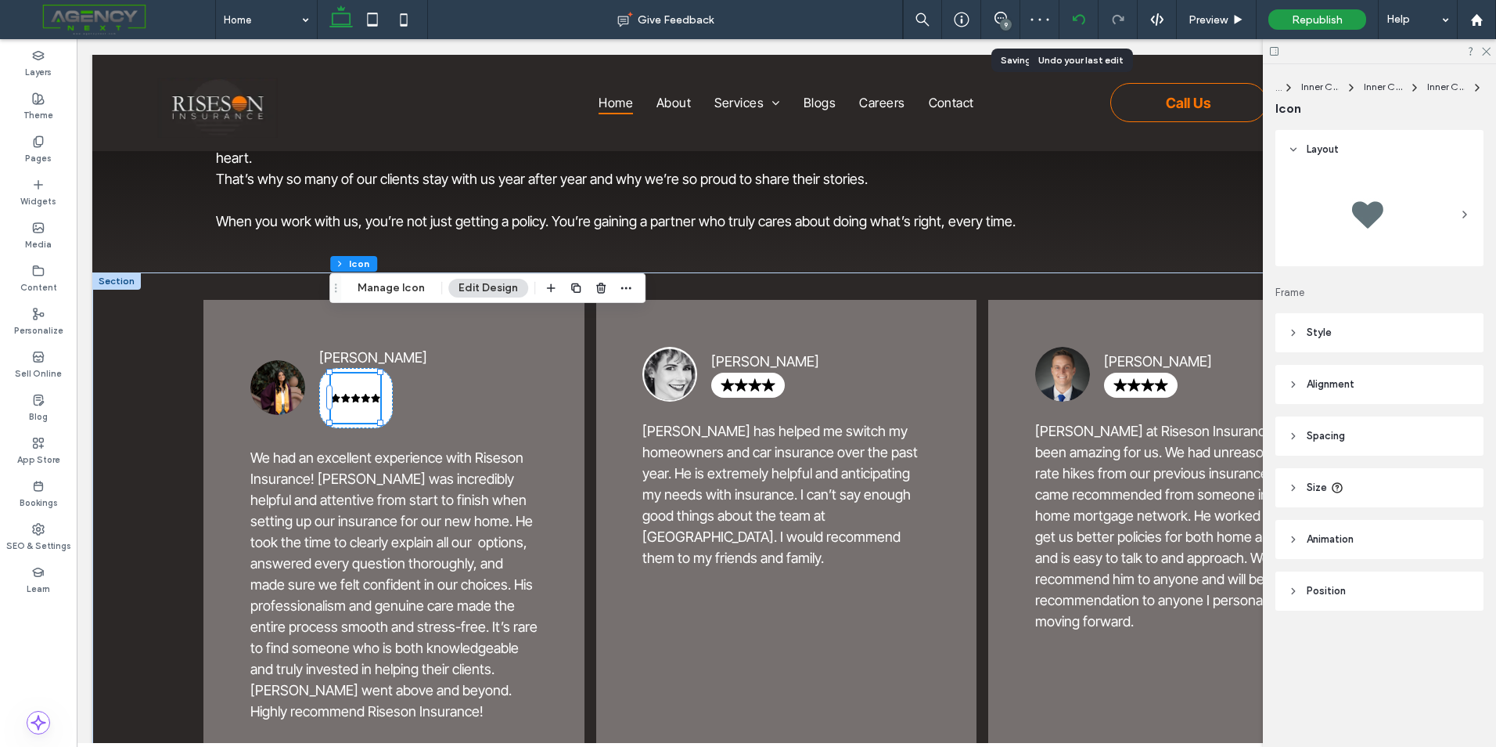
click at [1068, 27] on div at bounding box center [1079, 19] width 39 height 39
click at [1082, 31] on div at bounding box center [1079, 19] width 39 height 39
click at [1083, 13] on icon at bounding box center [1079, 19] width 13 height 13
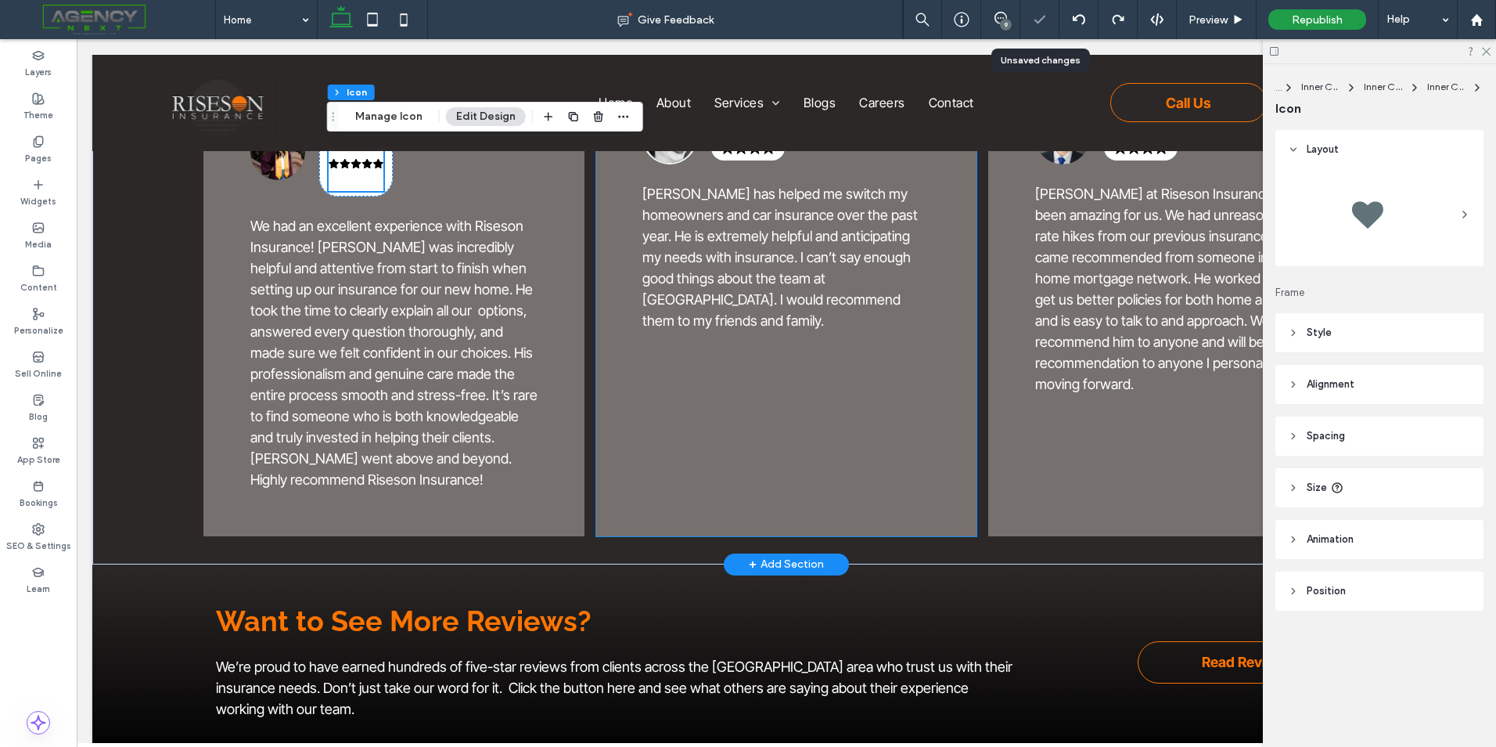
scroll to position [3142, 0]
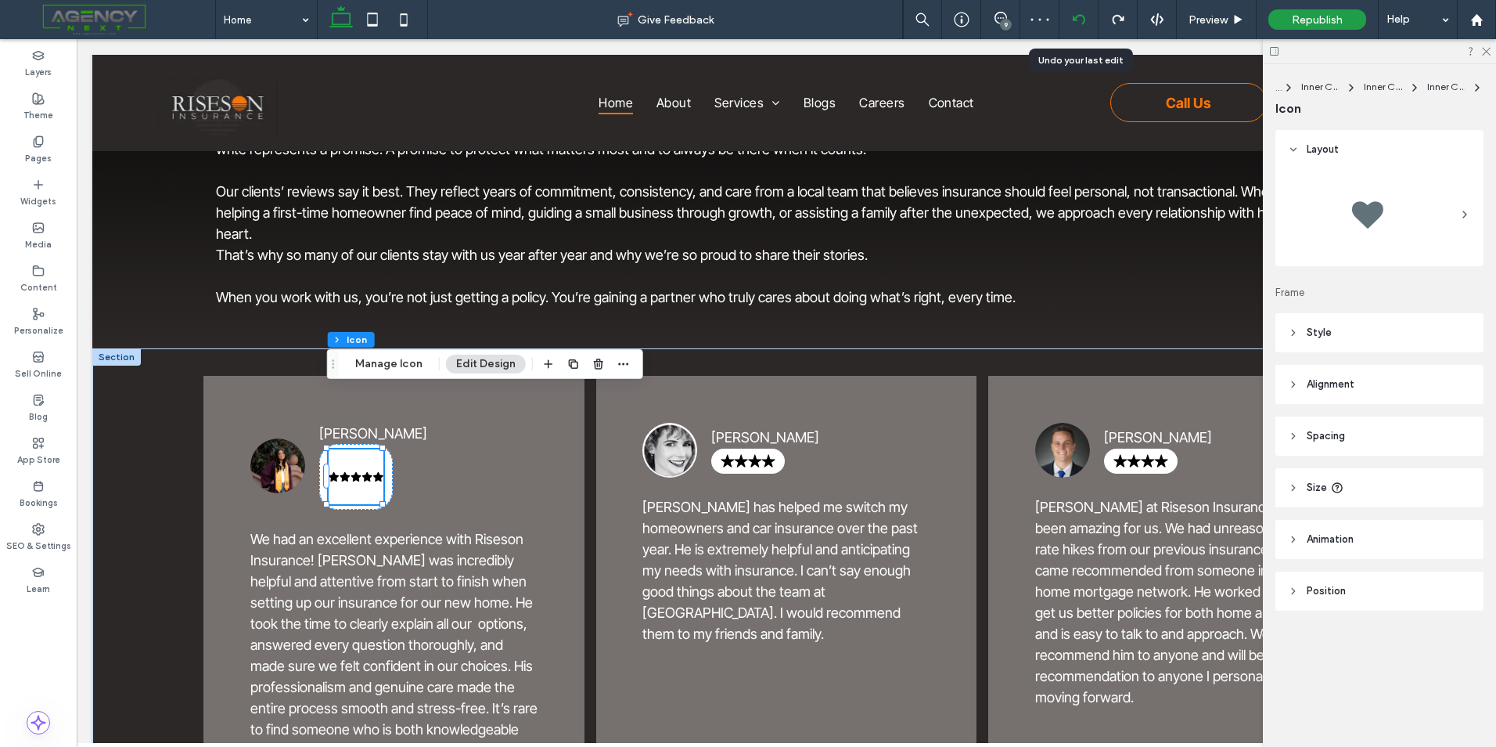
click at [1083, 17] on use at bounding box center [1078, 19] width 13 height 10
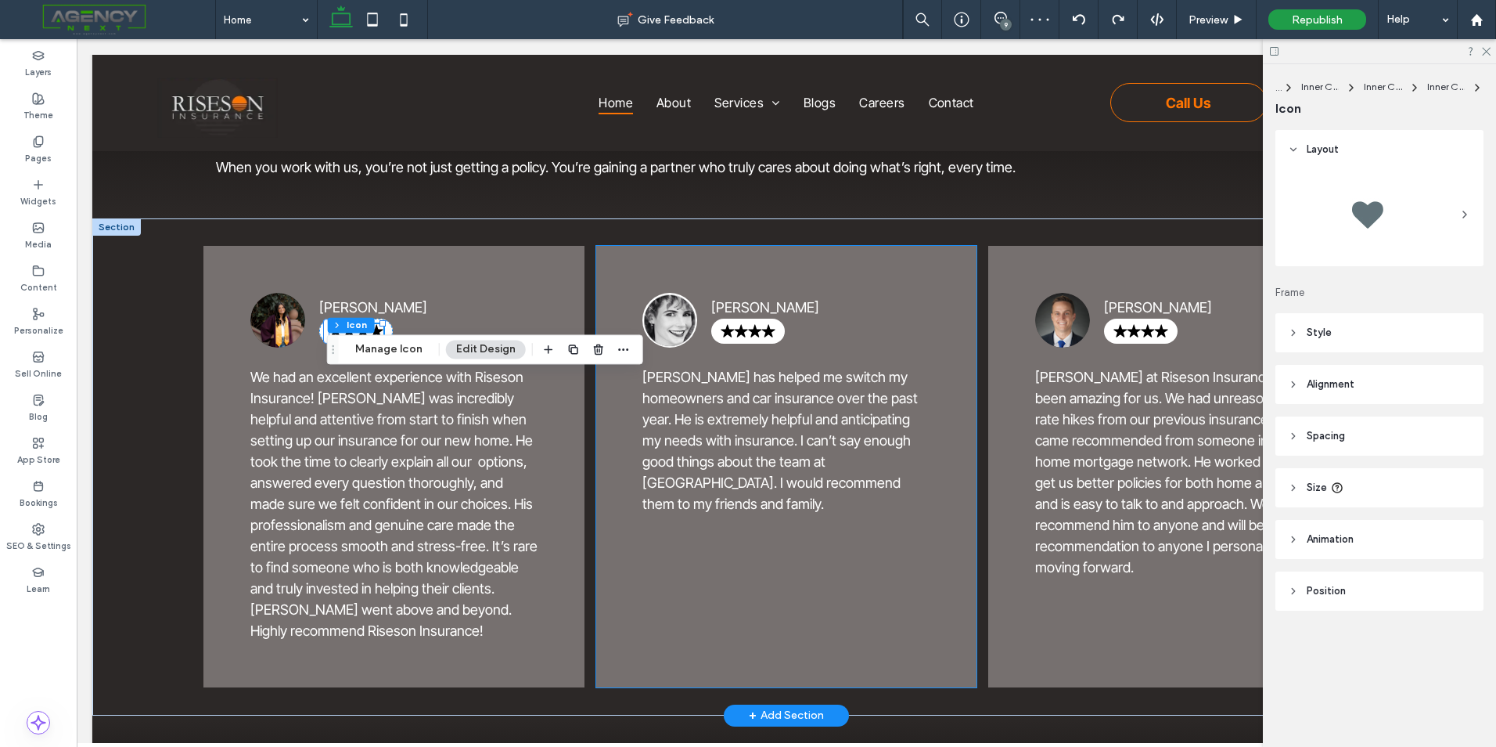
scroll to position [3161, 0]
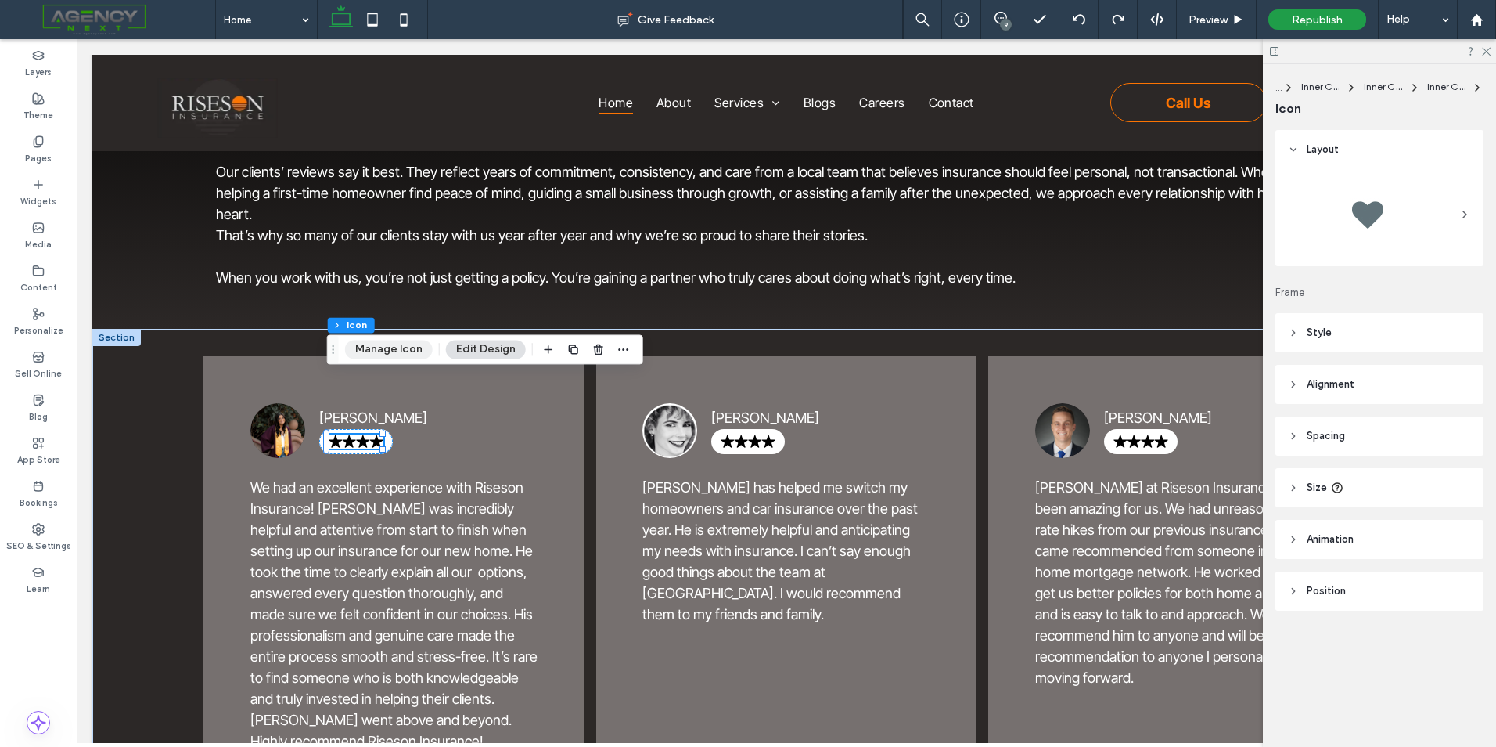
click at [387, 348] on button "Manage Icon" at bounding box center [389, 349] width 88 height 19
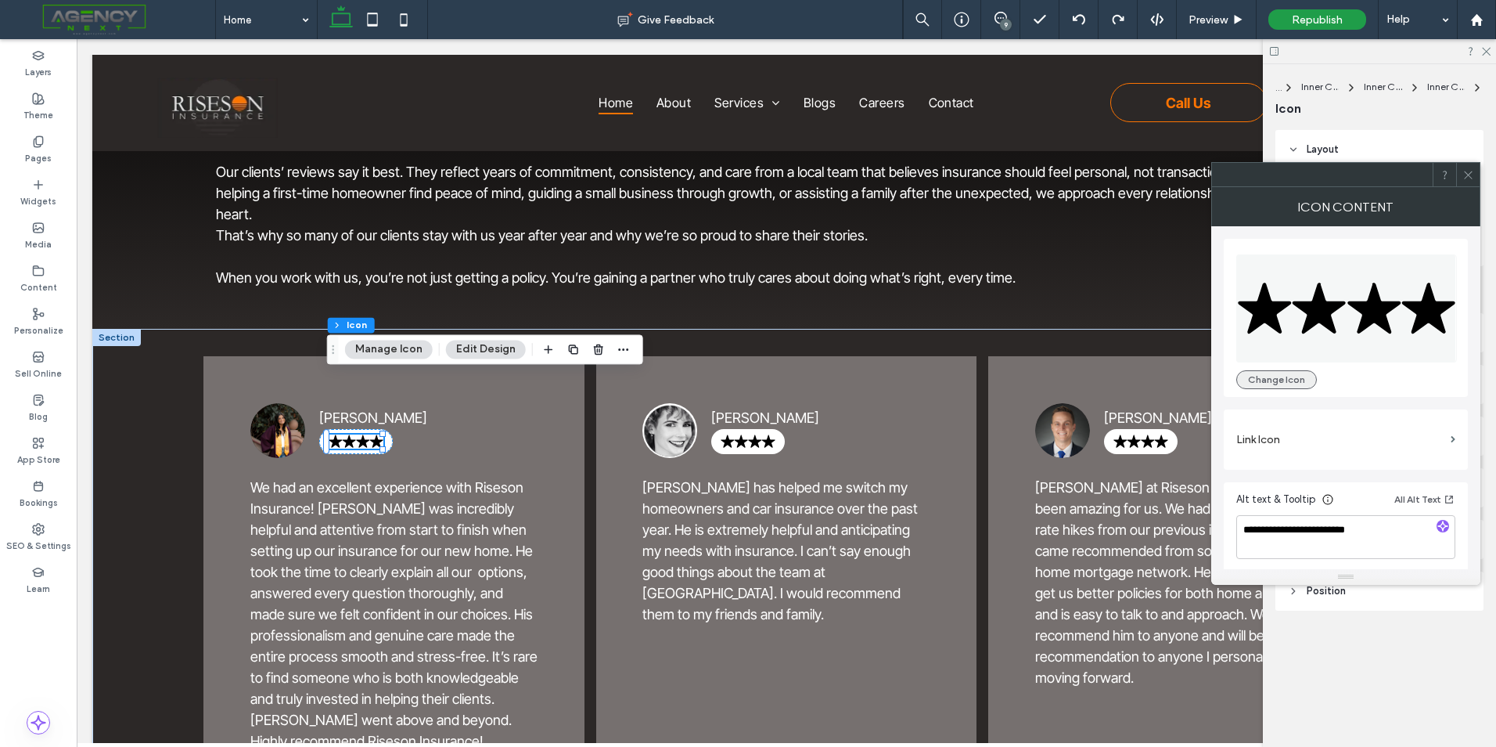
click at [1289, 378] on button "Change Icon" at bounding box center [1277, 379] width 81 height 19
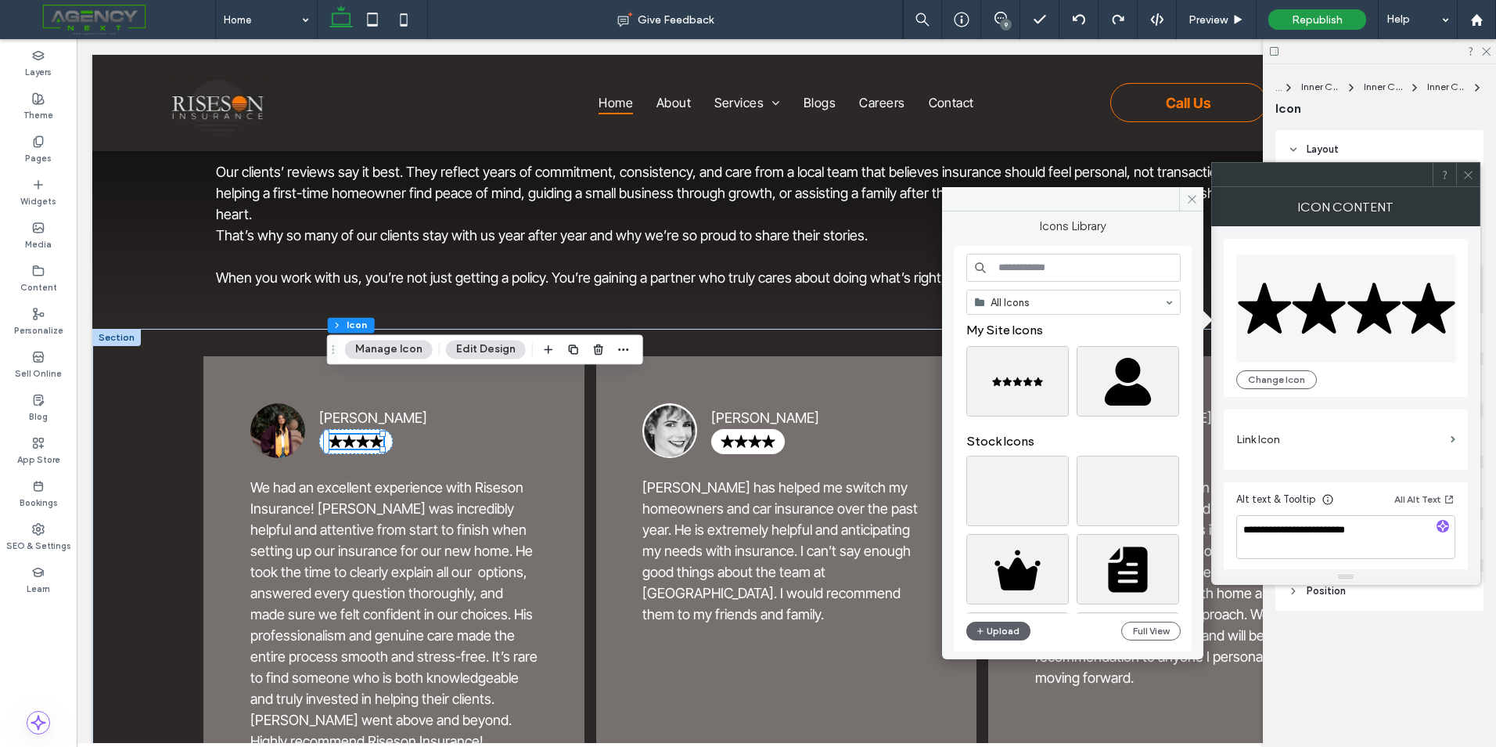
drag, startPoint x: 1106, startPoint y: 259, endPoint x: 1107, endPoint y: 268, distance: 8.8
click at [1107, 261] on input at bounding box center [1074, 268] width 214 height 28
type input "**********"
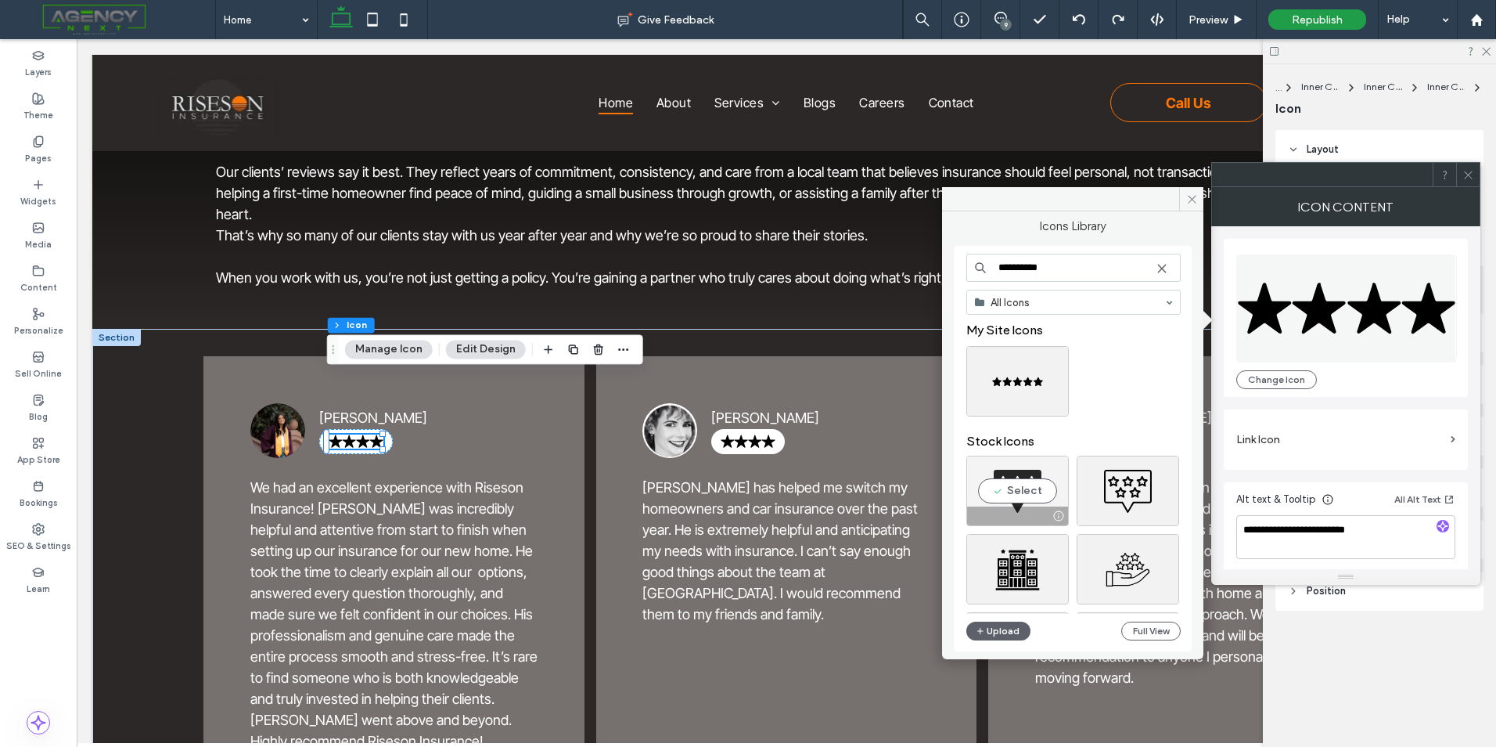
click at [1007, 489] on div "Select" at bounding box center [1018, 491] width 103 height 70
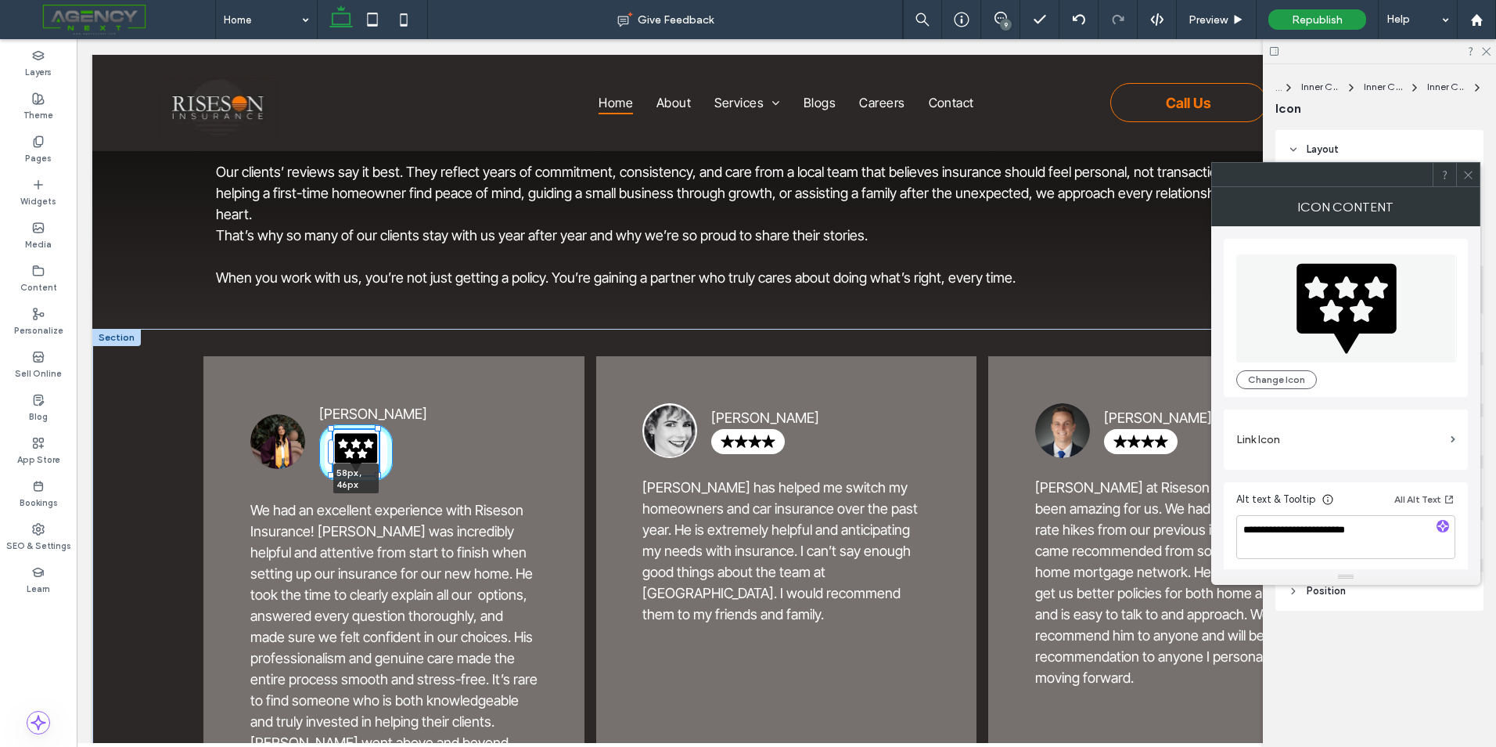
drag, startPoint x: 382, startPoint y: 426, endPoint x: 388, endPoint y: 400, distance: 26.6
click at [388, 400] on div "Sydney Gowen 58px , 46px We had an excellent experience with Riseson Insurance!…" at bounding box center [786, 589] width 1388 height 520
type input "**"
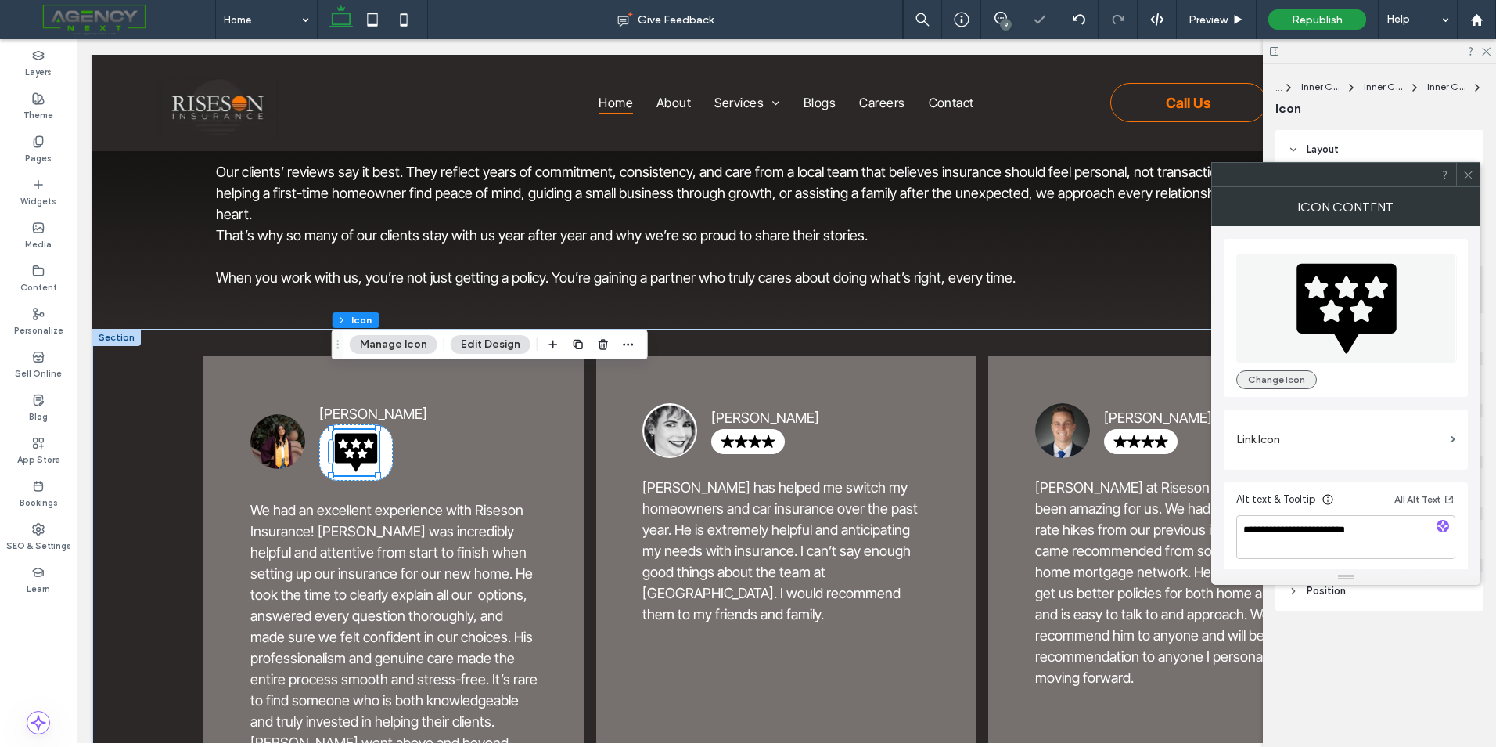
click at [1299, 377] on button "Change Icon" at bounding box center [1277, 379] width 81 height 19
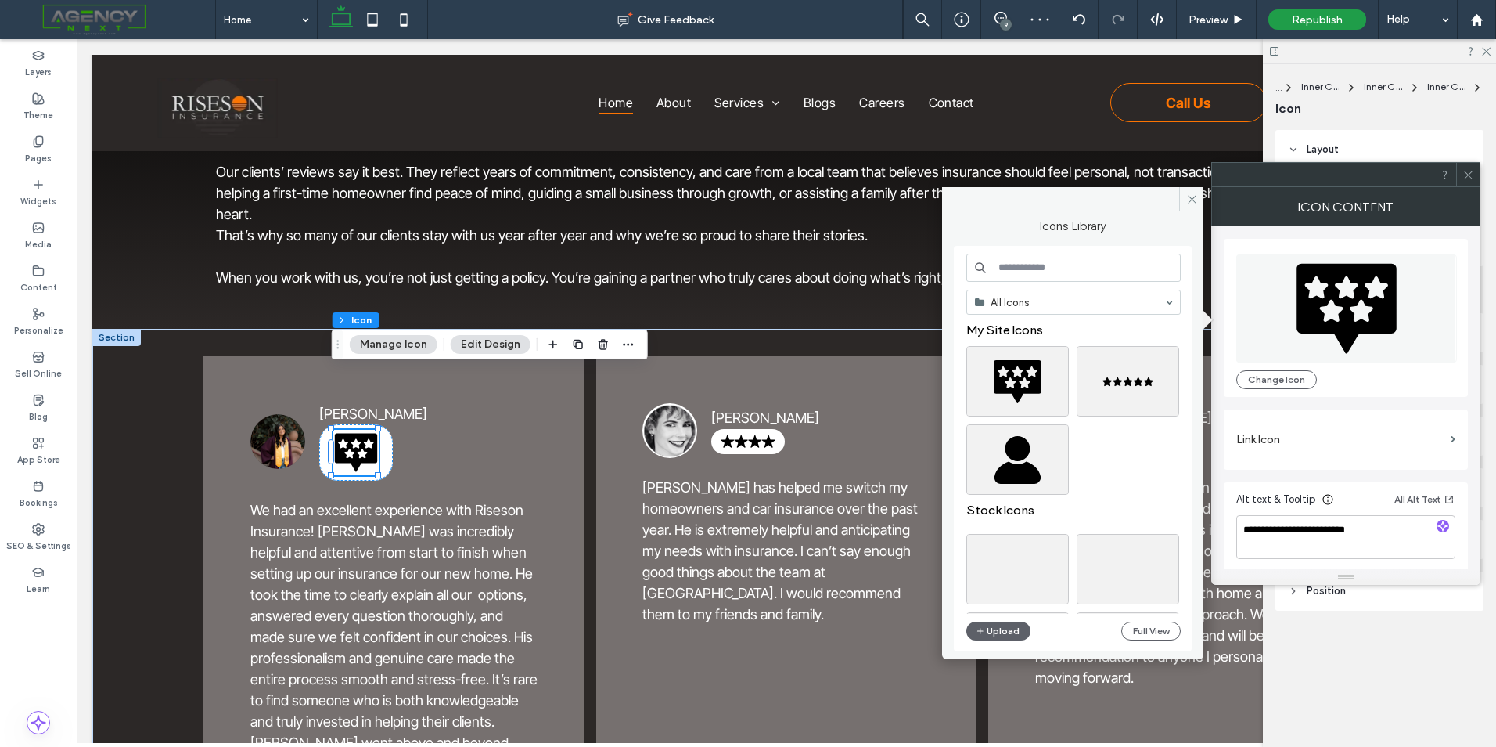
click at [1074, 268] on input at bounding box center [1074, 268] width 214 height 28
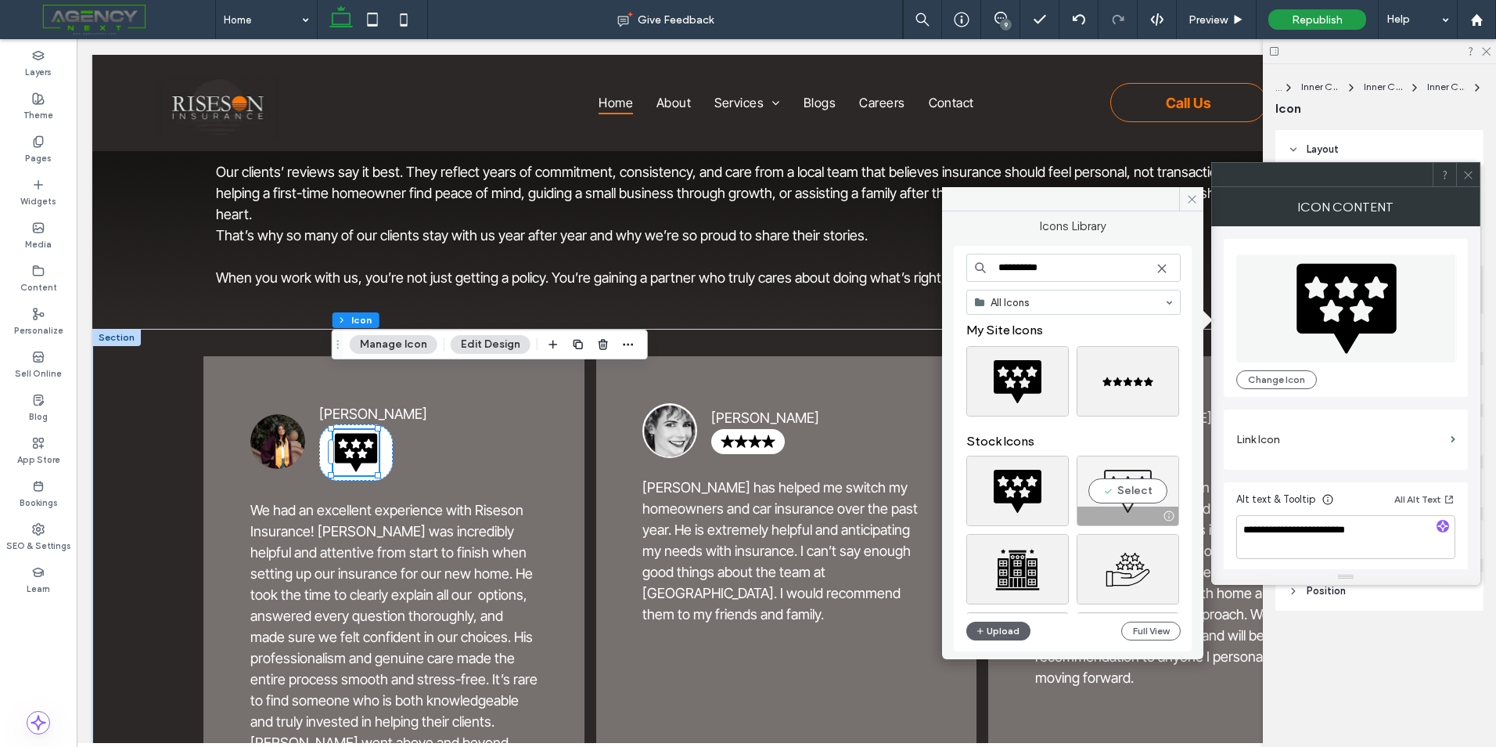
type input "**********"
click at [1118, 500] on div "Select" at bounding box center [1128, 491] width 103 height 70
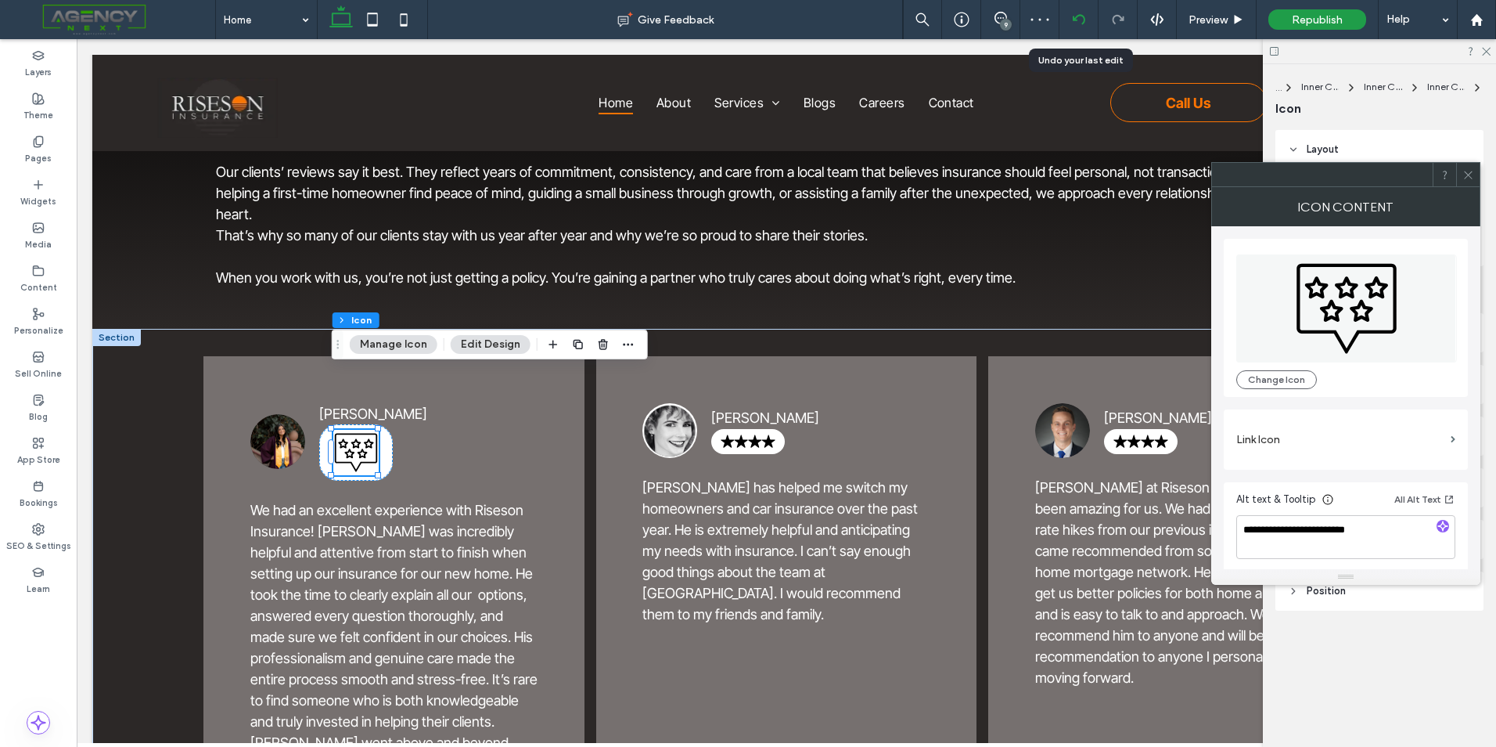
click at [1066, 25] on div at bounding box center [1079, 19] width 38 height 13
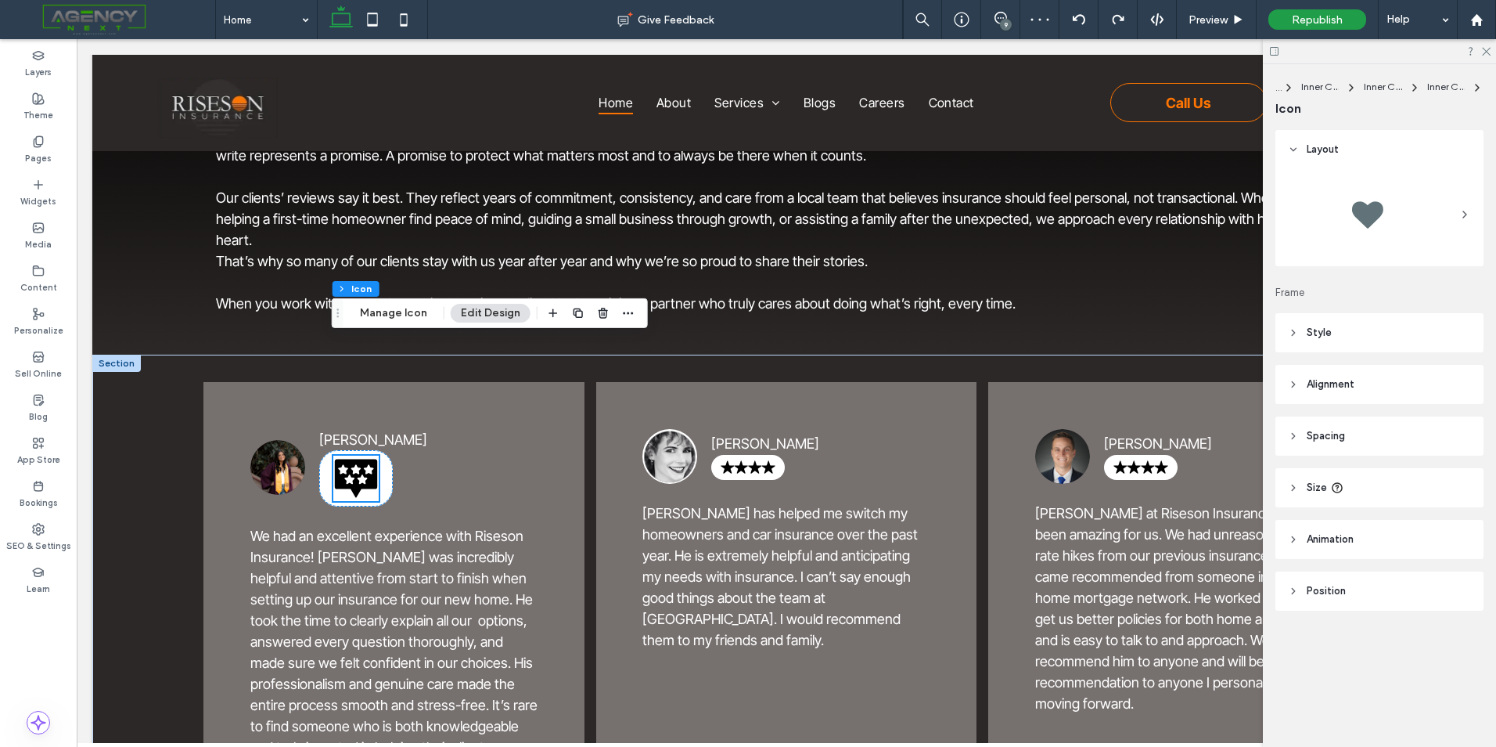
scroll to position [3192, 0]
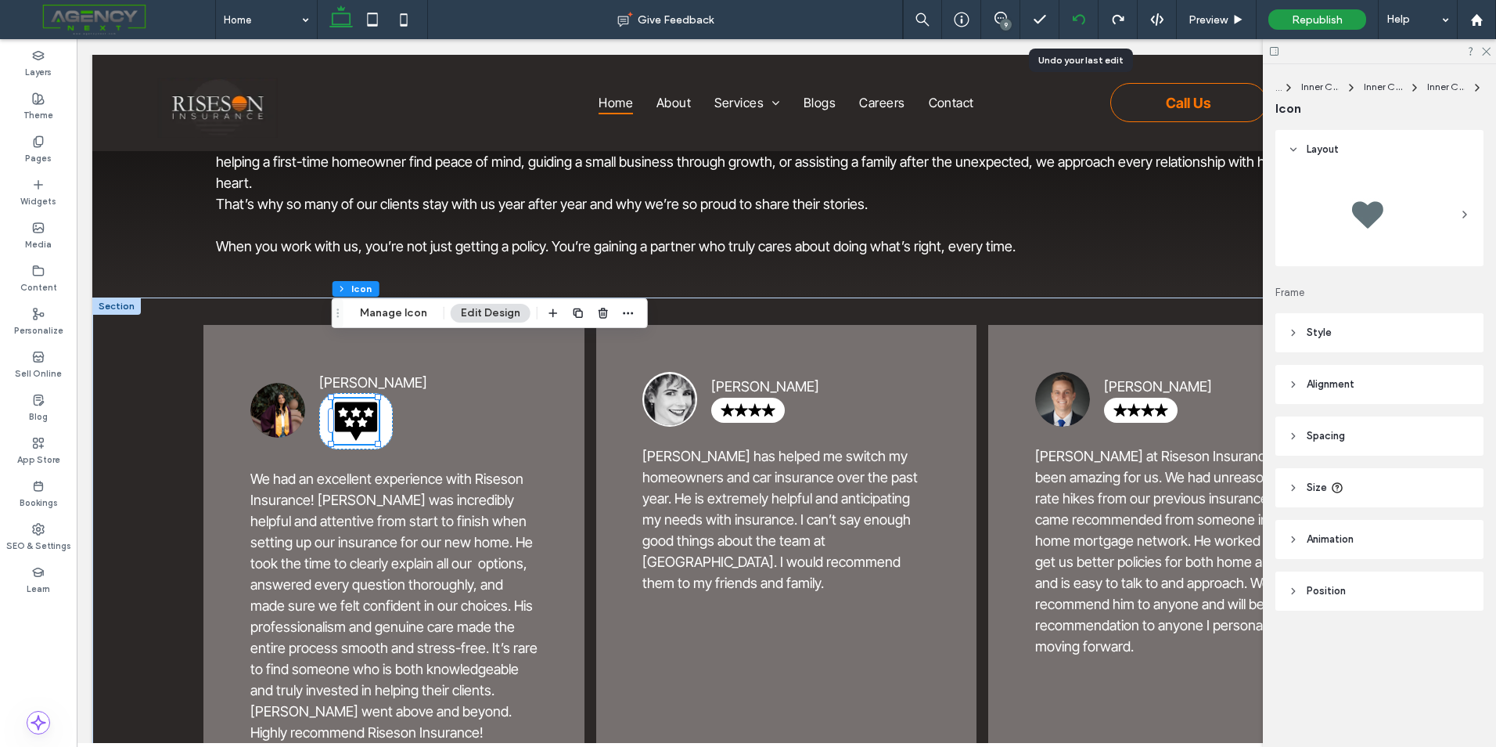
click at [1071, 20] on div at bounding box center [1079, 19] width 38 height 13
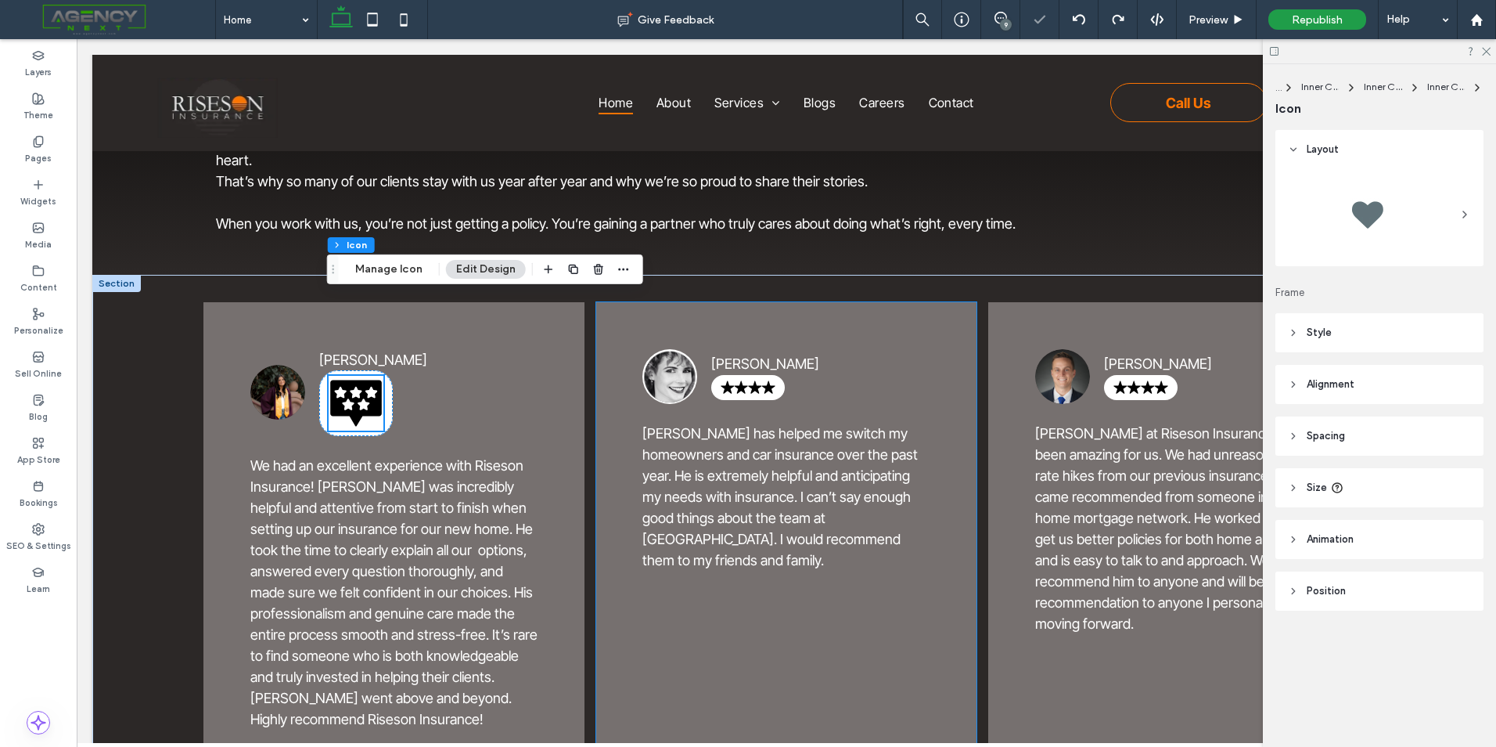
scroll to position [3275, 0]
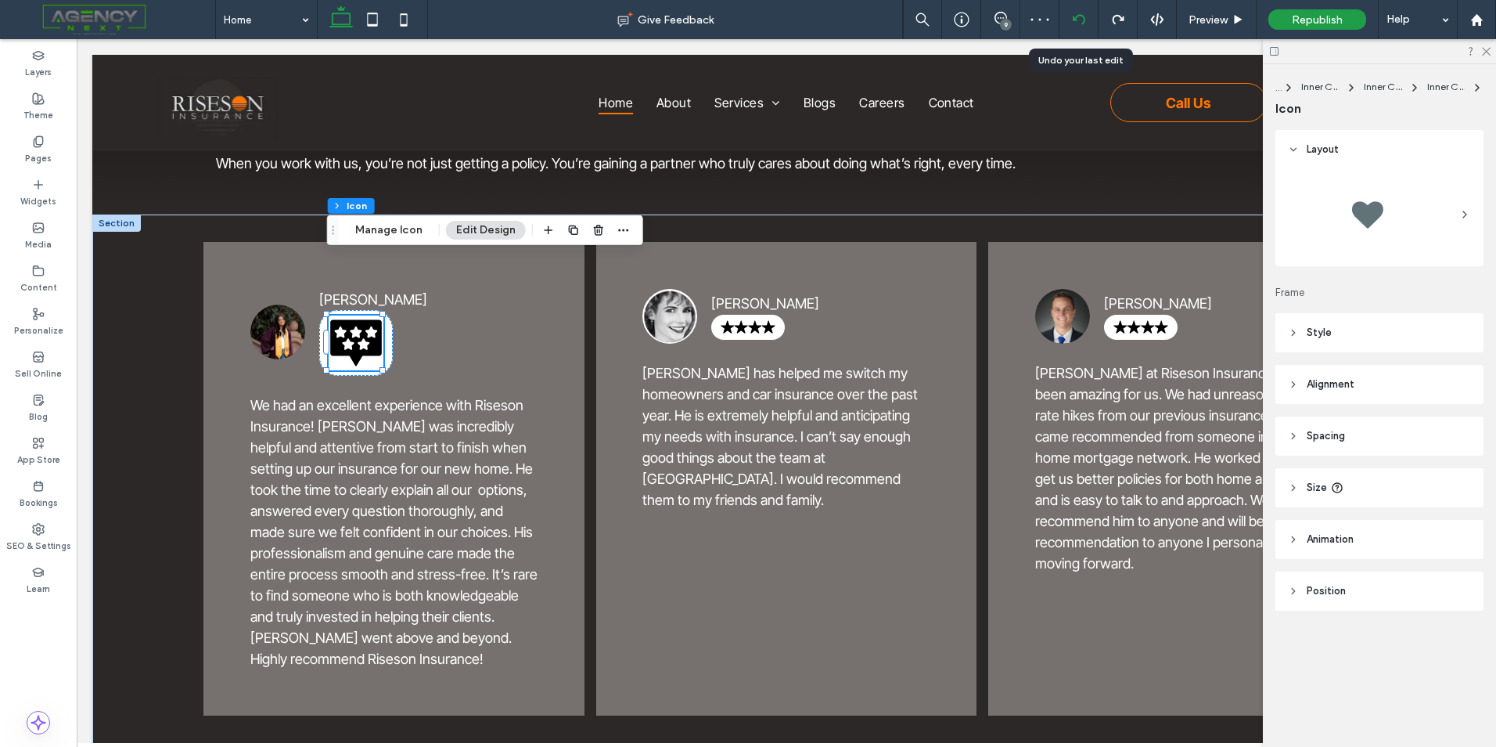
click at [1087, 11] on div at bounding box center [1079, 19] width 39 height 39
click at [1073, 16] on icon at bounding box center [1079, 19] width 13 height 13
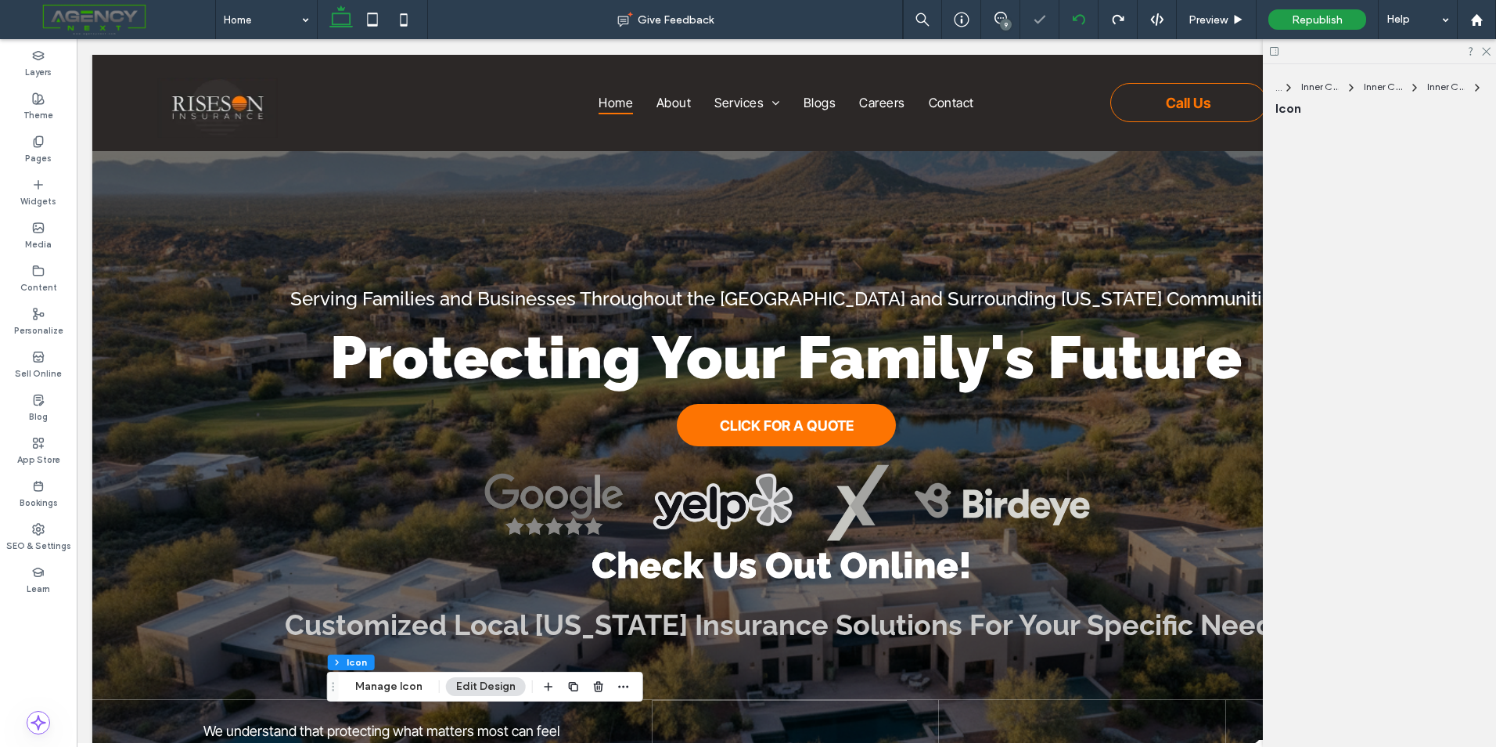
scroll to position [3279, 0]
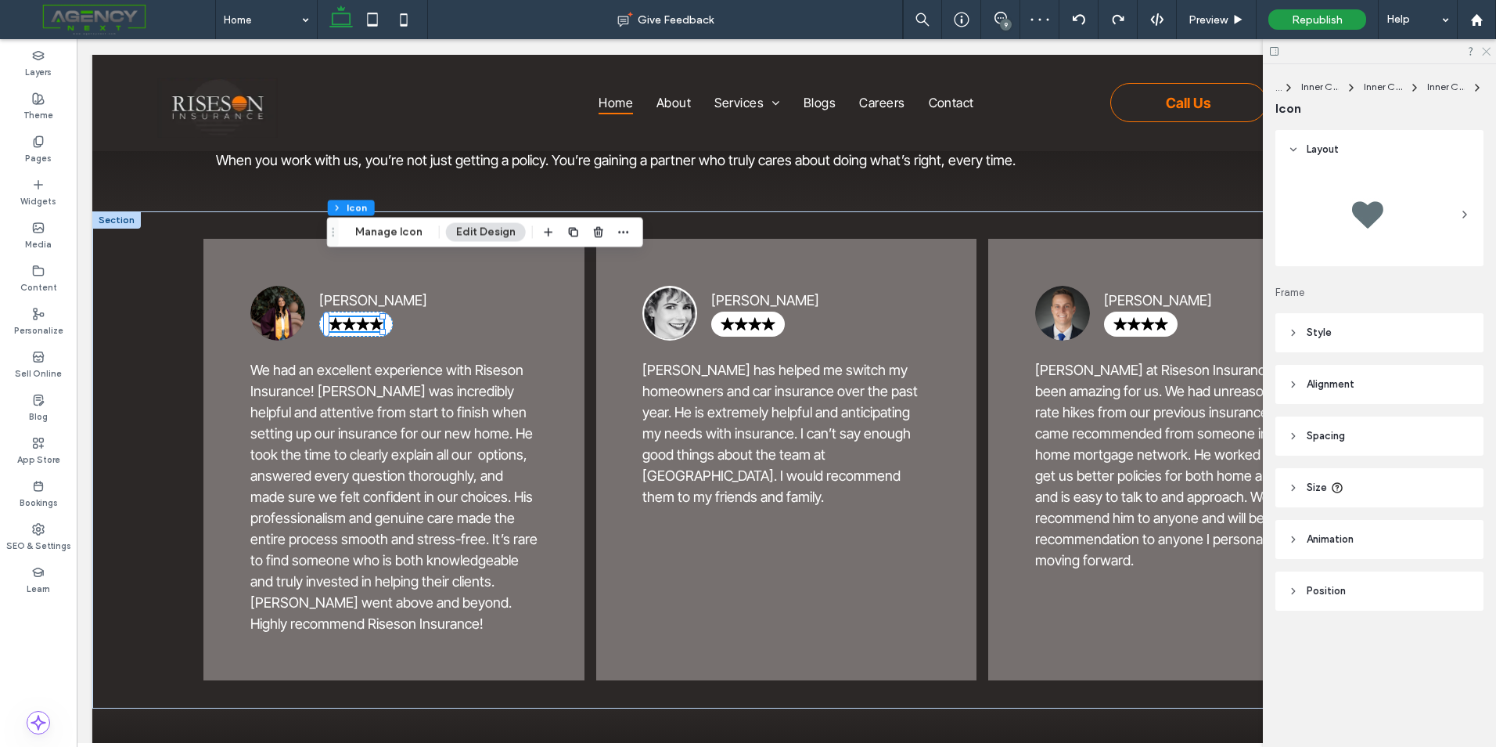
click at [1488, 48] on icon at bounding box center [1486, 50] width 10 height 10
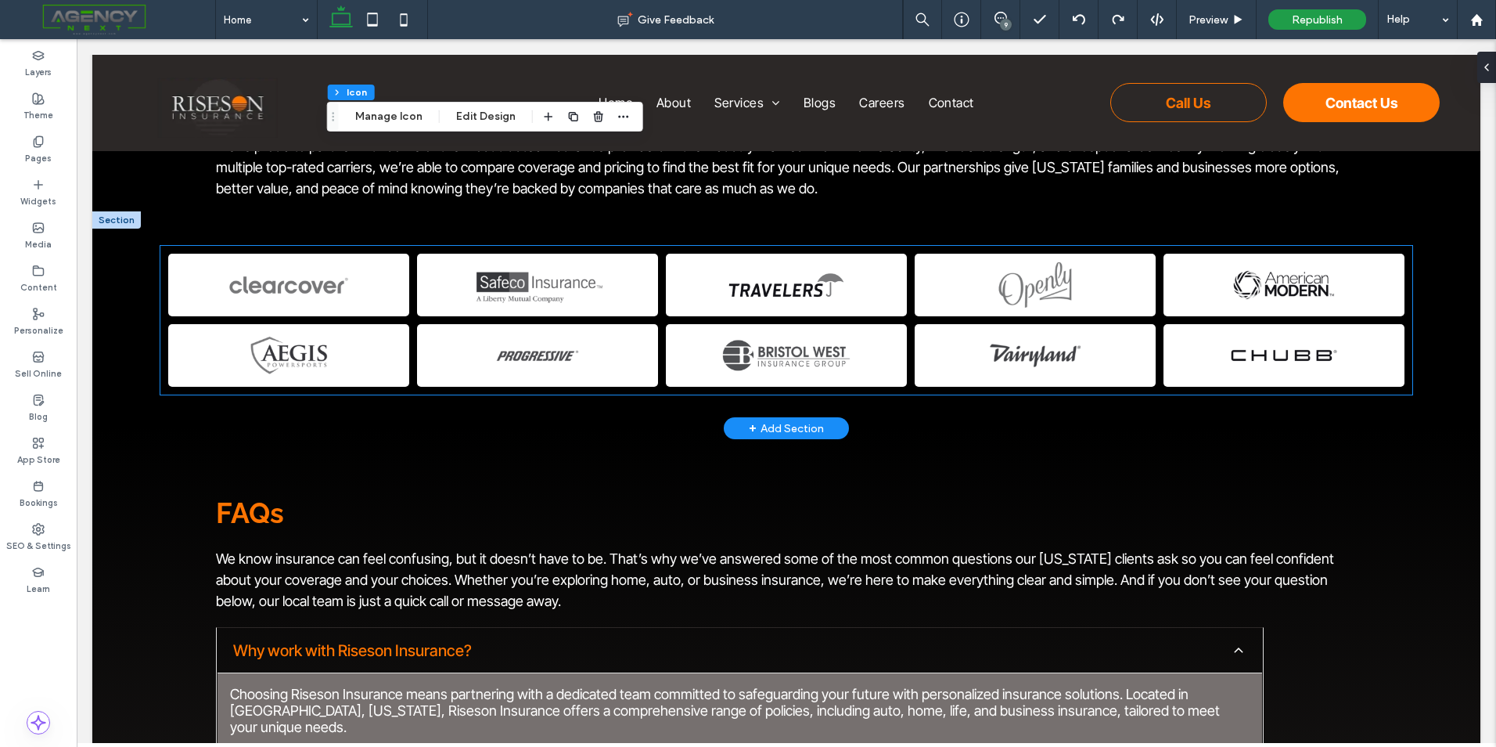
scroll to position [3983, 0]
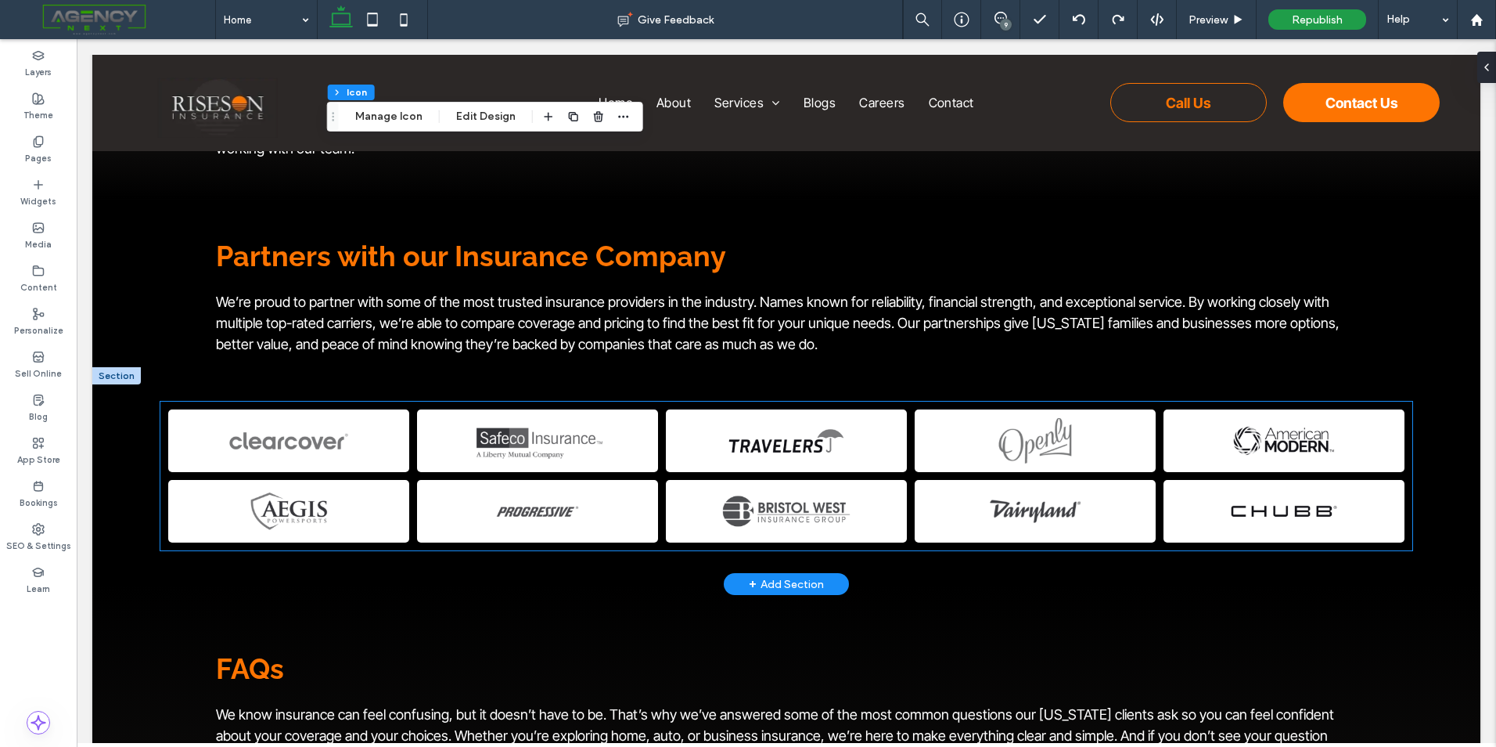
click at [360, 409] on link at bounding box center [288, 440] width 241 height 63
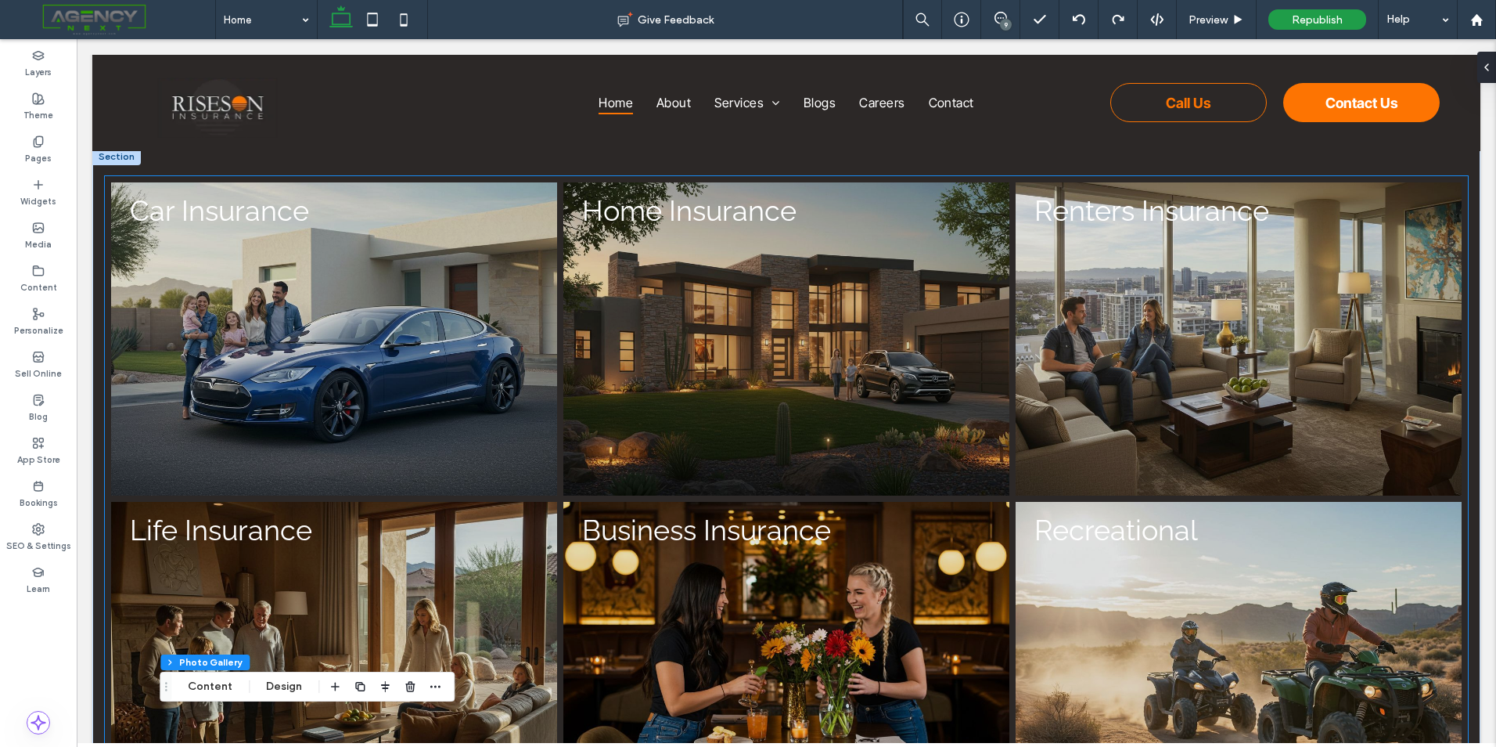
scroll to position [1009, 0]
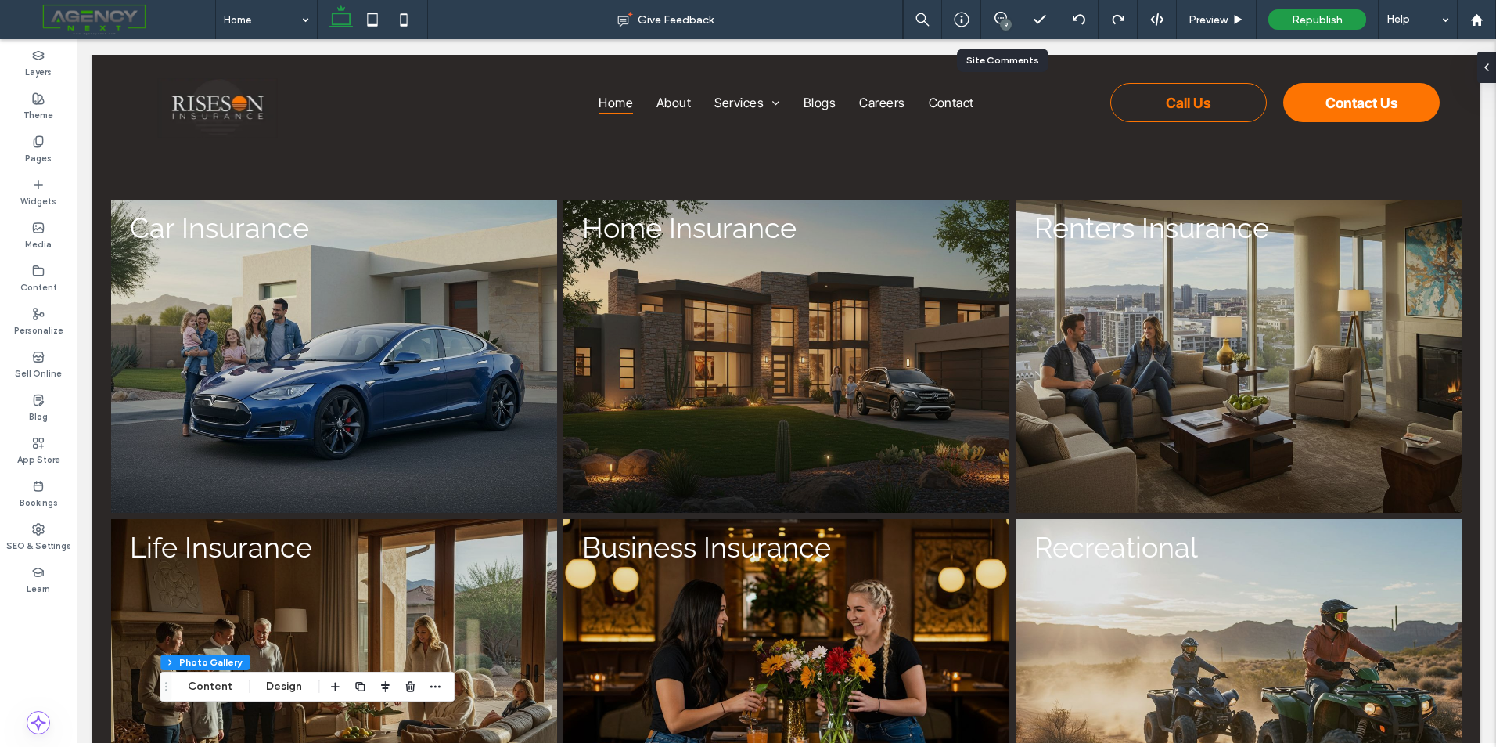
click at [1007, 31] on div "9" at bounding box center [1000, 19] width 39 height 39
click at [1004, 19] on div "9" at bounding box center [1006, 25] width 12 height 12
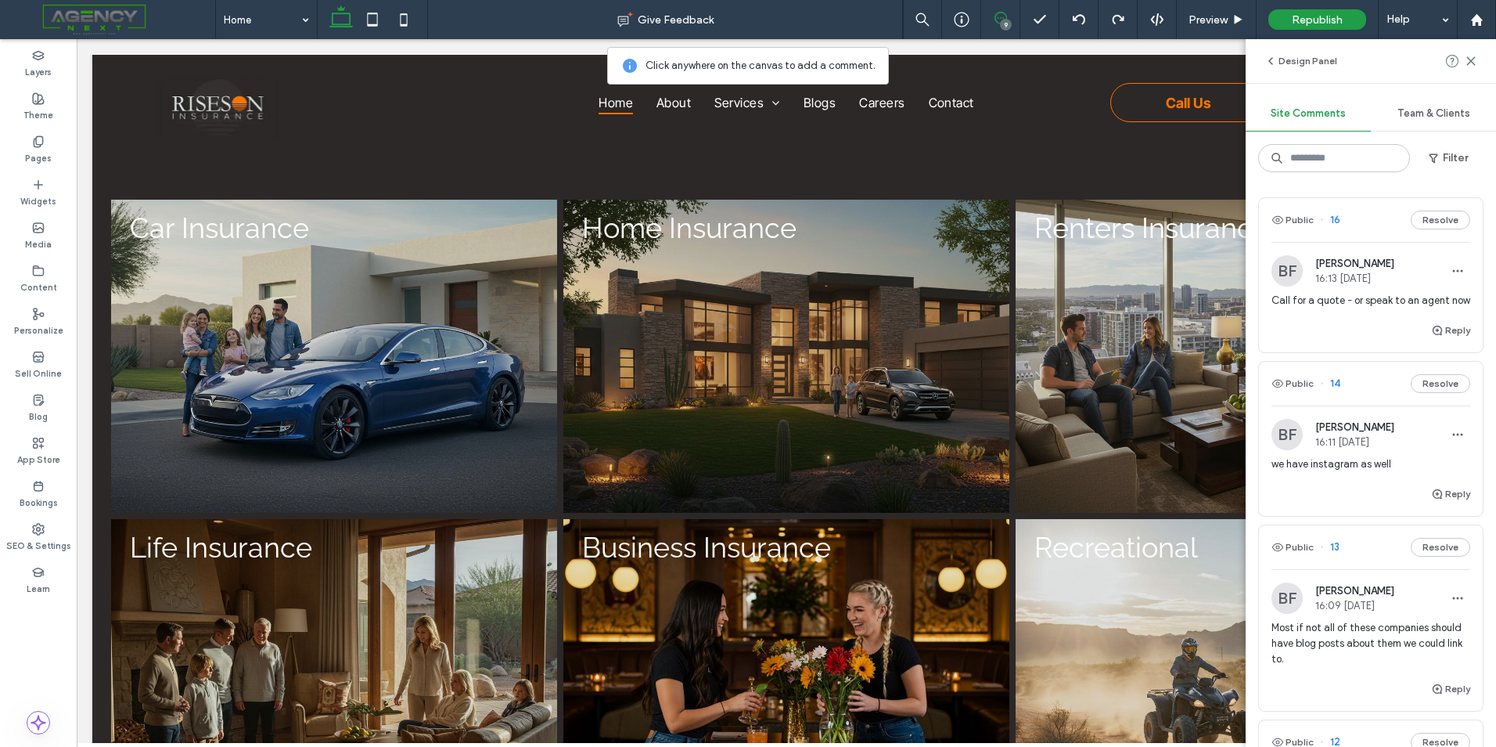
click at [1381, 321] on div "Call for a quote - or speak to an agent now" at bounding box center [1371, 307] width 199 height 28
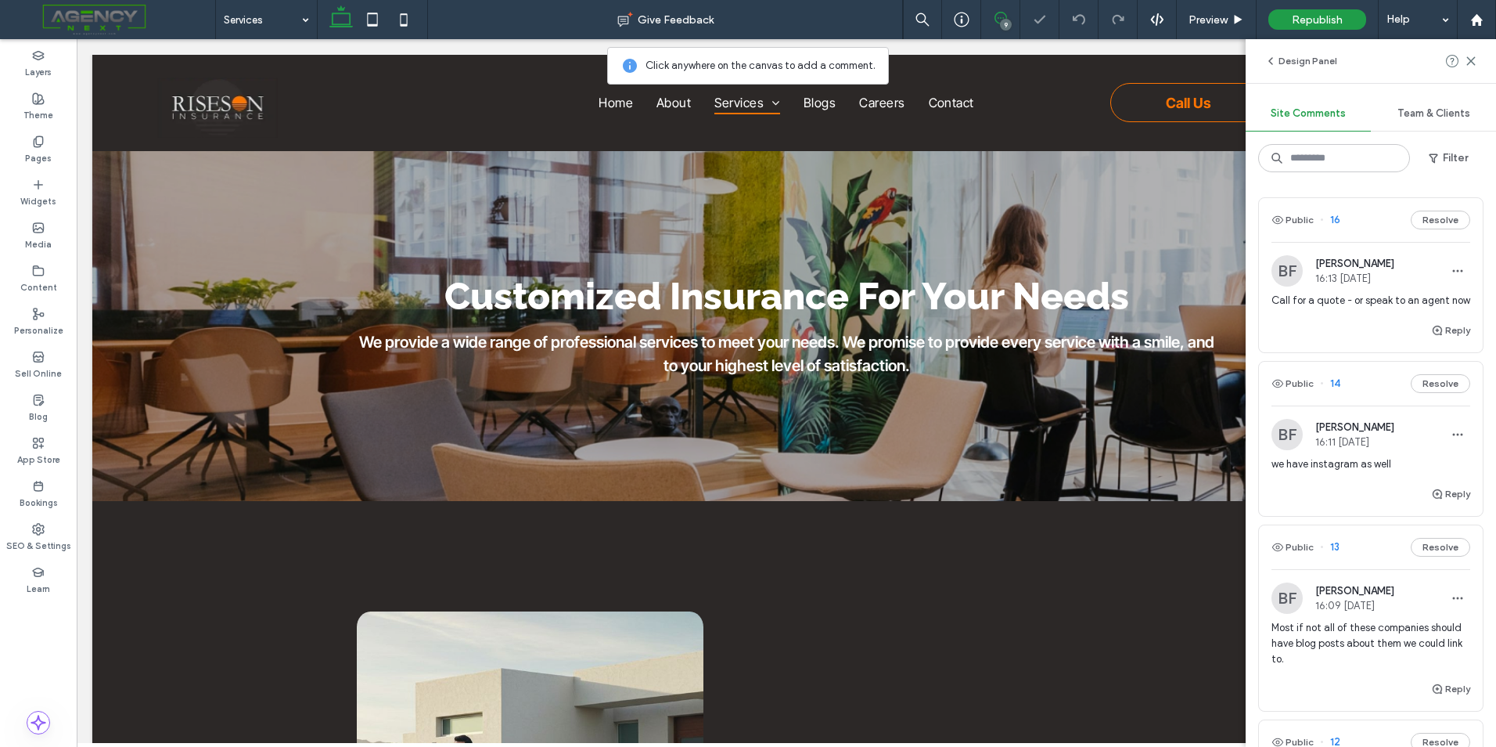
scroll to position [418, 0]
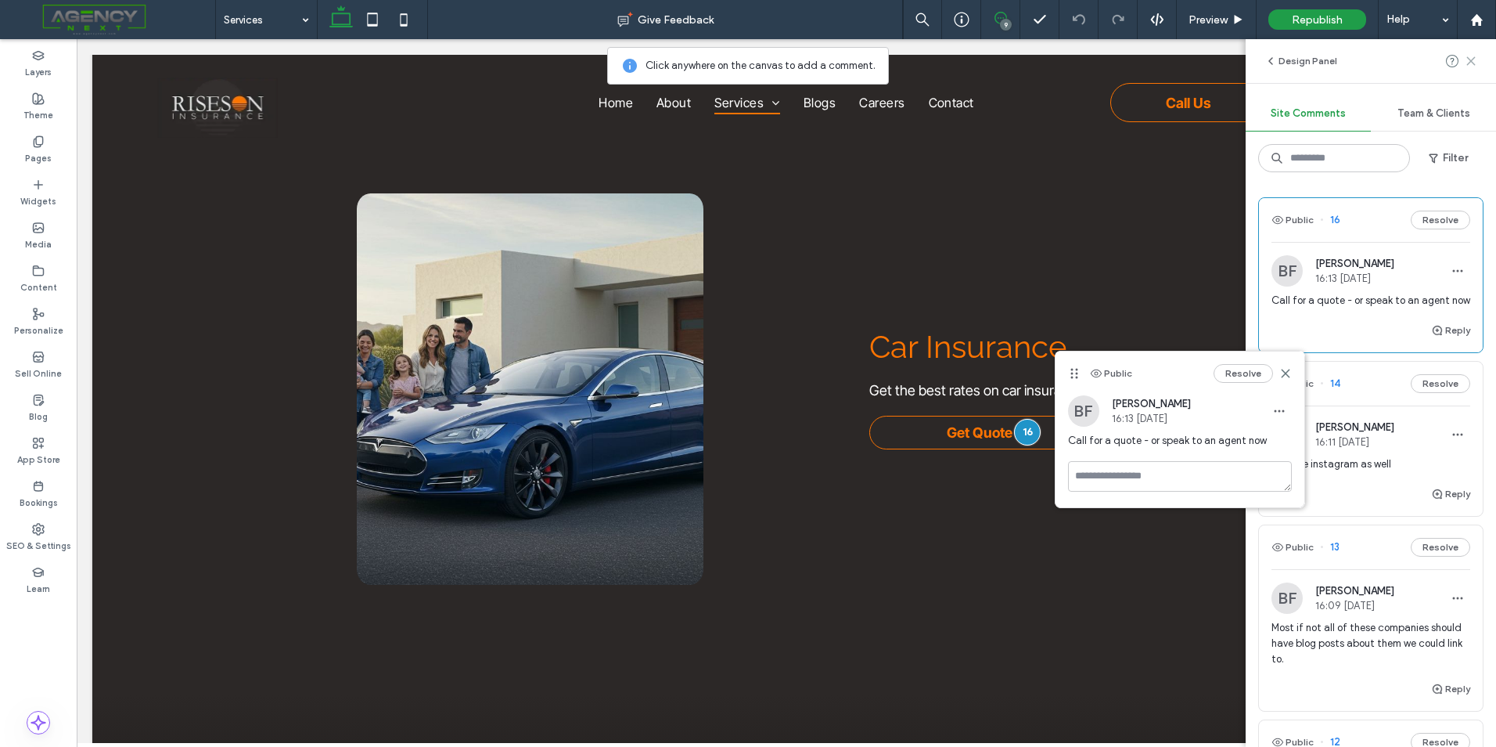
click at [1473, 66] on icon at bounding box center [1471, 61] width 13 height 13
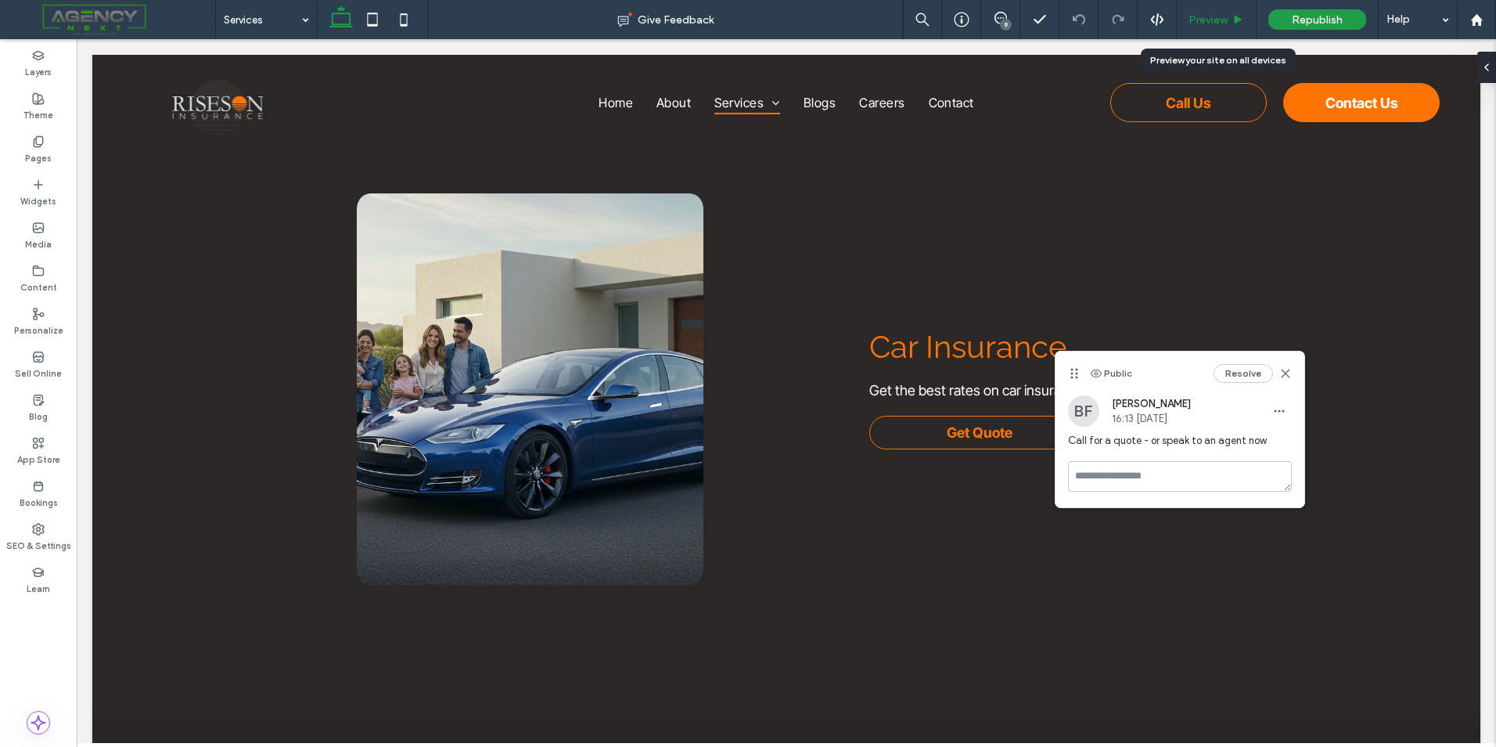
click at [1229, 23] on div "Preview" at bounding box center [1216, 19] width 79 height 13
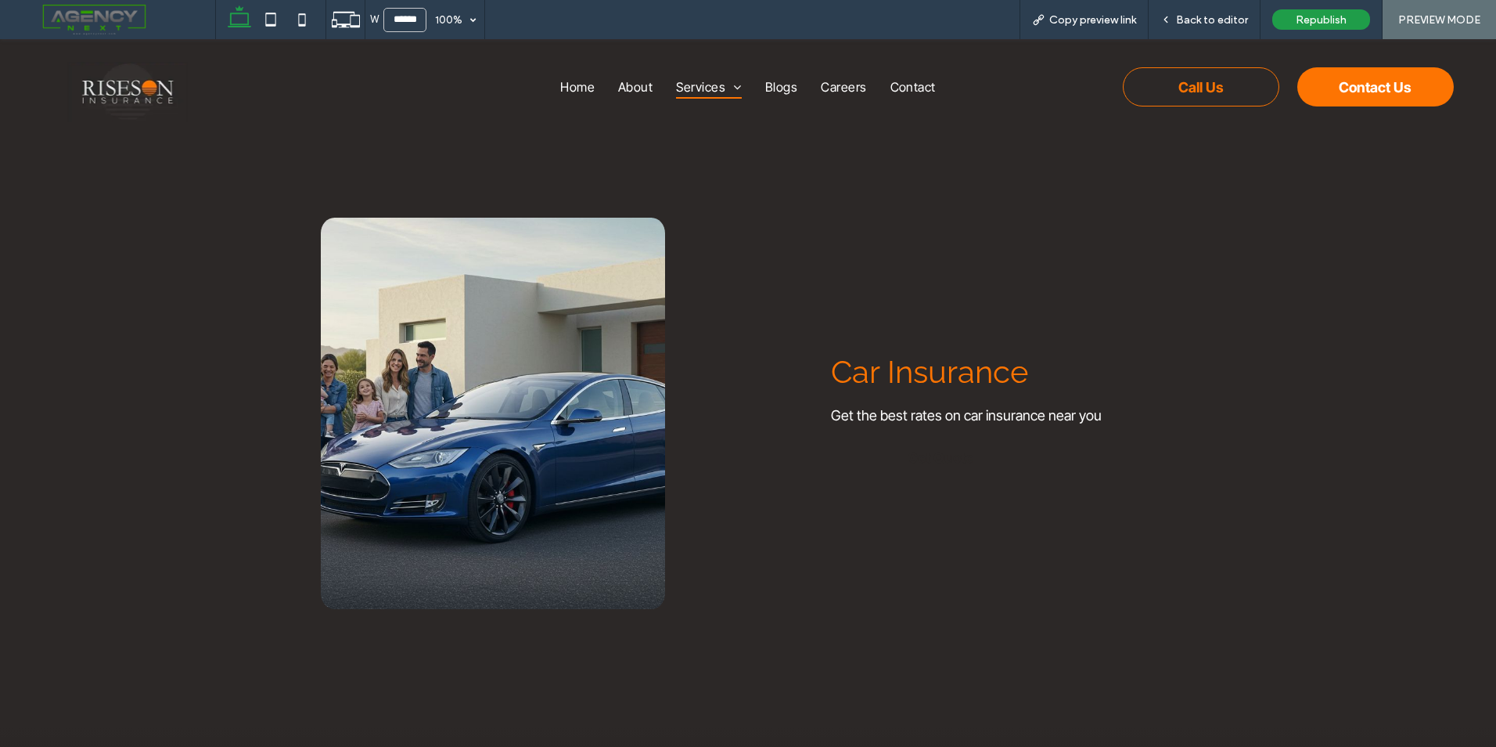
click at [961, 459] on span "Get Quote" at bounding box center [941, 457] width 66 height 32
click at [1221, 25] on span "Back to editor" at bounding box center [1212, 19] width 72 height 13
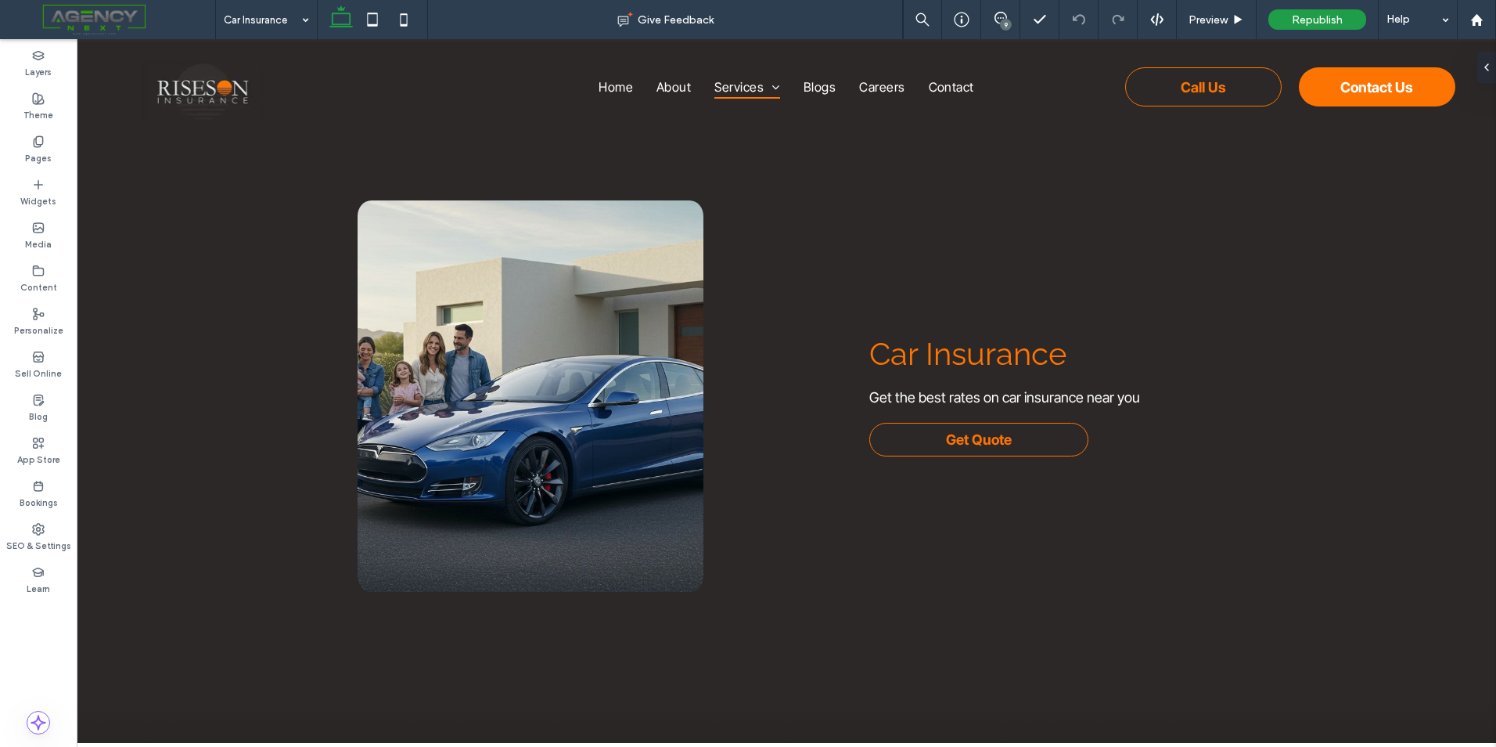
click at [1002, 23] on div "9" at bounding box center [1006, 25] width 12 height 12
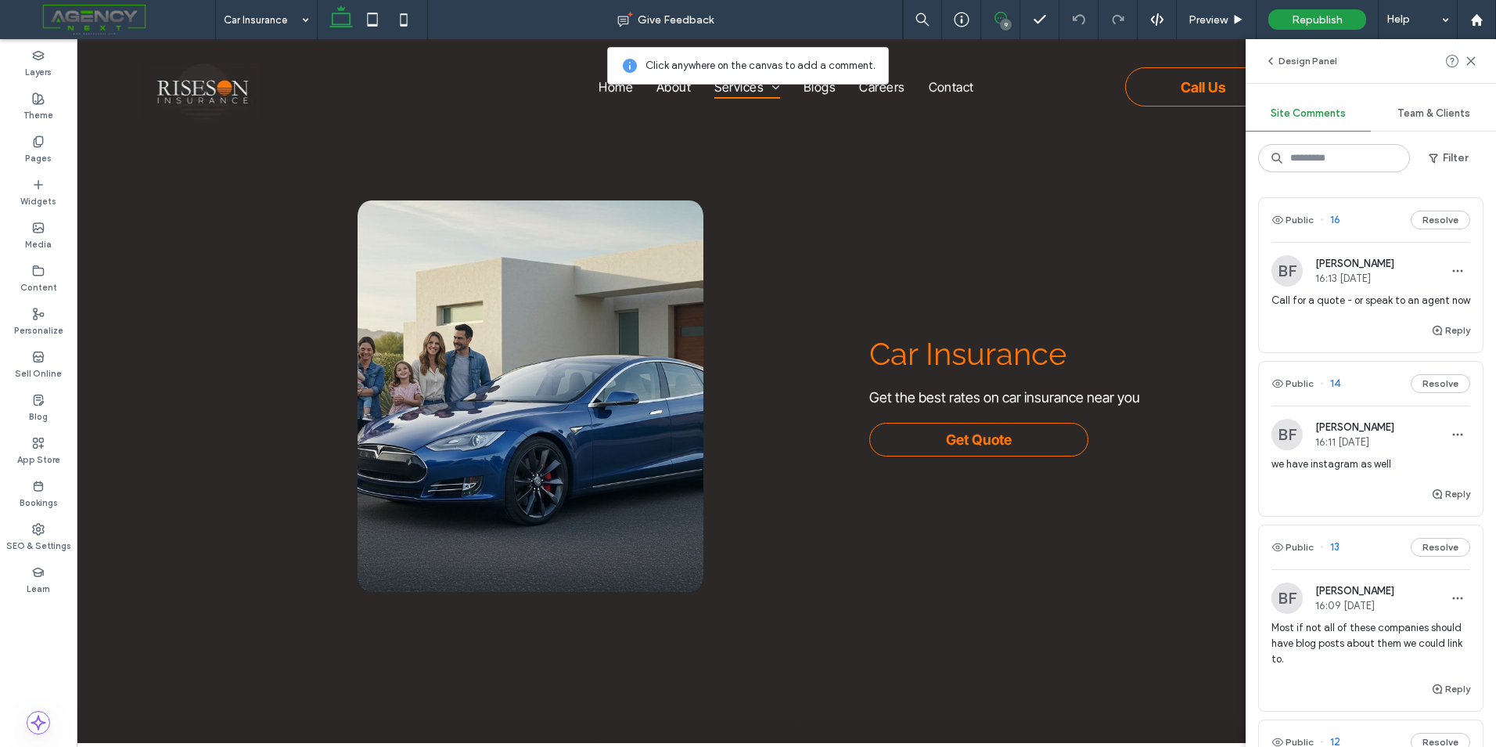
click at [1372, 472] on span "we have instagram as well" at bounding box center [1371, 464] width 199 height 16
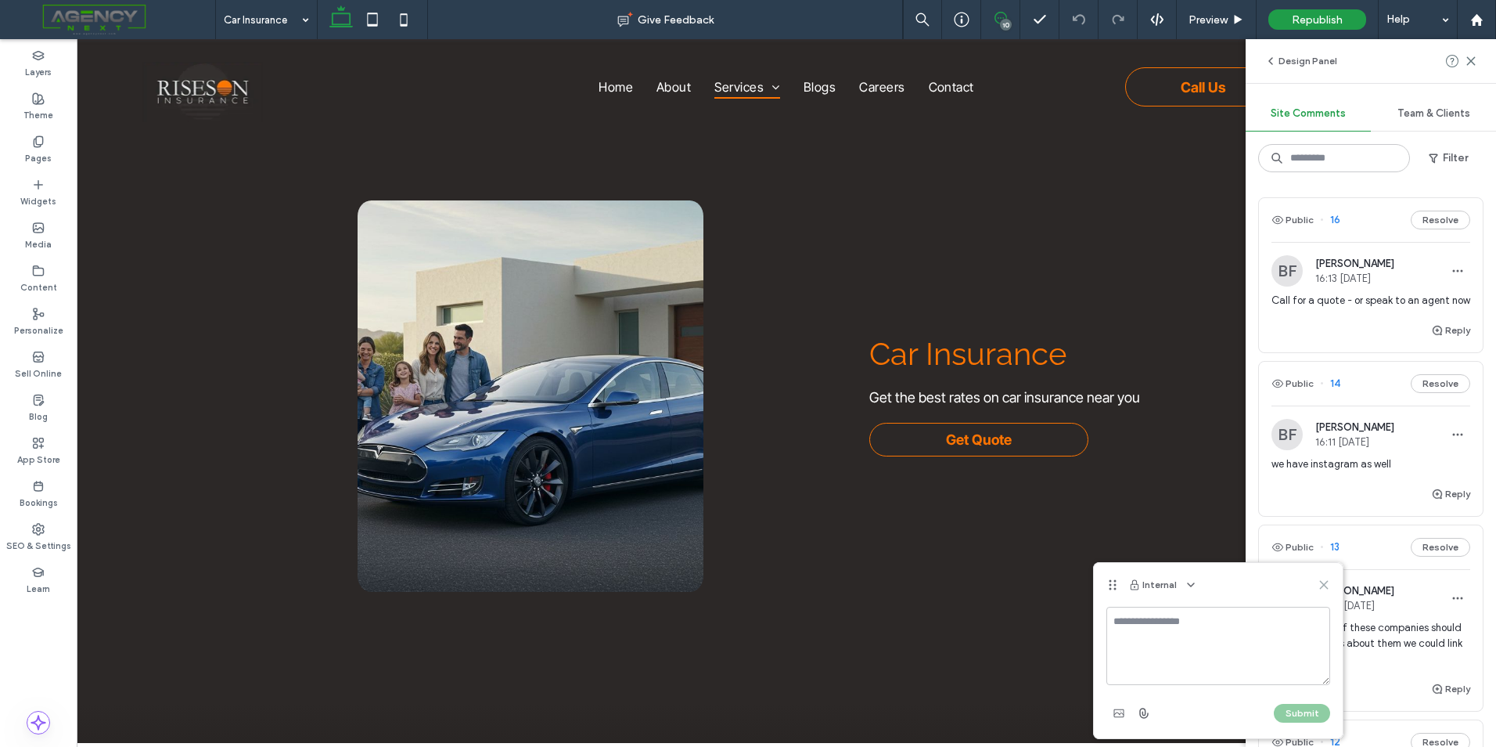
click at [1320, 585] on icon at bounding box center [1324, 584] width 13 height 13
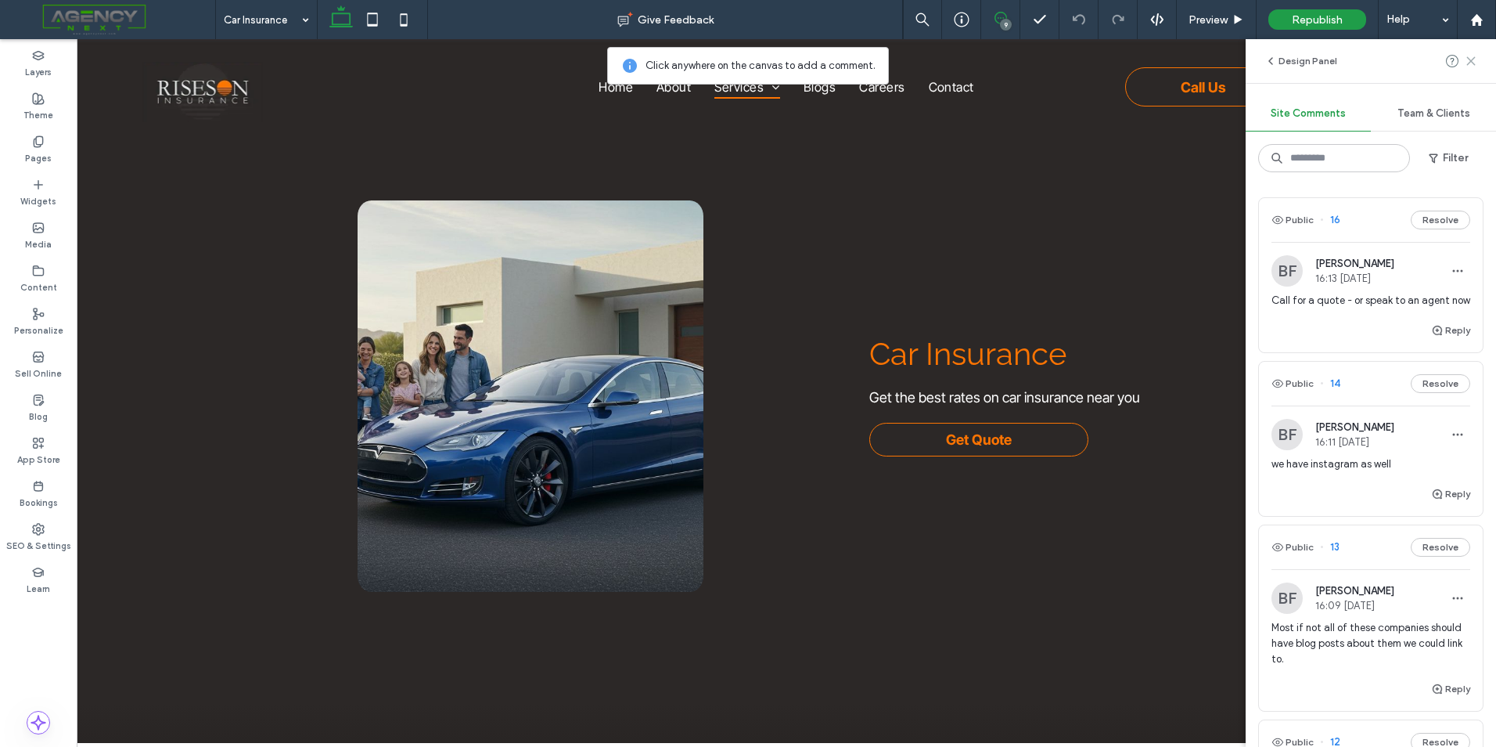
click at [1473, 56] on icon at bounding box center [1471, 61] width 13 height 13
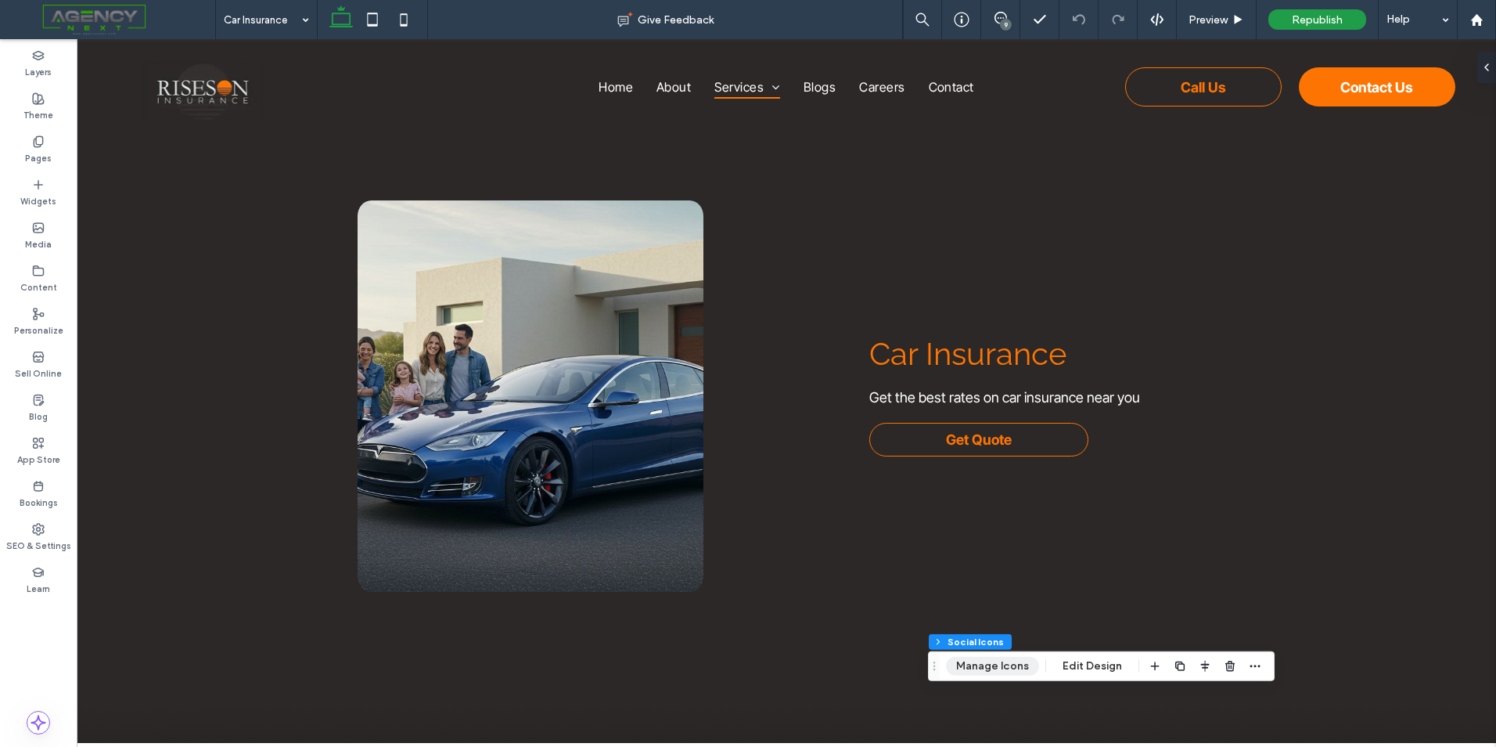
click at [1001, 661] on button "Manage Icons" at bounding box center [992, 666] width 93 height 19
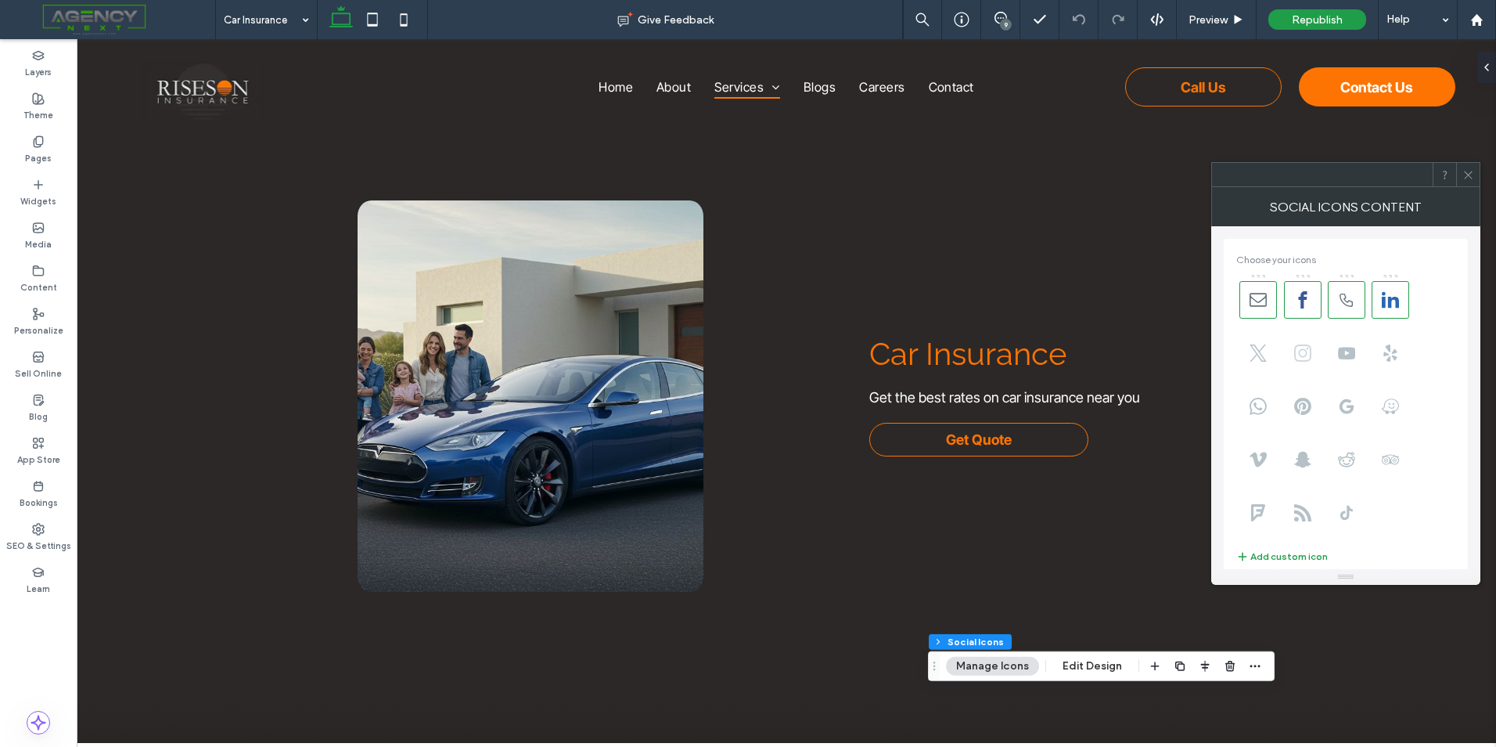
click at [1308, 355] on icon at bounding box center [1303, 352] width 17 height 17
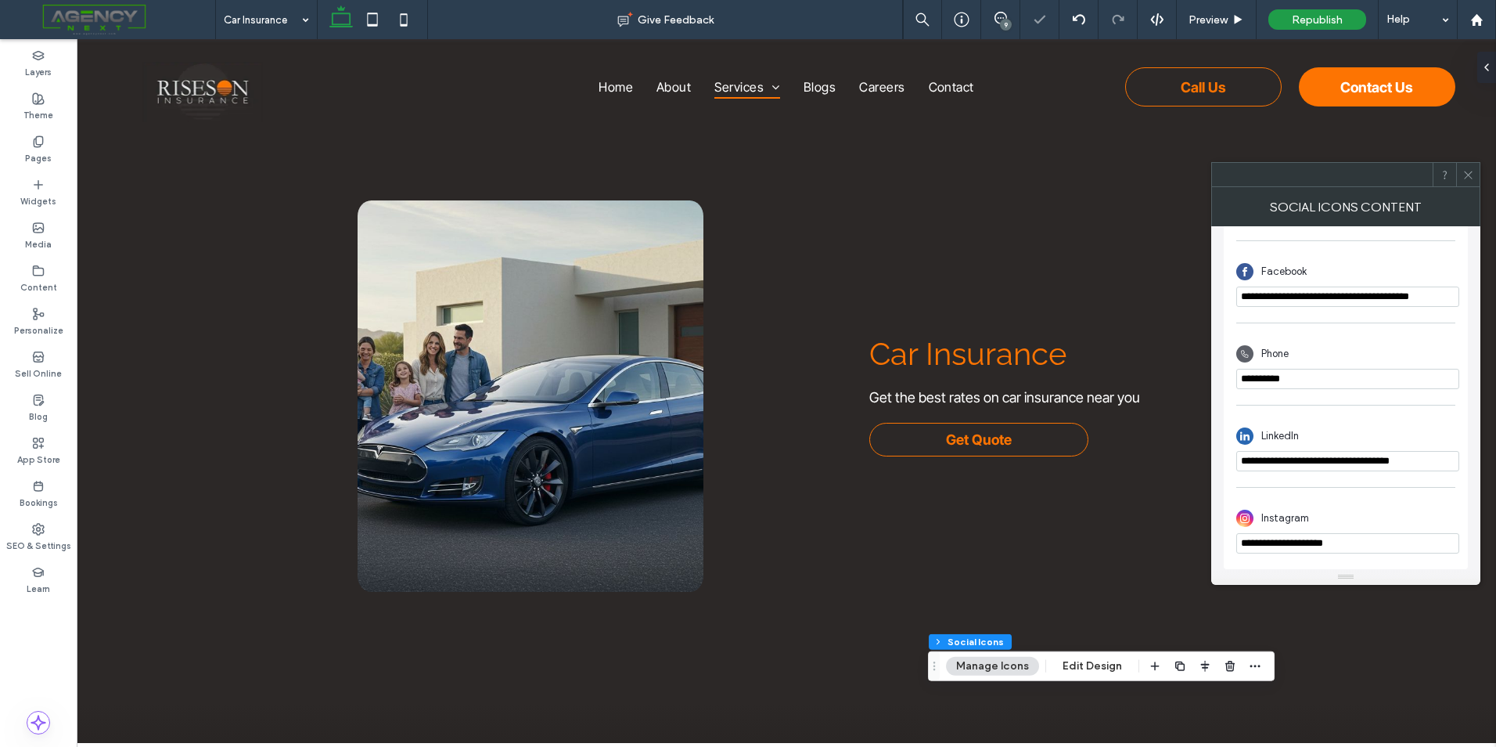
click at [1370, 543] on input "**********" at bounding box center [1348, 543] width 223 height 20
paste input "**********"
type input "**********"
click at [1363, 511] on div "Instagram" at bounding box center [1346, 517] width 219 height 30
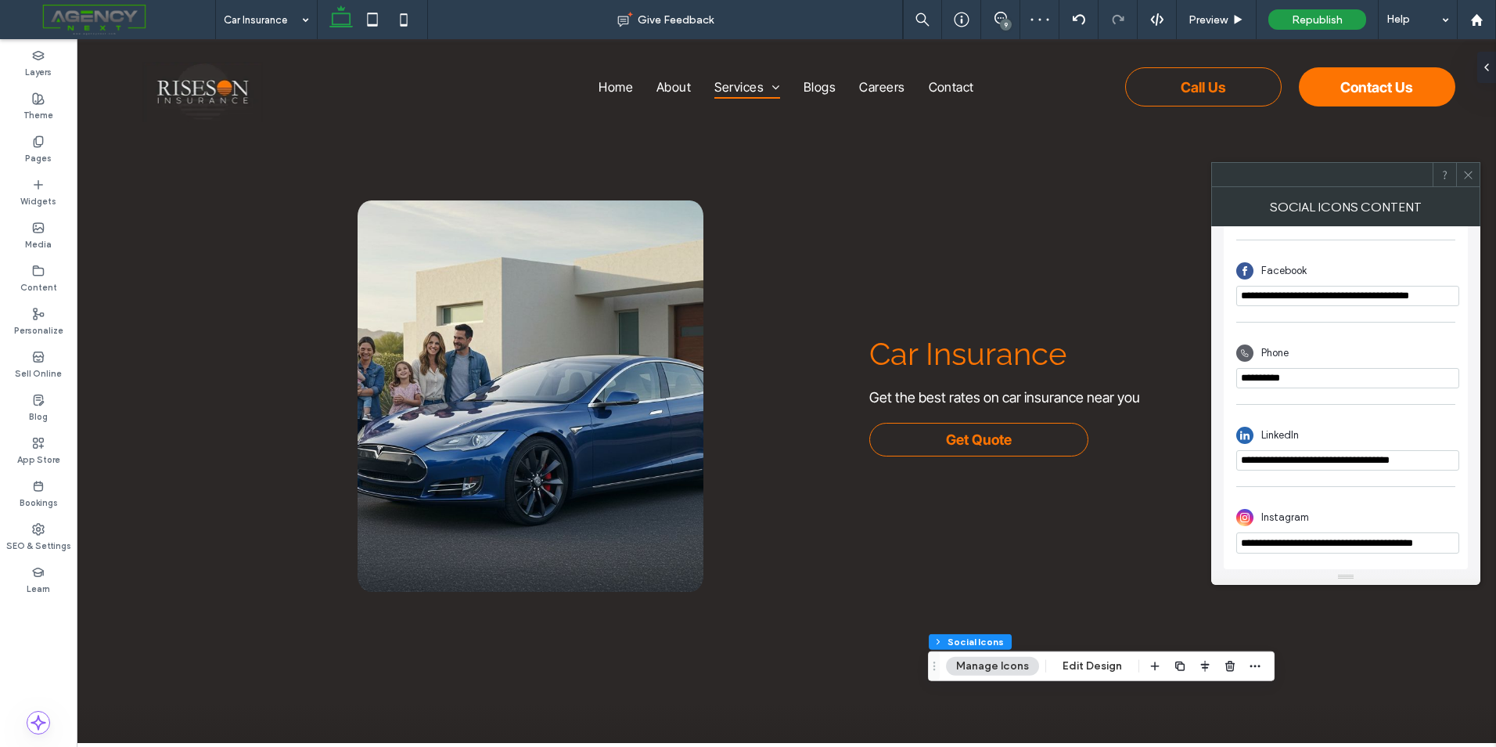
scroll to position [0, 0]
click at [1474, 174] on icon at bounding box center [1469, 175] width 12 height 12
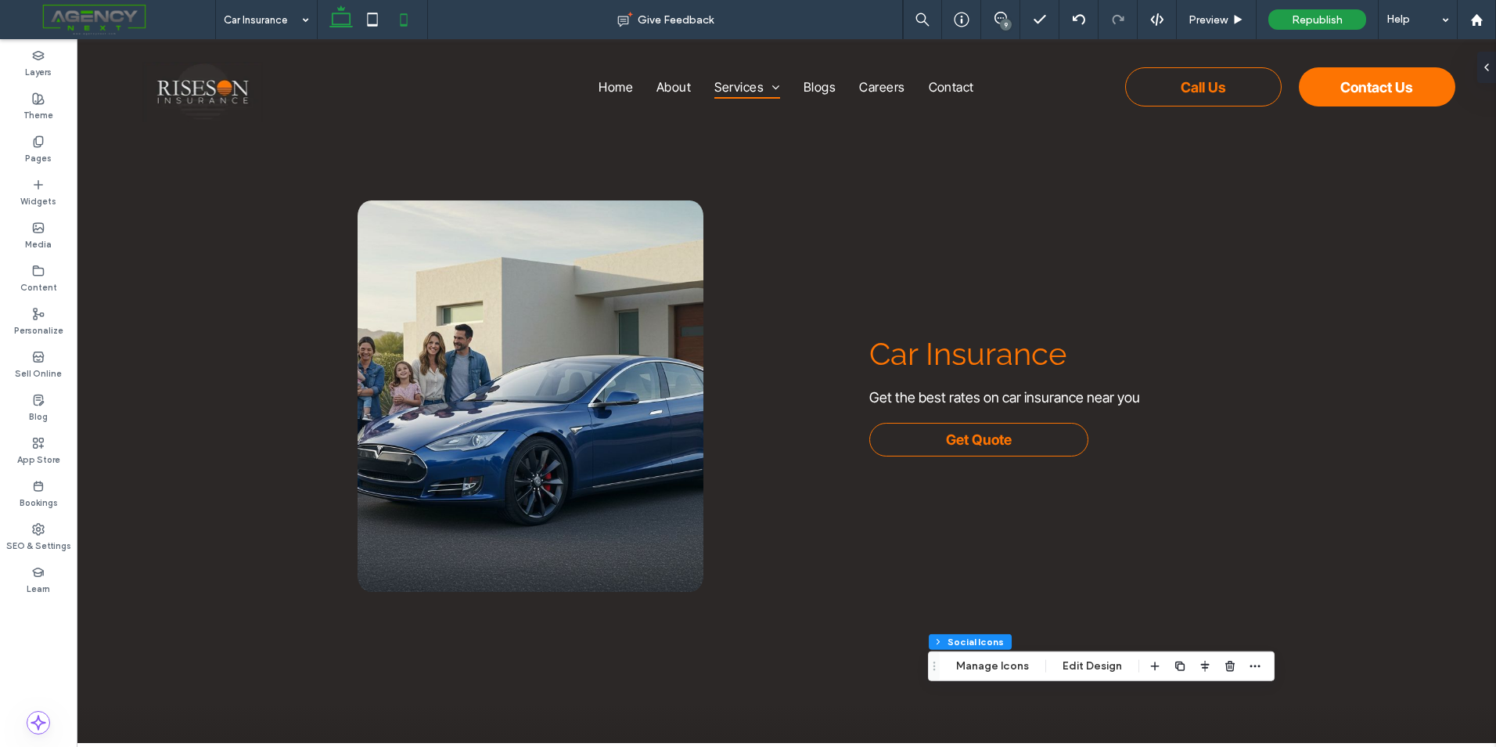
click at [403, 15] on use at bounding box center [404, 19] width 7 height 13
type input "**"
type input "****"
type input "**"
type input "****"
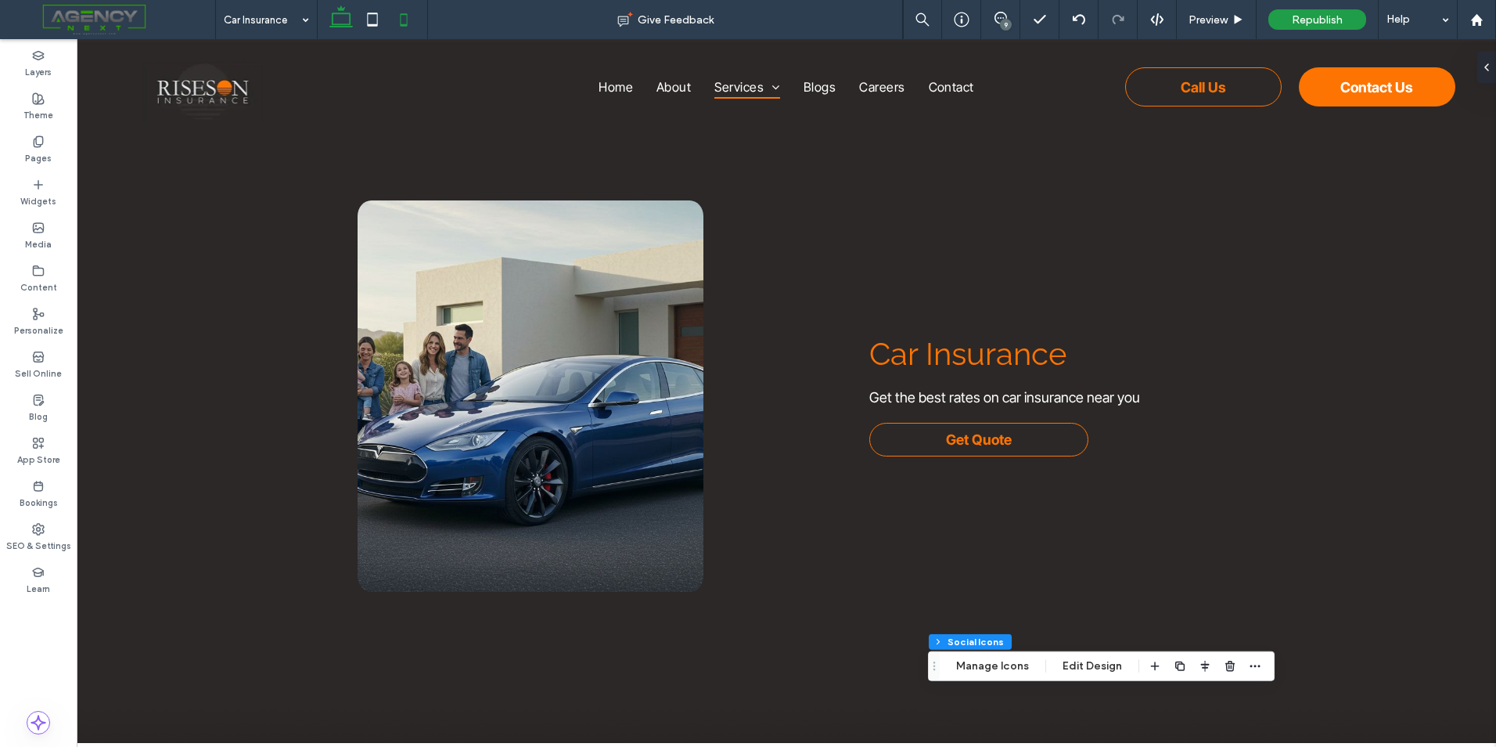
type input "**"
type input "****"
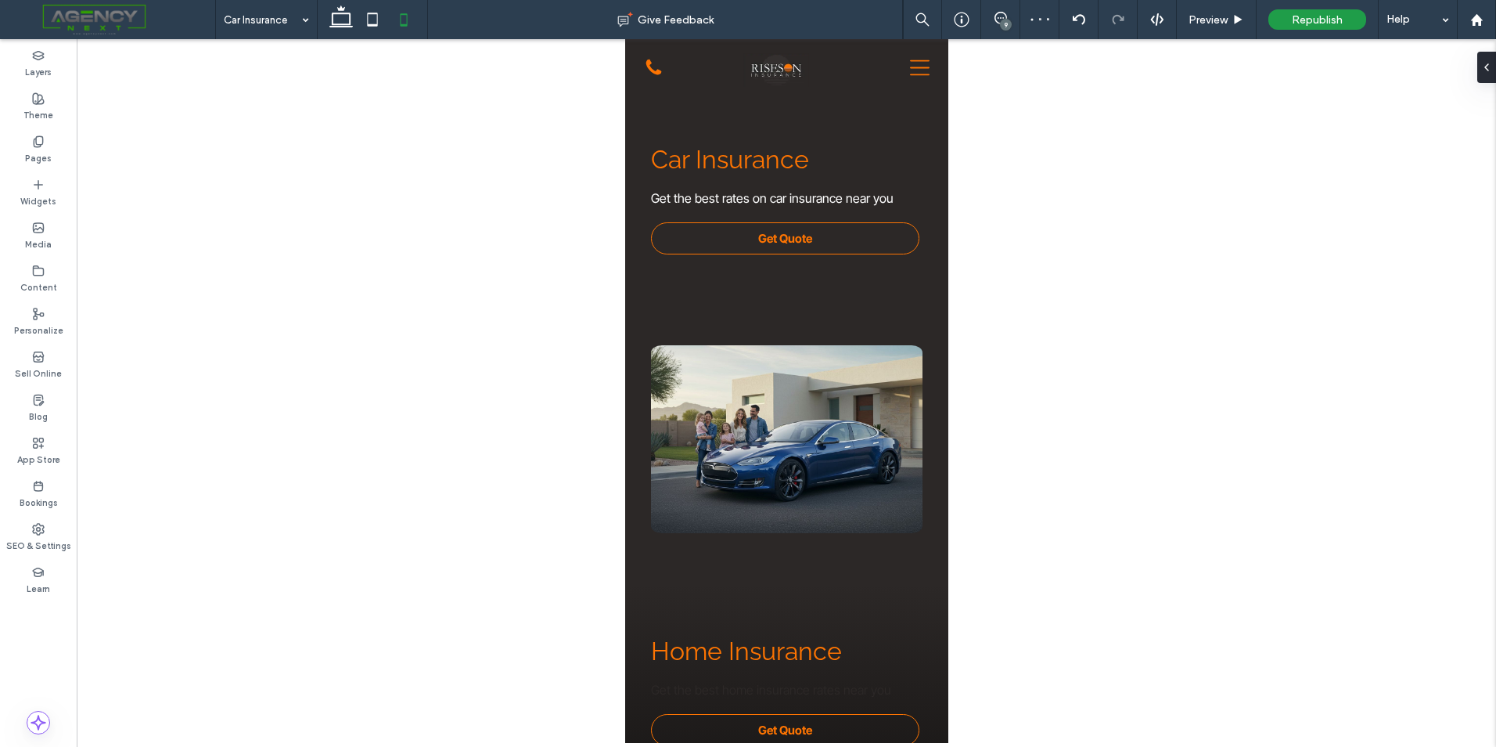
type input "***"
type input "*****"
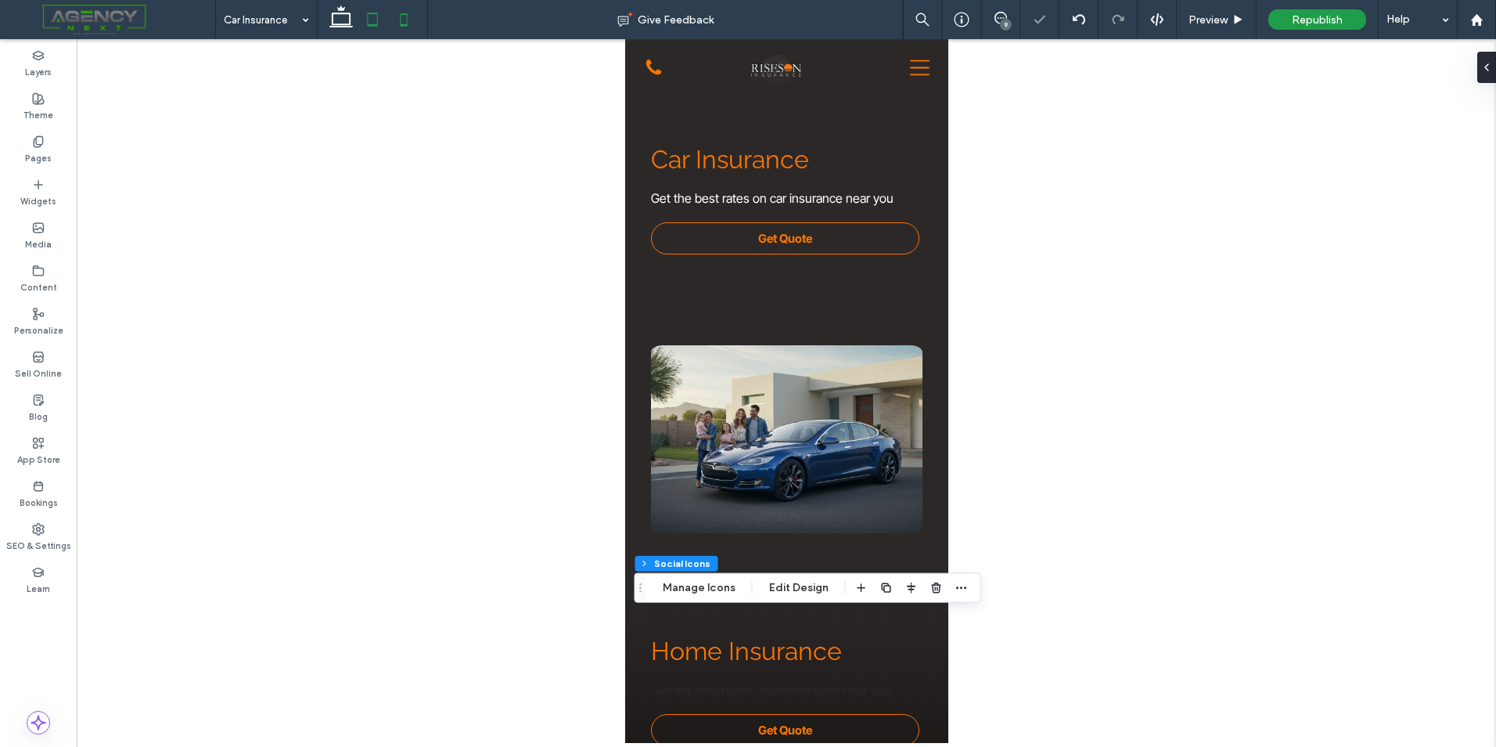
click at [372, 21] on icon at bounding box center [372, 19] width 31 height 31
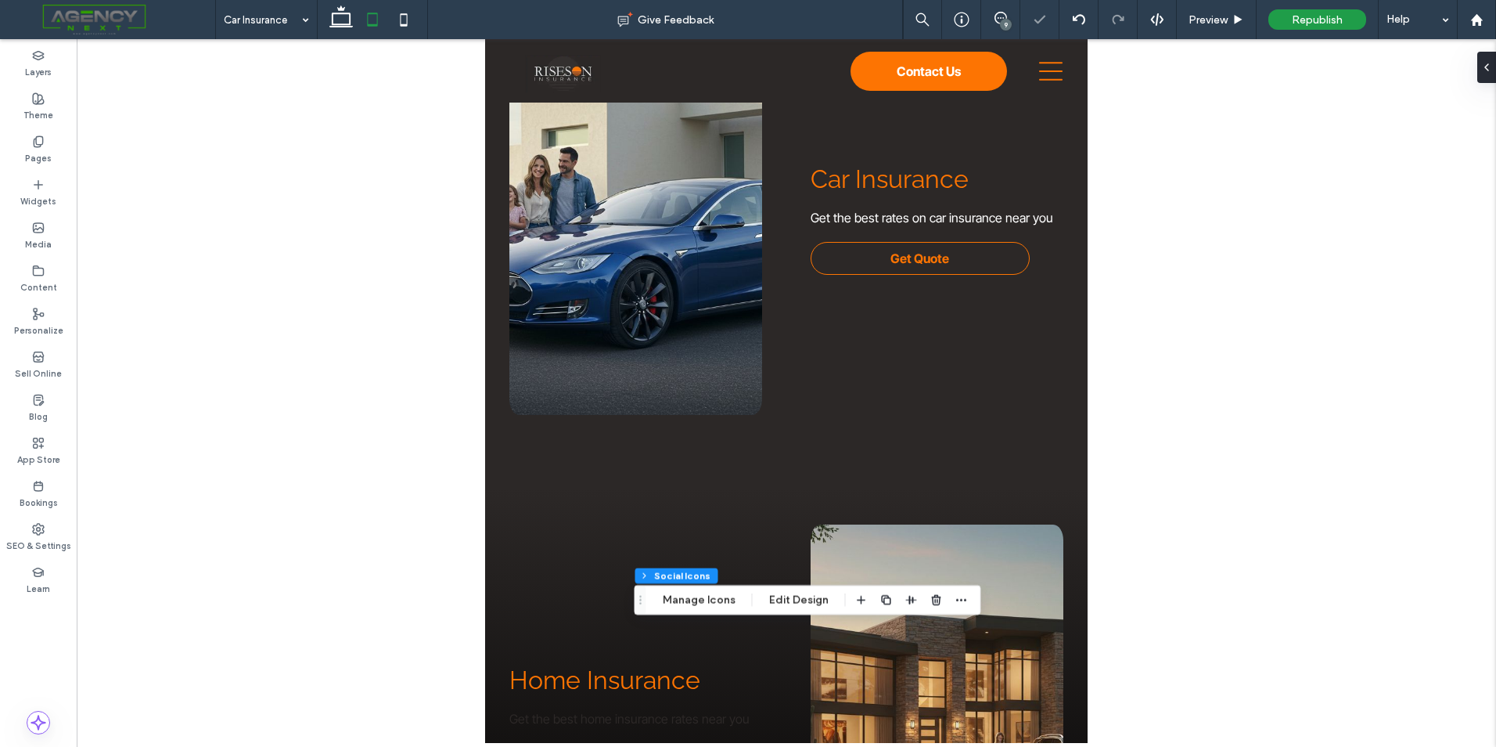
type input "**"
type input "****"
type input "**"
type input "****"
type input "*"
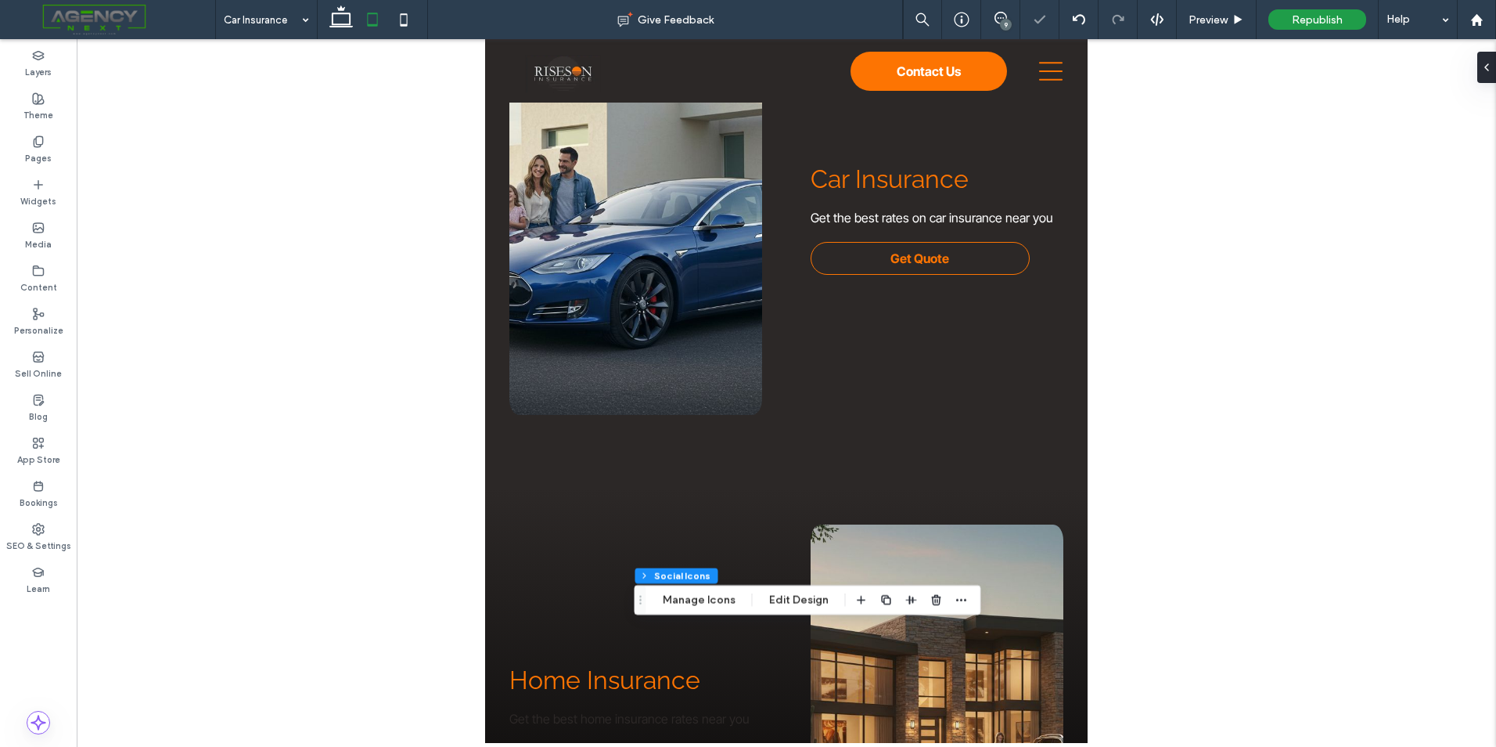
type input "***"
click at [349, 9] on icon at bounding box center [341, 19] width 31 height 31
type input "**"
type input "****"
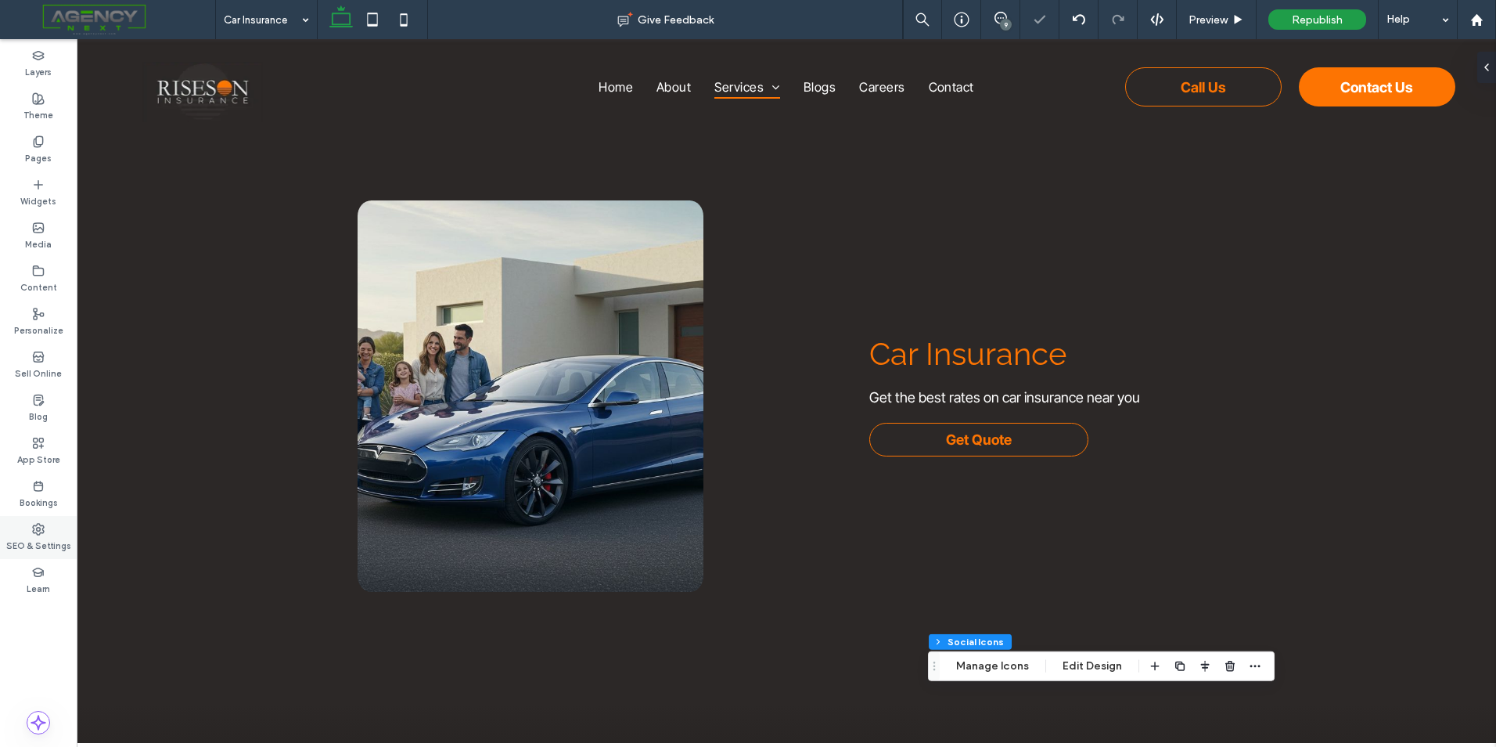
click at [52, 539] on label "SEO & Settings" at bounding box center [38, 543] width 65 height 17
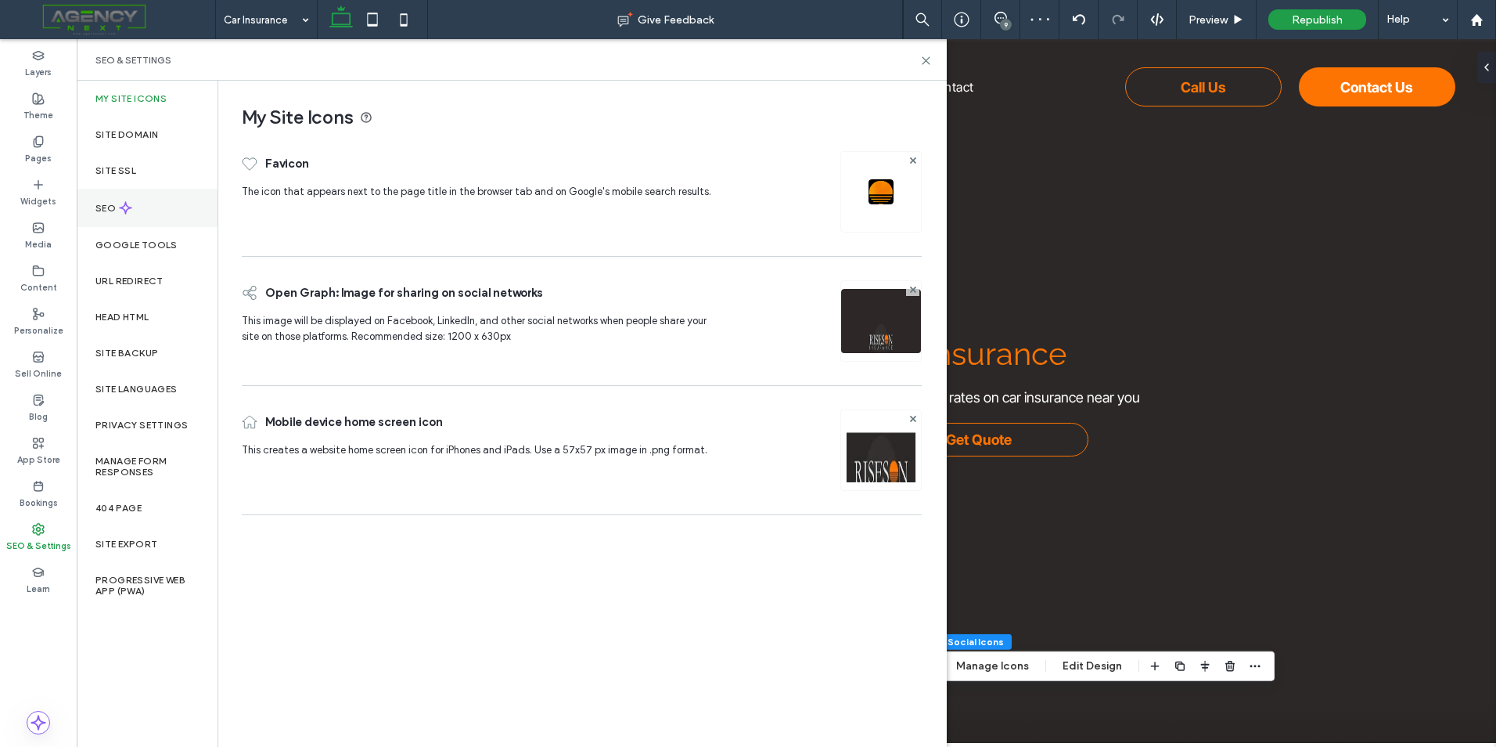
click at [150, 212] on div "SEO" at bounding box center [147, 208] width 141 height 38
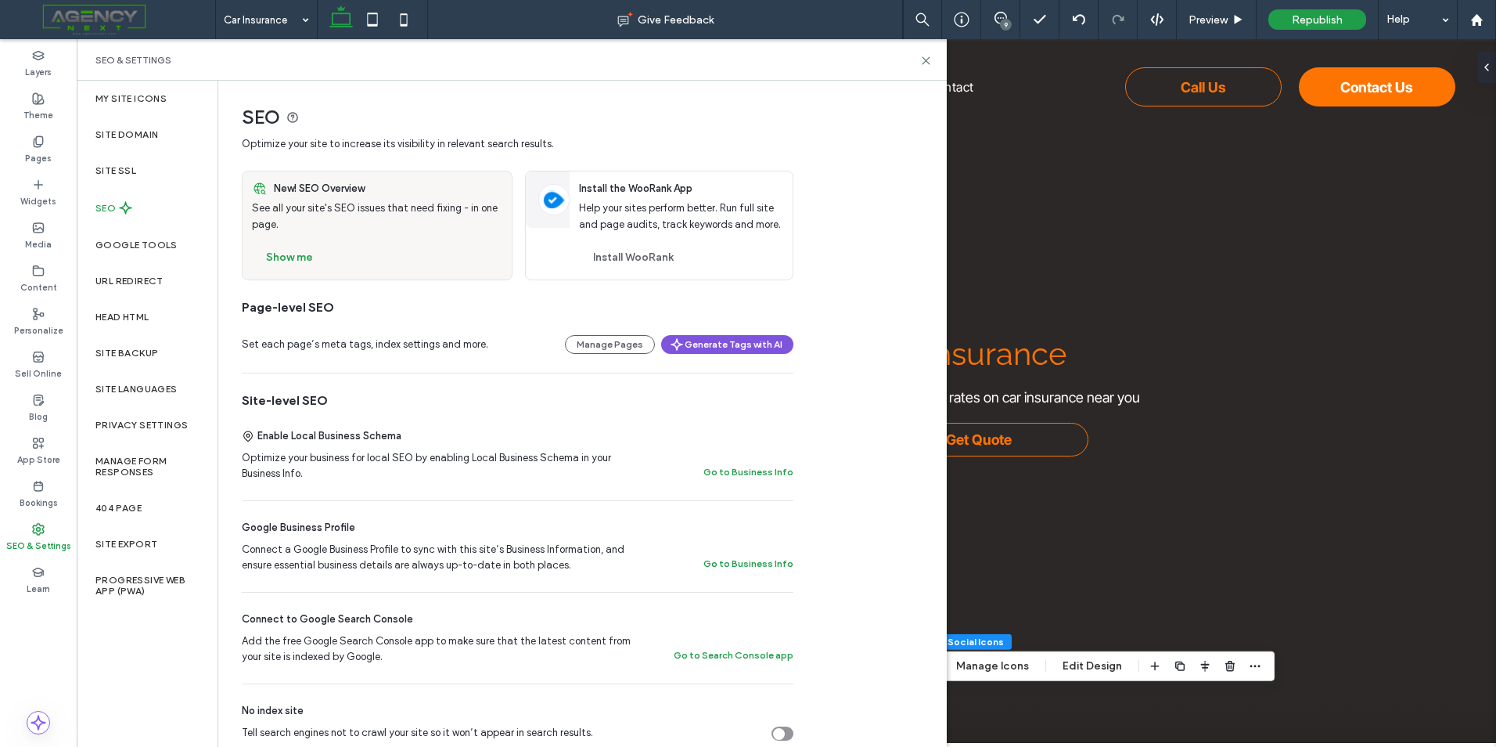
click at [749, 351] on button "Generate Tags with AI" at bounding box center [727, 344] width 132 height 19
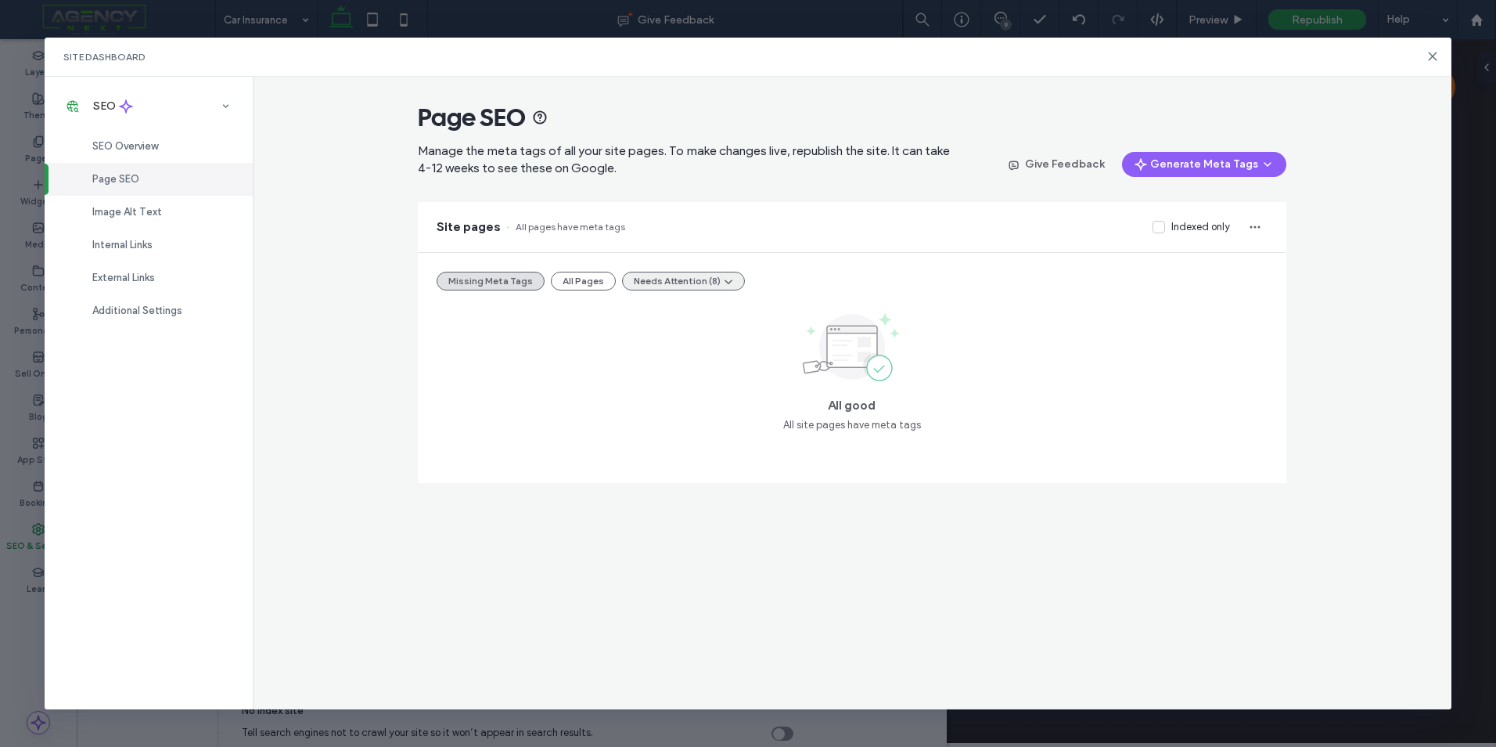
click at [695, 272] on button "Needs Attention (8)" at bounding box center [683, 281] width 123 height 19
click at [200, 139] on div "SEO Overview" at bounding box center [149, 146] width 208 height 33
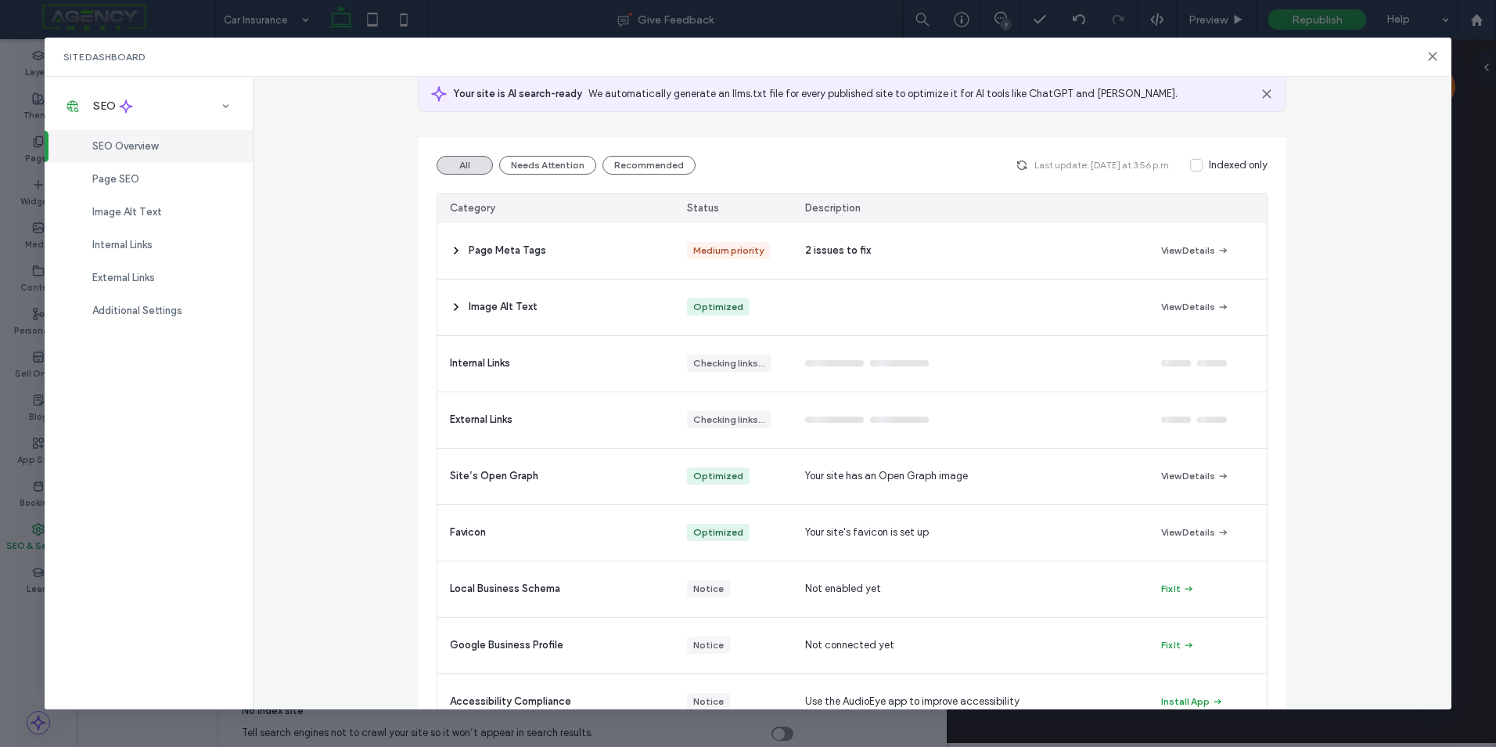
scroll to position [157, 0]
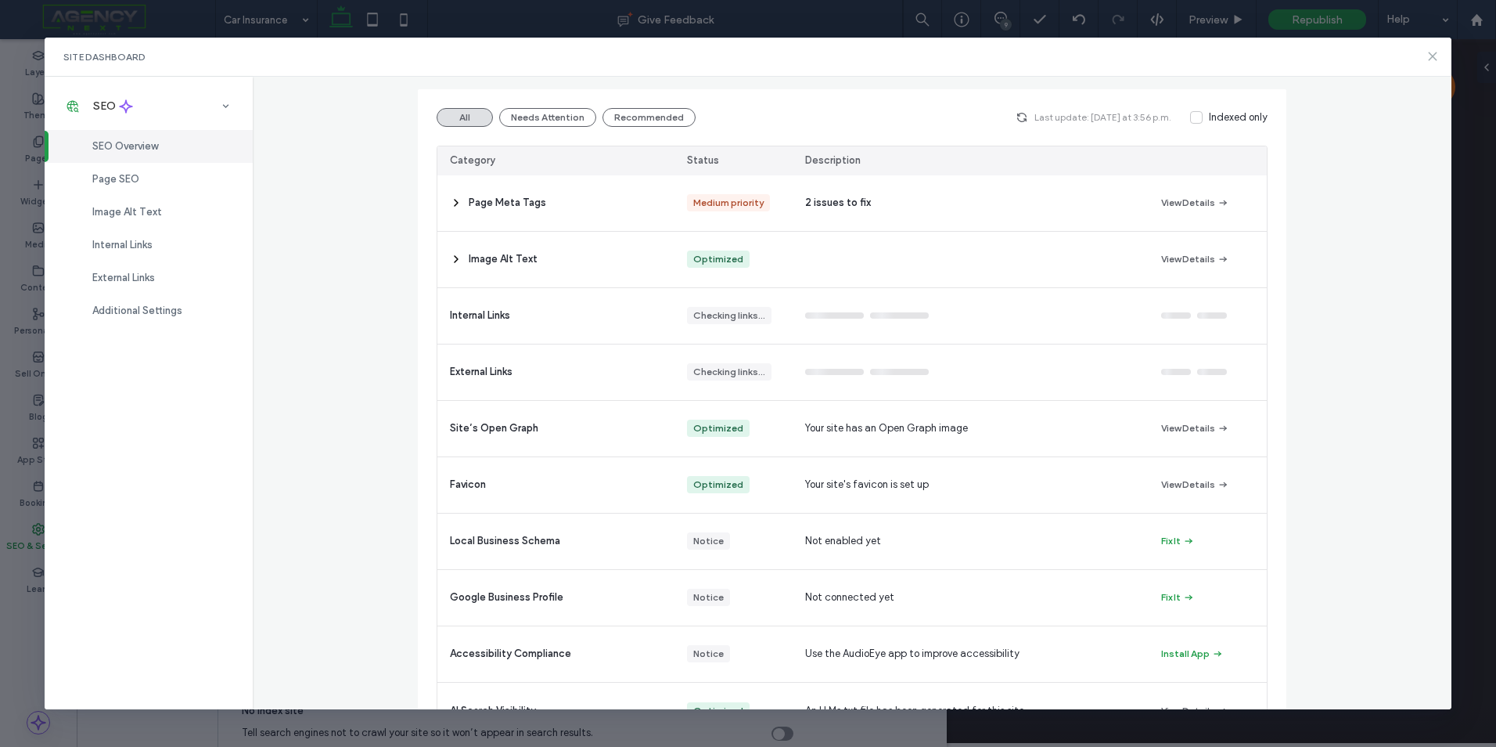
click at [1432, 57] on use at bounding box center [1432, 56] width 7 height 7
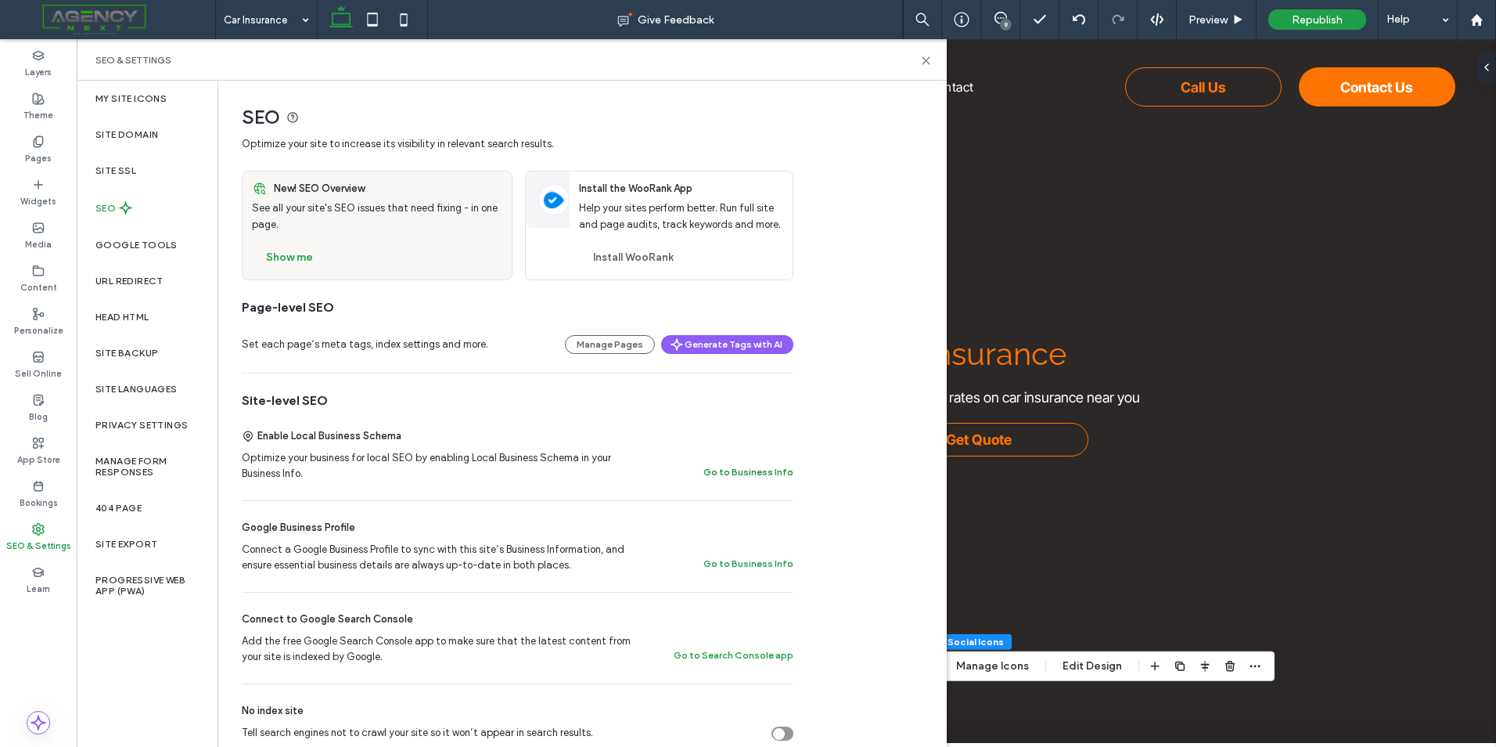
click at [729, 463] on button "Go to Business Info" at bounding box center [749, 472] width 90 height 19
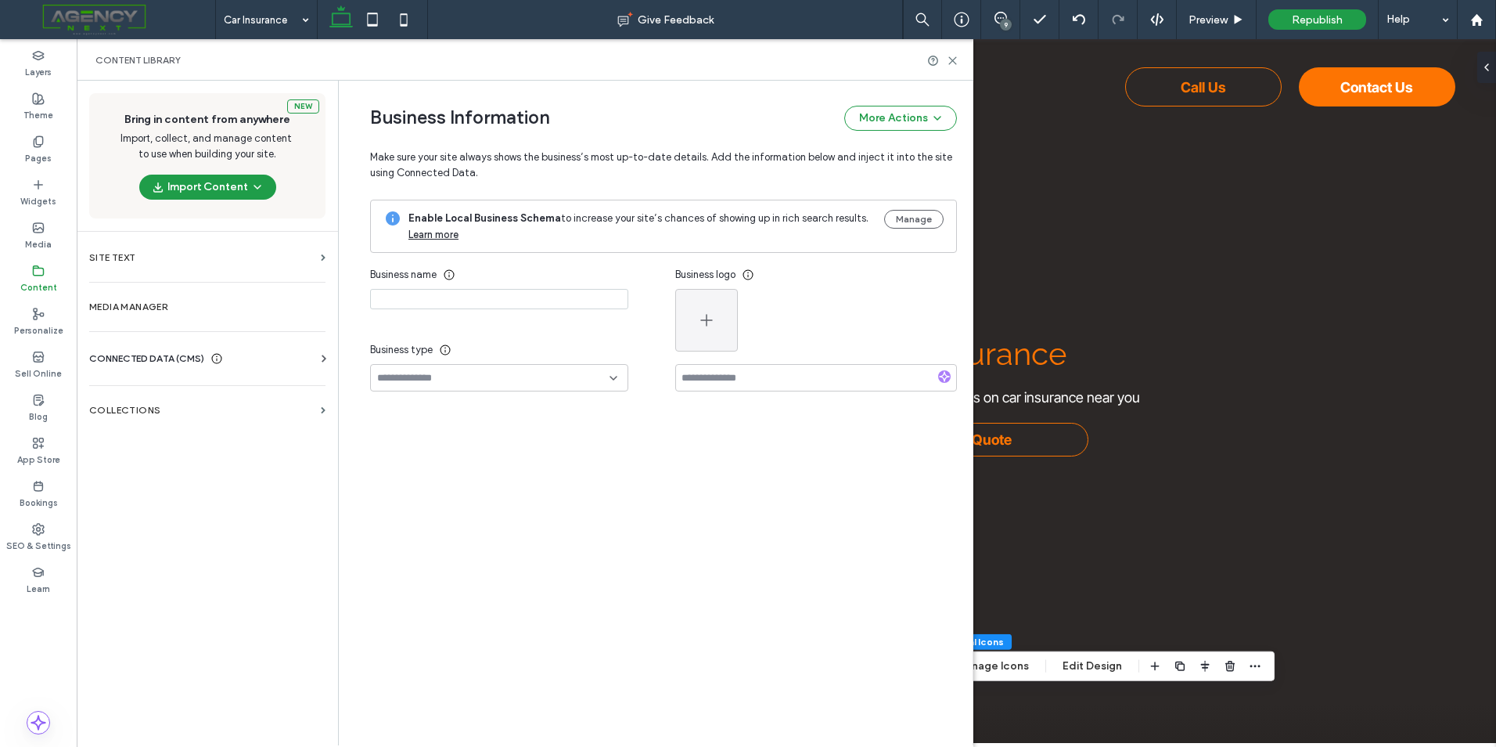
type input "**********"
type input "****"
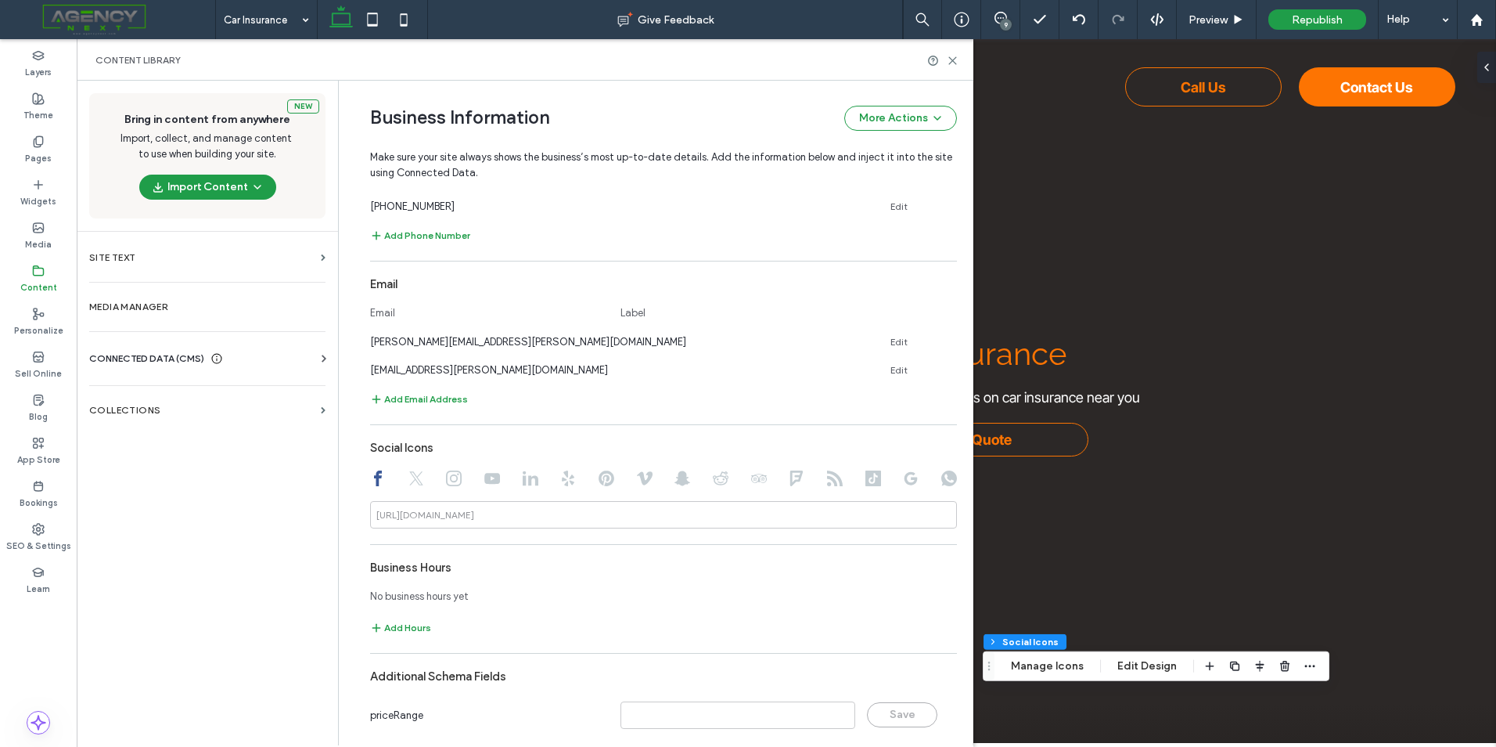
scroll to position [783, 0]
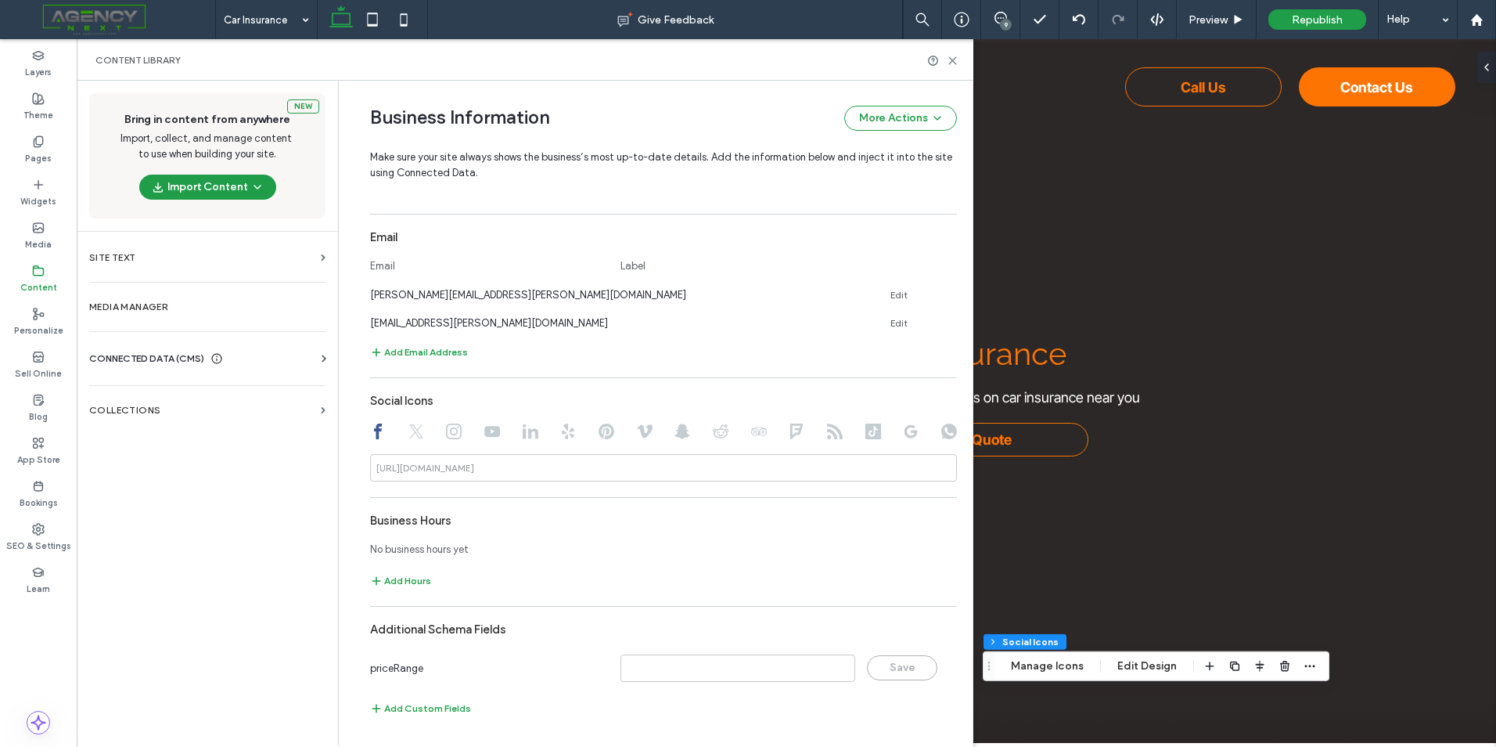
click at [446, 439] on div at bounding box center [454, 432] width 16 height 19
click at [448, 427] on icon at bounding box center [454, 431] width 16 height 16
click at [412, 438] on icon at bounding box center [417, 431] width 16 height 16
click at [388, 430] on div at bounding box center [663, 432] width 587 height 19
click at [380, 430] on div at bounding box center [663, 432] width 587 height 19
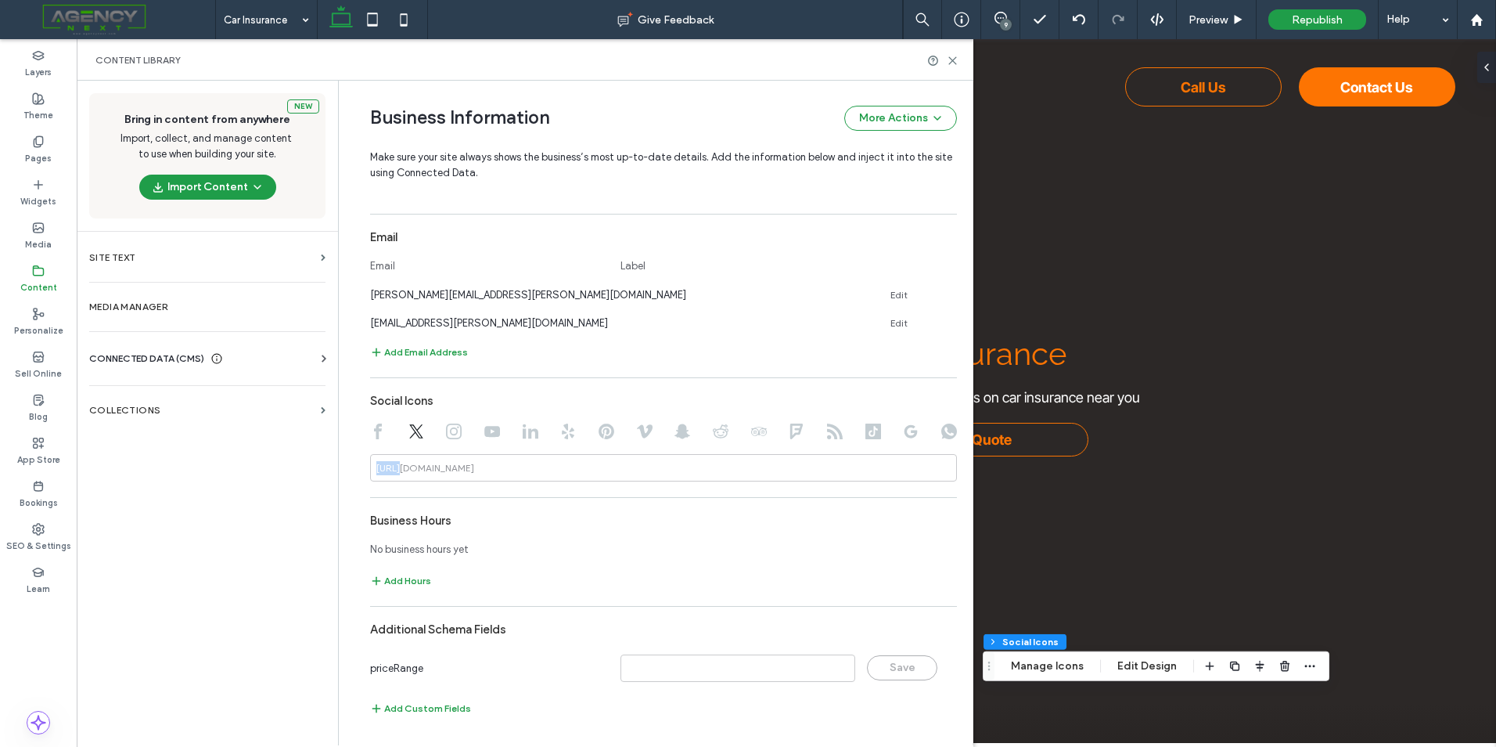
click at [379, 429] on icon at bounding box center [378, 431] width 16 height 16
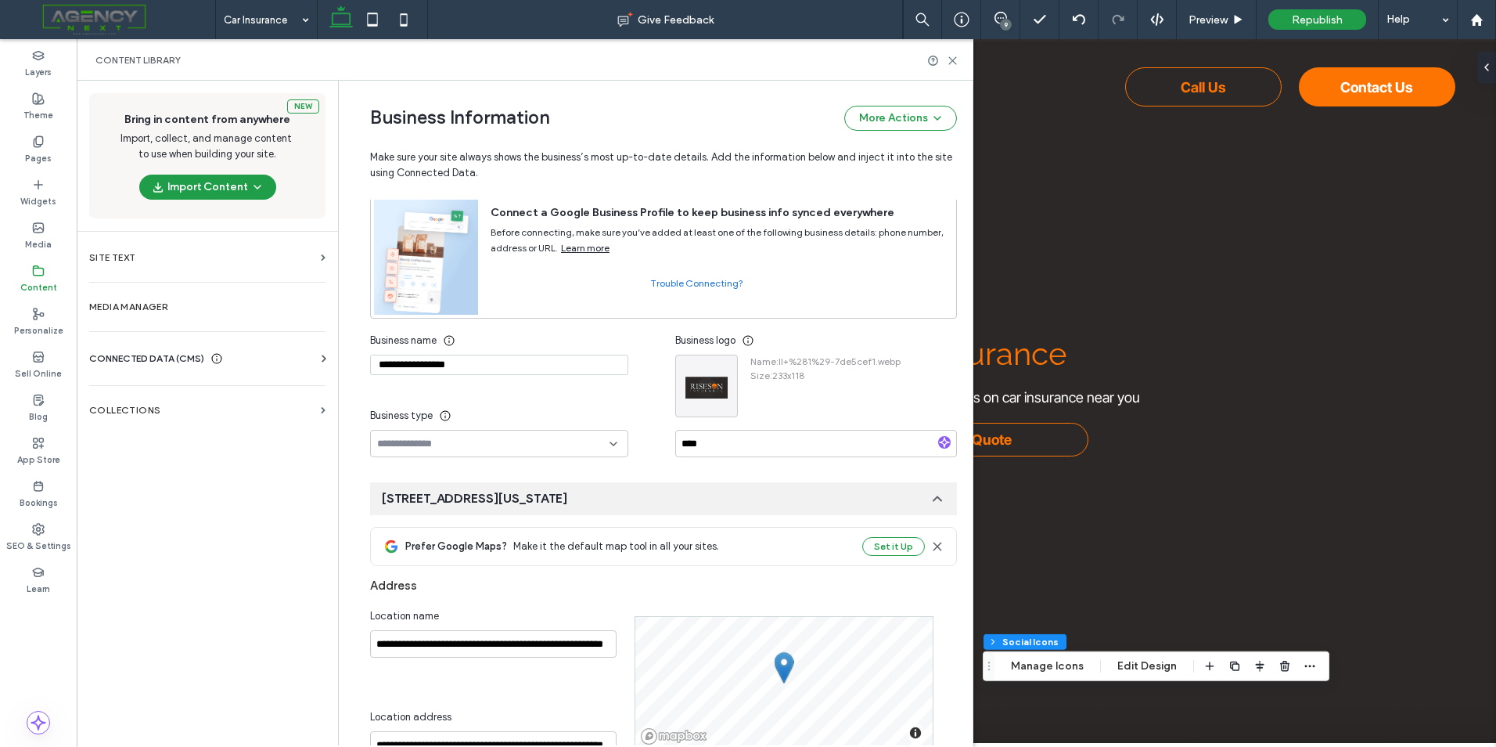
scroll to position [79, 0]
click at [949, 63] on icon at bounding box center [953, 61] width 12 height 12
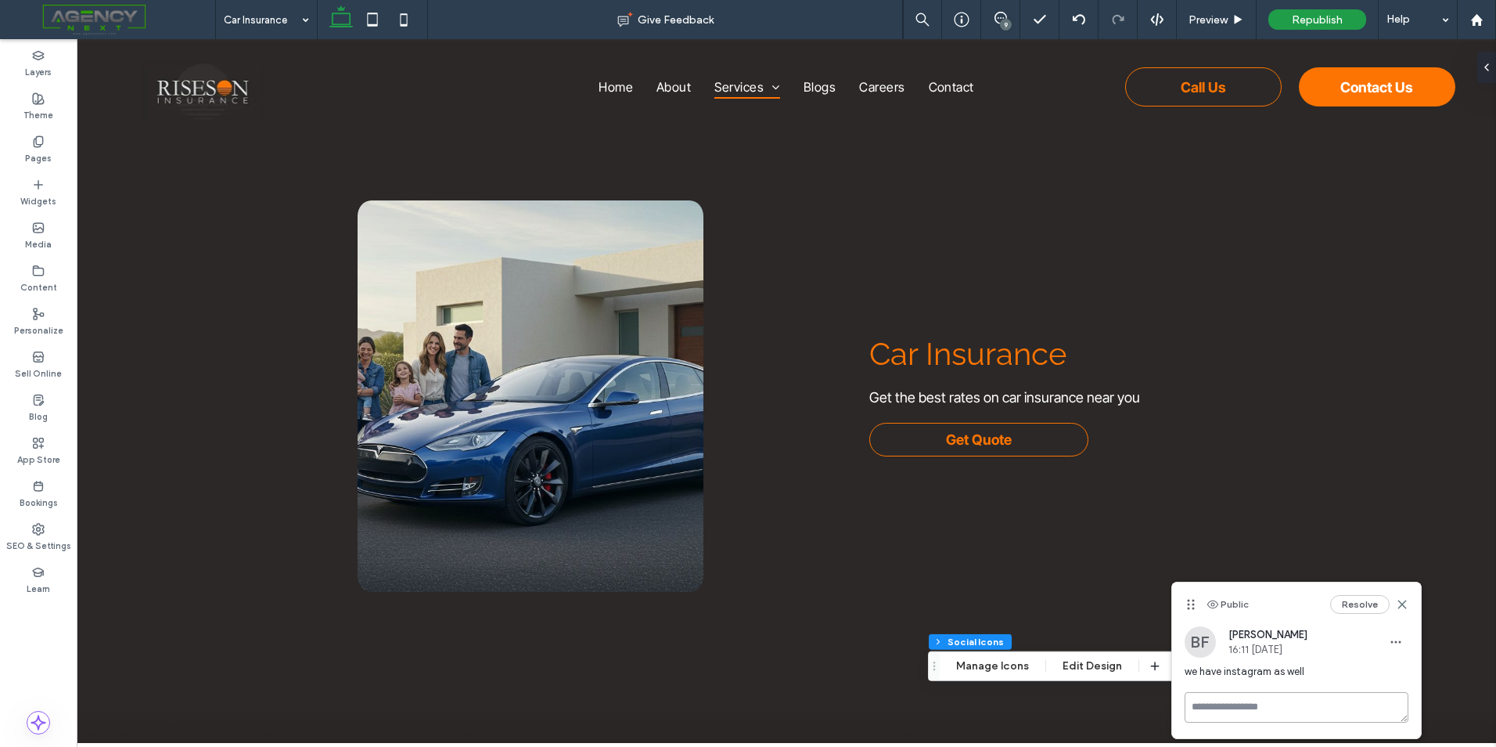
click at [1244, 701] on textarea at bounding box center [1297, 707] width 224 height 31
type textarea "**********"
click at [1358, 711] on textarea "**********" at bounding box center [1297, 731] width 224 height 78
click at [1406, 603] on icon at bounding box center [1402, 604] width 13 height 13
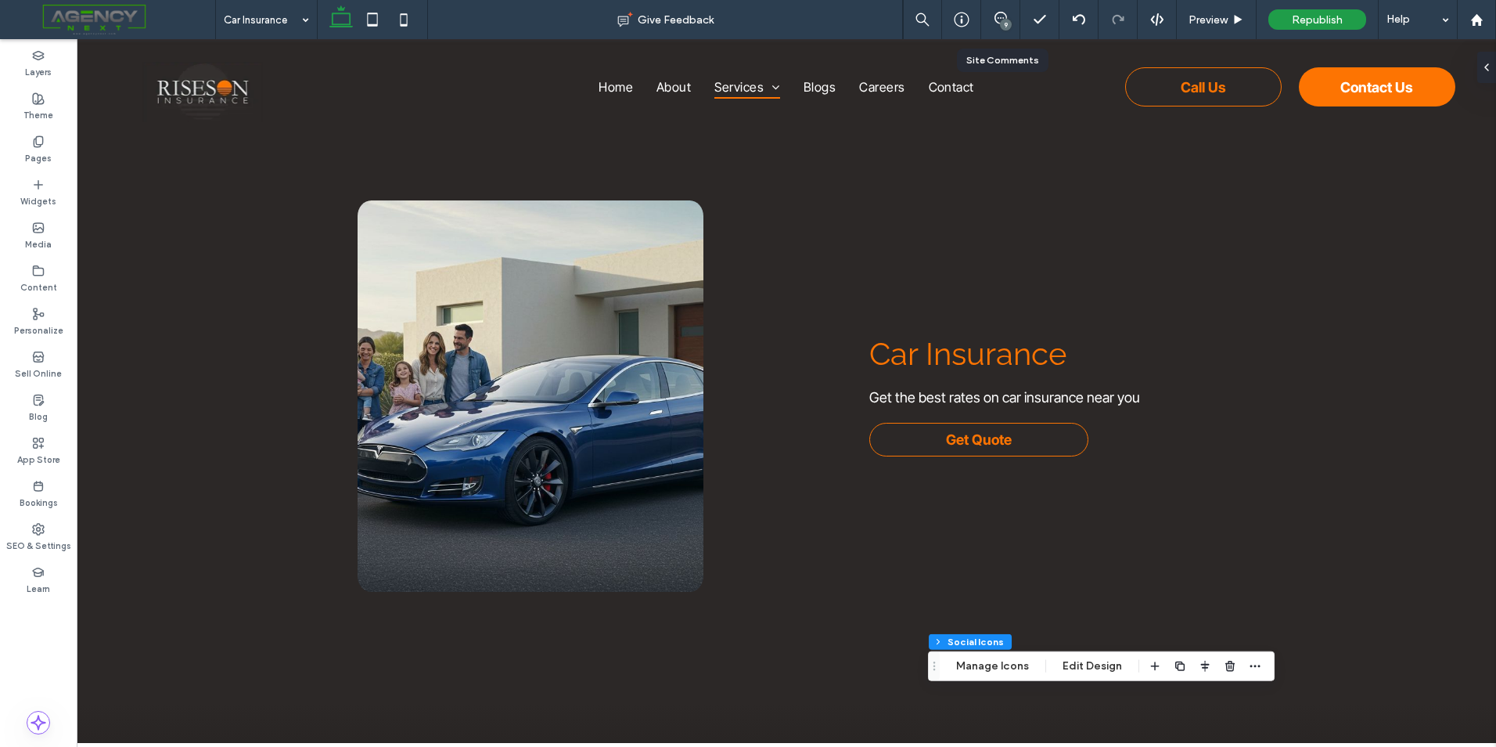
click at [996, 26] on div "9" at bounding box center [1000, 20] width 38 height 16
click at [1008, 13] on span at bounding box center [1000, 18] width 38 height 13
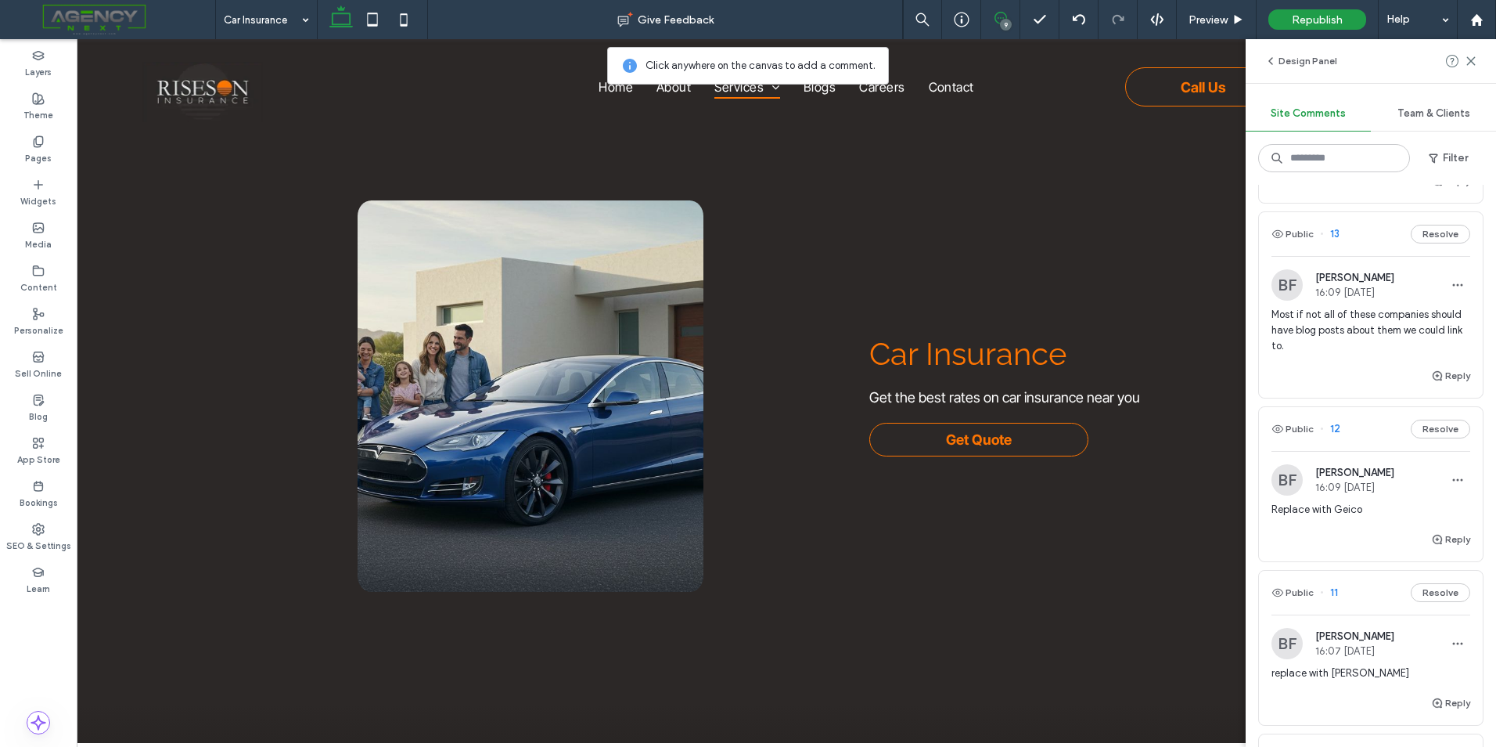
scroll to position [78, 0]
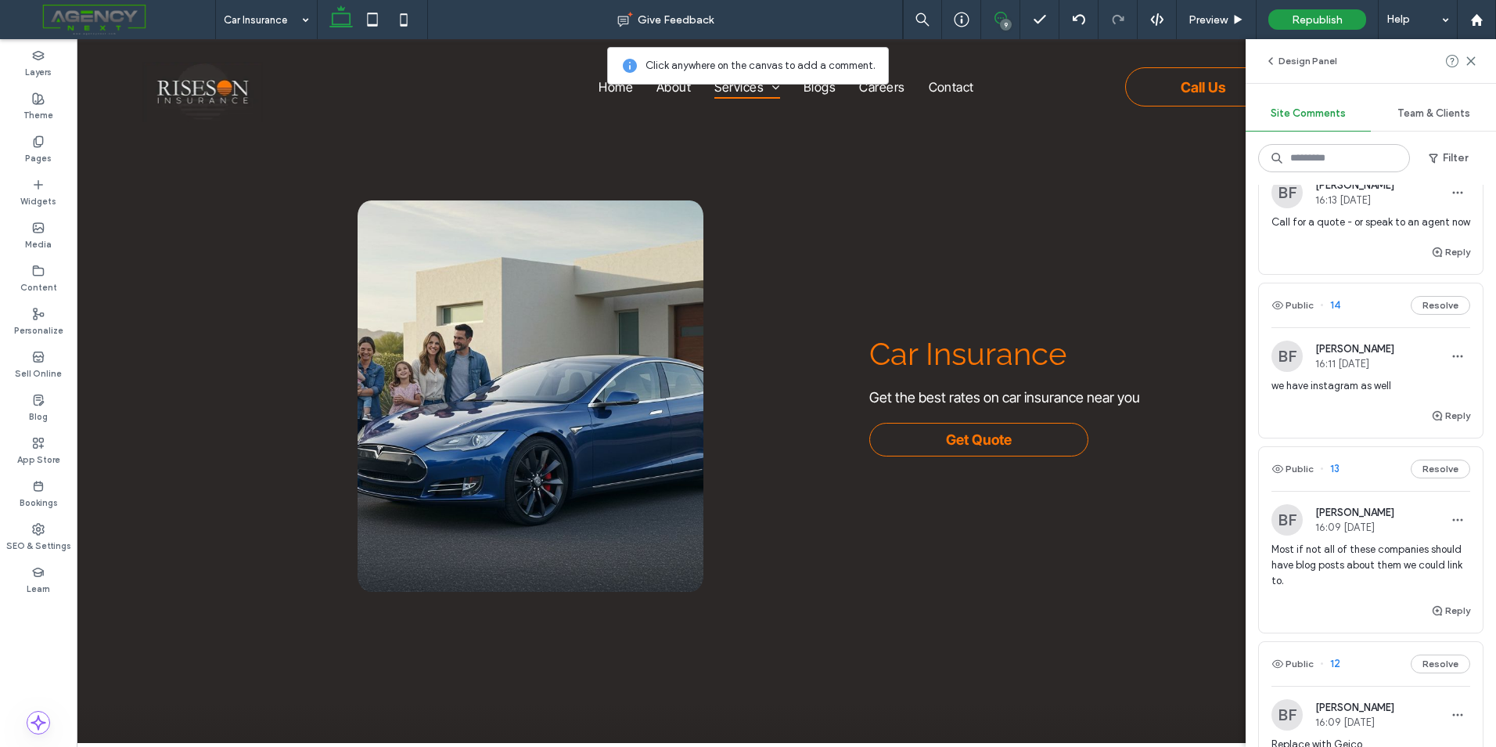
click at [1422, 406] on div "we have instagram as well" at bounding box center [1371, 392] width 199 height 28
click at [1431, 422] on icon "button" at bounding box center [1437, 415] width 13 height 13
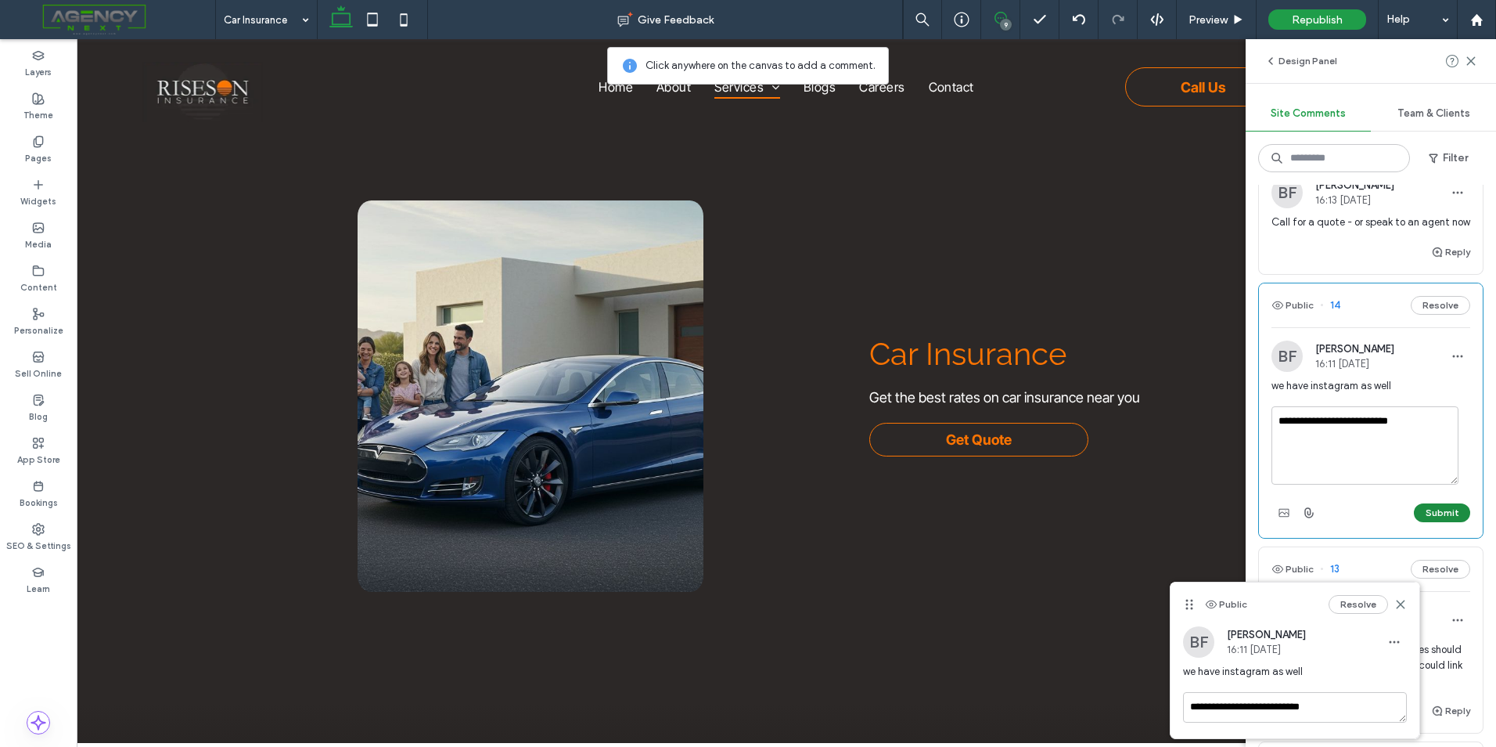
click at [1428, 522] on button "Submit" at bounding box center [1442, 512] width 56 height 19
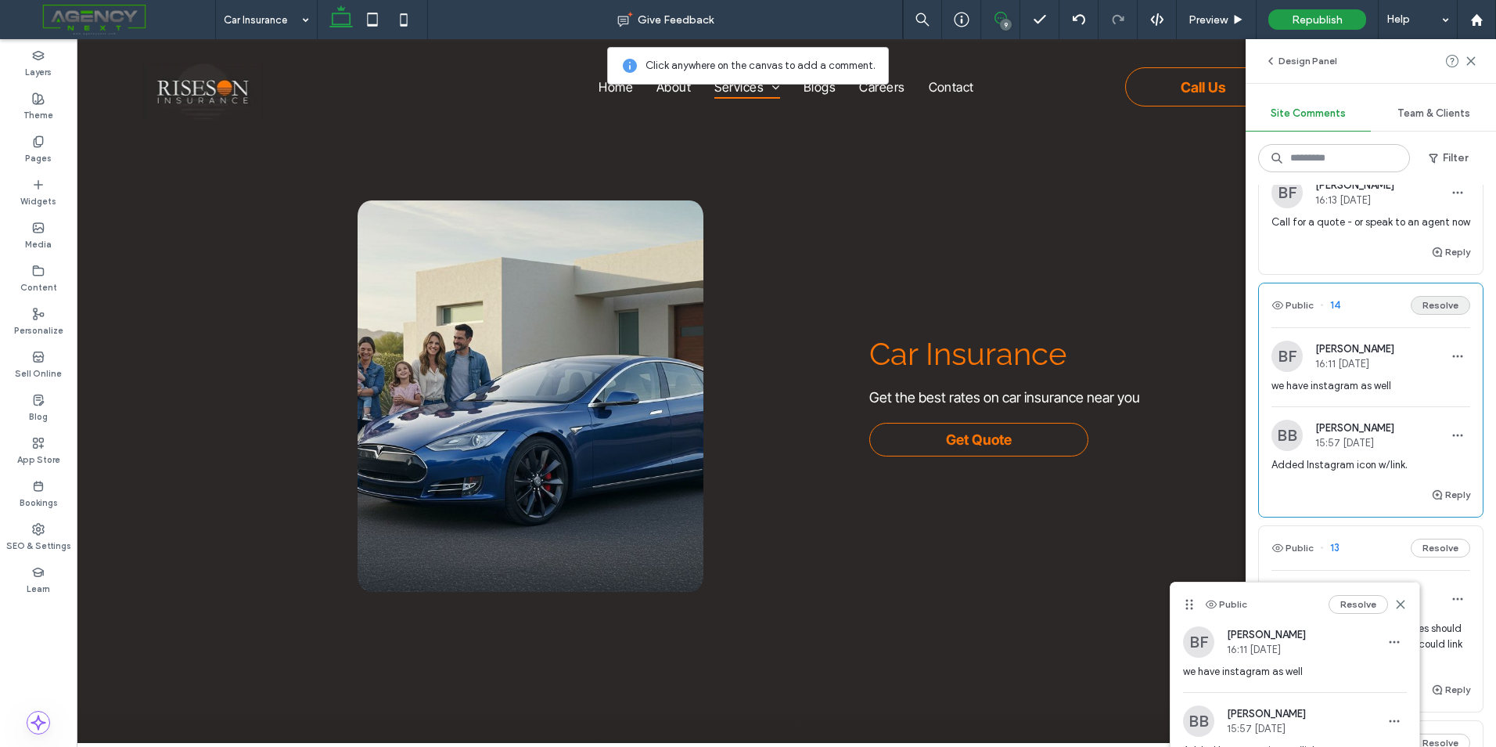
click at [1428, 315] on button "Resolve" at bounding box center [1440, 305] width 59 height 19
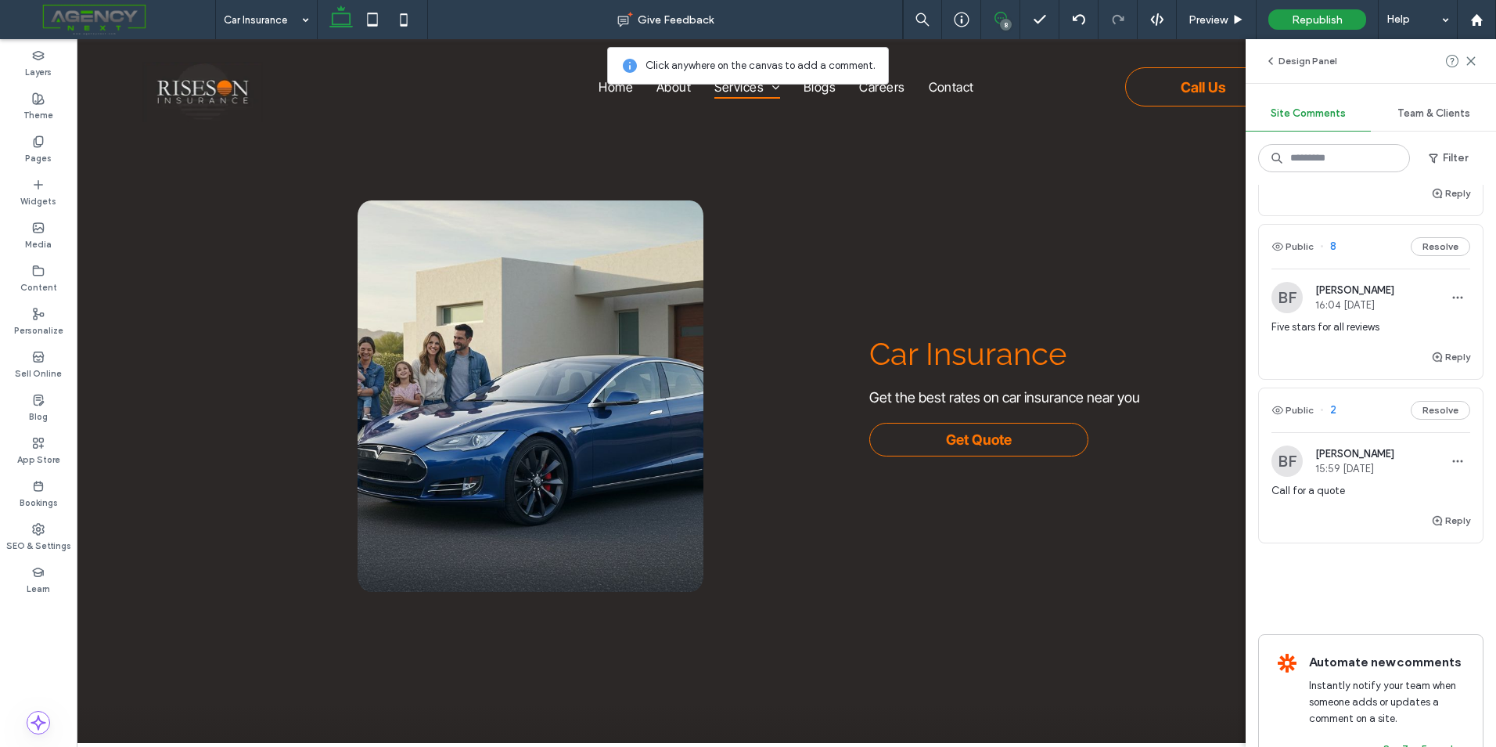
scroll to position [1096, 0]
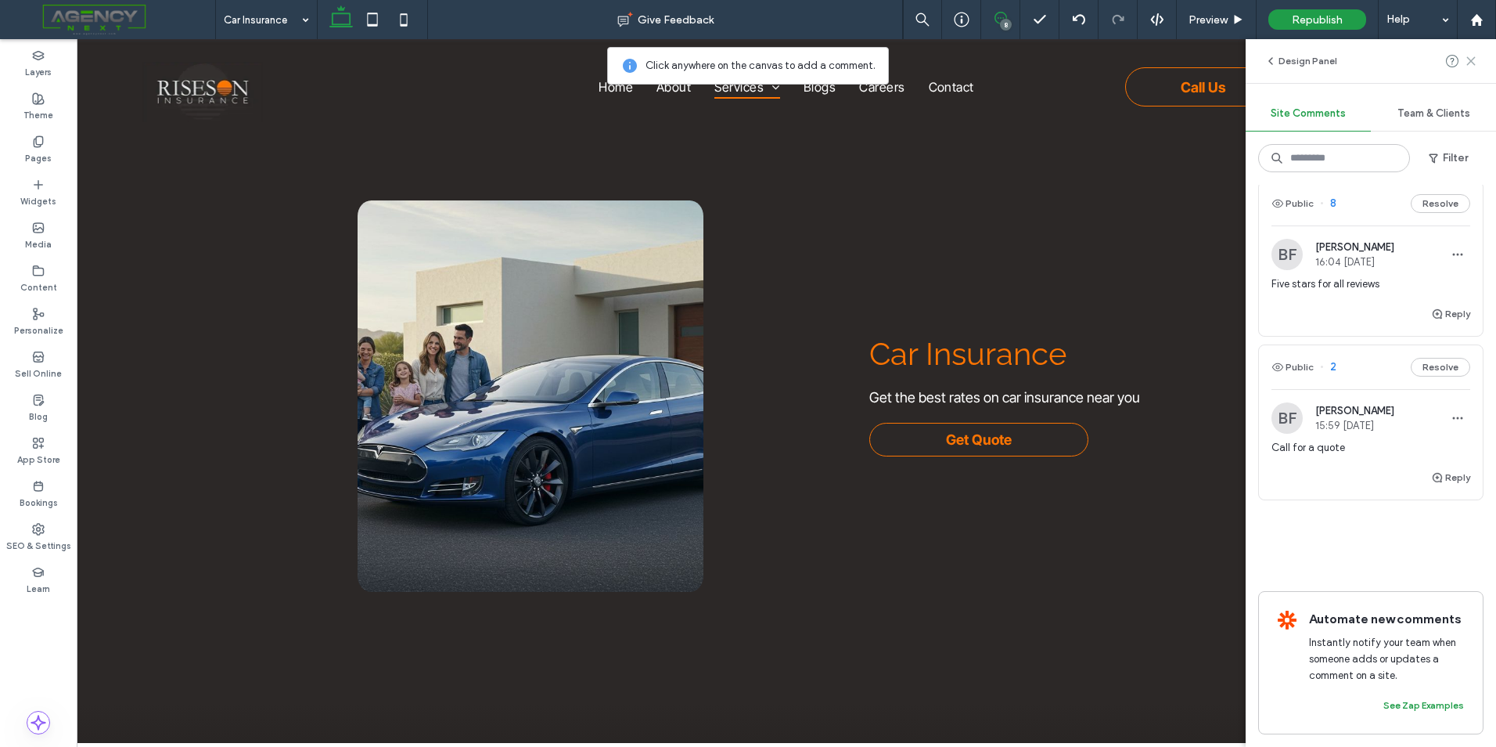
click at [1472, 64] on icon at bounding box center [1471, 61] width 13 height 13
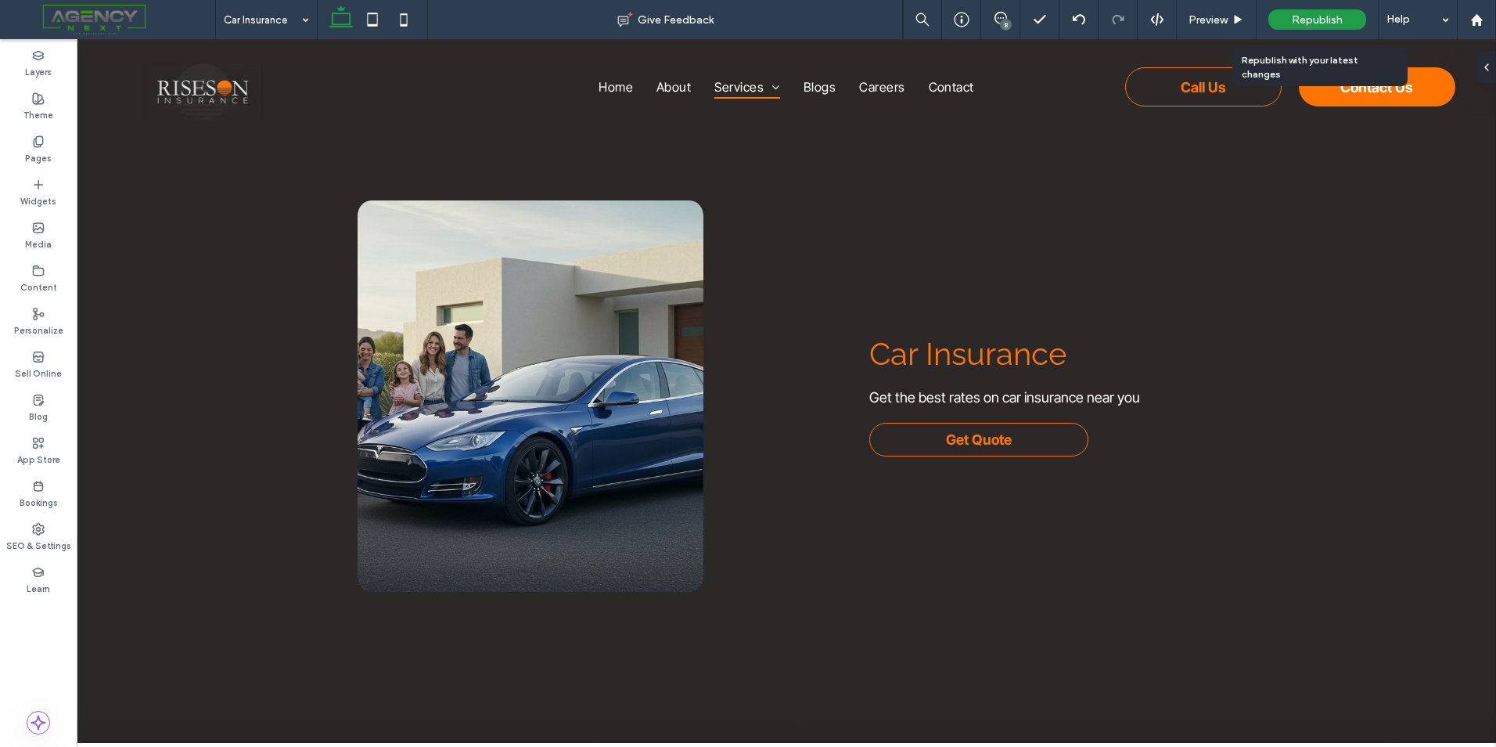
click at [1327, 17] on span "Republish" at bounding box center [1317, 19] width 51 height 13
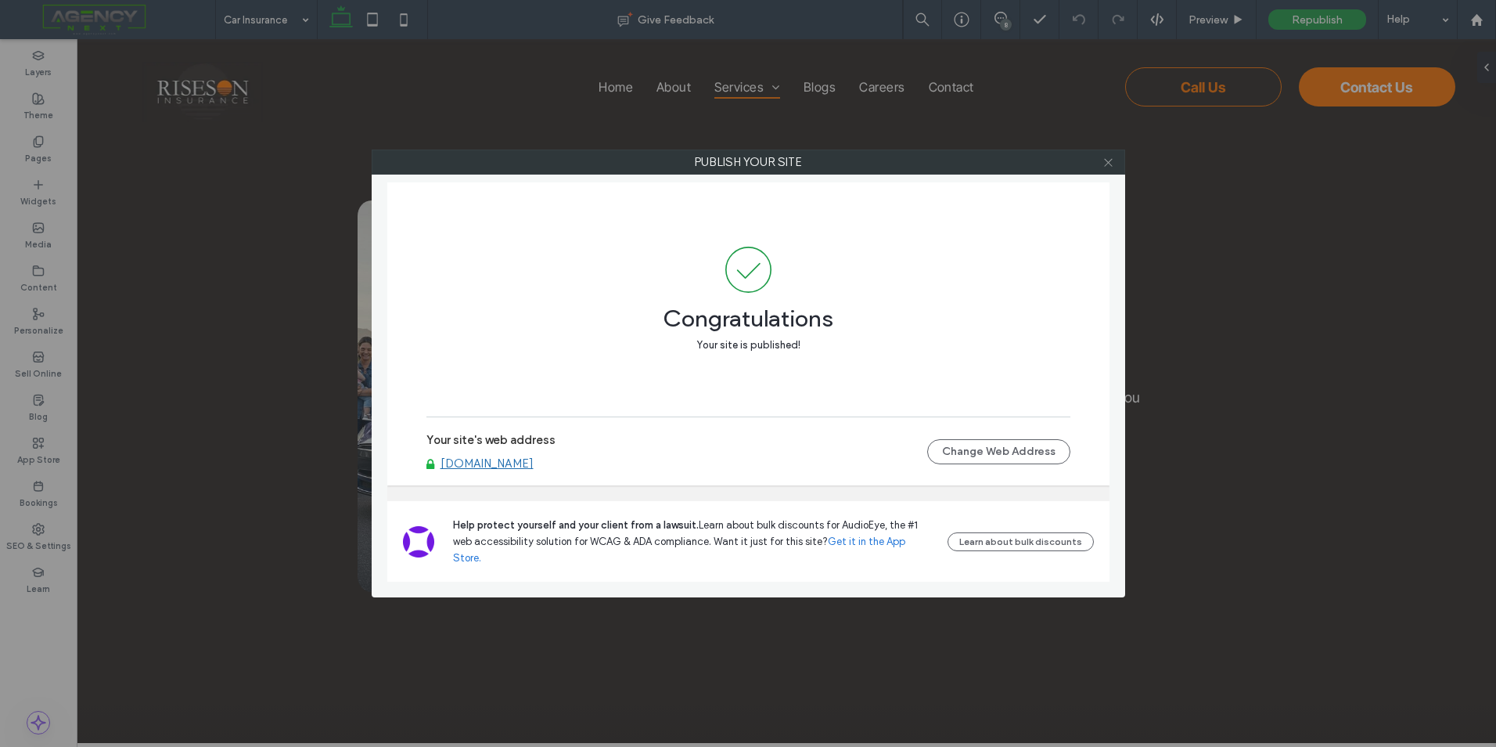
click at [1107, 172] on span at bounding box center [1109, 161] width 12 height 23
